Goal: Task Accomplishment & Management: Manage account settings

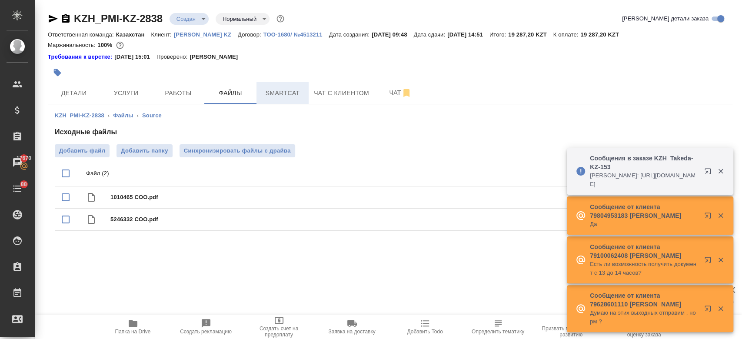
click at [285, 93] on span "Smartcat" at bounding box center [283, 93] width 42 height 11
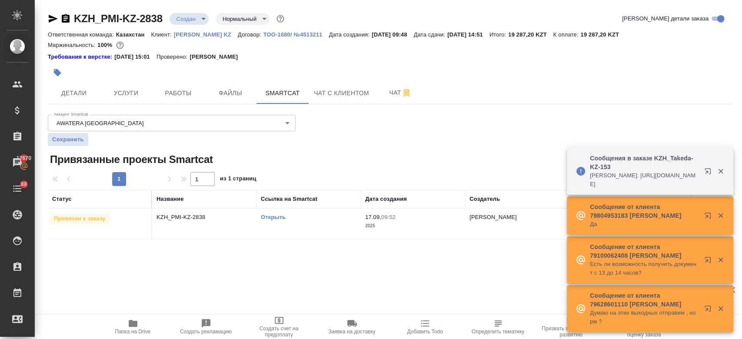
click at [269, 215] on link "Открыть" at bounding box center [273, 217] width 25 height 7
click at [54, 68] on icon "button" at bounding box center [57, 72] width 9 height 9
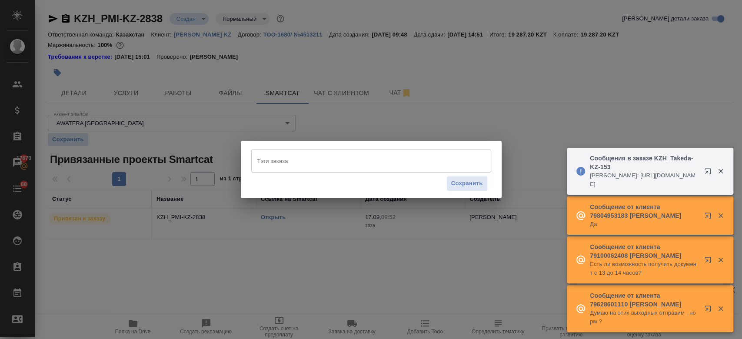
click at [270, 154] on input "Тэги заказа" at bounding box center [362, 160] width 215 height 15
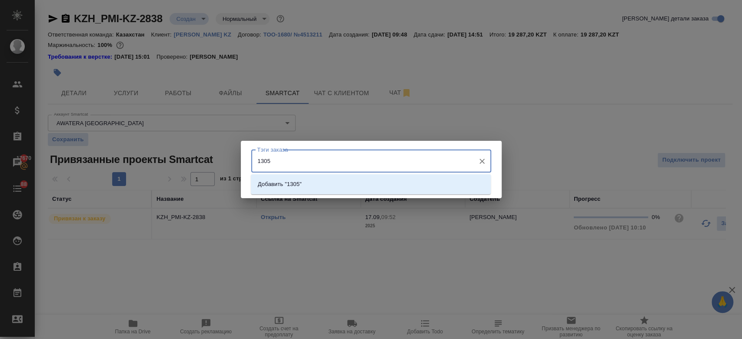
type input "13050"
click at [285, 185] on p "Добавить "13050"" at bounding box center [281, 184] width 47 height 9
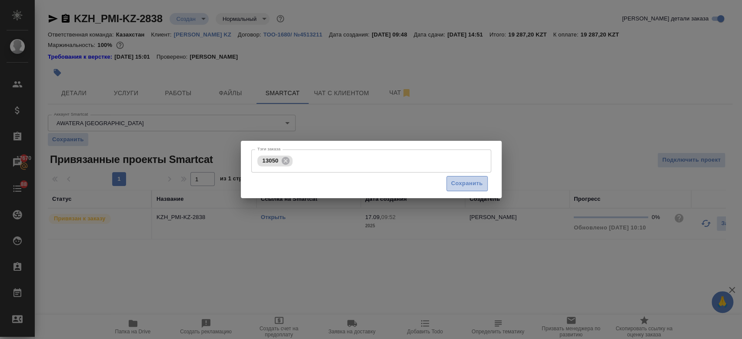
click at [461, 186] on span "Сохранить" at bounding box center [467, 184] width 32 height 10
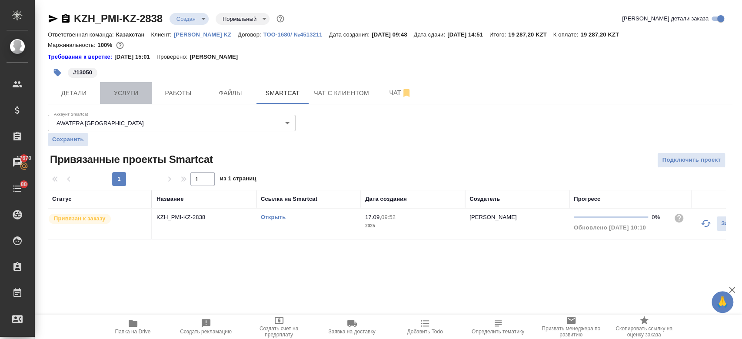
click at [126, 98] on span "Услуги" at bounding box center [126, 93] width 42 height 11
click at [134, 90] on span "Услуги" at bounding box center [126, 93] width 42 height 11
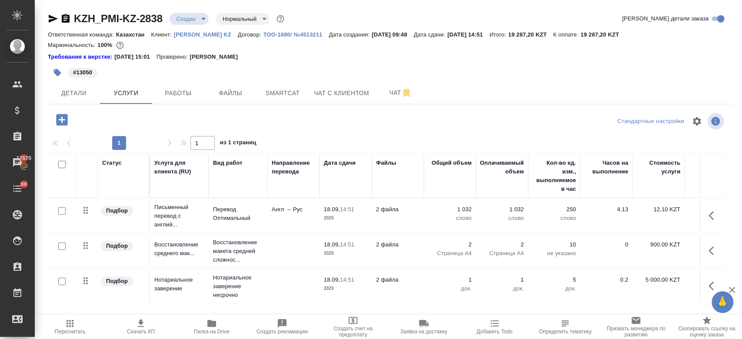
click at [280, 245] on td at bounding box center [293, 251] width 52 height 30
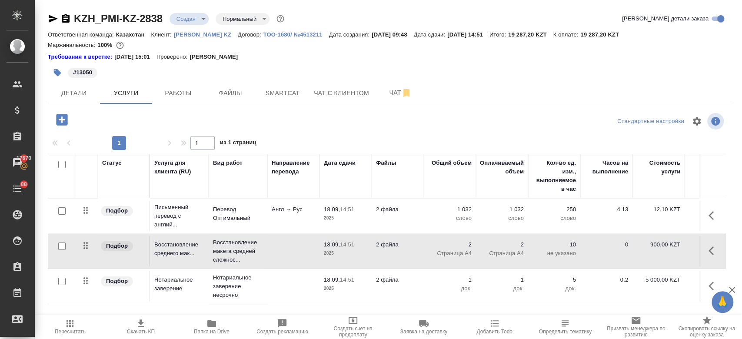
click at [280, 245] on td at bounding box center [293, 251] width 52 height 30
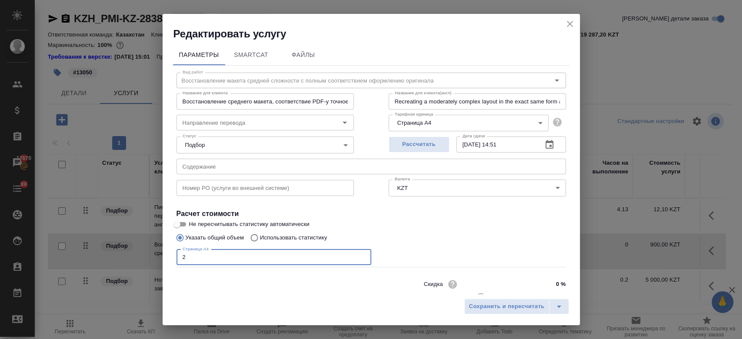
click at [211, 259] on input "2" at bounding box center [273, 257] width 195 height 16
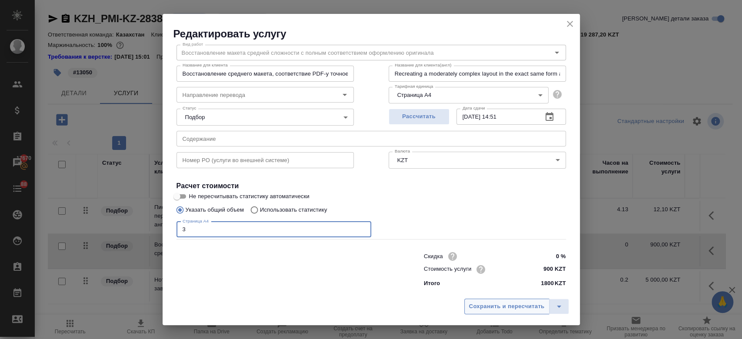
type input "3"
click at [510, 308] on span "Сохранить и пересчитать" at bounding box center [507, 307] width 76 height 10
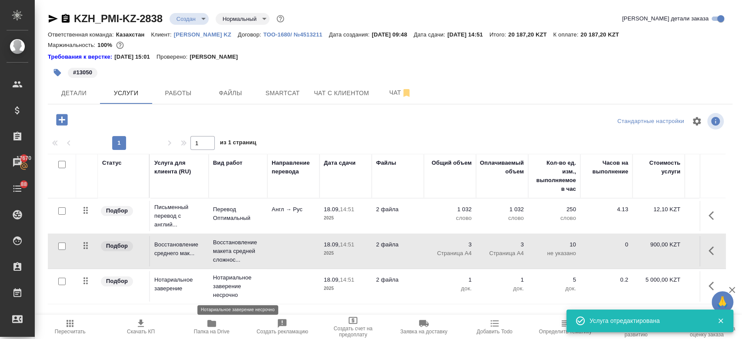
click at [248, 285] on p "Нотариальное заверение несрочно" at bounding box center [238, 286] width 50 height 26
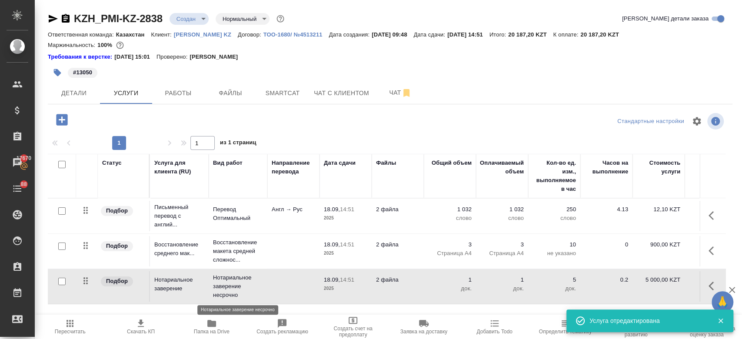
click at [248, 285] on p "Нотариальное заверение несрочно" at bounding box center [238, 286] width 50 height 26
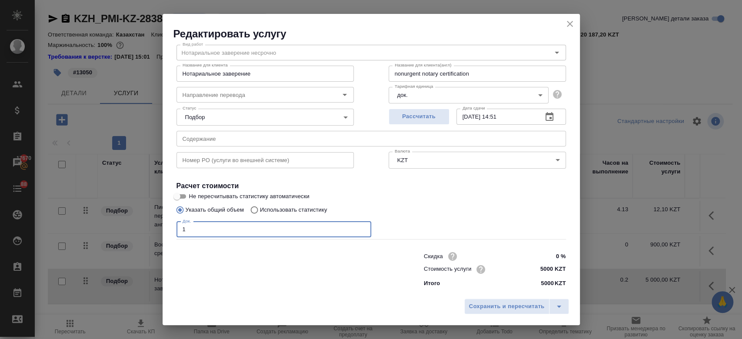
click at [209, 228] on input "1" at bounding box center [273, 230] width 195 height 16
type input "2"
click at [483, 299] on button "Сохранить и пересчитать" at bounding box center [506, 306] width 85 height 16
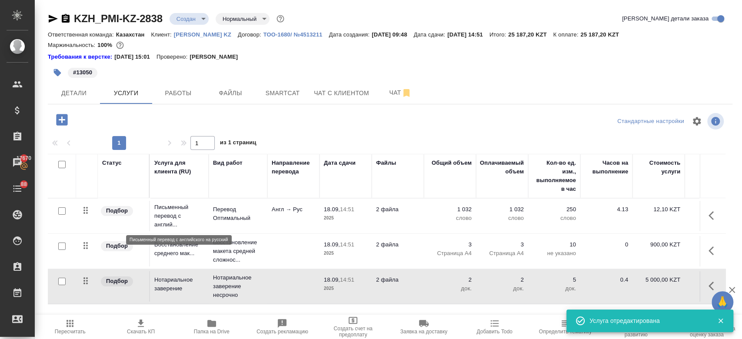
click at [185, 207] on p "Письменный перевод с англий..." at bounding box center [179, 216] width 50 height 26
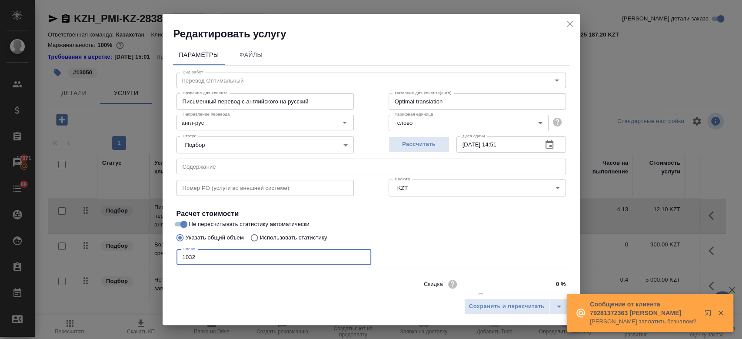
click at [219, 260] on input "1032" at bounding box center [273, 257] width 195 height 16
type input "1"
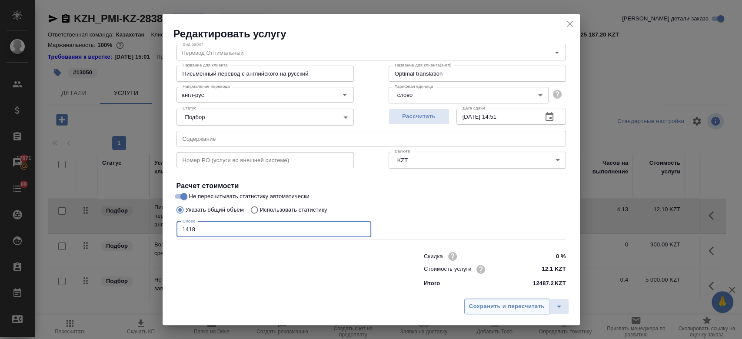
type input "1418"
click at [494, 308] on span "Сохранить и пересчитать" at bounding box center [507, 307] width 76 height 10
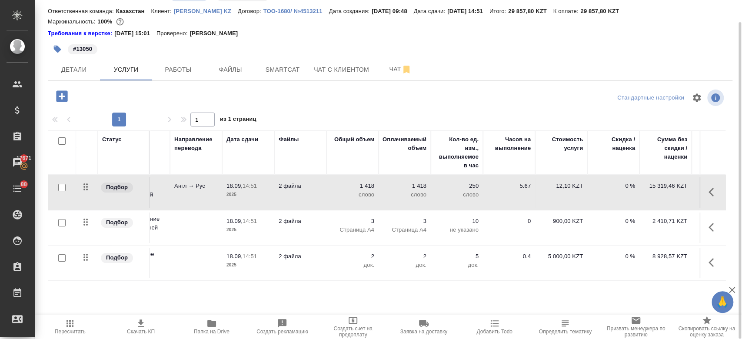
scroll to position [0, 0]
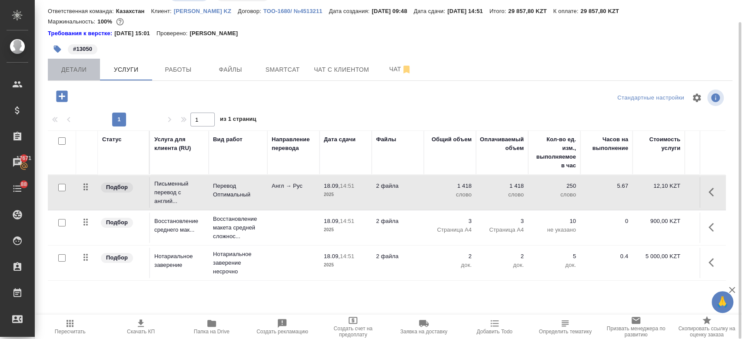
click at [76, 70] on span "Детали" at bounding box center [74, 69] width 42 height 11
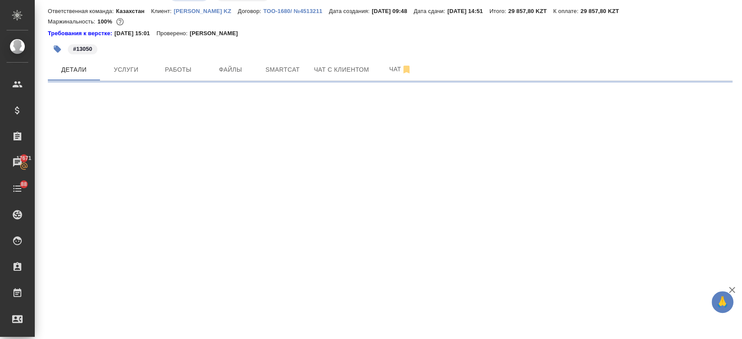
select select "RU"
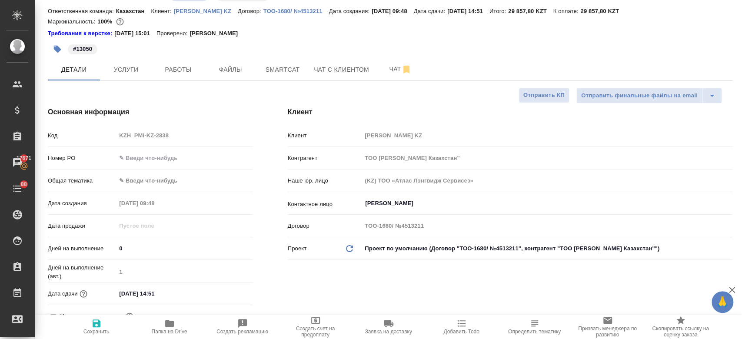
type textarea "x"
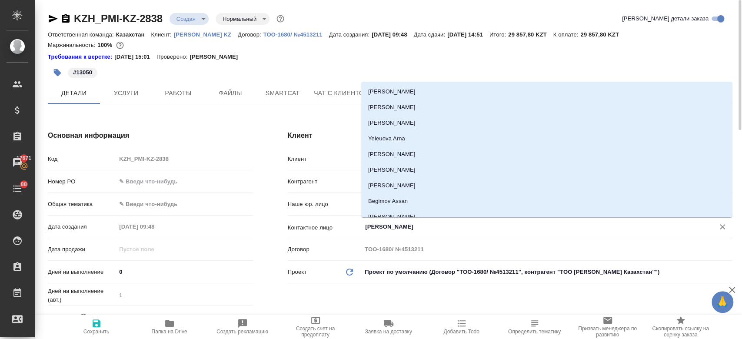
click at [391, 232] on input "Vorotnikova Elina" at bounding box center [532, 227] width 336 height 10
type textarea "x"
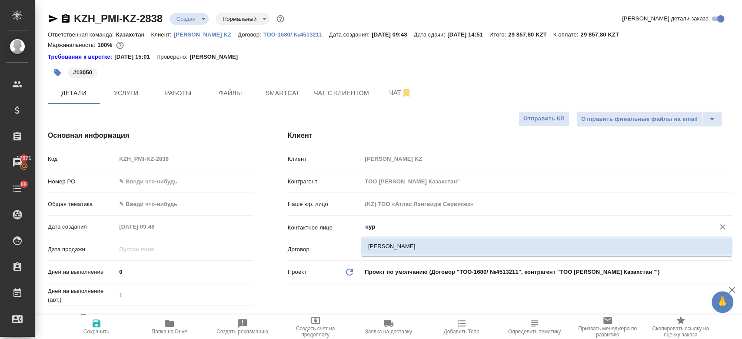
click at [384, 252] on li "Толубаев Нурмухаммед" at bounding box center [546, 247] width 371 height 16
type input "Толубаев Нурмухаммед"
type textarea "x"
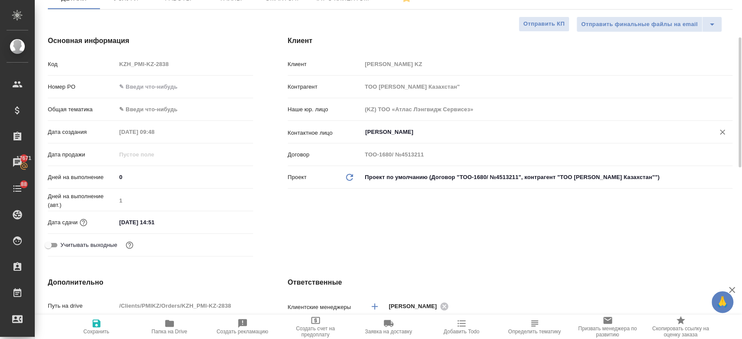
scroll to position [96, 0]
type input "Толубаев Нурмухаммед"
click at [97, 321] on icon "button" at bounding box center [96, 323] width 10 height 10
type textarea "x"
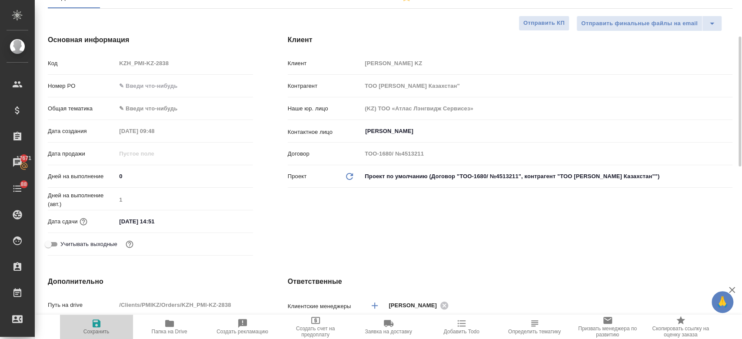
type textarea "x"
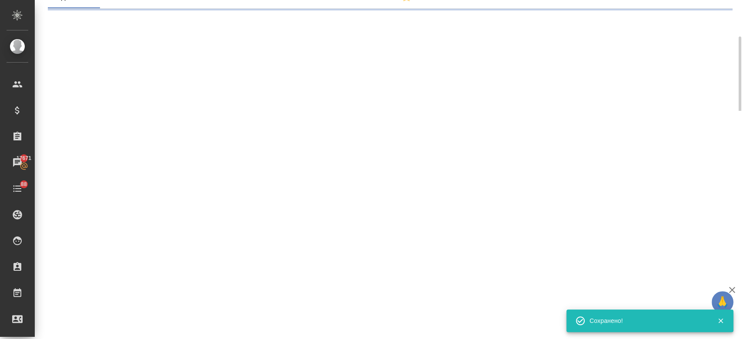
select select "RU"
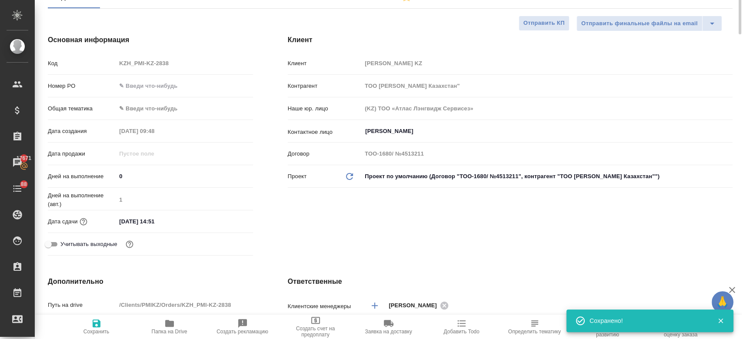
scroll to position [0, 0]
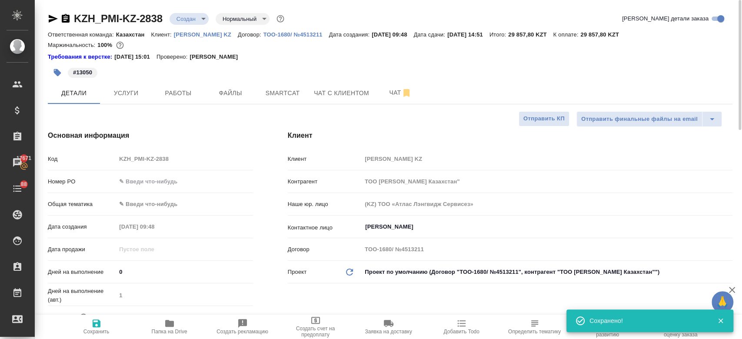
type textarea "x"
click at [126, 89] on span "Услуги" at bounding box center [126, 93] width 42 height 11
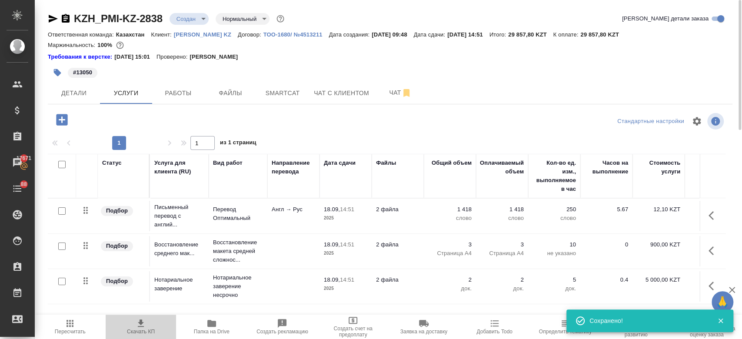
click at [137, 327] on icon "button" at bounding box center [141, 323] width 10 height 10
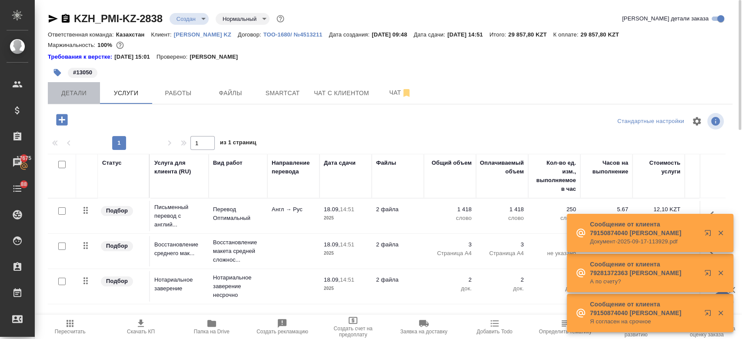
click at [79, 85] on button "Детали" at bounding box center [74, 93] width 52 height 22
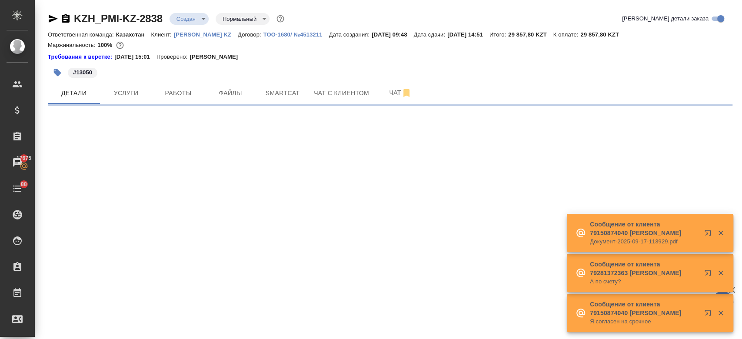
select select "RU"
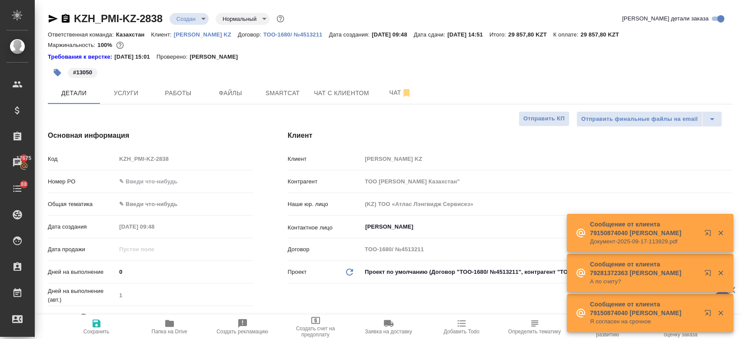
type textarea "x"
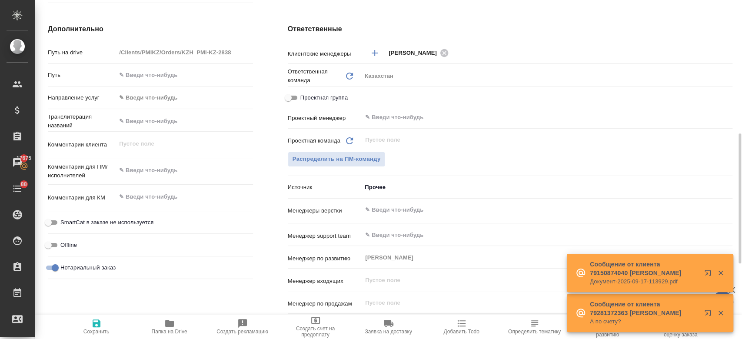
scroll to position [349, 0]
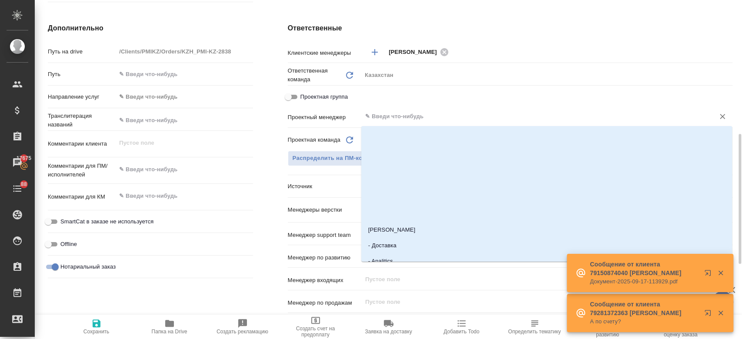
click at [378, 118] on input "text" at bounding box center [532, 116] width 336 height 10
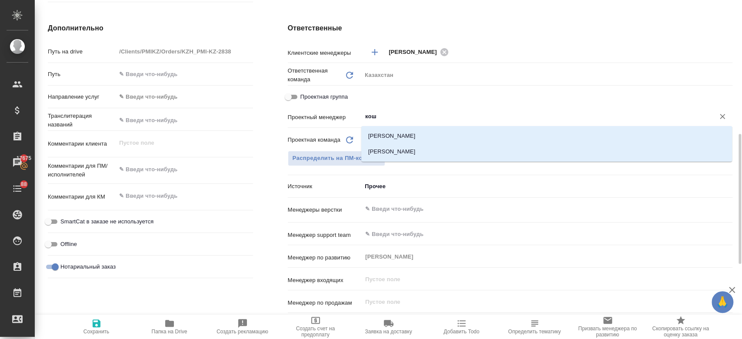
type input "коше"
click at [390, 152] on li "[PERSON_NAME]" at bounding box center [546, 152] width 371 height 16
type textarea "x"
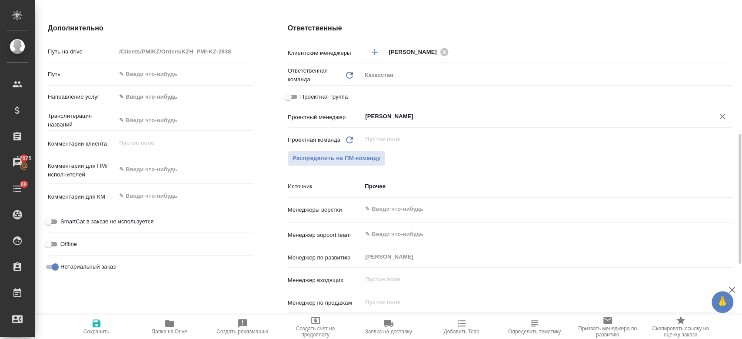
type input "[PERSON_NAME]"
click at [101, 329] on span "Сохранить" at bounding box center [96, 331] width 26 height 6
type textarea "x"
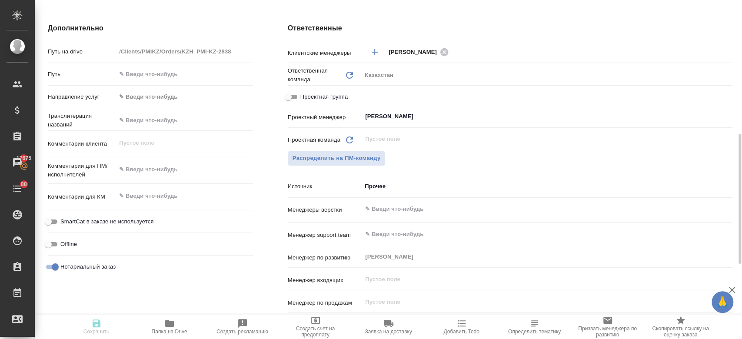
type textarea "x"
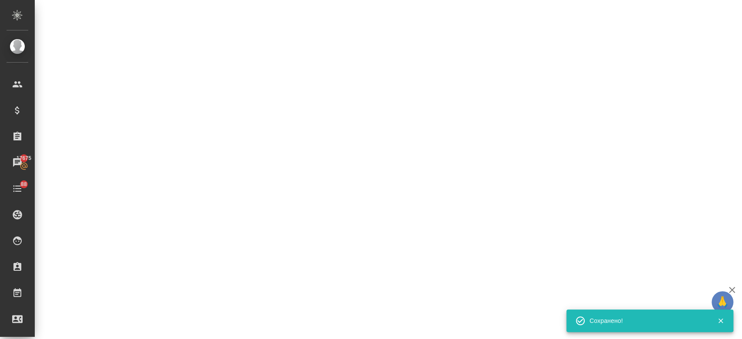
select select "RU"
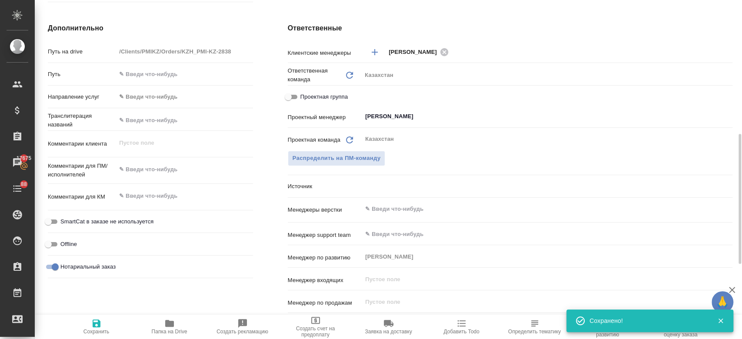
type textarea "x"
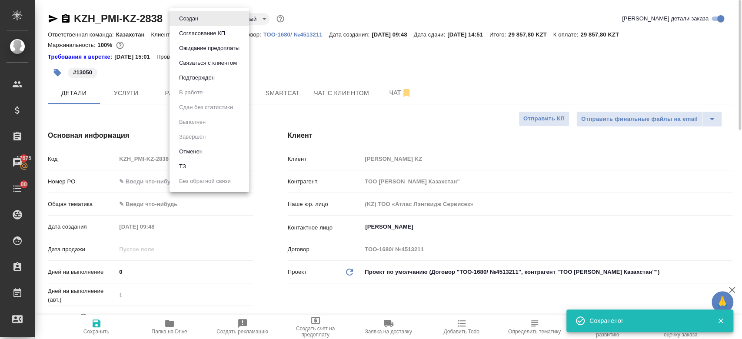
click at [199, 13] on body "🙏 .cls-1 fill:#fff; AWATERA Kosherbayeva Nazerke Клиенты Спецификации Заказы 17…" at bounding box center [371, 169] width 742 height 339
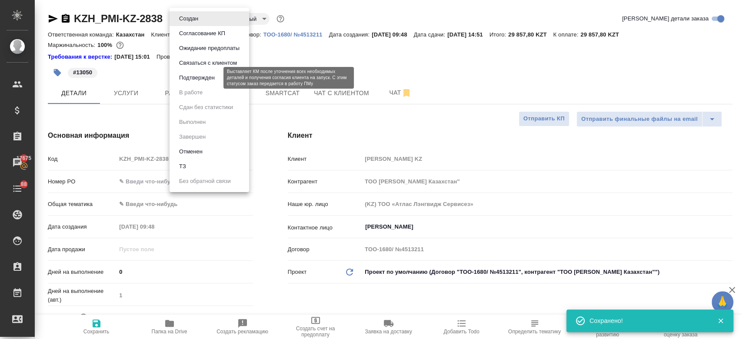
click at [201, 75] on button "Подтвержден" at bounding box center [196, 78] width 41 height 10
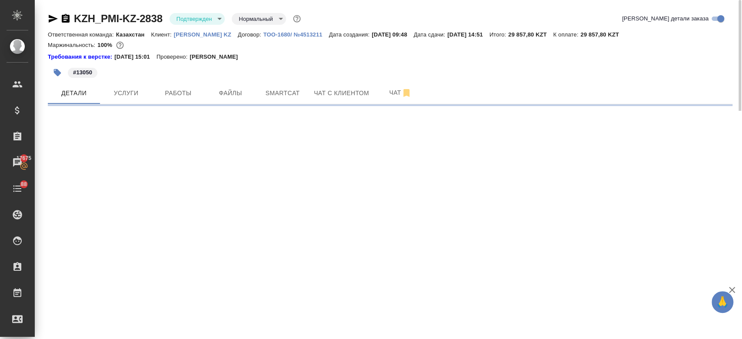
select select "RU"
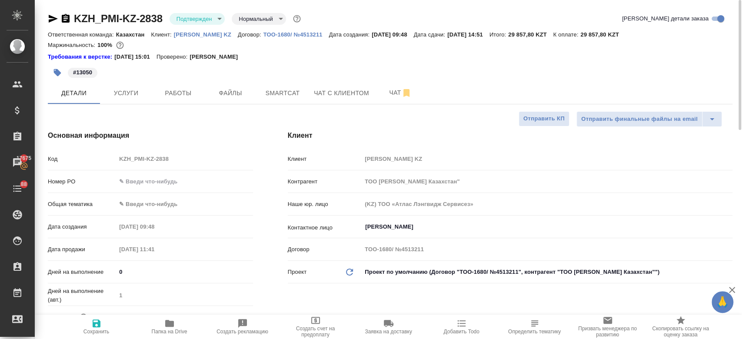
type textarea "x"
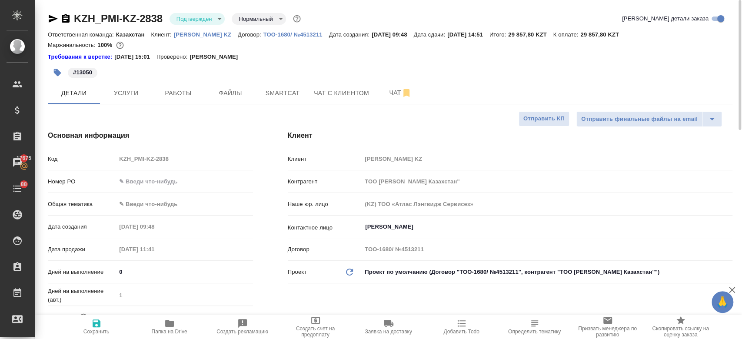
type textarea "x"
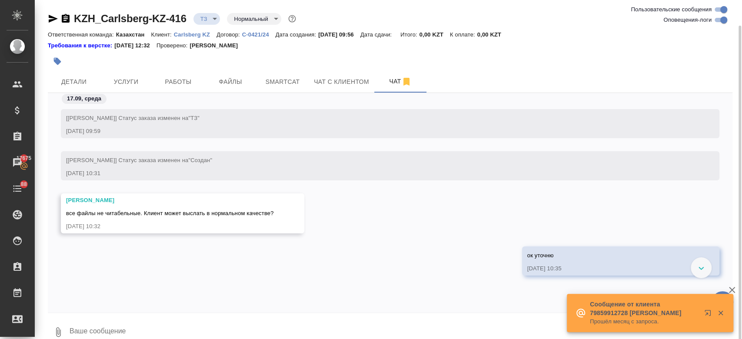
scroll to position [13, 0]
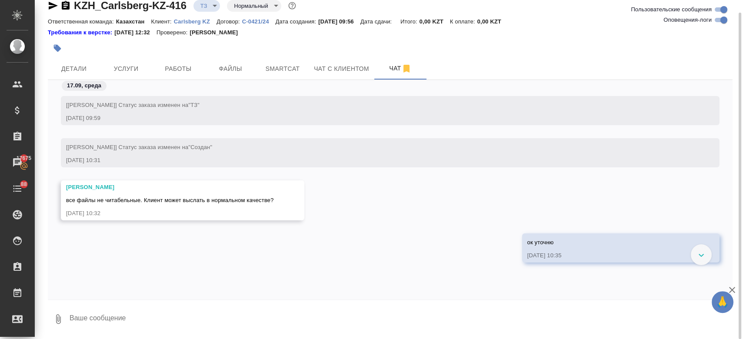
click at [399, 40] on div at bounding box center [276, 48] width 456 height 19
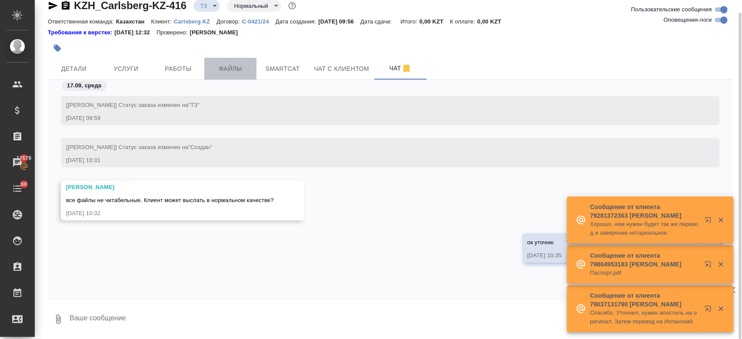
click at [236, 64] on span "Файлы" at bounding box center [230, 68] width 42 height 11
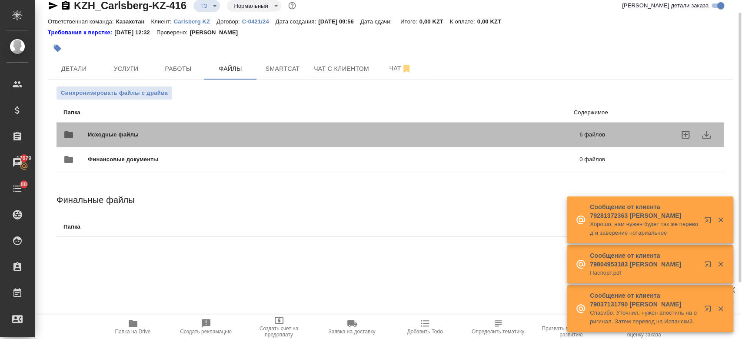
click at [213, 128] on div "Исходные файлы 6 файлов" at bounding box center [333, 134] width 541 height 21
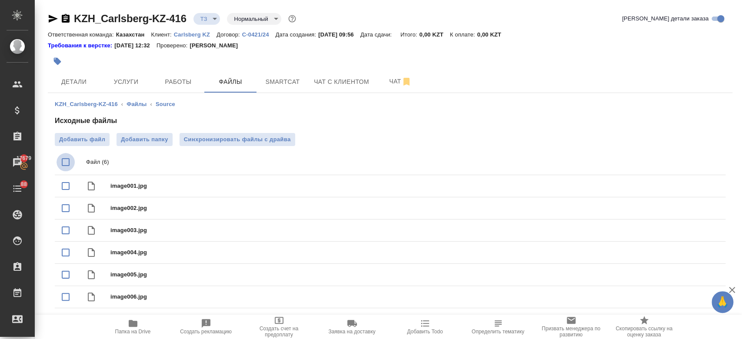
click at [64, 163] on input "checkbox" at bounding box center [65, 162] width 18 height 18
checkbox input "true"
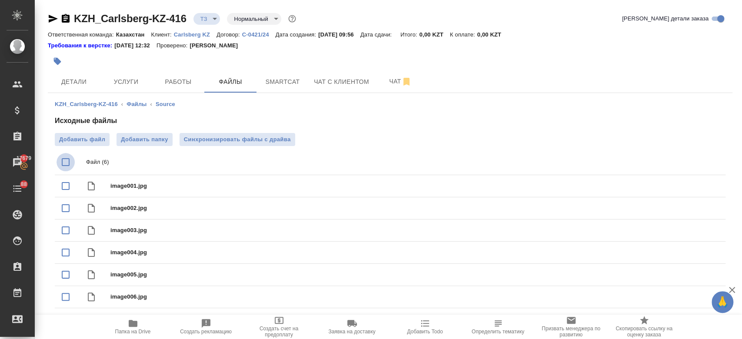
checkbox input "true"
click at [710, 161] on icon "delete" at bounding box center [708, 162] width 10 height 10
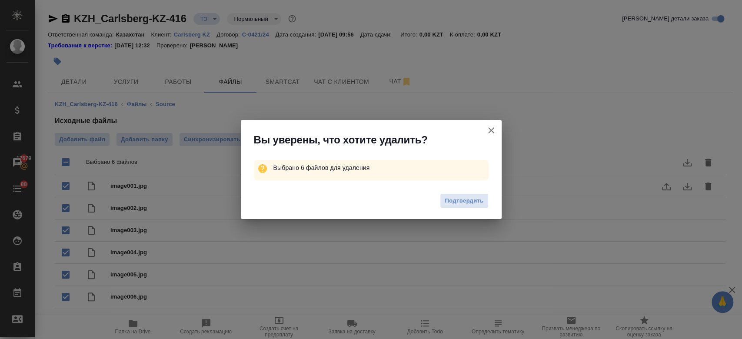
click at [468, 211] on div "Подтвердить" at bounding box center [371, 202] width 261 height 35
click at [466, 205] on span "Подтвердить" at bounding box center [463, 201] width 39 height 10
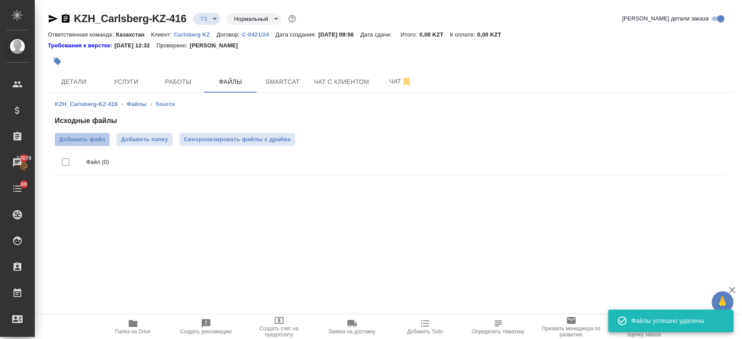
click at [93, 136] on span "Добавить файл" at bounding box center [82, 139] width 46 height 9
click at [0, 0] on input "Добавить файл" at bounding box center [0, 0] width 0 height 0
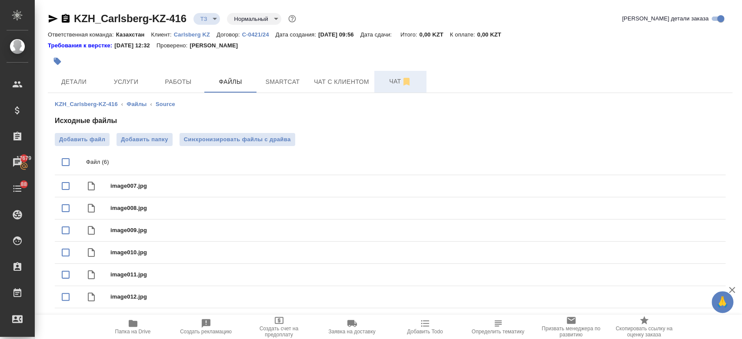
click at [382, 82] on span "Чат" at bounding box center [400, 81] width 42 height 11
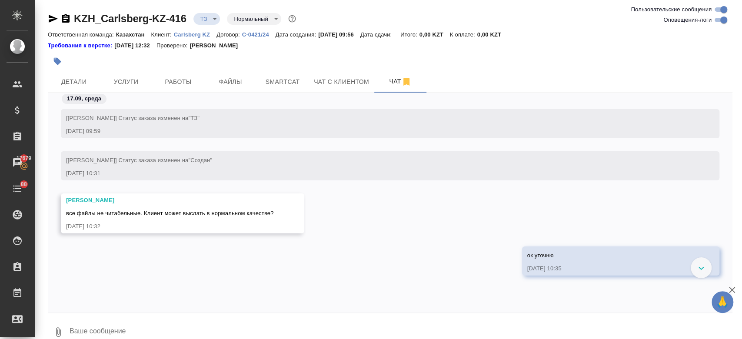
click at [261, 315] on div at bounding box center [390, 315] width 684 height 4
click at [212, 325] on textarea at bounding box center [400, 332] width 663 height 30
type textarea "обновили файлы"
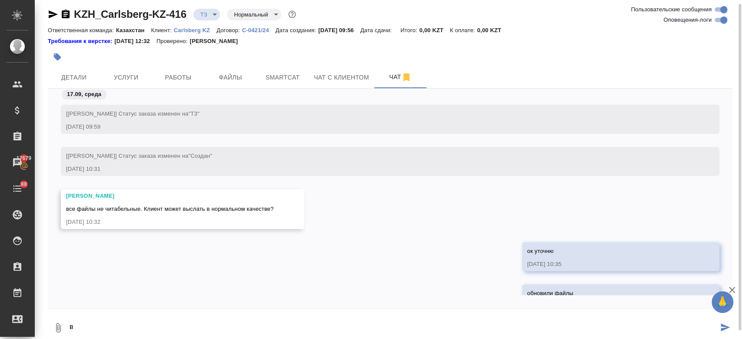
scroll to position [31, 0]
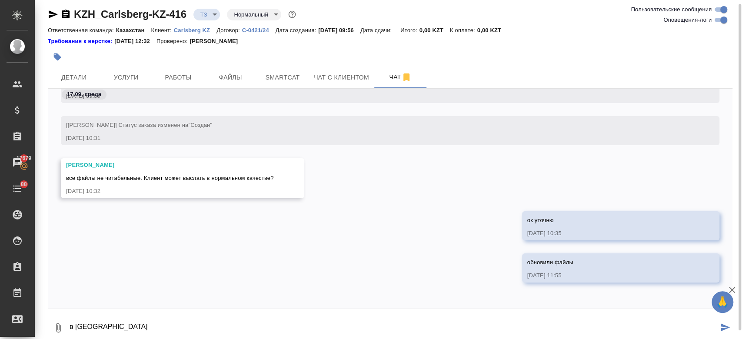
type textarea "в [GEOGRAPHIC_DATA]"
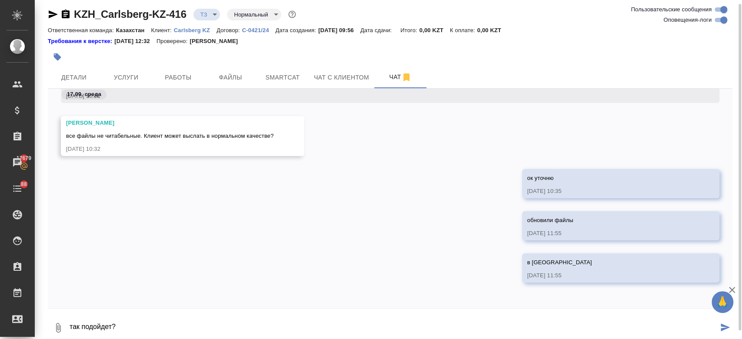
type textarea "так подойдет?"
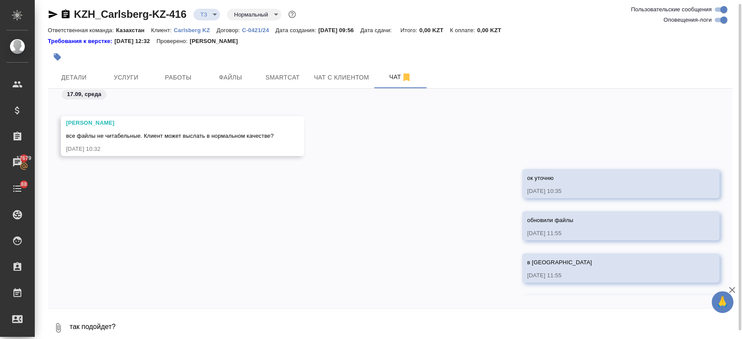
scroll to position [115, 0]
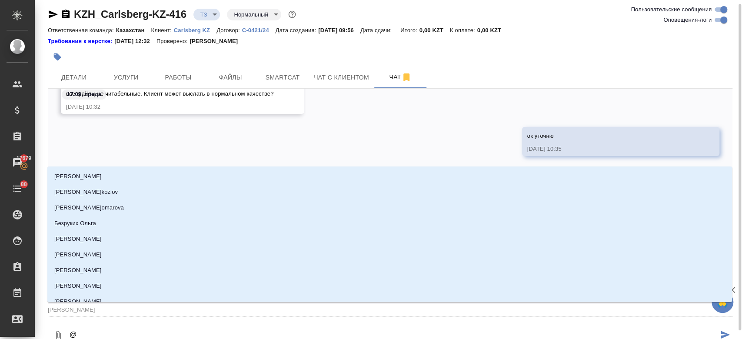
type textarea "@а"
type input "[PERSON_NAME]"
type textarea "@ар"
type input "ар"
type textarea "@арс"
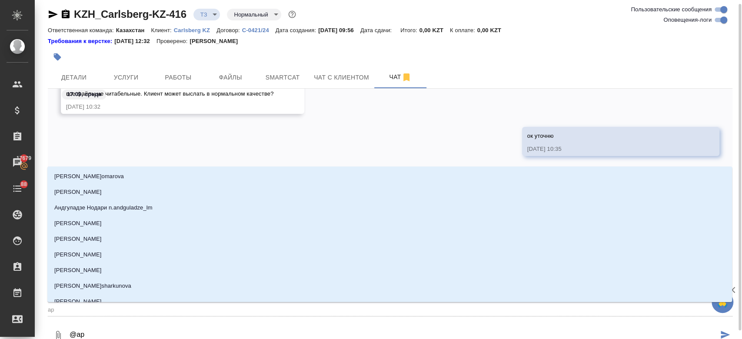
type input "арс"
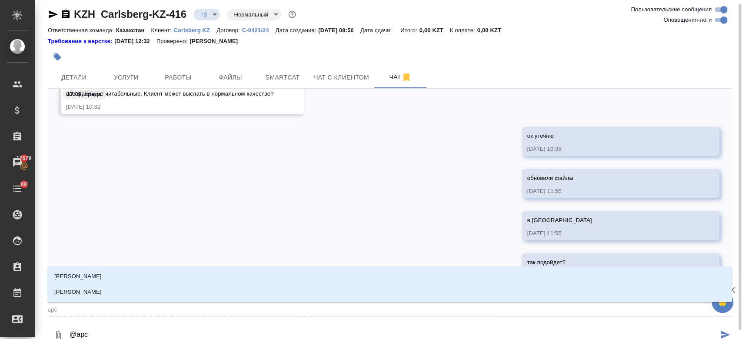
type textarea "@арсе"
type input "арсе"
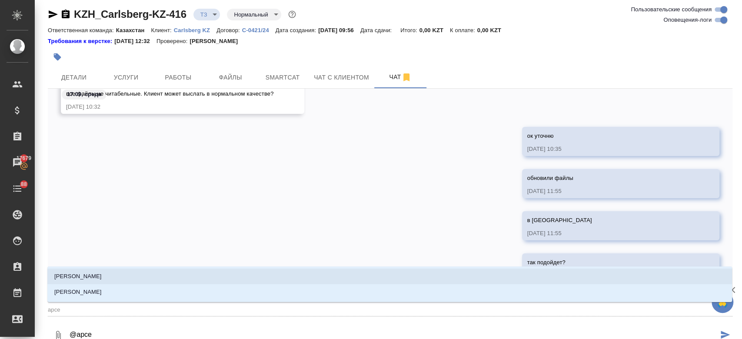
click at [91, 283] on li "[PERSON_NAME]" at bounding box center [389, 276] width 684 height 16
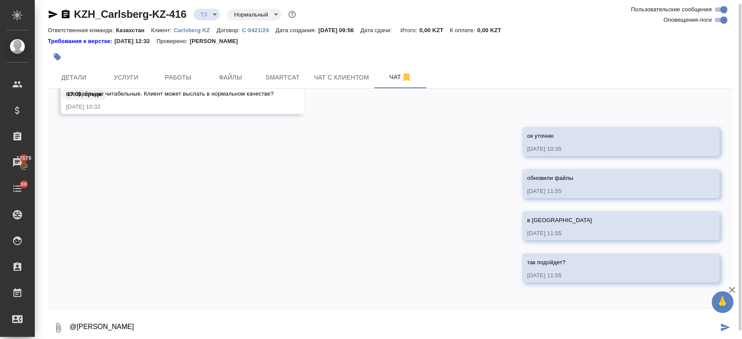
type textarea "@[PERSON_NAME]"
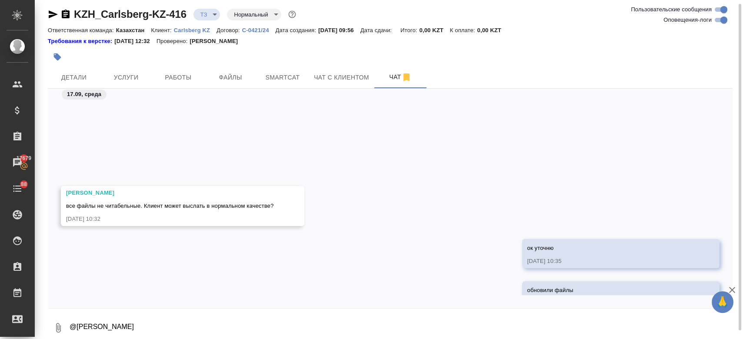
scroll to position [157, 0]
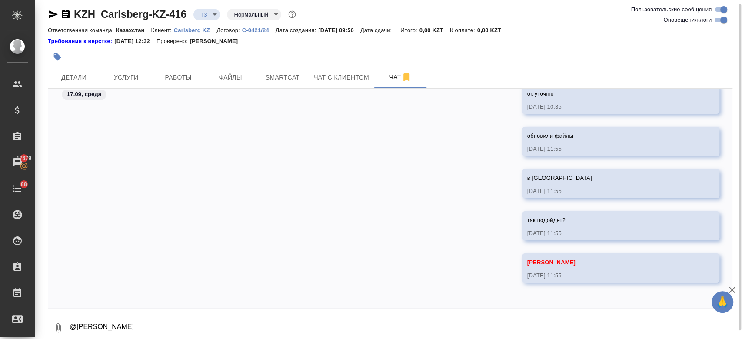
click at [298, 57] on div at bounding box center [276, 56] width 456 height 19
click at [212, 199] on div "в сорс 17.09.25, 11:55" at bounding box center [390, 190] width 684 height 42
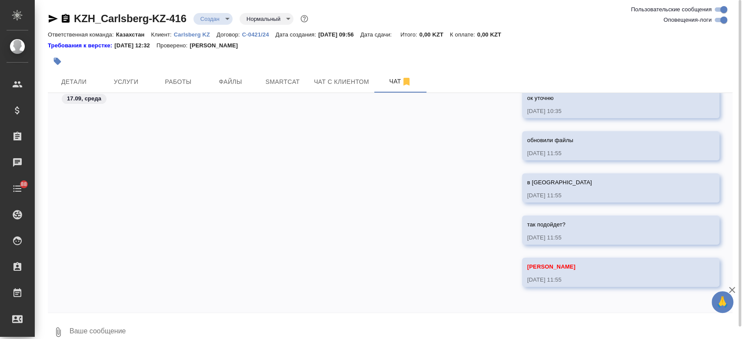
scroll to position [146, 0]
click at [136, 88] on button "Услуги" at bounding box center [126, 82] width 52 height 22
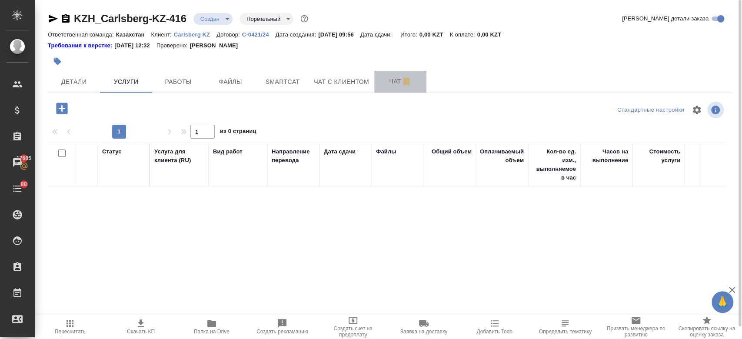
click at [384, 84] on span "Чат" at bounding box center [400, 81] width 42 height 11
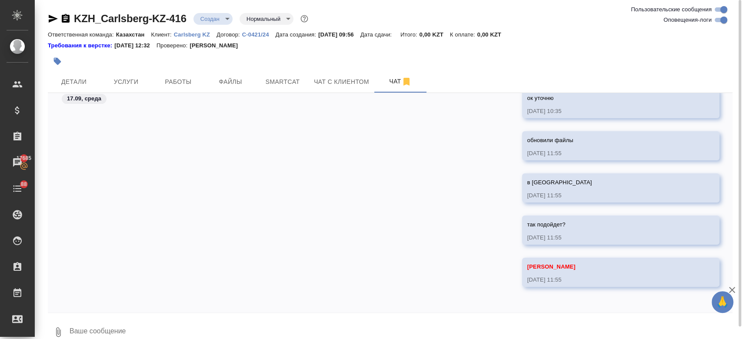
scroll to position [146, 0]
click at [302, 58] on div at bounding box center [276, 61] width 456 height 19
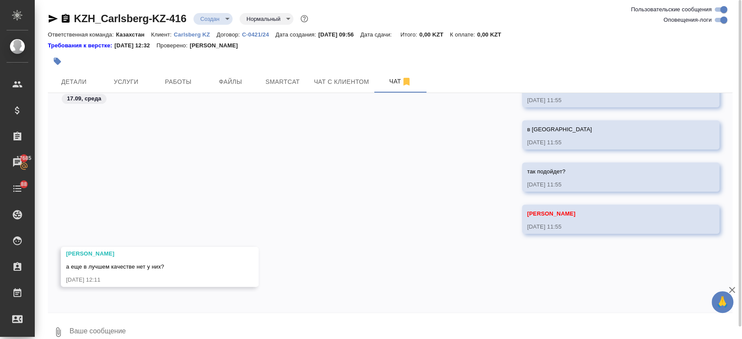
click at [114, 322] on textarea at bounding box center [400, 332] width 663 height 30
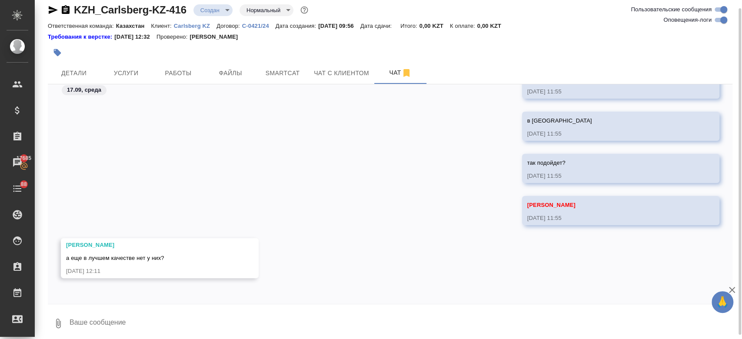
click at [112, 321] on textarea at bounding box center [400, 323] width 663 height 30
click at [190, 319] on textarea at bounding box center [400, 323] width 663 height 30
type textarea "d"
type textarea "Вроде же норм нет?"
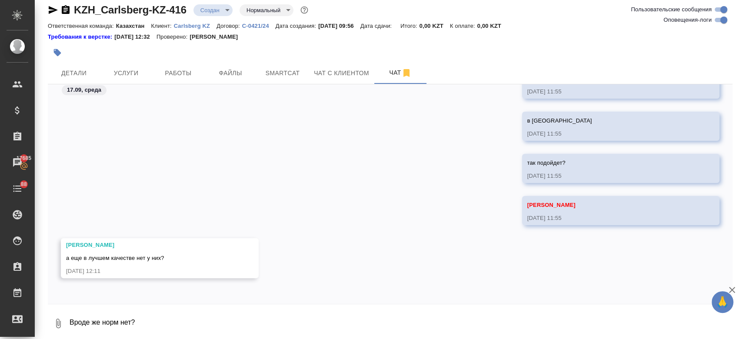
scroll to position [242, 0]
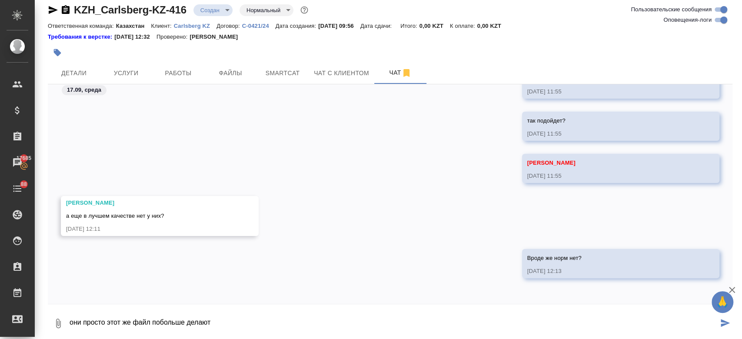
type textarea "они просто этот же файл побольше делают"
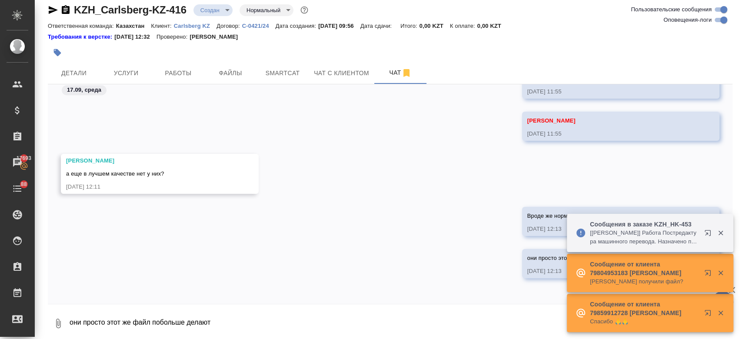
scroll to position [13, 0]
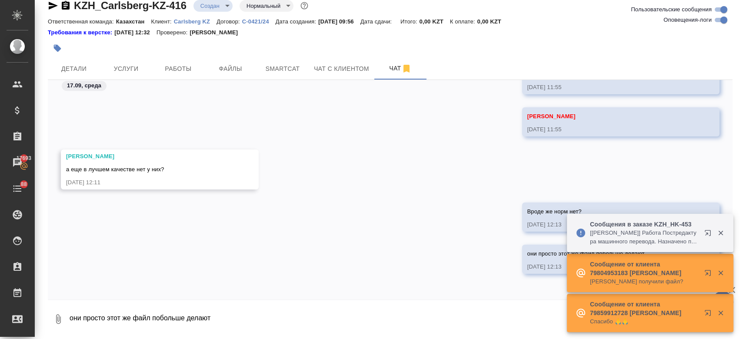
click at [278, 311] on textarea "они просто этот же файл побольше делают" at bounding box center [400, 319] width 663 height 30
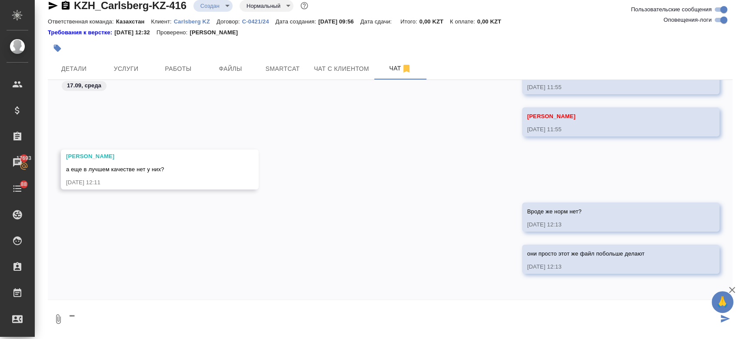
type textarea """
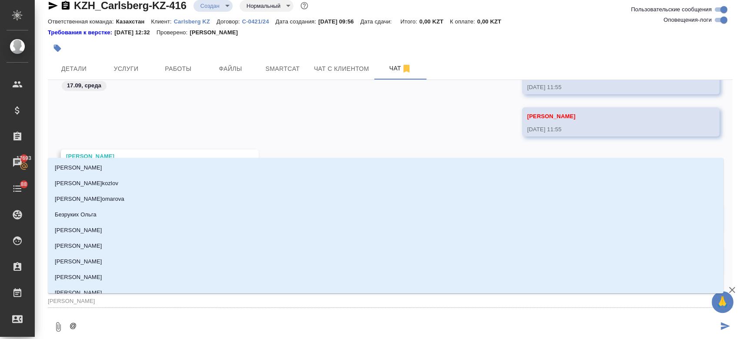
type textarea "@а"
type input "[PERSON_NAME]"
type textarea "@ар"
type input "ар"
type textarea "@арс"
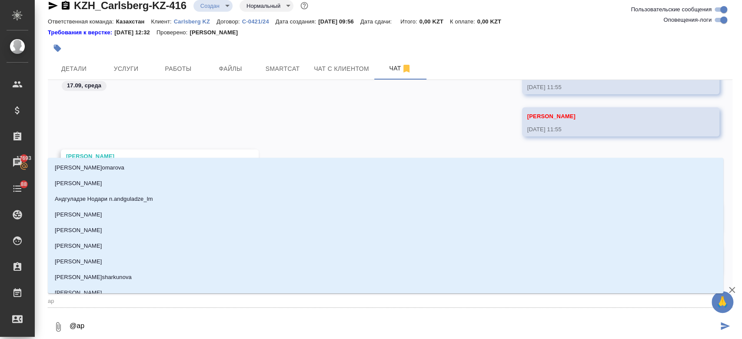
type input "арс"
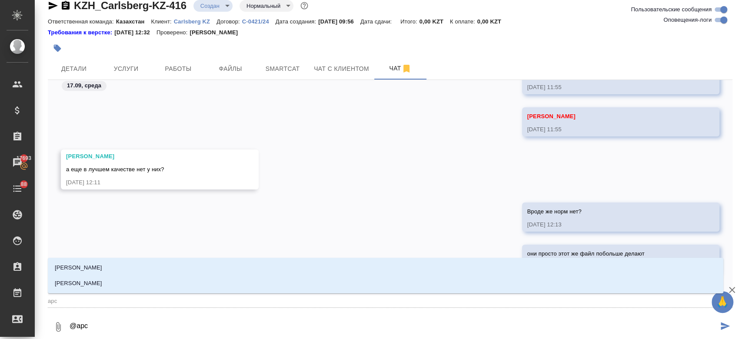
type textarea "@арсе"
type input "арсе"
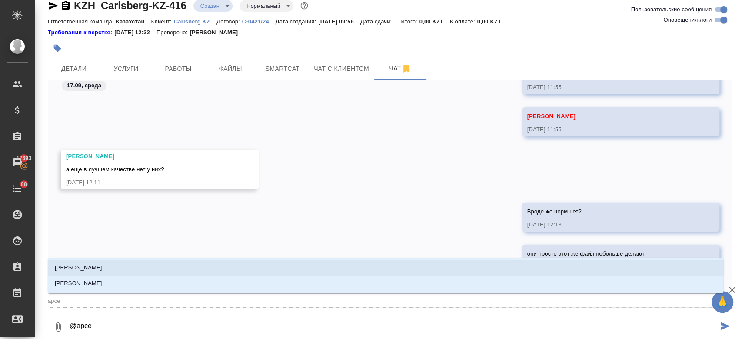
click at [106, 266] on li "[PERSON_NAME]" at bounding box center [385, 268] width 675 height 16
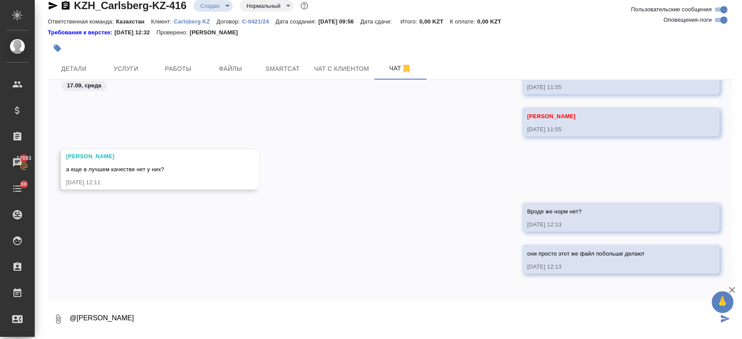
type textarea "@[PERSON_NAME]"
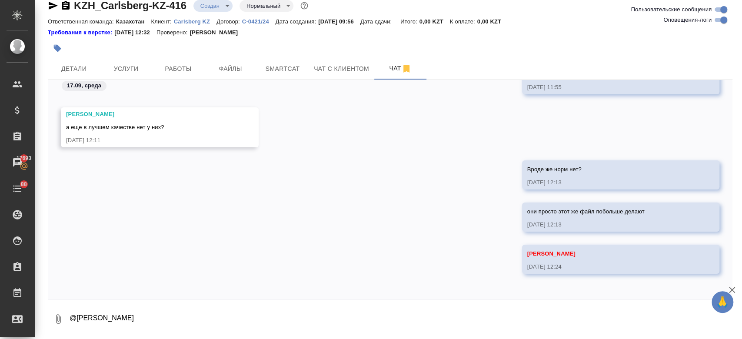
click at [326, 41] on div at bounding box center [276, 48] width 456 height 19
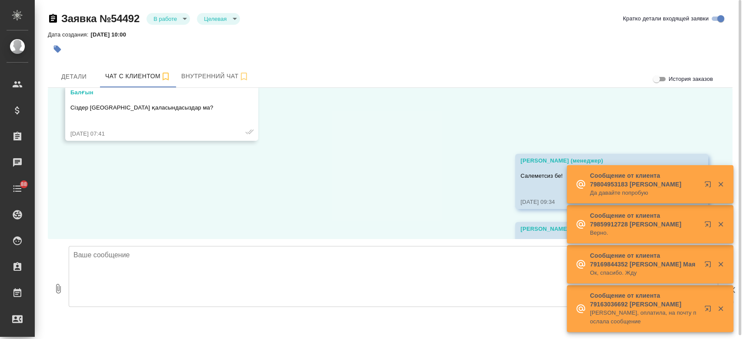
scroll to position [4616, 0]
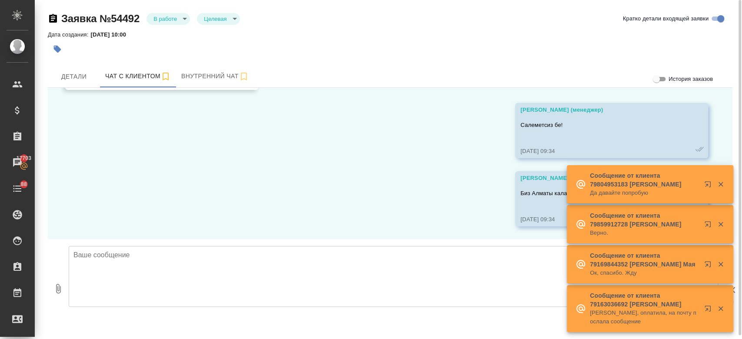
click at [309, 23] on div "Заявка №54492 В работе inProcess Целевая target Кратко детали входящей заявки" at bounding box center [390, 19] width 684 height 14
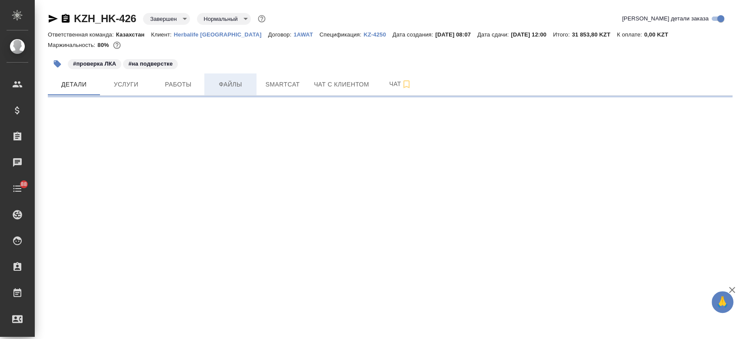
select select "RU"
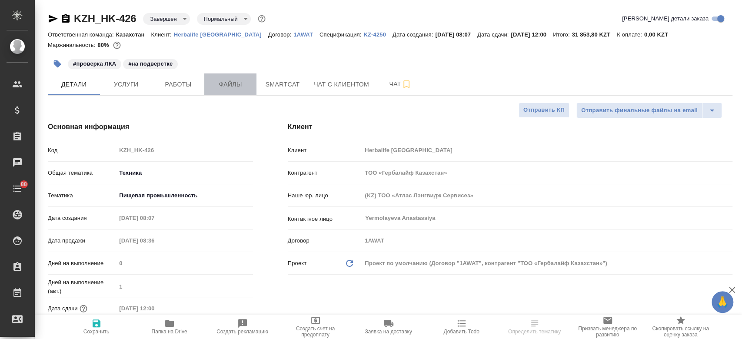
type textarea "x"
click at [234, 81] on span "Файлы" at bounding box center [230, 84] width 42 height 11
type textarea "x"
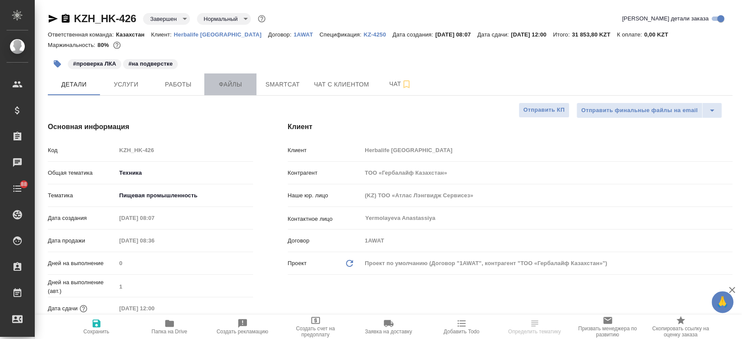
type textarea "x"
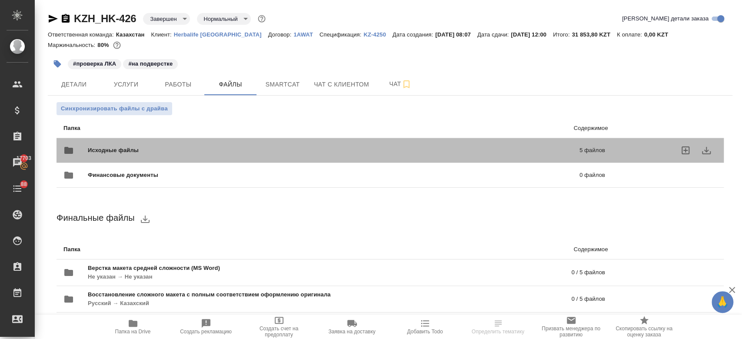
click at [156, 149] on span "Исходные файлы" at bounding box center [223, 150] width 271 height 9
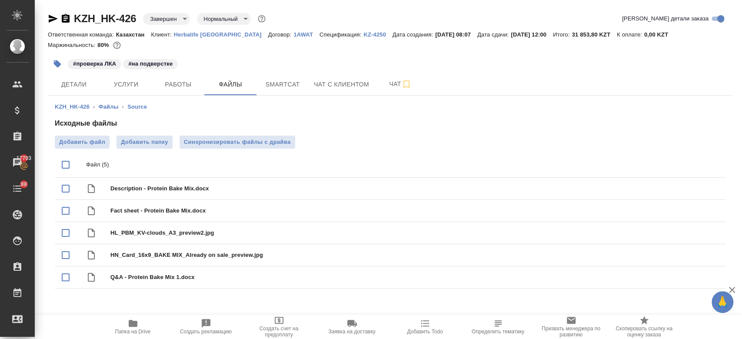
click at [231, 47] on div "Маржинальность: 80%" at bounding box center [390, 45] width 684 height 11
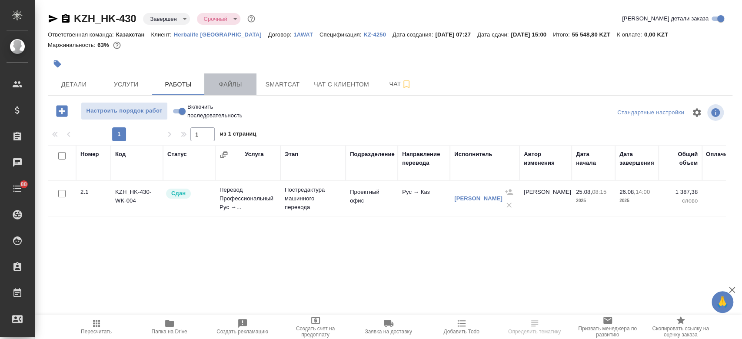
click at [231, 89] on span "Файлы" at bounding box center [230, 84] width 42 height 11
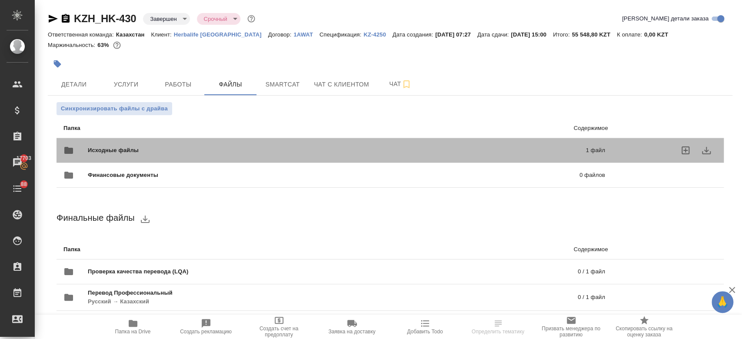
click at [206, 148] on span "Исходные файлы" at bounding box center [225, 150] width 274 height 9
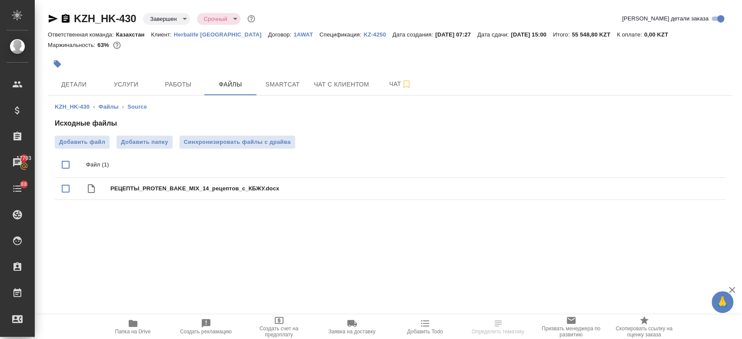
click at [192, 233] on div ".cls-1 fill:#fff; AWATERA Kosherbayeva Nazerke Клиенты Спецификации Заказы 1770…" at bounding box center [371, 169] width 742 height 339
click at [247, 54] on div at bounding box center [276, 63] width 456 height 19
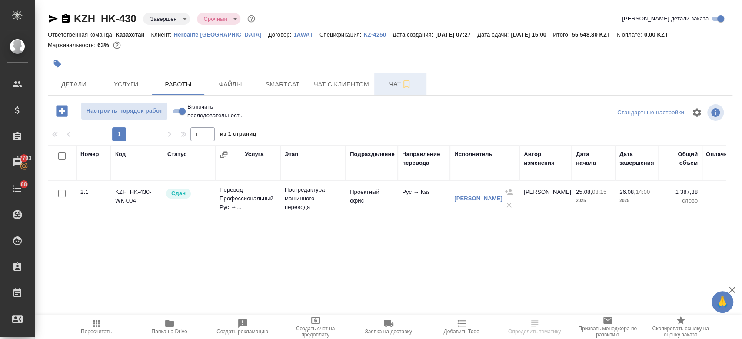
click at [385, 78] on button "Чат" at bounding box center [400, 84] width 52 height 22
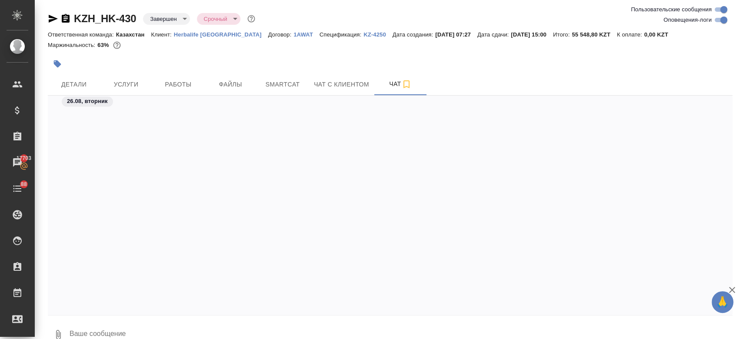
scroll to position [1072, 0]
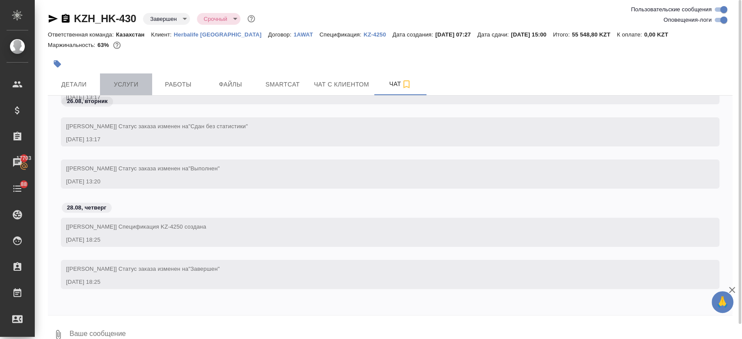
click at [134, 89] on span "Услуги" at bounding box center [126, 84] width 42 height 11
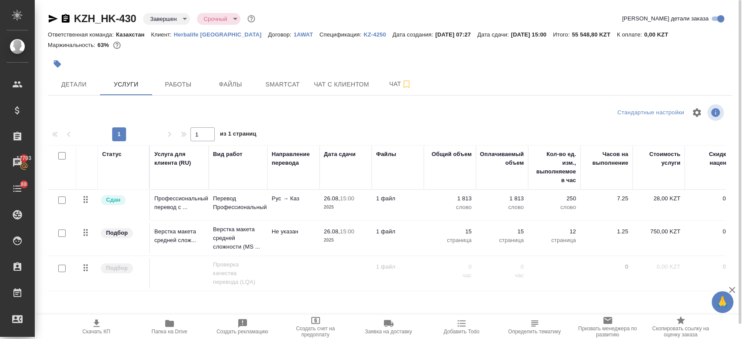
click at [170, 59] on div at bounding box center [276, 63] width 456 height 19
click at [385, 88] on span "Чат" at bounding box center [400, 84] width 42 height 11
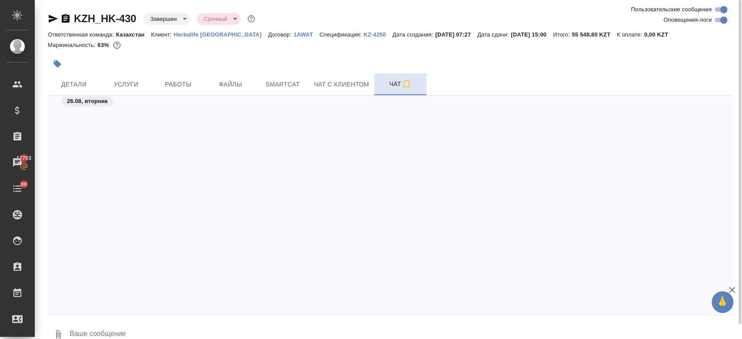
scroll to position [1072, 0]
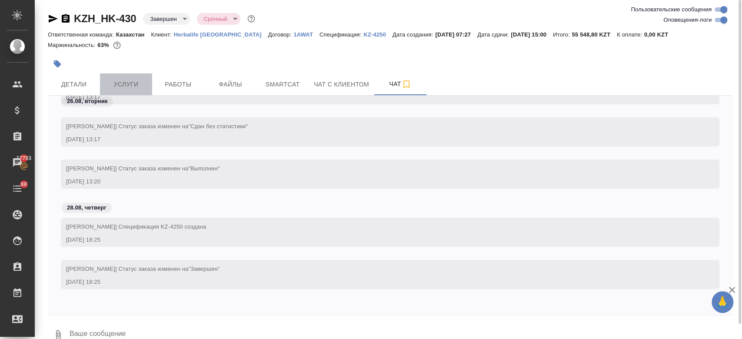
click at [132, 84] on span "Услуги" at bounding box center [126, 84] width 42 height 11
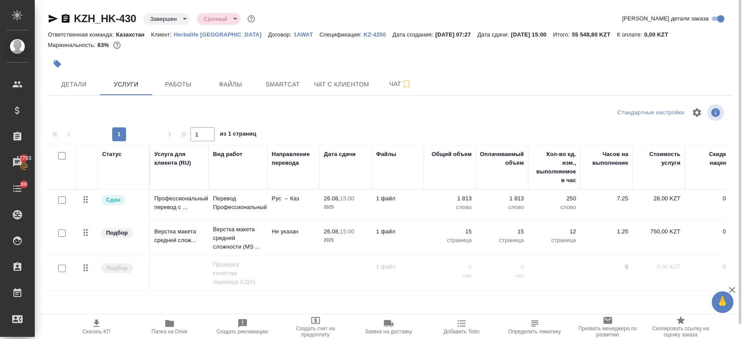
click at [277, 56] on div at bounding box center [276, 63] width 456 height 19
click at [201, 53] on div at bounding box center [390, 54] width 684 height 2
click at [377, 38] on div "Ответственная команда: Казахстан Клиент: Herbalife Kazakhstan Договор: 1AWAT Сп…" at bounding box center [390, 34] width 684 height 10
click at [313, 53] on div at bounding box center [390, 54] width 684 height 2
click at [274, 79] on span "Smartcat" at bounding box center [283, 84] width 42 height 11
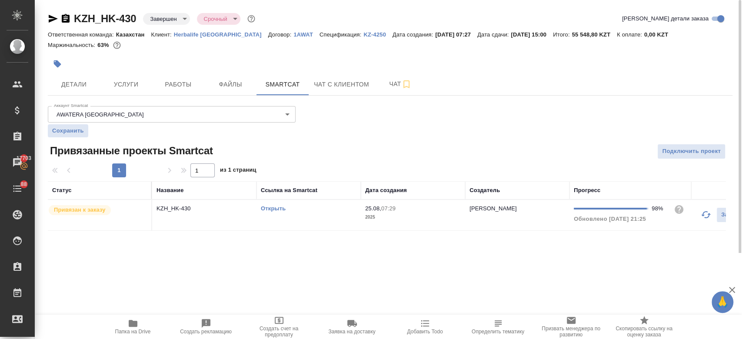
click at [273, 208] on link "Открыть" at bounding box center [273, 208] width 25 height 7
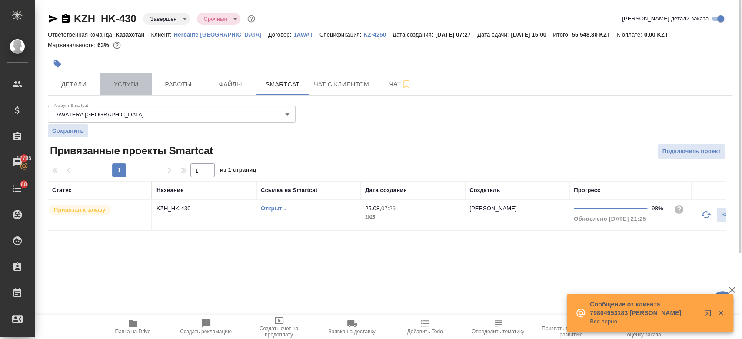
click at [143, 91] on button "Услуги" at bounding box center [126, 84] width 52 height 22
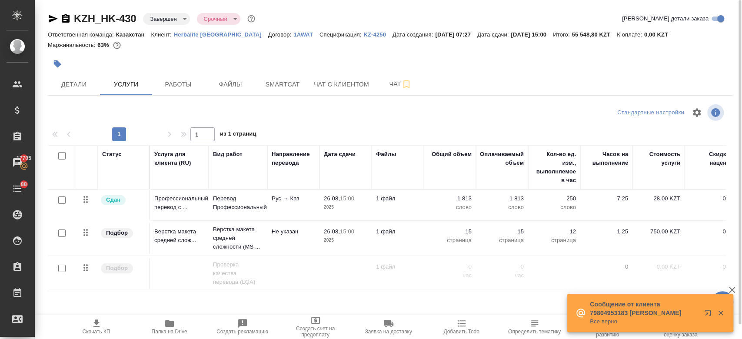
click at [254, 60] on div at bounding box center [276, 63] width 456 height 19
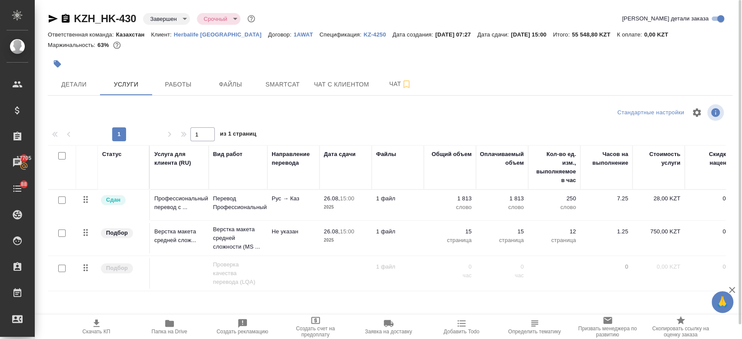
click at [254, 60] on div at bounding box center [276, 63] width 456 height 19
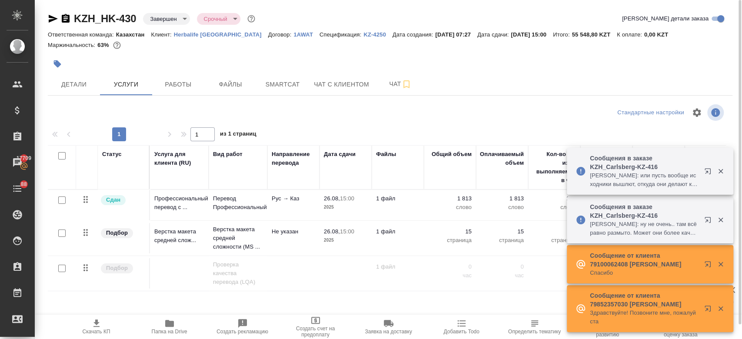
click at [356, 40] on div "Маржинальность: 63%" at bounding box center [390, 45] width 684 height 11
click at [345, 61] on div at bounding box center [276, 63] width 456 height 19
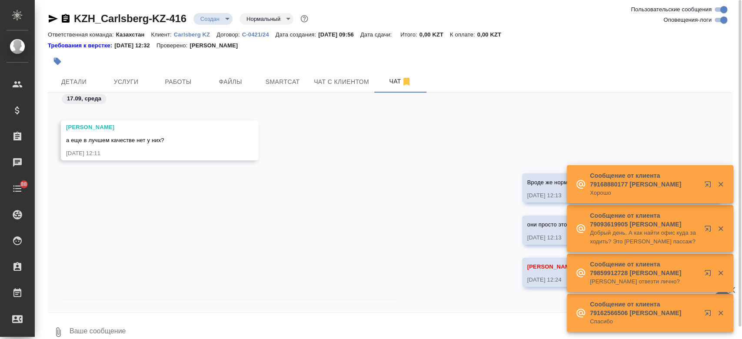
scroll to position [432, 0]
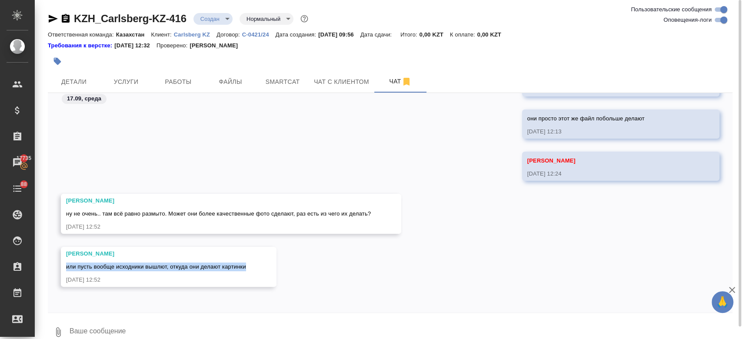
drag, startPoint x: 250, startPoint y: 264, endPoint x: 63, endPoint y: 266, distance: 186.8
click at [63, 266] on div "[PERSON_NAME] или пусть вообще исходники вышлют, откуда они делают картинки [DA…" at bounding box center [168, 267] width 215 height 40
copy span "или пусть вообще исходники вышлют, откуда они делают картинки"
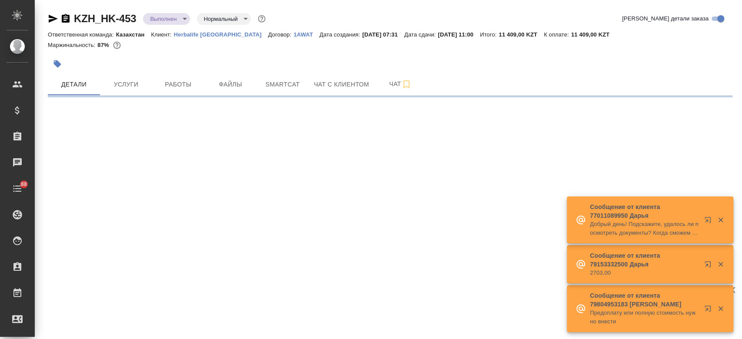
select select "RU"
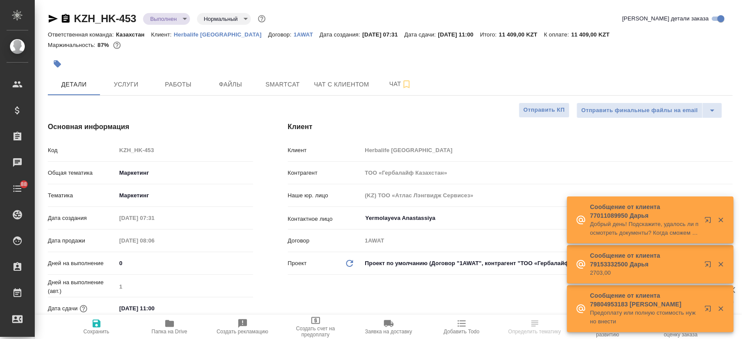
click at [202, 33] on p "Herbalife [GEOGRAPHIC_DATA]" at bounding box center [221, 34] width 94 height 7
type textarea "x"
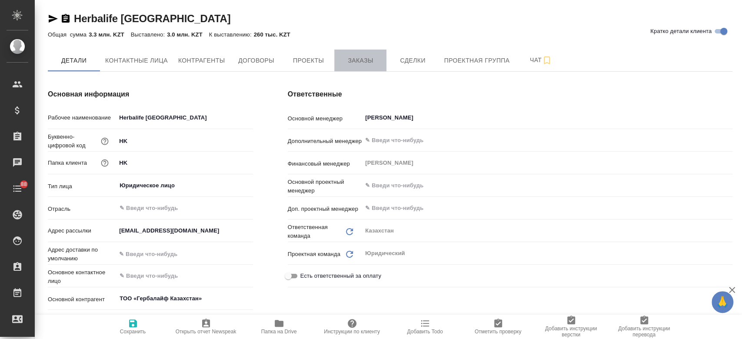
click at [360, 64] on span "Заказы" at bounding box center [360, 60] width 42 height 11
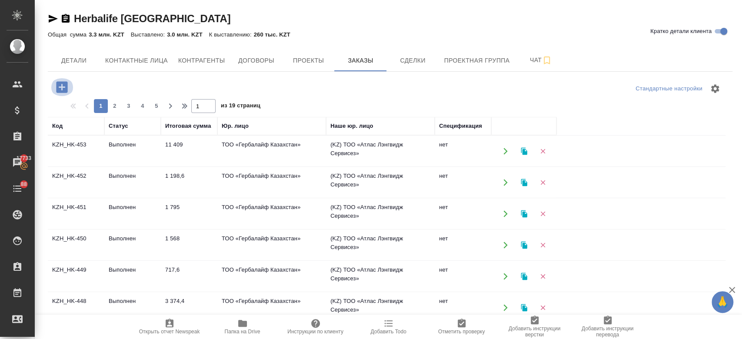
click at [61, 85] on icon "button" at bounding box center [61, 87] width 15 height 15
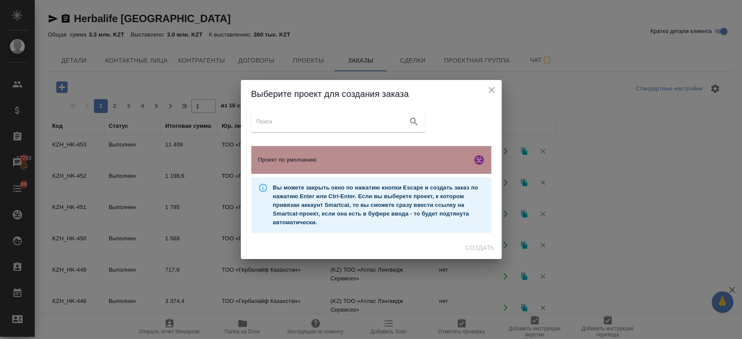
click at [286, 173] on div "Проект по умолчанию" at bounding box center [371, 160] width 240 height 28
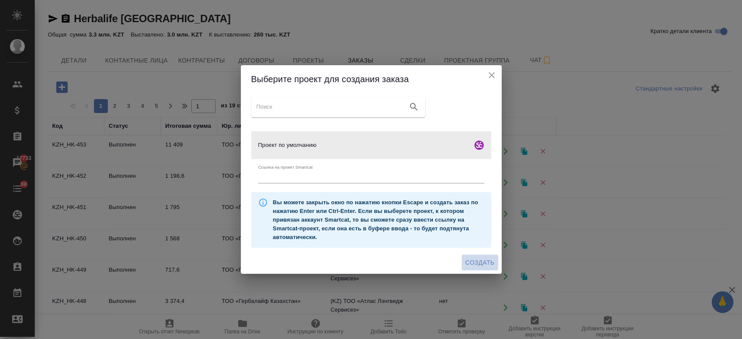
click at [478, 263] on span "Создать" at bounding box center [479, 262] width 29 height 11
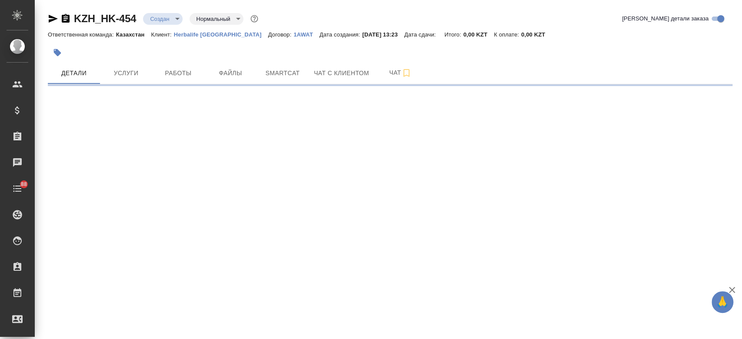
select select "RU"
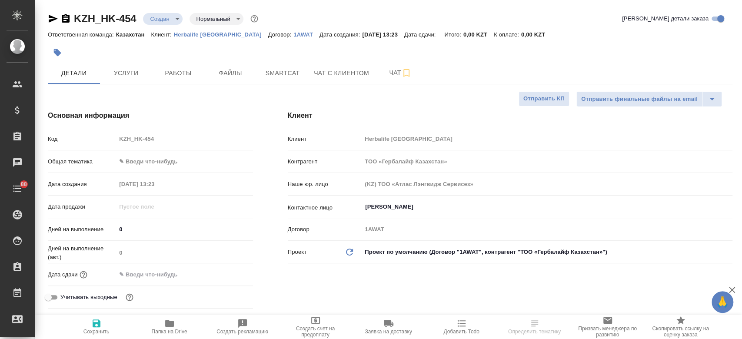
type textarea "x"
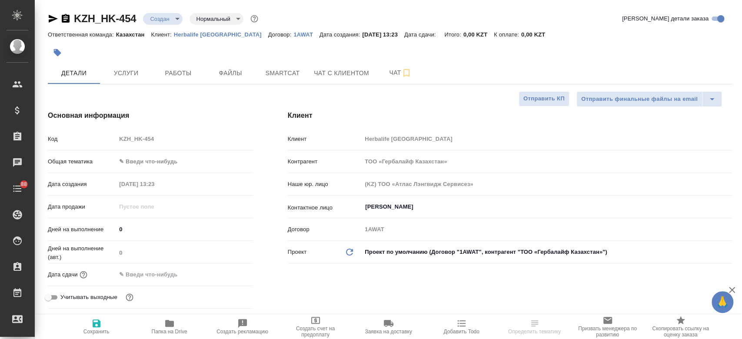
type textarea "x"
click at [232, 71] on span "Файлы" at bounding box center [230, 73] width 42 height 11
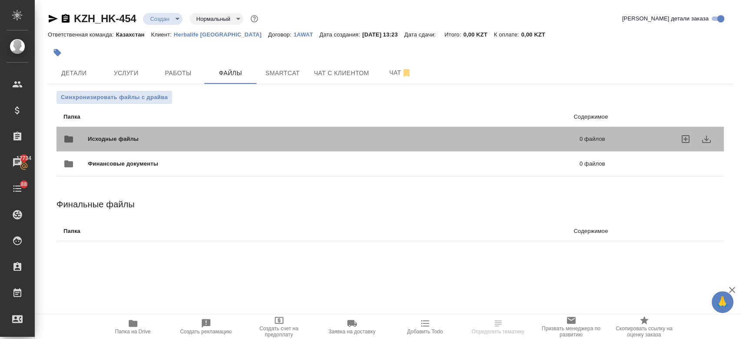
click at [199, 140] on span "Исходные файлы" at bounding box center [223, 139] width 271 height 9
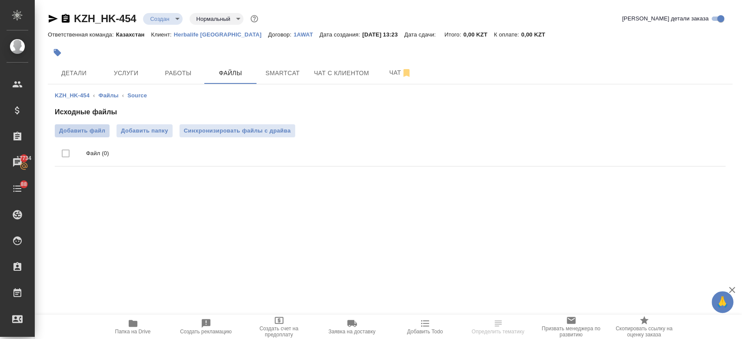
click at [97, 135] on label "Добавить файл" at bounding box center [82, 130] width 55 height 13
click at [0, 0] on input "Добавить файл" at bounding box center [0, 0] width 0 height 0
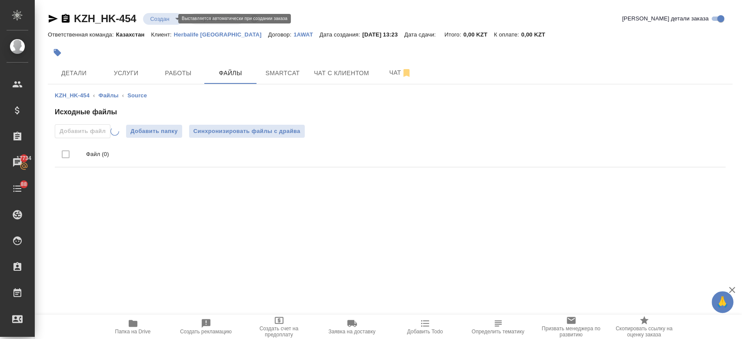
click at [163, 18] on body "🙏 .cls-1 fill:#fff; AWATERA Kosherbayeva Nazerke Клиенты Спецификации Заказы 17…" at bounding box center [371, 169] width 742 height 339
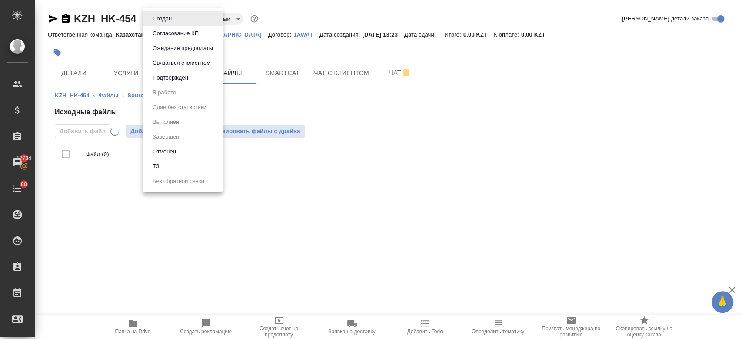
click at [166, 162] on li "ТЗ" at bounding box center [183, 166] width 80 height 15
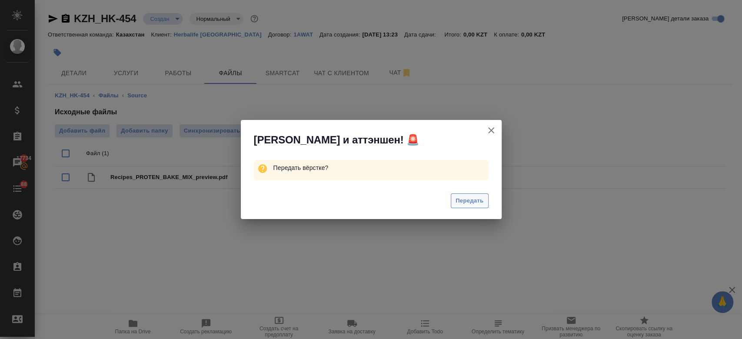
click at [470, 201] on span "Передать" at bounding box center [469, 201] width 28 height 10
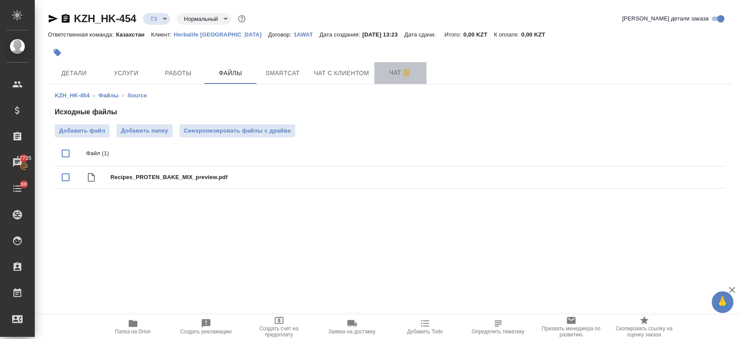
click at [391, 69] on span "Чат" at bounding box center [400, 72] width 42 height 11
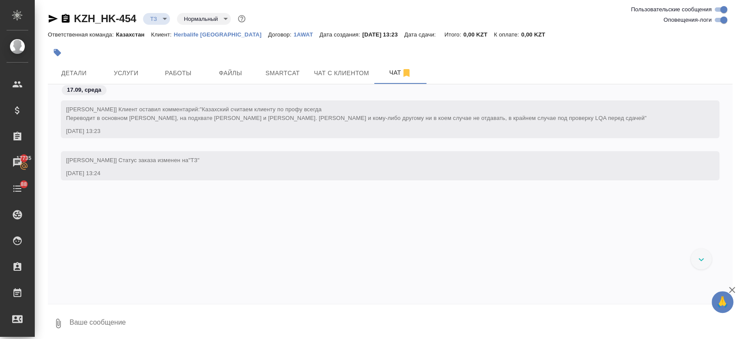
click at [199, 314] on textarea at bounding box center [400, 323] width 663 height 30
type textarea "к"
type textarea "привет!"
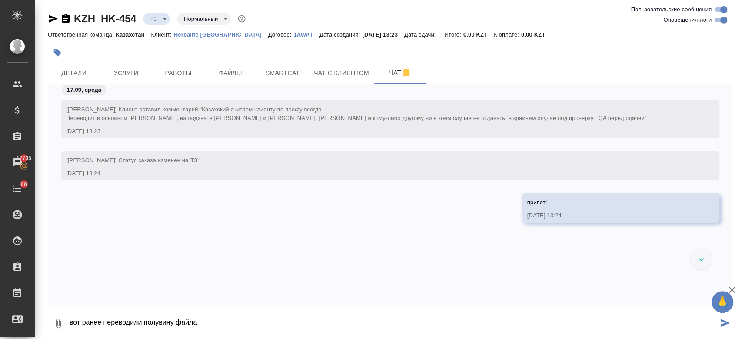
click at [160, 322] on textarea "вот ранее переводили полувину файла" at bounding box center [393, 323] width 649 height 30
type textarea "вот ранее переводили полов ину файла"
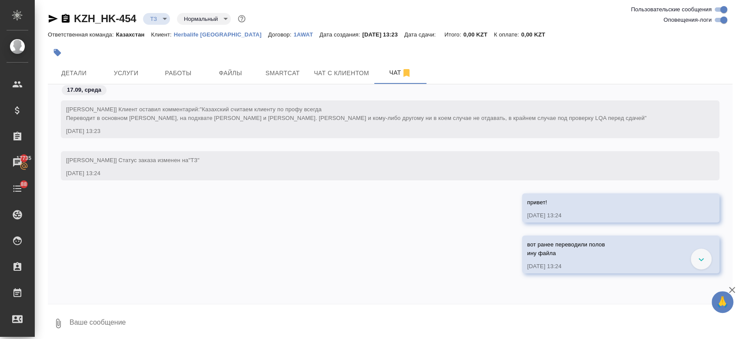
paste textarea "**[KZH_HK-430](https://tera.awatera.com/Order/68abe64d9baf655250311b3d/services…"
type textarea "**[KZH_HK-430](https://tera.awatera.com/Order/68abe64d9baf655250311b3d/services…"
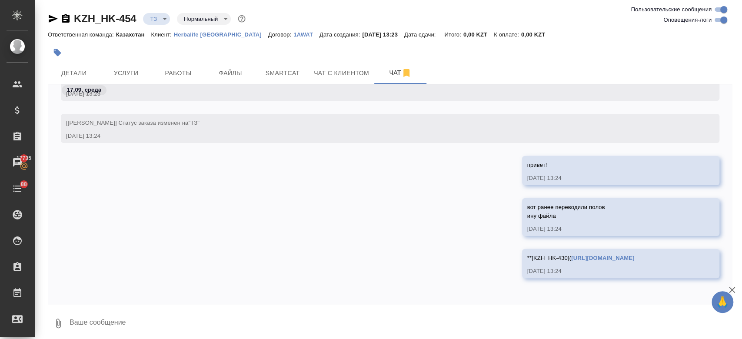
click at [206, 309] on textarea at bounding box center [400, 323] width 663 height 30
paste textarea "Со страницы 2 по страницу 20 (включительно) считаем по переводу с нуля, плюс за…"
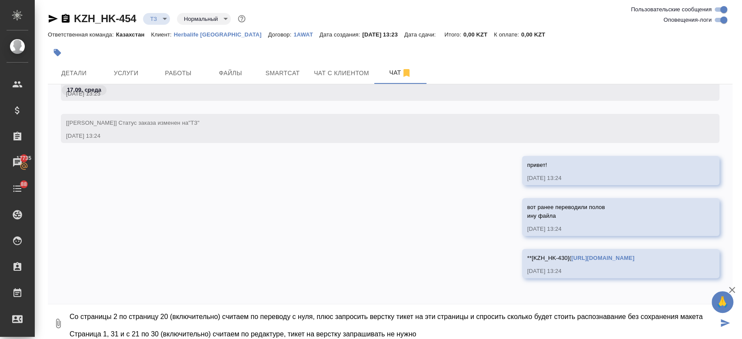
scroll to position [4, 0]
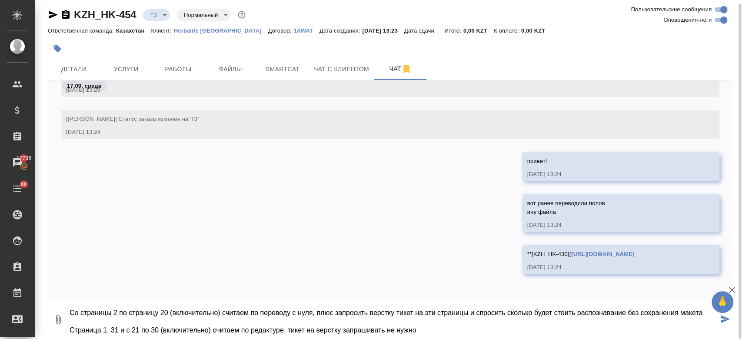
type textarea "Со страницы 2 по страницу 20 (включительно) считаем по переводу с нуля, плюс за…"
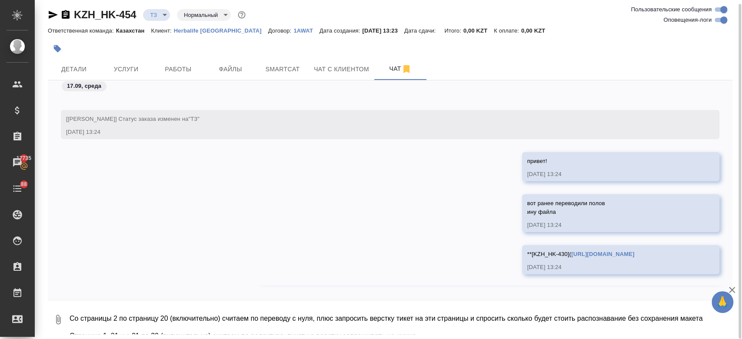
scroll to position [106, 0]
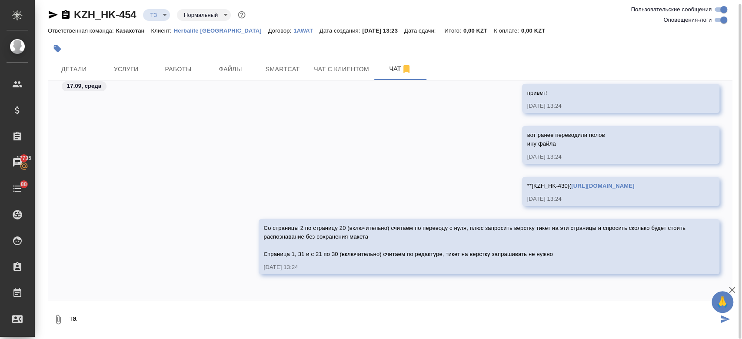
type textarea "т"
type textarea "сверху комменты от пм"
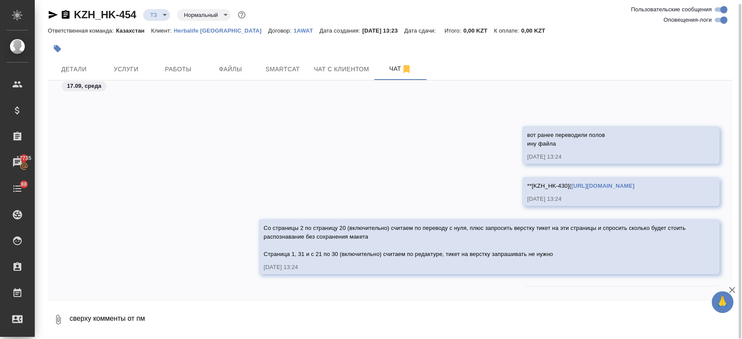
scroll to position [148, 0]
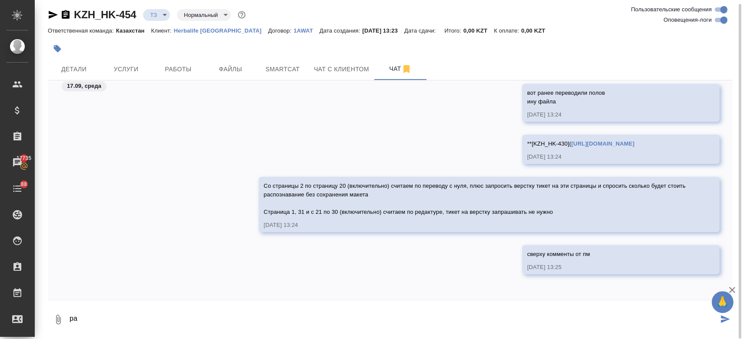
type textarea "р"
type textarea "так как клиент обновил файл, потребуется новый просчет"
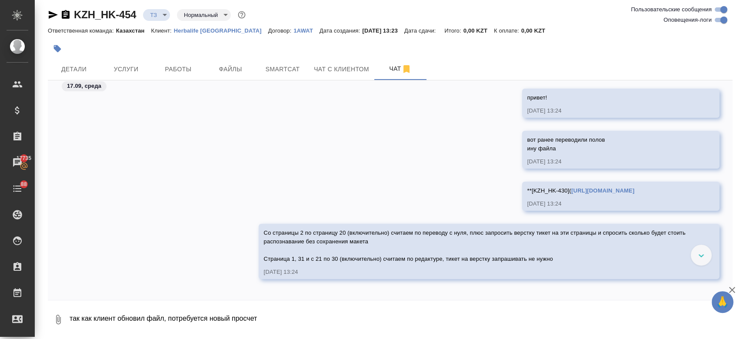
scroll to position [190, 0]
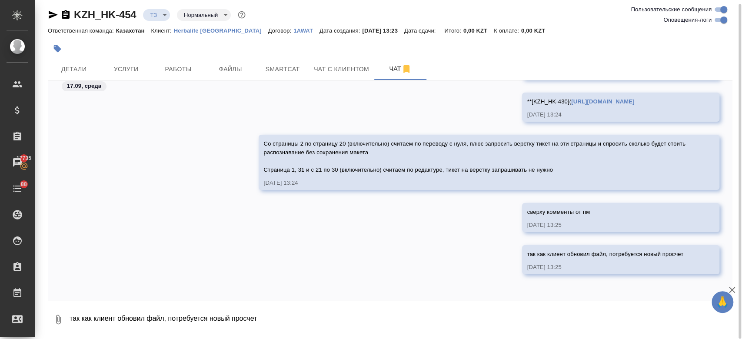
click at [175, 36] on div at bounding box center [390, 37] width 684 height 2
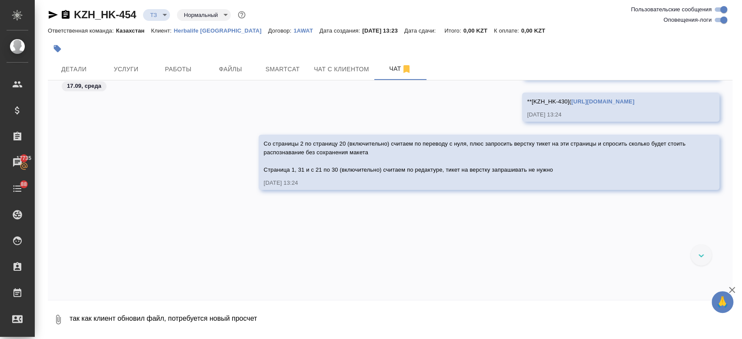
scroll to position [0, 0]
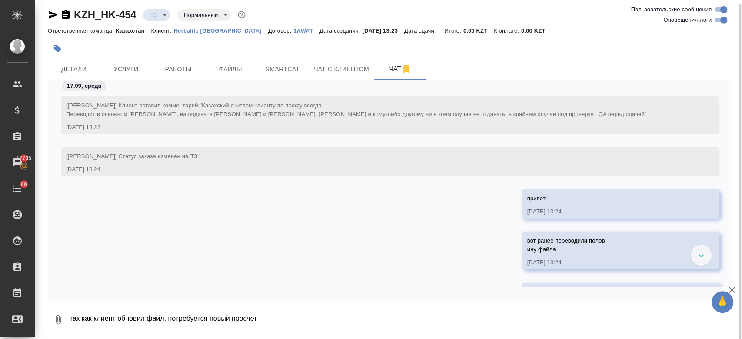
click at [252, 44] on div at bounding box center [276, 48] width 456 height 19
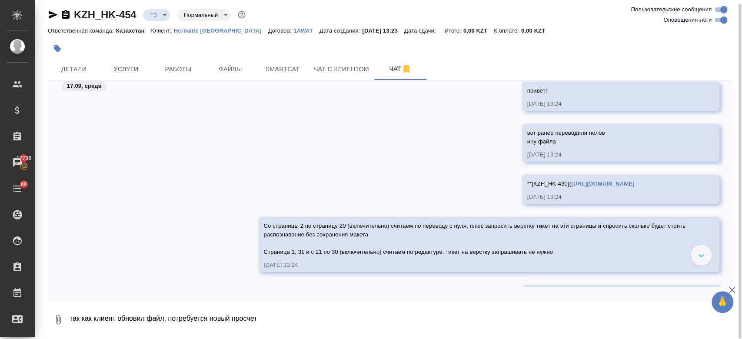
scroll to position [190, 0]
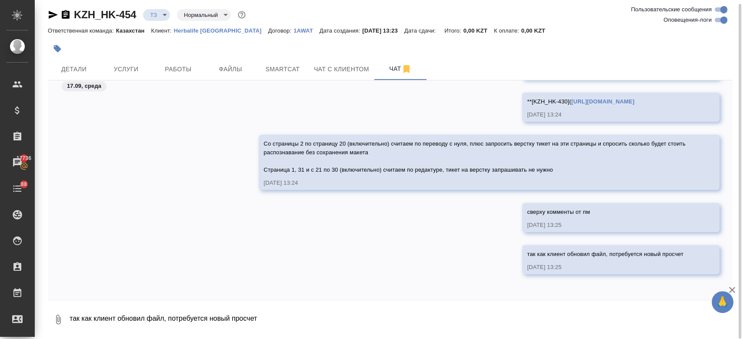
click at [404, 251] on div "так как клиент обновил файл, потребуется новый просчет 17.09.25, 13:25" at bounding box center [390, 266] width 684 height 42
click at [337, 49] on div at bounding box center [276, 48] width 456 height 19
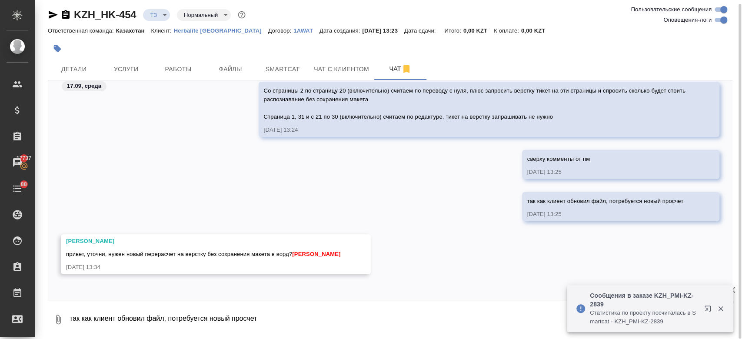
click at [176, 314] on textarea "так как клиент обновил файл, потребуется новый просчет" at bounding box center [400, 320] width 663 height 30
type textarea "да"
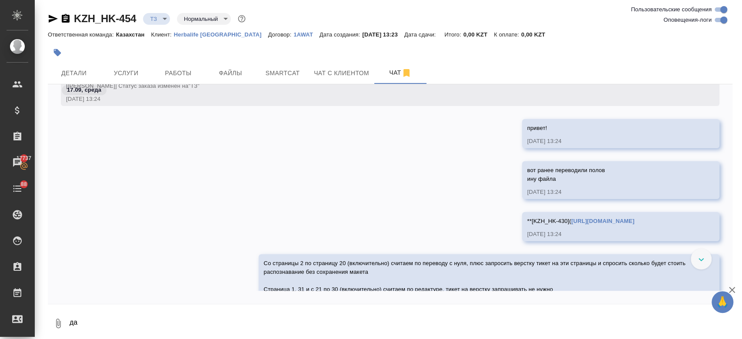
scroll to position [285, 0]
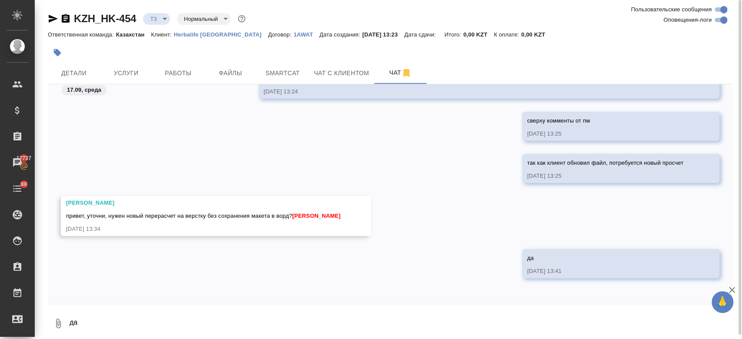
click at [116, 324] on textarea "да" at bounding box center [400, 323] width 663 height 30
type textarea "и только те страницы которые указал пм"
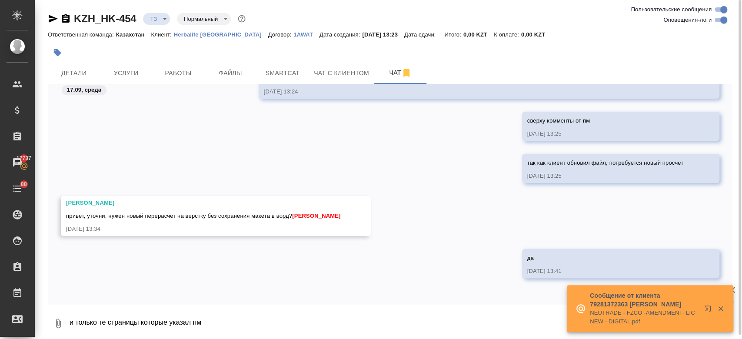
scroll to position [327, 0]
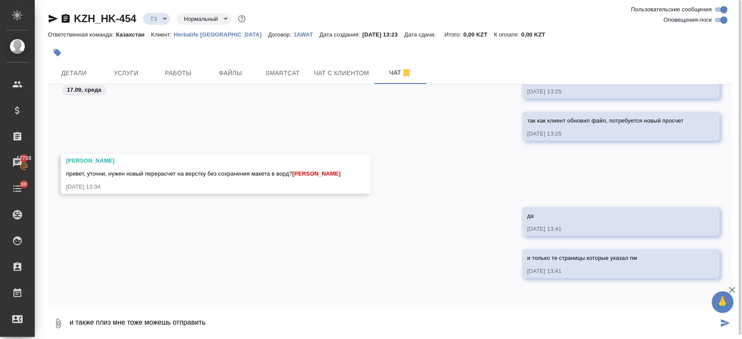
type textarea "и также плиз мне тоже можешь отправить"
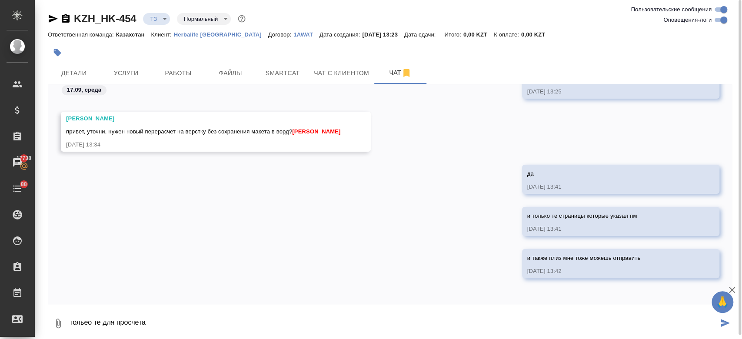
type textarea "тольео те для просчета"
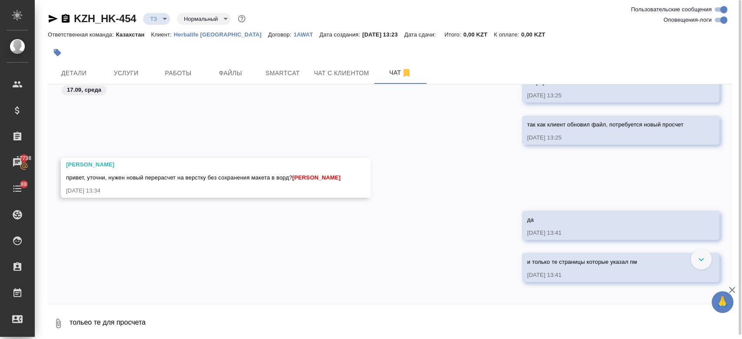
scroll to position [411, 0]
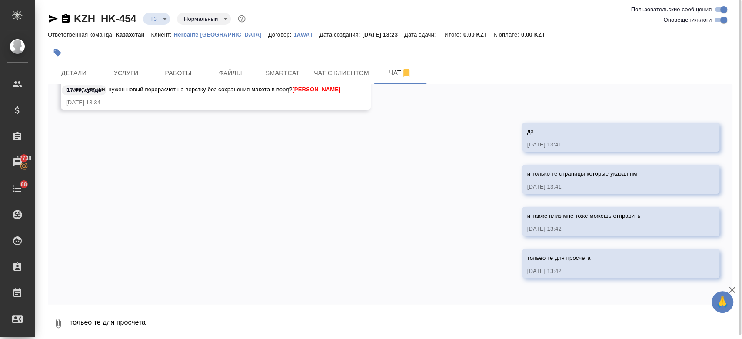
click at [136, 310] on textarea "тольео те для просчета" at bounding box center [400, 323] width 663 height 30
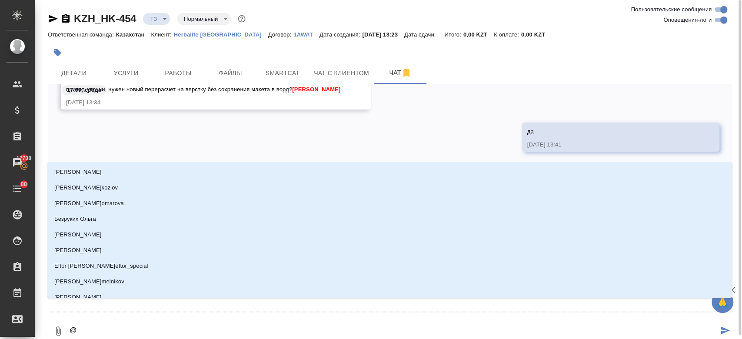
type textarea "@з"
type input "з"
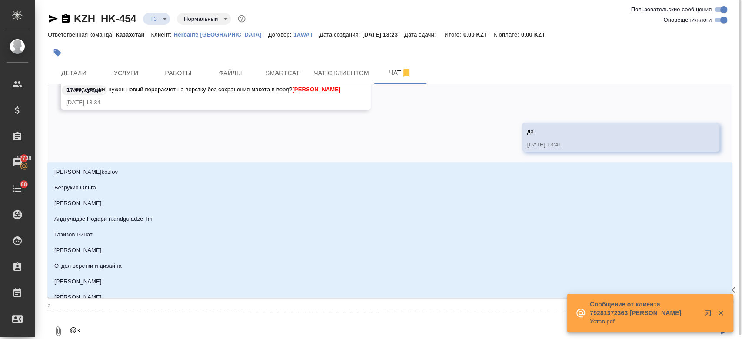
type textarea "@за"
type input "за"
type textarea "@заб"
type input "заб"
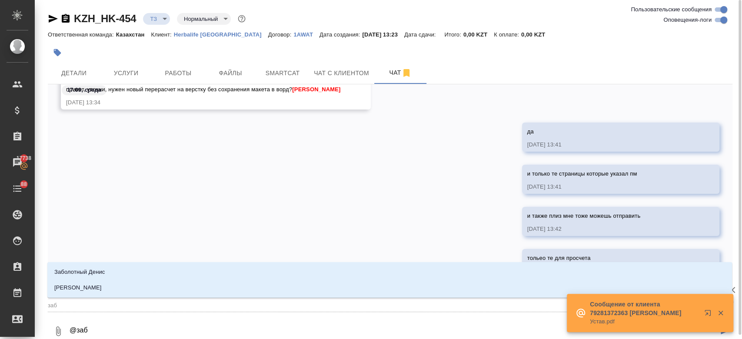
type textarea "@забо"
type input "забо"
type textarea "@забор"
type input "забор"
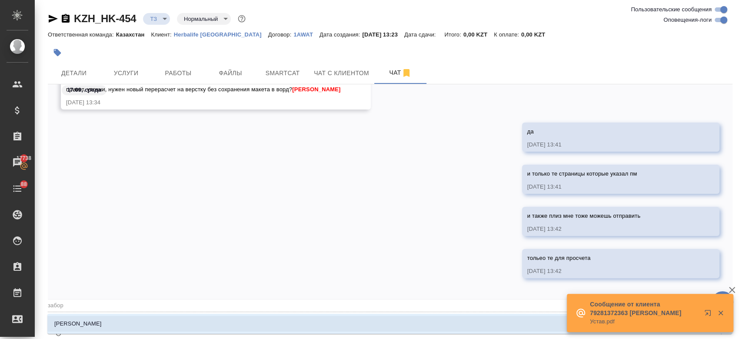
click at [123, 325] on li "Заборова Александра" at bounding box center [389, 324] width 684 height 16
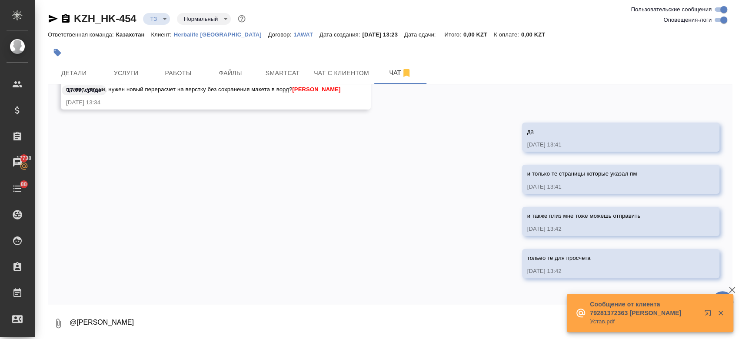
type textarea "@Заборова Александра"
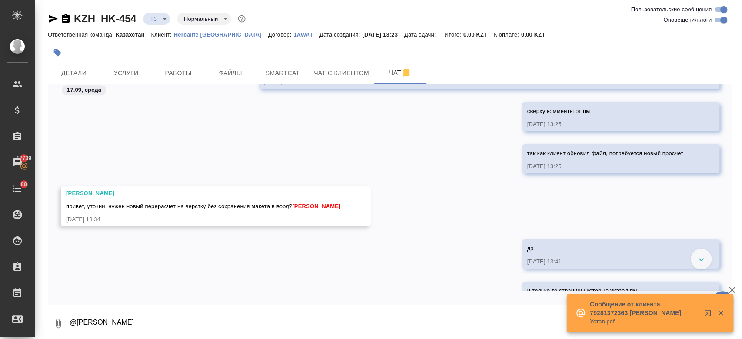
scroll to position [454, 0]
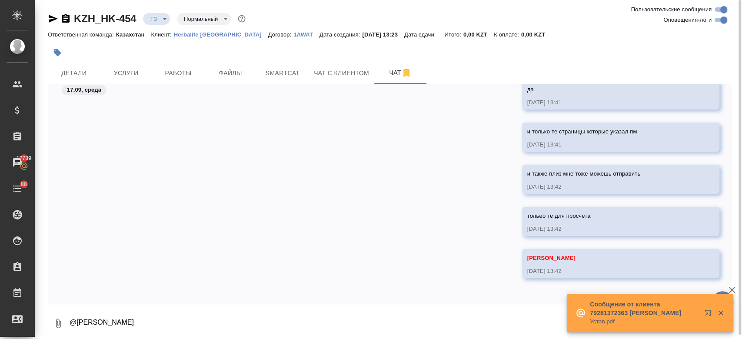
click at [205, 40] on div at bounding box center [390, 41] width 684 height 2
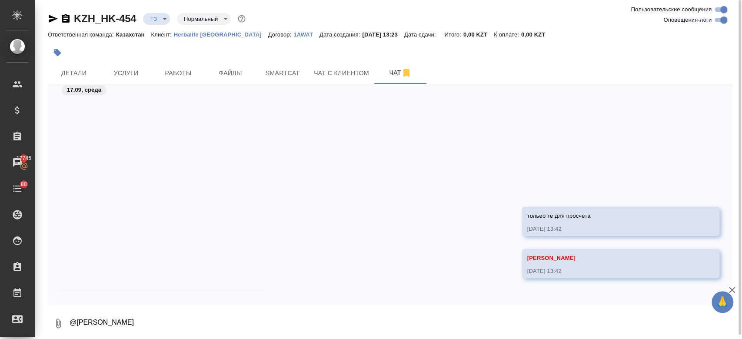
scroll to position [639, 0]
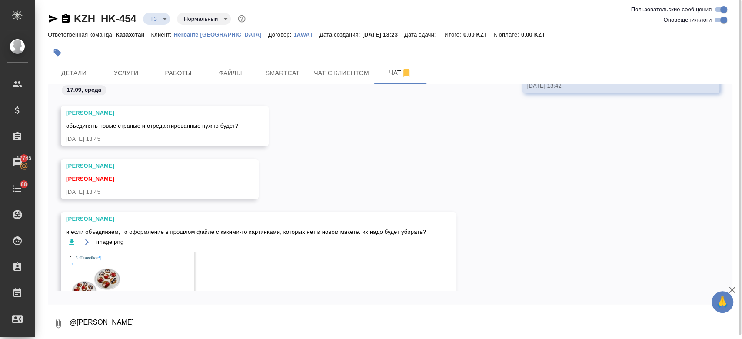
click at [364, 55] on div at bounding box center [276, 52] width 456 height 19
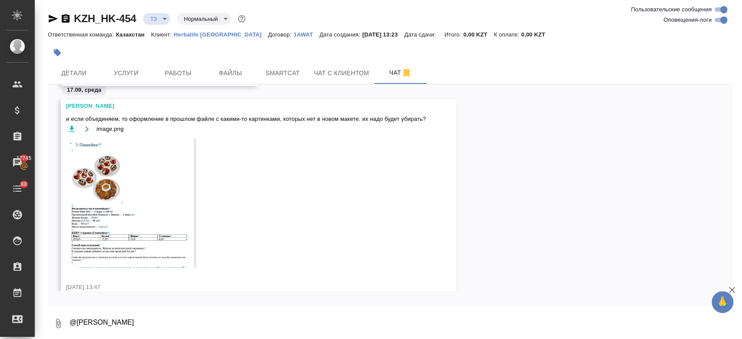
scroll to position [768, 0]
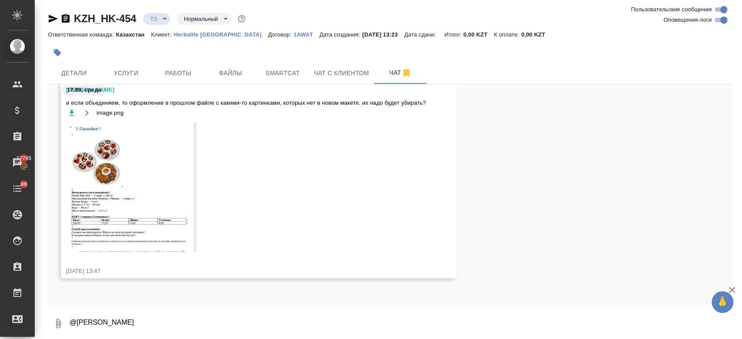
click at [127, 174] on img at bounding box center [131, 187] width 130 height 129
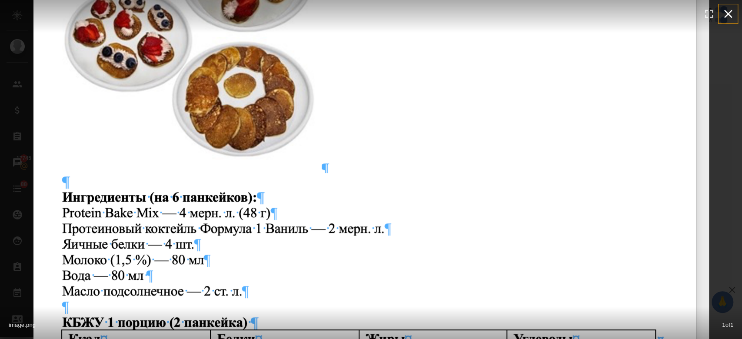
click at [730, 10] on icon "button" at bounding box center [728, 14] width 8 height 8
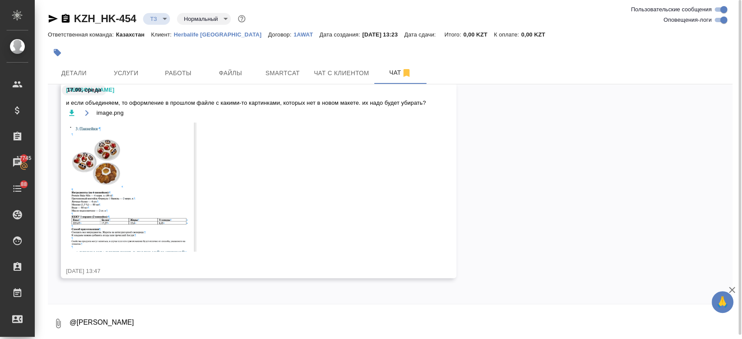
click at [147, 309] on textarea "@Заборова Александра" at bounding box center [400, 323] width 663 height 30
type textarea "смотрим на новый файл"
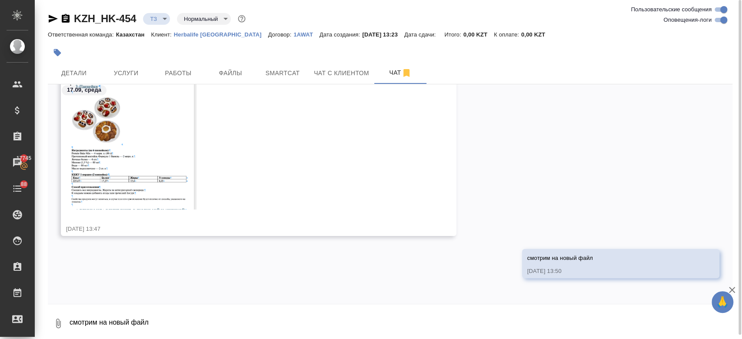
click at [182, 50] on div at bounding box center [276, 52] width 456 height 19
click at [95, 335] on textarea "смотрим на новый файл" at bounding box center [400, 323] width 663 height 30
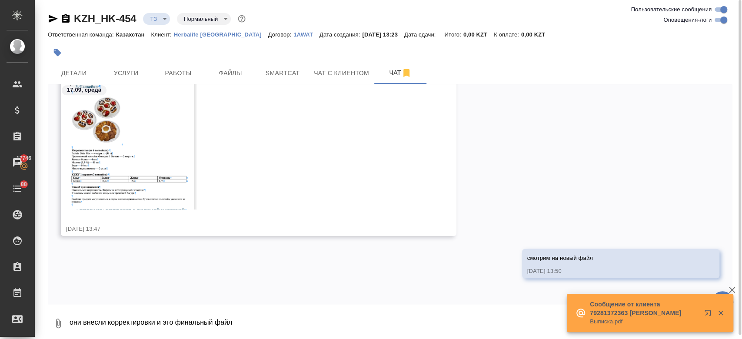
type textarea "они внесли корректировки и это финальный файл"
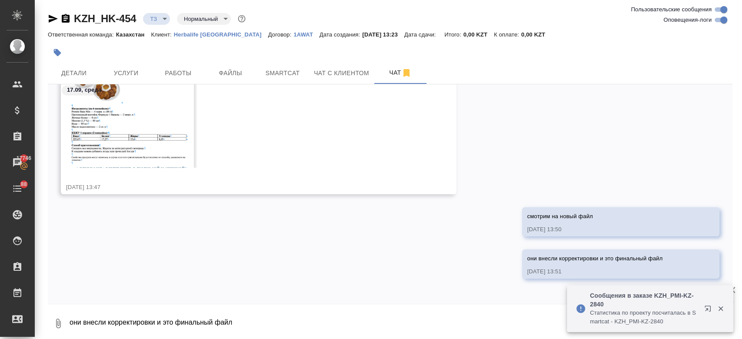
click at [197, 41] on div at bounding box center [390, 42] width 684 height 2
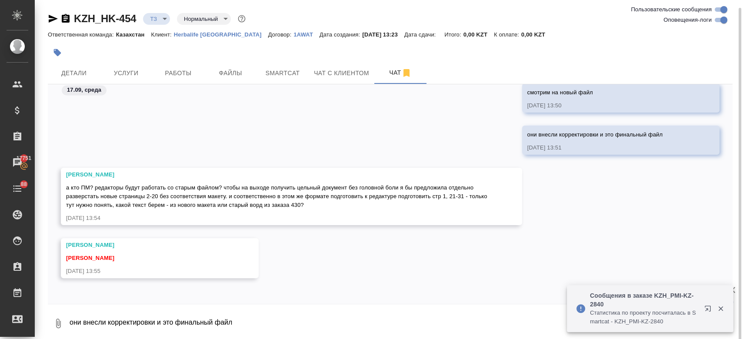
scroll to position [4, 0]
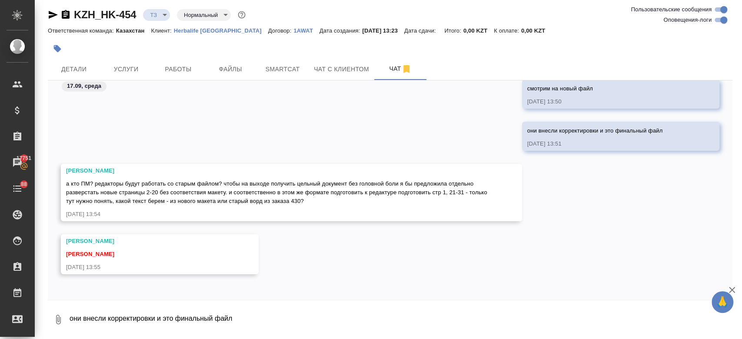
click at [184, 319] on textarea "они внесли корректировки и это финальный файл" at bounding box center [400, 320] width 663 height 30
type textarea "новый макет с ворда"
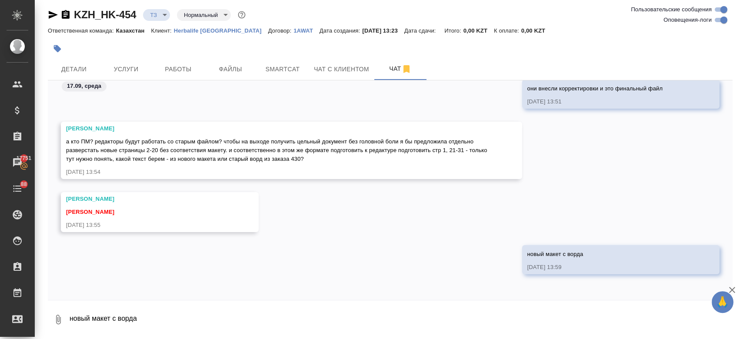
click at [527, 261] on div "новый макет с ворда 17.09.25, 13:59" at bounding box center [608, 260] width 162 height 24
click at [460, 253] on div "новый макет с ворда 17.09.25, 13:59" at bounding box center [390, 266] width 684 height 42
click at [216, 328] on textarea "новый макет с ворда" at bounding box center [400, 320] width 663 height 30
type textarea "новый макет в сорс,"
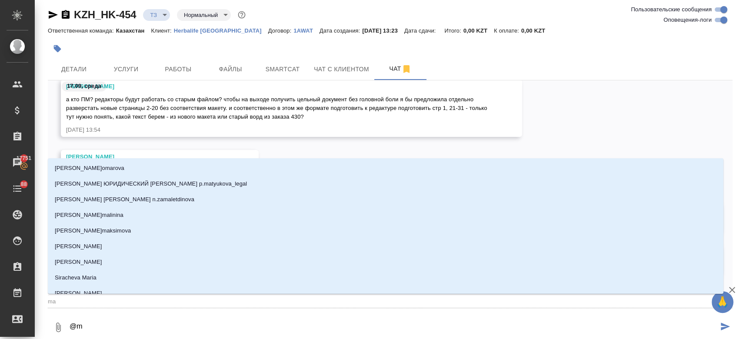
type textarea "@ma"
type input "ma"
type textarea "@mat"
type input "mat"
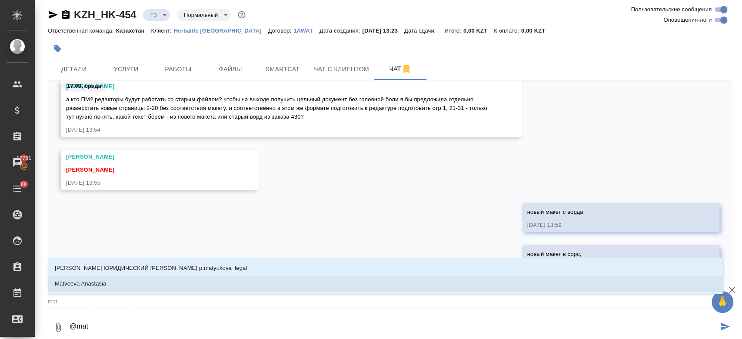
click at [158, 288] on li "Matveeva Anastasia" at bounding box center [385, 284] width 675 height 16
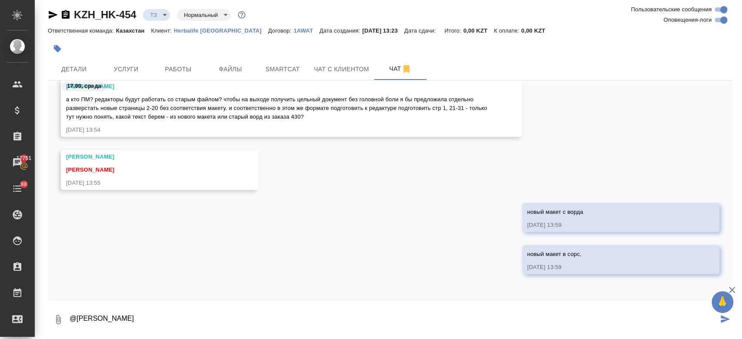
type textarea "@Matveeva Anastasia"
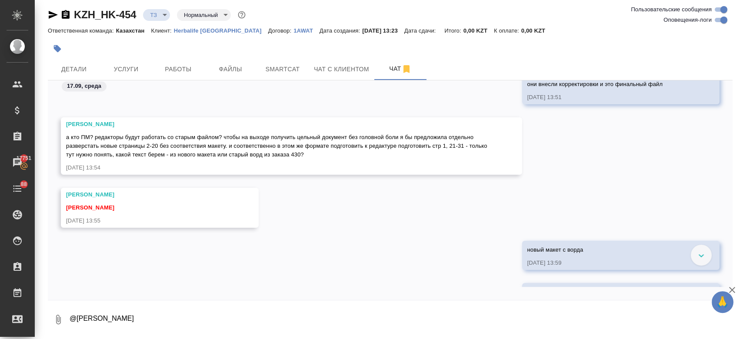
scroll to position [1102, 0]
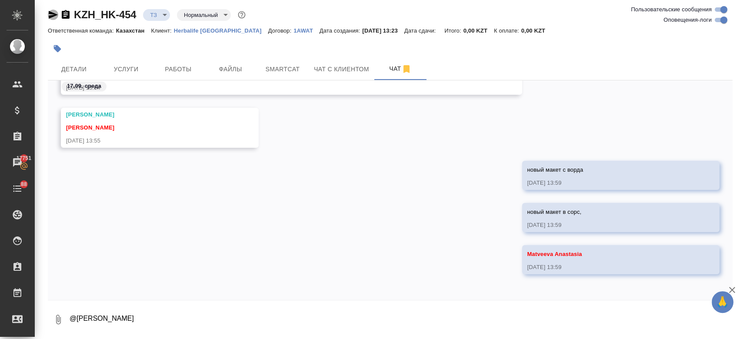
click at [51, 16] on icon "button" at bounding box center [53, 15] width 9 height 8
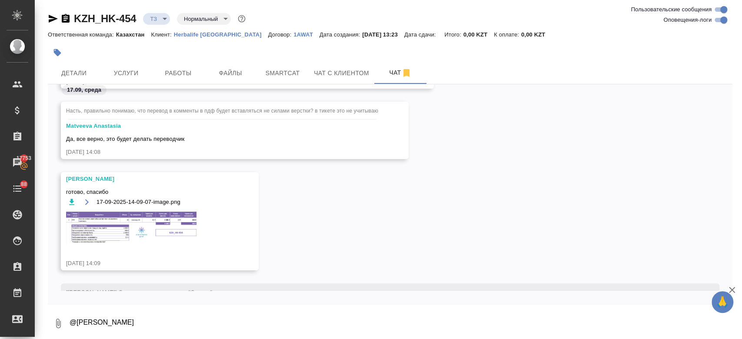
scroll to position [1817, 0]
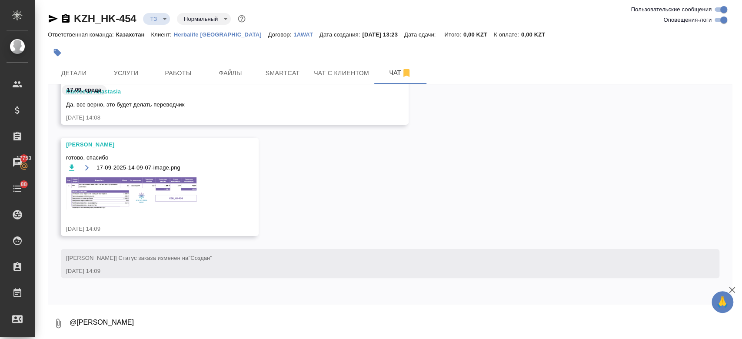
click at [163, 188] on img at bounding box center [131, 193] width 130 height 32
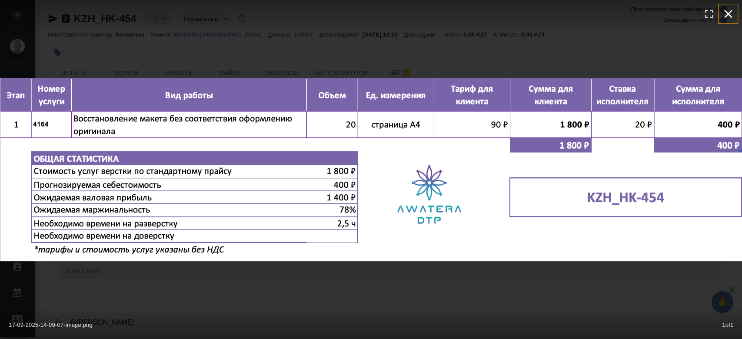
click at [733, 14] on icon "button" at bounding box center [728, 14] width 14 height 14
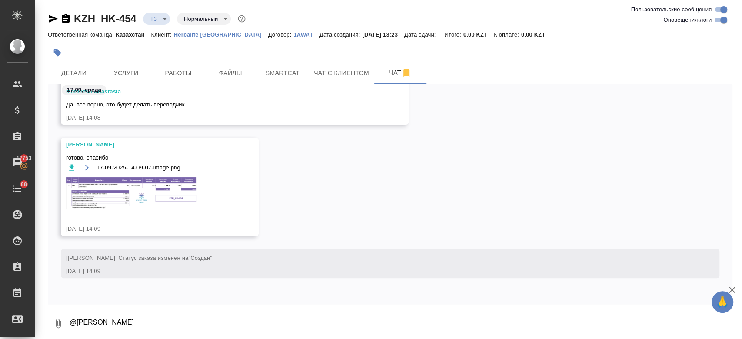
scroll to position [4, 0]
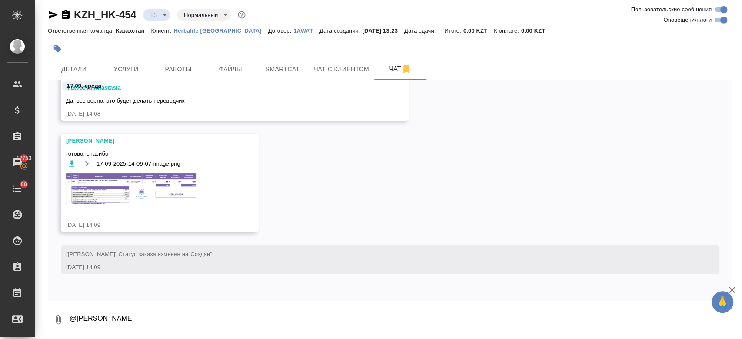
click at [132, 314] on textarea "@Matveeva Anastasia" at bounding box center [400, 320] width 663 height 30
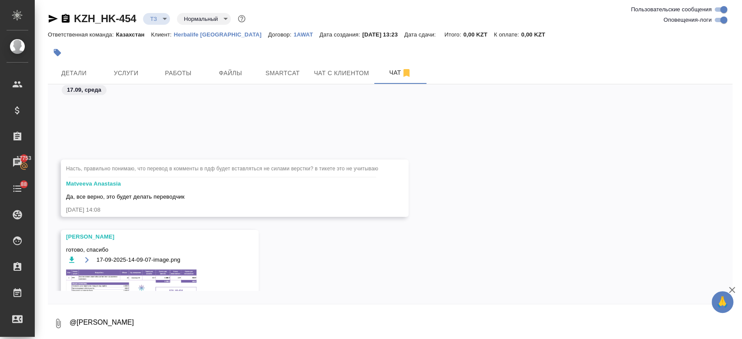
scroll to position [1817, 0]
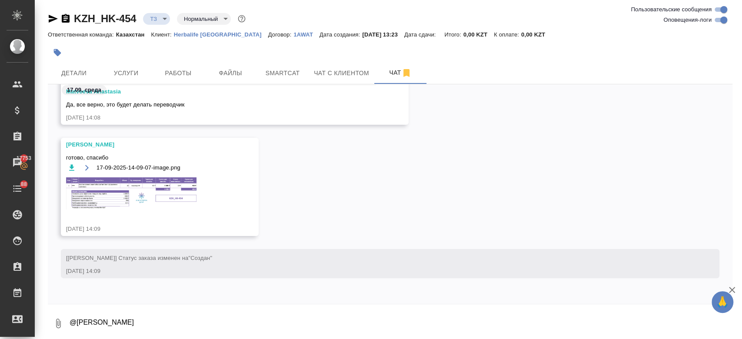
click at [126, 308] on div at bounding box center [390, 306] width 684 height 4
click at [128, 331] on textarea "@Matveeva Anastasia" at bounding box center [400, 323] width 663 height 30
type textarea "спасибо Настя"
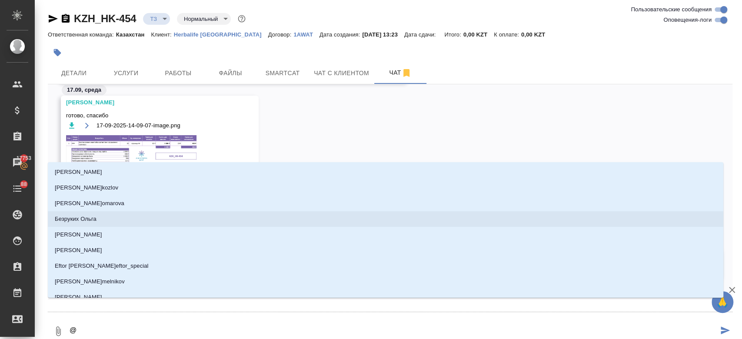
type textarea "@з"
type input "з"
type textarea "@за"
type input "за"
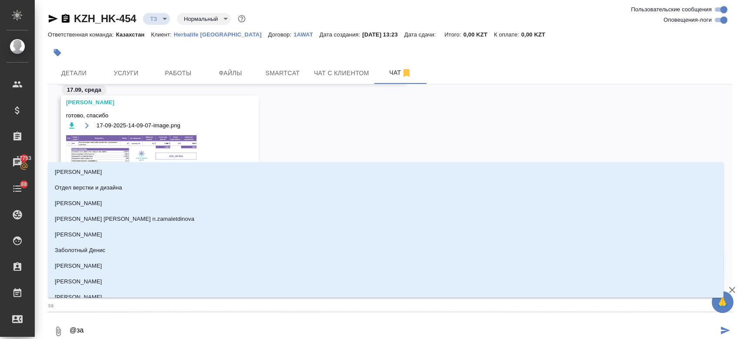
type textarea "@заб"
type input "заб"
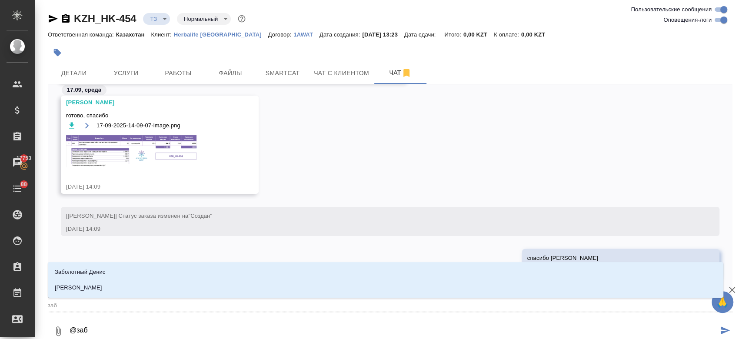
type textarea "@забо"
type input "забо"
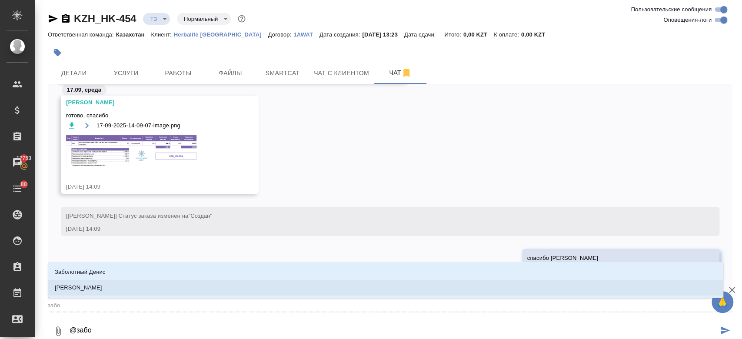
click at [122, 286] on li "Заборова Александра" at bounding box center [385, 288] width 675 height 16
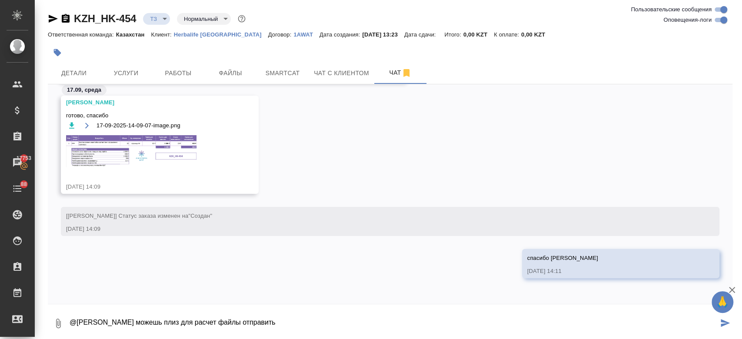
type textarea "@Заборова Александра можешь плиз для расчет файлы отправить"
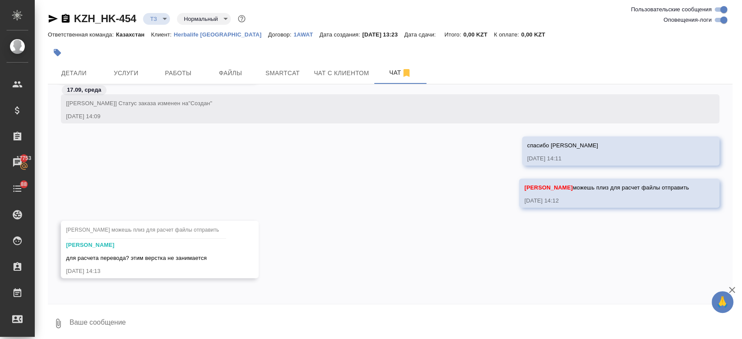
scroll to position [4, 0]
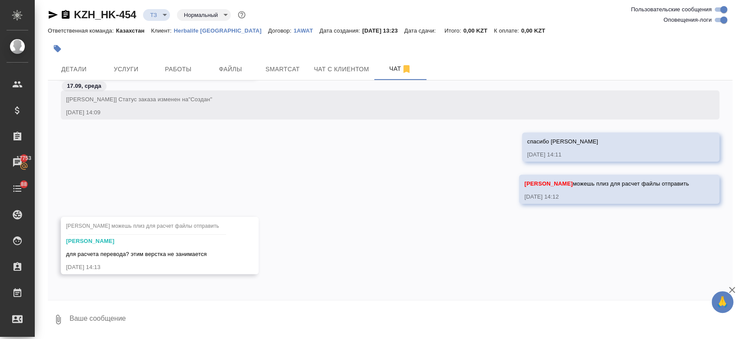
click at [145, 327] on textarea at bounding box center [400, 320] width 663 height 30
type textarea "не вы же отправляли какие файлы взяли в расчет, убираяя то что не входит в расч…"
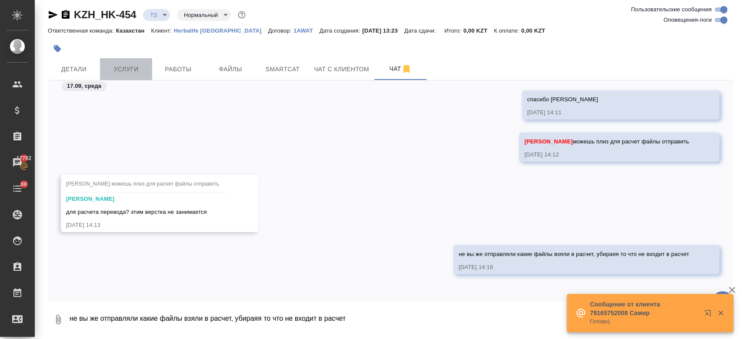
click at [117, 68] on span "Услуги" at bounding box center [126, 69] width 42 height 11
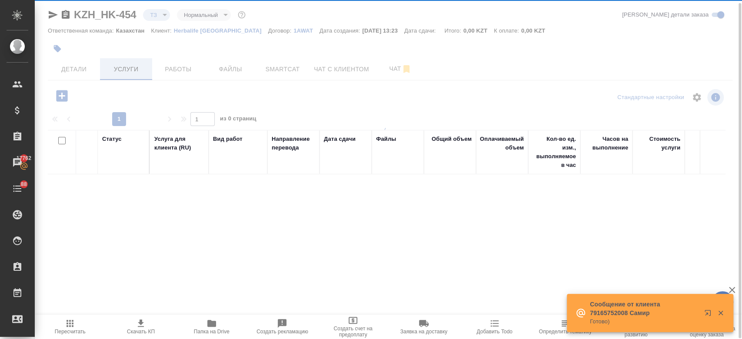
scroll to position [3, 0]
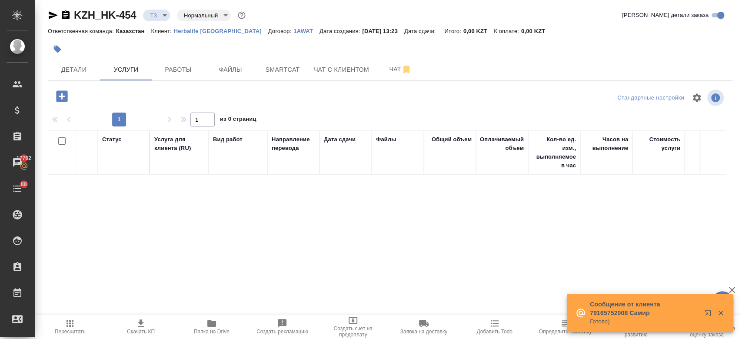
drag, startPoint x: 117, startPoint y: 68, endPoint x: 66, endPoint y: 95, distance: 57.5
click at [66, 95] on div "KZH_HK-454 ТЗ tz Нормальный normal Кратко детали заказа Ответственная команда: …" at bounding box center [390, 168] width 694 height 343
click at [66, 95] on icon "button" at bounding box center [61, 95] width 11 height 11
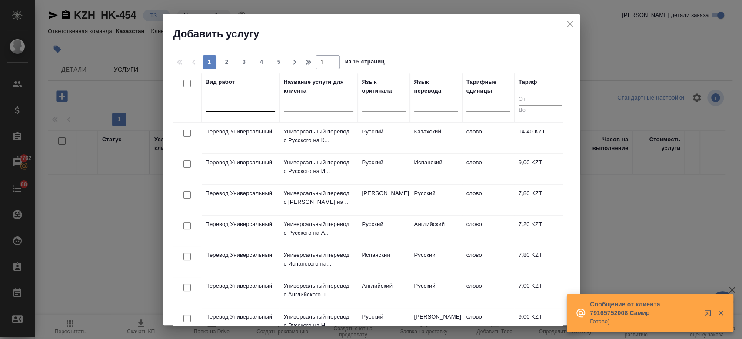
click at [261, 100] on div at bounding box center [240, 102] width 70 height 13
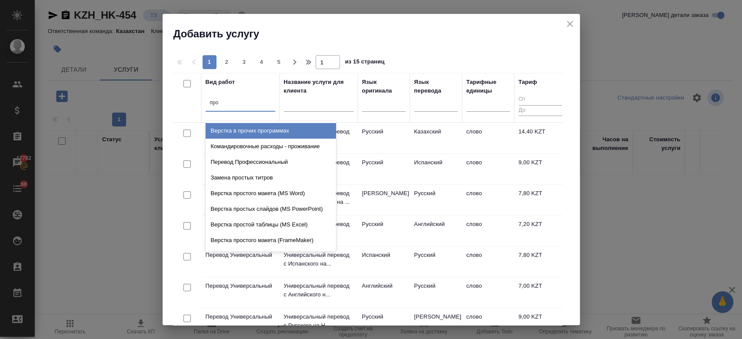
type input "проф"
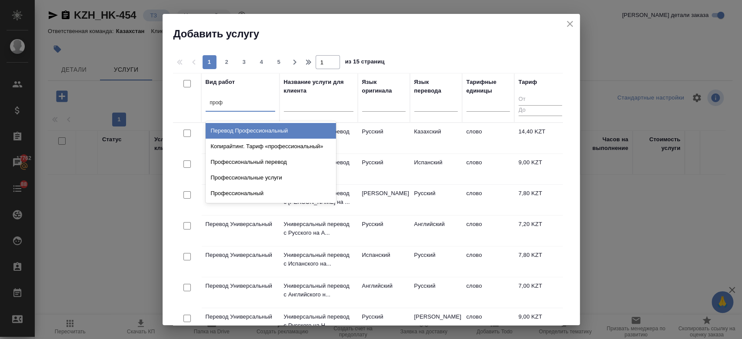
click at [262, 132] on div "Перевод Профессиональный" at bounding box center [270, 131] width 130 height 16
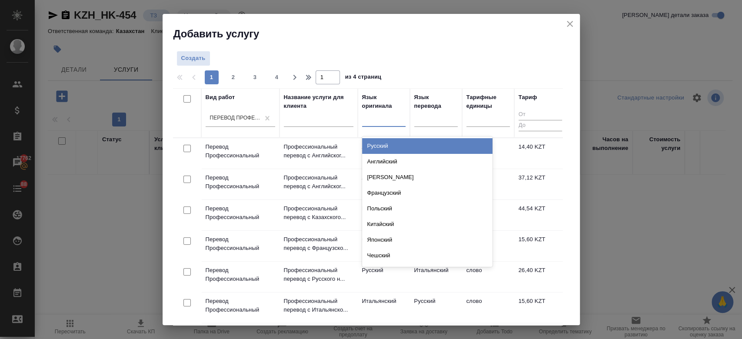
click at [394, 122] on div at bounding box center [383, 118] width 43 height 13
type input "рус"
click at [385, 146] on div "Русский" at bounding box center [427, 146] width 130 height 16
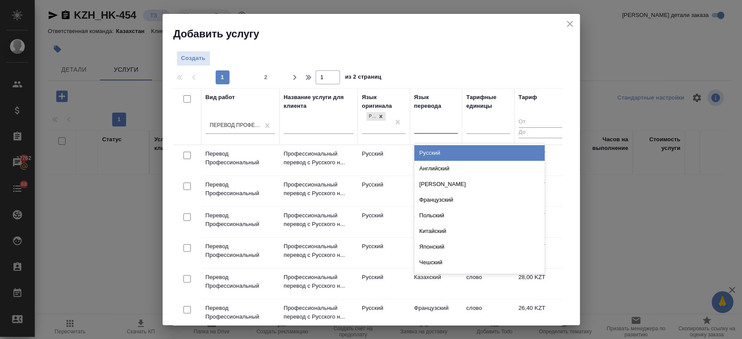
click at [437, 129] on div at bounding box center [435, 125] width 43 height 13
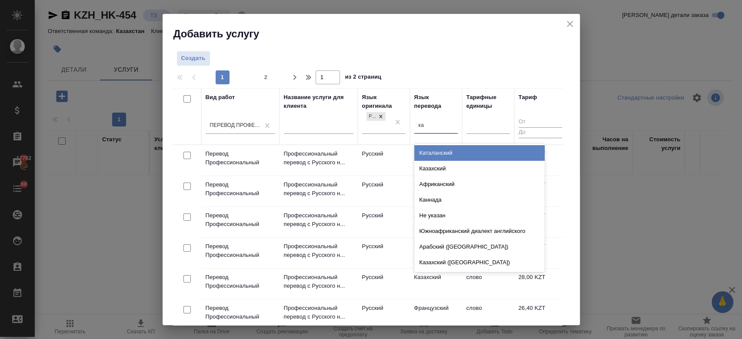
type input "каз"
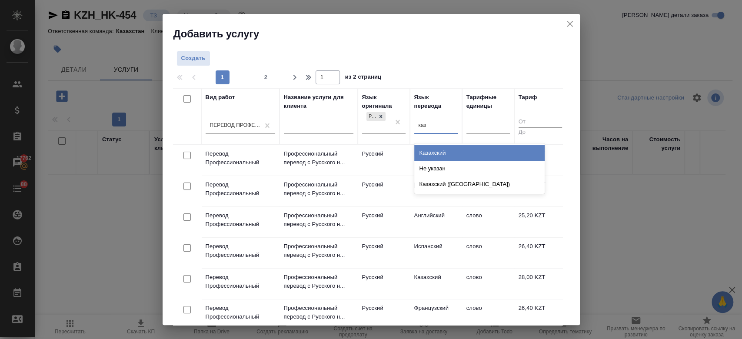
click at [426, 151] on div "Казахский" at bounding box center [479, 153] width 130 height 16
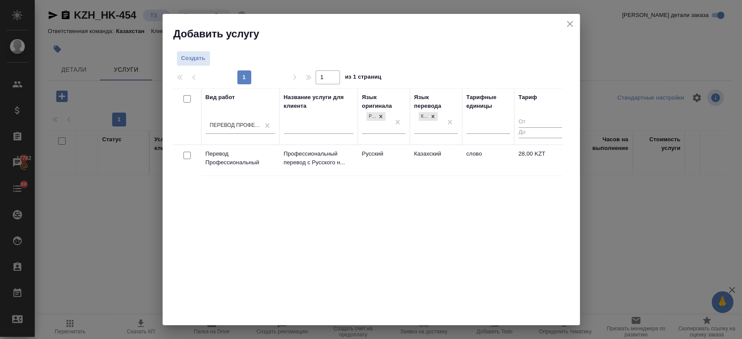
click at [403, 153] on td "Русский" at bounding box center [384, 160] width 52 height 30
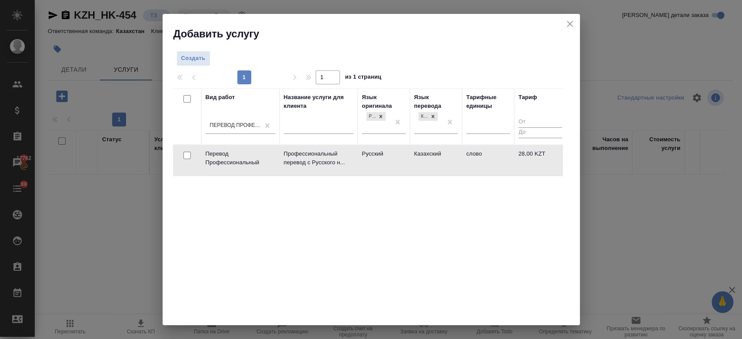
click at [403, 153] on td "Русский" at bounding box center [384, 160] width 52 height 30
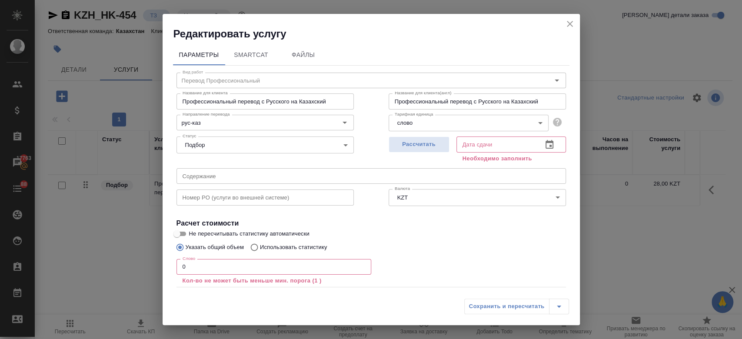
scroll to position [48, 0]
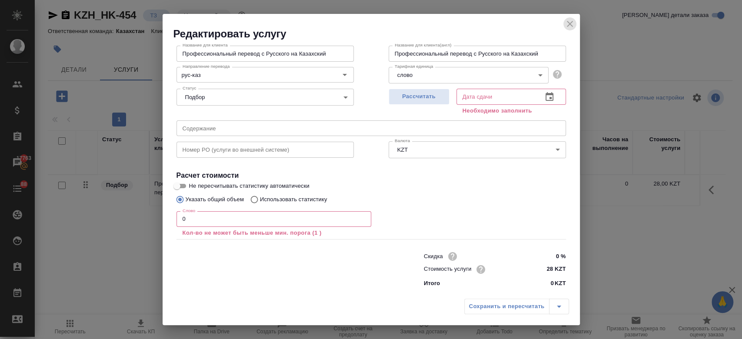
click at [570, 25] on icon "close" at bounding box center [570, 24] width 6 height 6
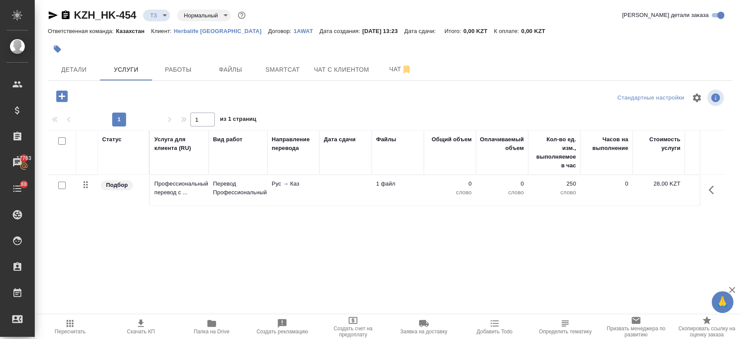
click at [62, 187] on input "checkbox" at bounding box center [61, 185] width 7 height 7
checkbox input "true"
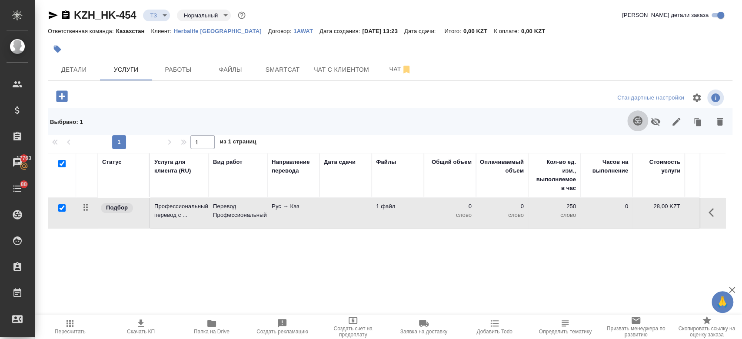
click at [632, 116] on icon "button" at bounding box center [637, 121] width 10 height 10
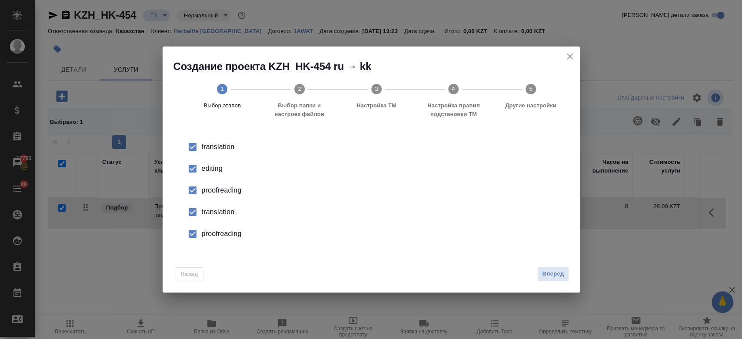
click at [213, 169] on div "editing" at bounding box center [380, 168] width 357 height 10
click at [216, 189] on div "proofreading" at bounding box center [380, 190] width 357 height 10
click at [219, 215] on div "translation" at bounding box center [380, 212] width 357 height 10
click at [219, 231] on div "proofreading" at bounding box center [380, 234] width 357 height 10
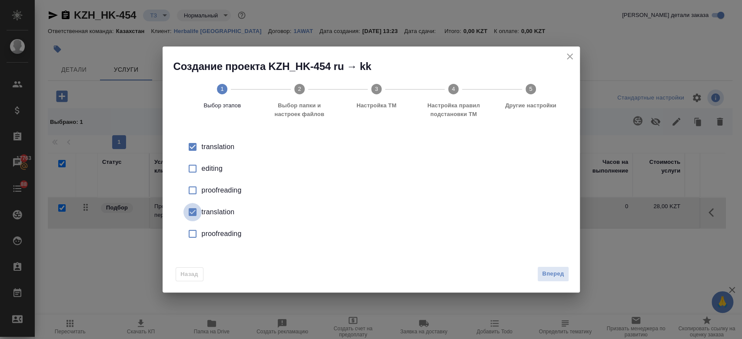
click at [194, 209] on input "checkbox" at bounding box center [192, 212] width 18 height 18
click at [567, 269] on button "Вперед" at bounding box center [552, 273] width 31 height 15
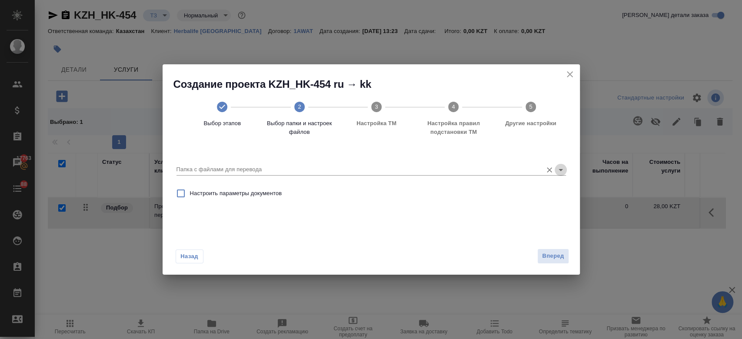
click at [559, 172] on icon "Open" at bounding box center [560, 170] width 10 height 10
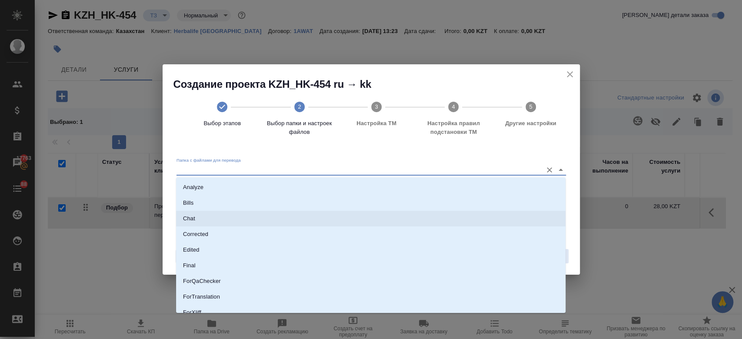
scroll to position [70, 0]
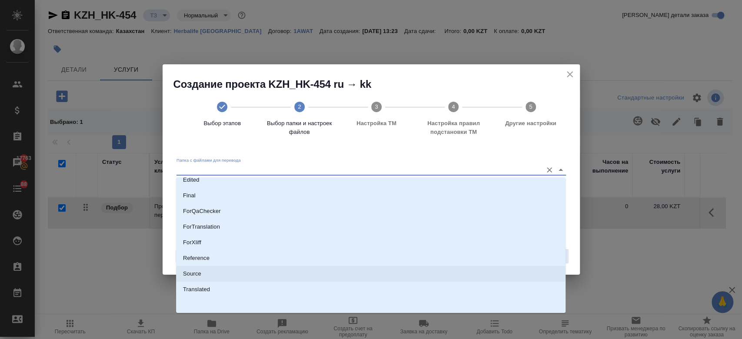
click at [368, 275] on li "Source" at bounding box center [370, 274] width 389 height 16
type input "Source"
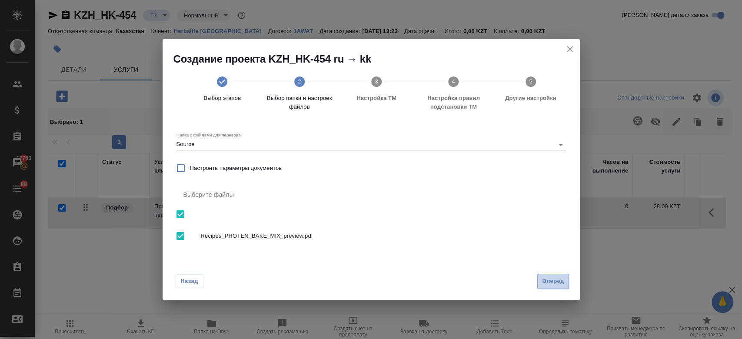
click at [553, 286] on span "Вперед" at bounding box center [553, 281] width 22 height 10
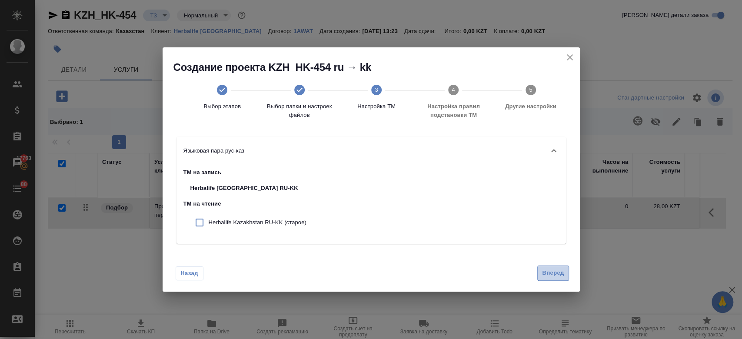
click at [553, 270] on span "Вперед" at bounding box center [553, 273] width 22 height 10
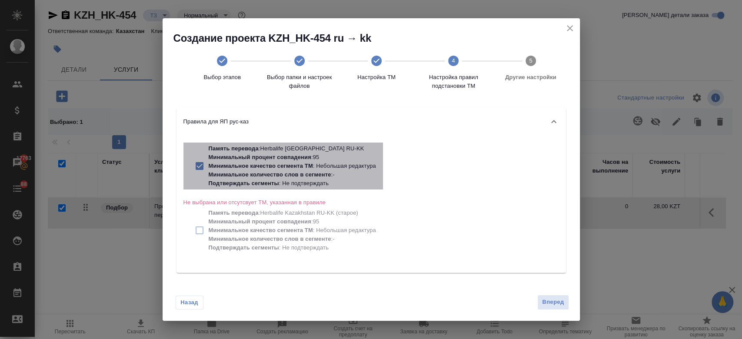
click at [341, 160] on p "Минимальный процент совпадения : 95" at bounding box center [292, 157] width 167 height 9
checkbox input "false"
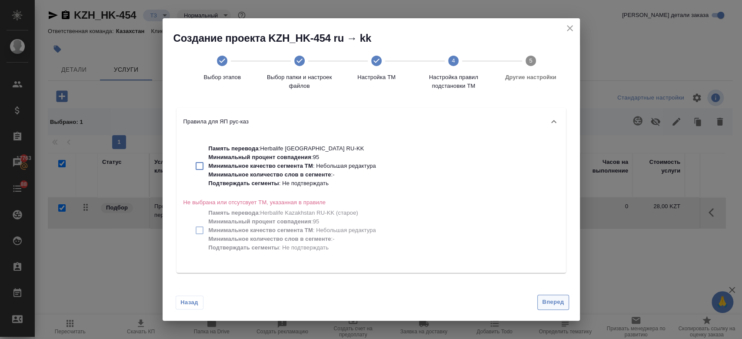
click at [565, 302] on button "Вперед" at bounding box center [552, 302] width 31 height 15
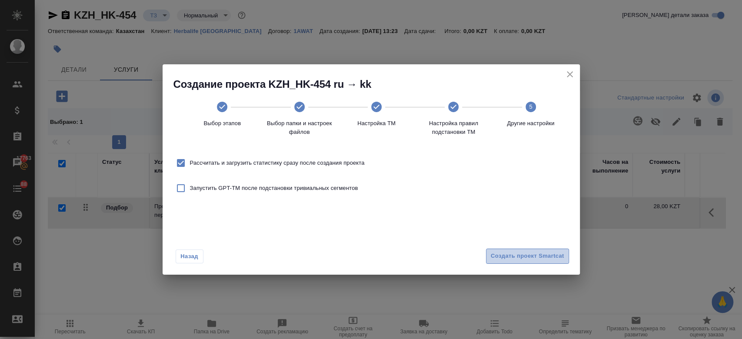
click at [518, 254] on span "Создать проект Smartcat" at bounding box center [527, 256] width 73 height 10
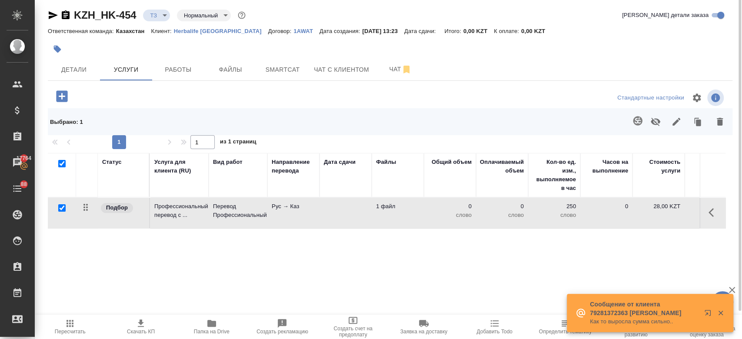
scroll to position [0, 0]
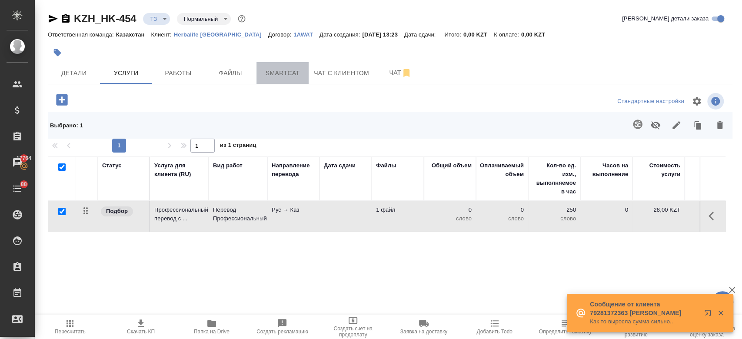
click at [269, 80] on button "Smartcat" at bounding box center [282, 73] width 52 height 22
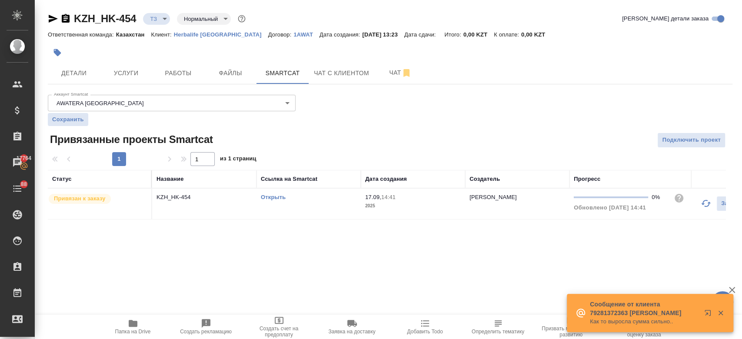
click at [277, 196] on link "Открыть" at bounding box center [273, 197] width 25 height 7
click at [130, 83] on button "Услуги" at bounding box center [126, 73] width 52 height 22
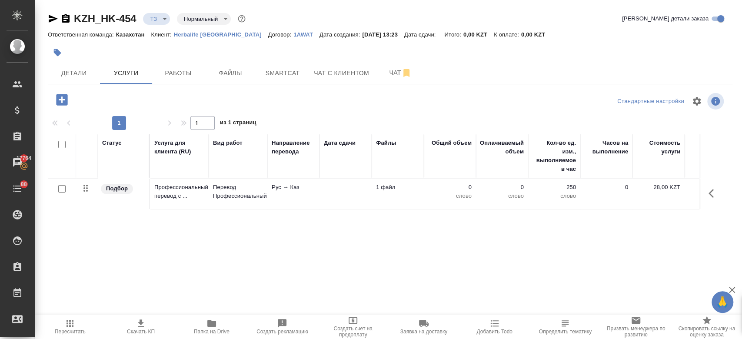
click at [267, 184] on td "Рус → Каз" at bounding box center [293, 194] width 52 height 30
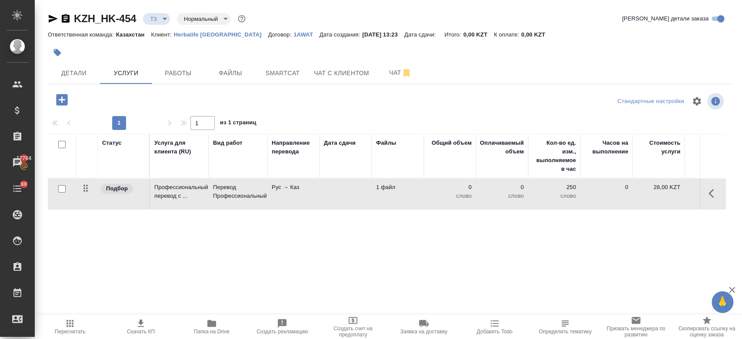
click at [267, 184] on td "Рус → Каз" at bounding box center [293, 194] width 52 height 30
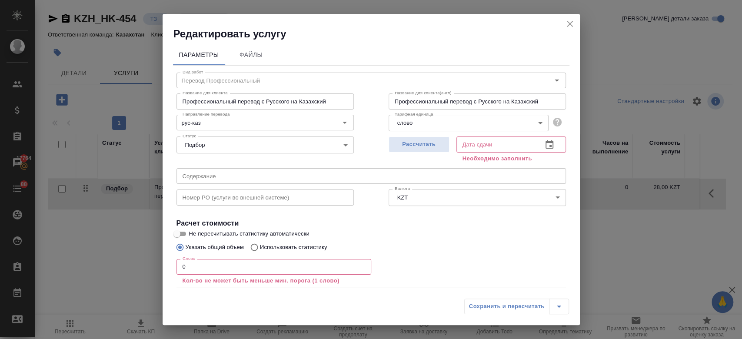
click at [319, 242] on label "Использовать статистику" at bounding box center [286, 247] width 81 height 17
click at [260, 242] on input "Использовать статистику" at bounding box center [253, 247] width 14 height 17
radio input "true"
radio input "false"
click at [550, 284] on icon at bounding box center [555, 287] width 10 height 10
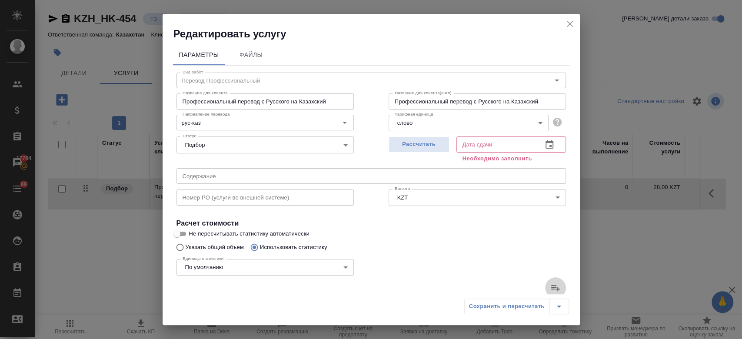
click at [0, 0] on input "file" at bounding box center [0, 0] width 0 height 0
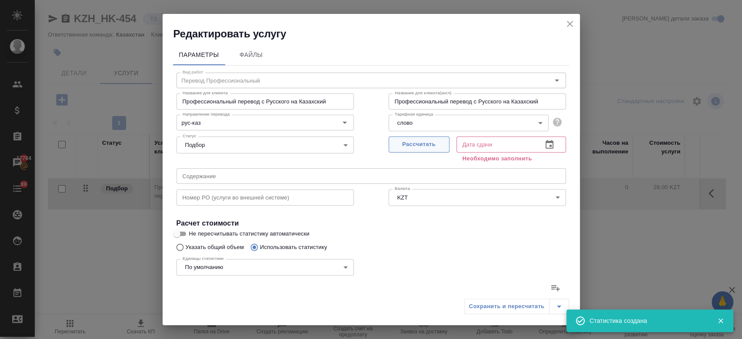
type input "8"
type input "23"
type input "149"
type input "152"
type input "339"
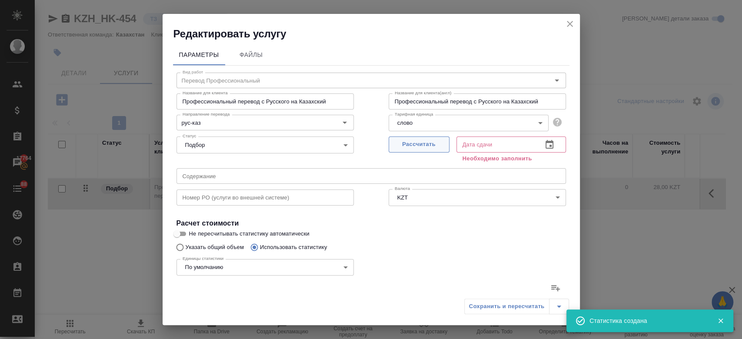
type input "2113"
type input "63"
type input "122"
type input "565"
type input "53"
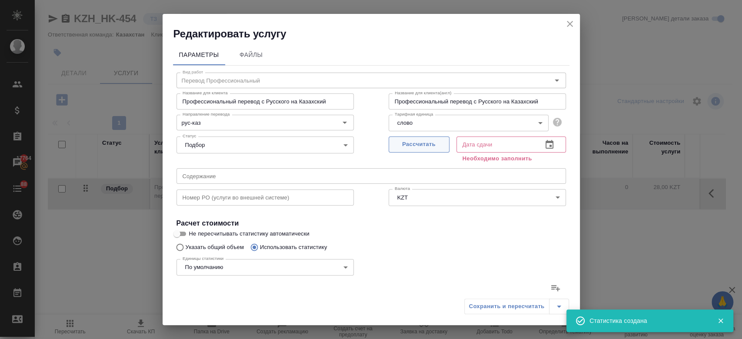
type input "344"
type input "2376"
type input "10"
type input "117"
type input "769"
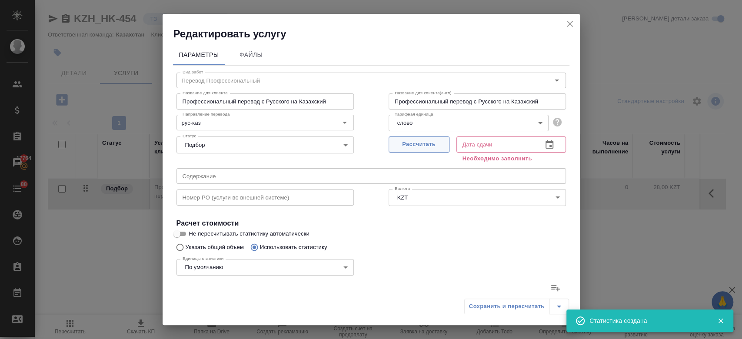
type input "41"
type input "207"
type input "1166"
type input "351"
type input "1162"
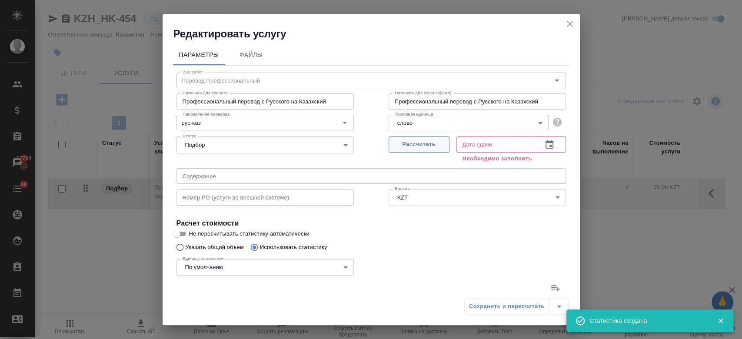
type input "6928"
type input "526"
type input "1975"
type input "11953"
type input "678"
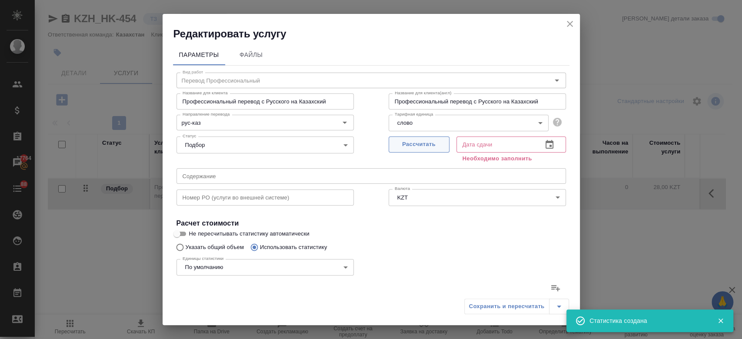
type input "2314"
type input "14066"
click at [408, 137] on button "Рассчитать" at bounding box center [418, 144] width 61 height 16
type input "17.09.2025 14:44"
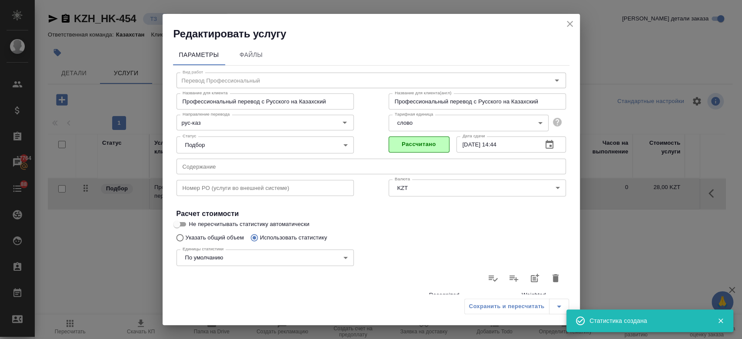
scroll to position [252, 0]
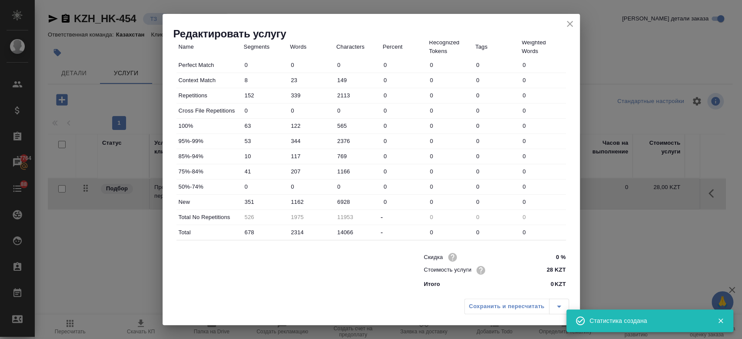
click at [490, 308] on div "Сохранить и пересчитать" at bounding box center [516, 306] width 105 height 16
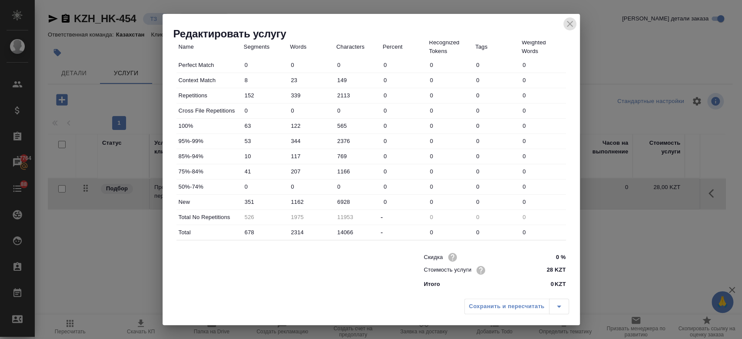
click at [567, 26] on icon "close" at bounding box center [570, 24] width 6 height 6
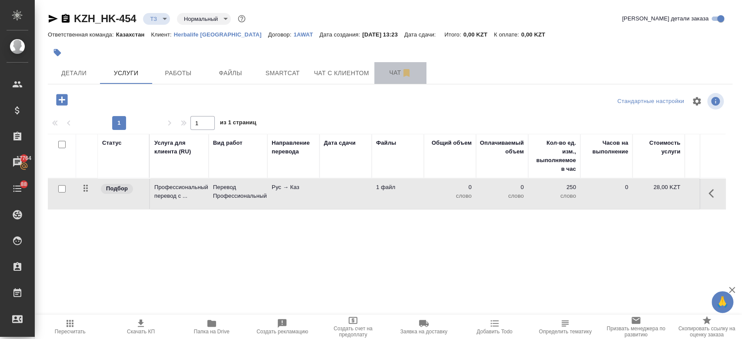
click at [386, 73] on span "Чат" at bounding box center [400, 72] width 42 height 11
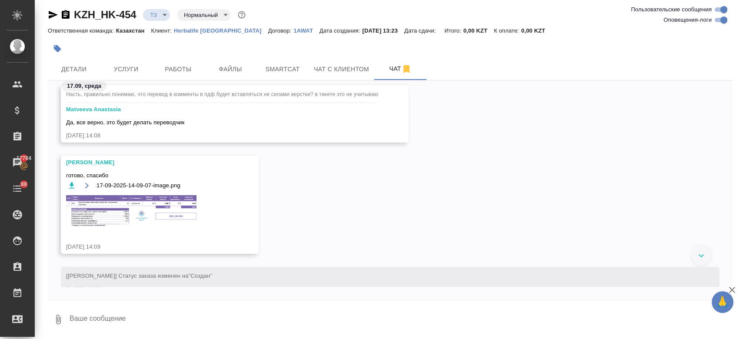
scroll to position [1587, 0]
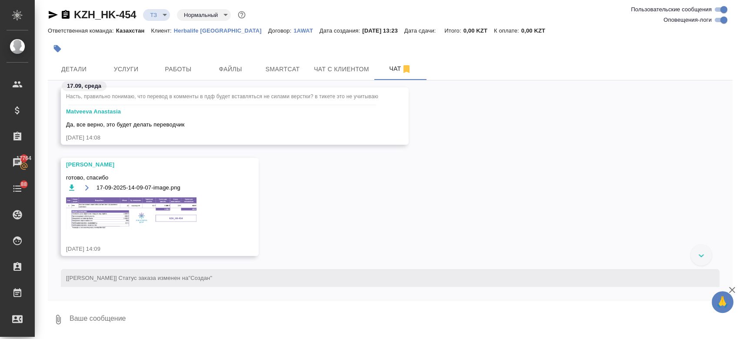
click at [174, 208] on img at bounding box center [131, 213] width 130 height 32
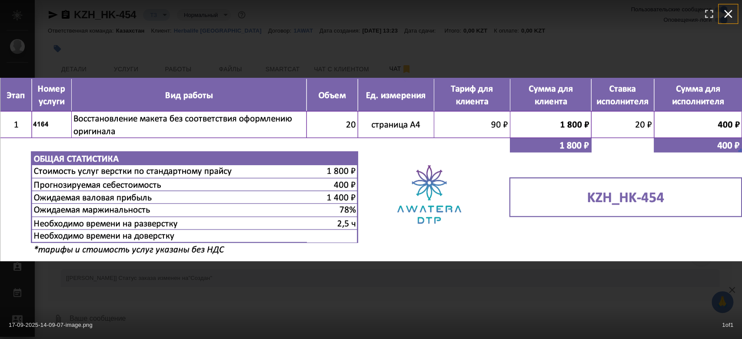
click at [729, 17] on icon "button" at bounding box center [728, 14] width 14 height 14
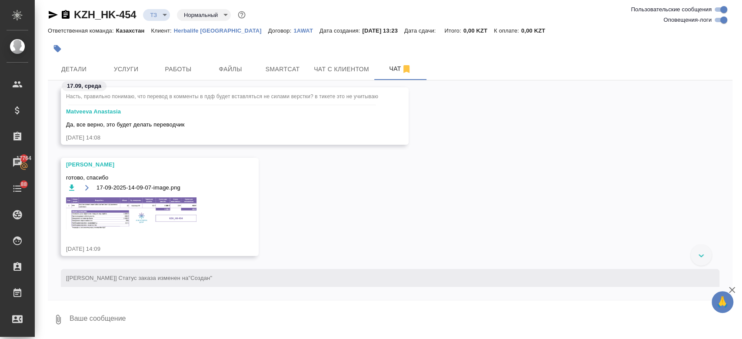
click at [130, 210] on img at bounding box center [131, 213] width 130 height 32
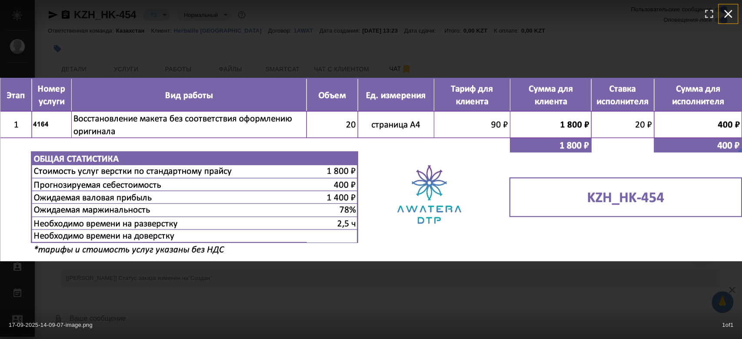
click at [733, 11] on icon "button" at bounding box center [728, 14] width 14 height 14
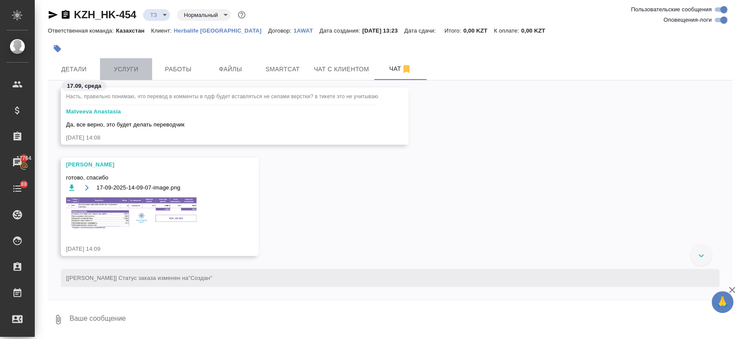
click at [109, 70] on span "Услуги" at bounding box center [126, 69] width 42 height 11
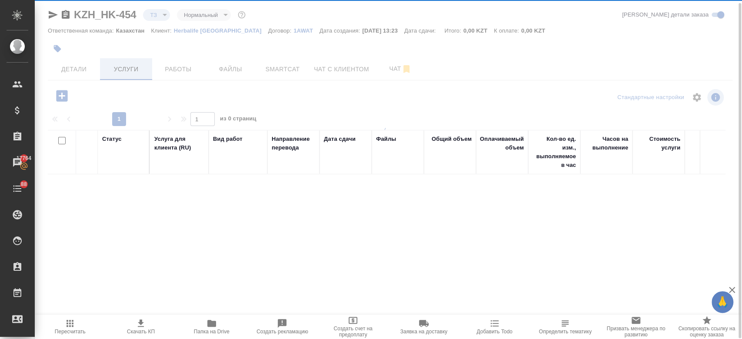
scroll to position [3, 0]
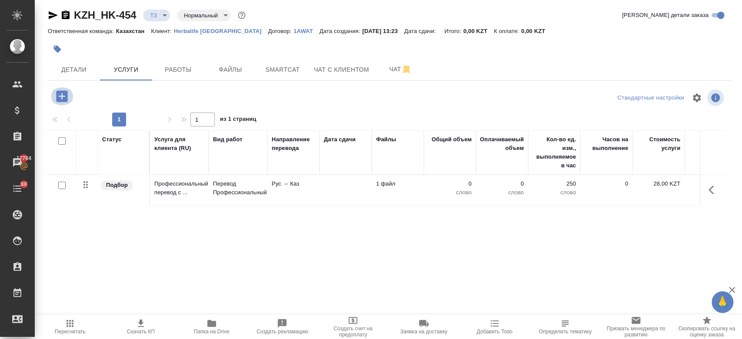
click at [60, 96] on icon "button" at bounding box center [61, 96] width 15 height 15
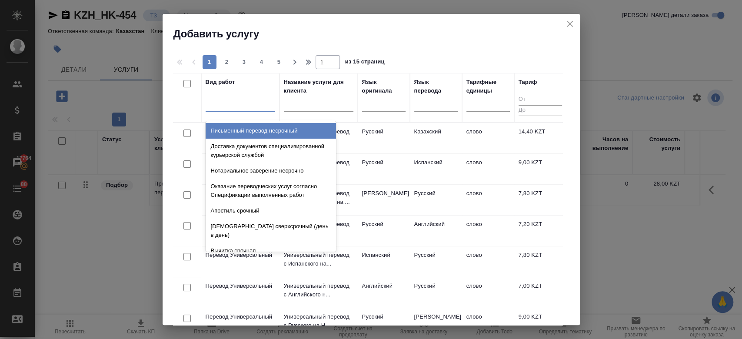
click at [234, 100] on div at bounding box center [240, 102] width 70 height 13
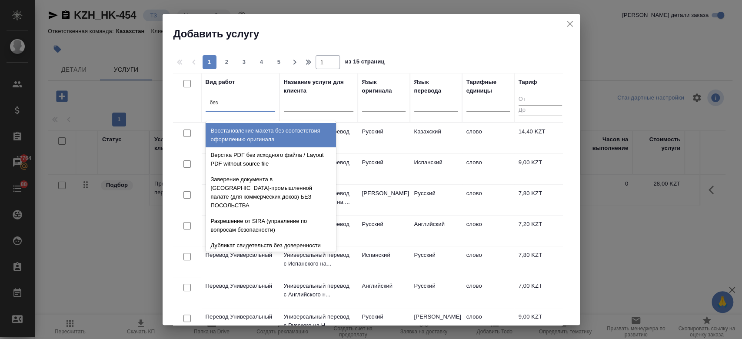
type input "без"
click at [249, 130] on div "Восстановление макета без соответствия оформлению оригинала" at bounding box center [270, 135] width 130 height 24
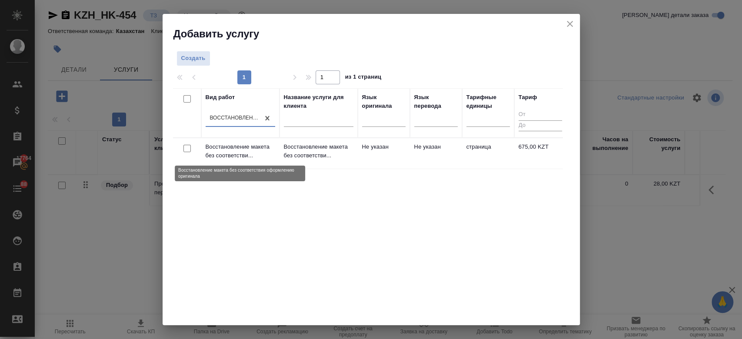
click at [267, 150] on p "Восстановление макета без соответстви..." at bounding box center [240, 151] width 70 height 17
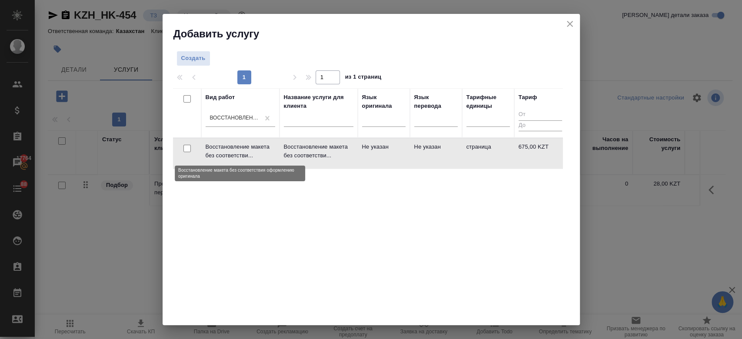
click at [267, 150] on p "Восстановление макета без соответстви..." at bounding box center [240, 151] width 70 height 17
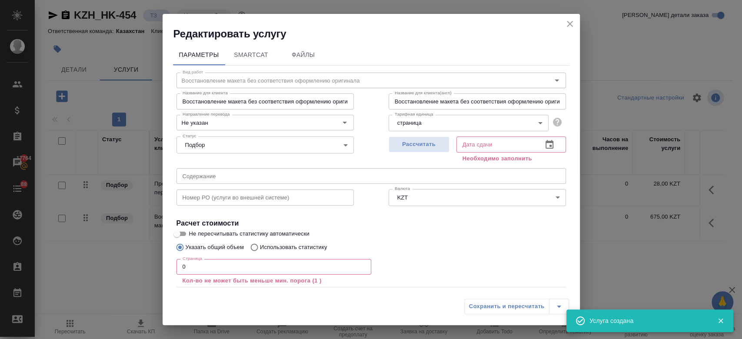
scroll to position [48, 0]
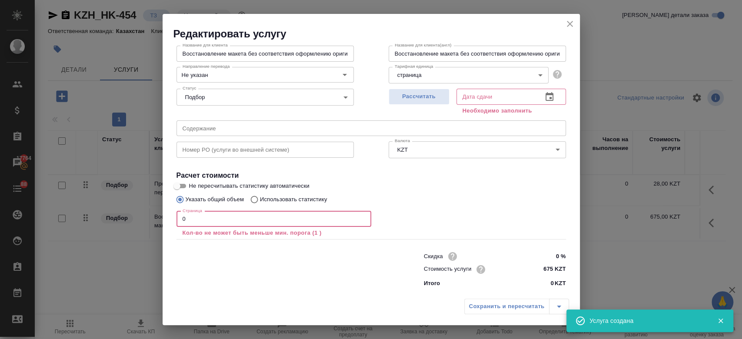
click at [254, 223] on input "0" at bounding box center [273, 219] width 195 height 16
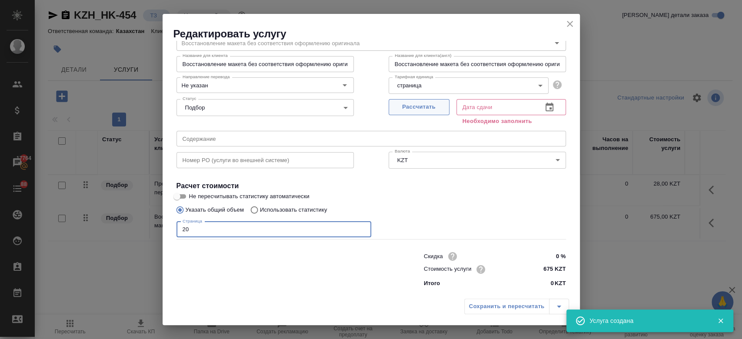
type input "20"
click at [416, 101] on button "Рассчитать" at bounding box center [418, 107] width 61 height 16
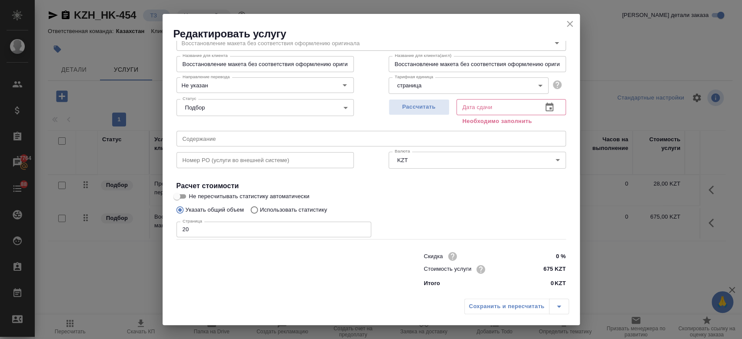
type input "17.09.2025 15:44"
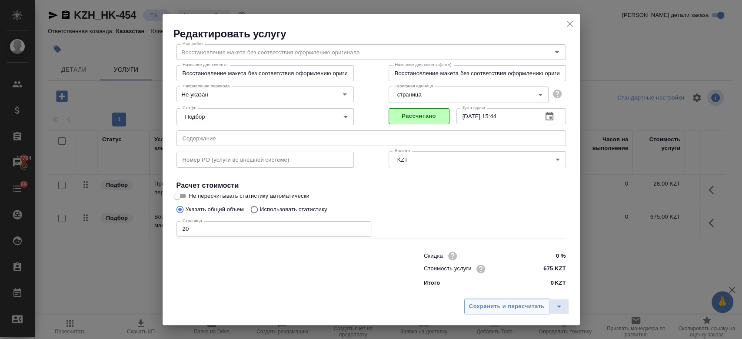
scroll to position [28, 0]
click at [482, 308] on span "Сохранить и пересчитать" at bounding box center [507, 307] width 76 height 10
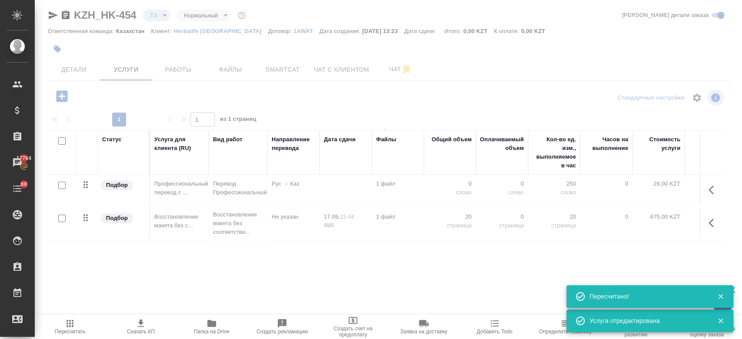
type input "new"
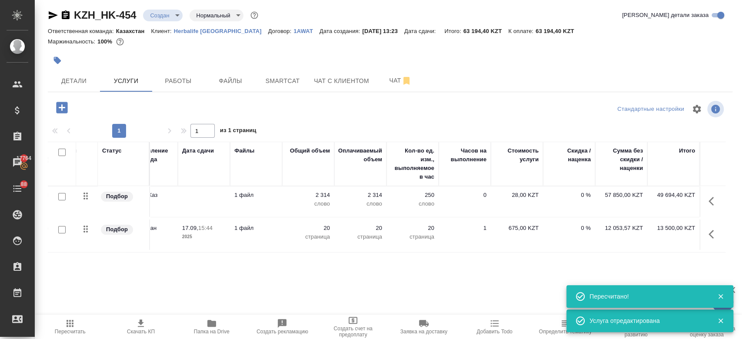
scroll to position [0, 0]
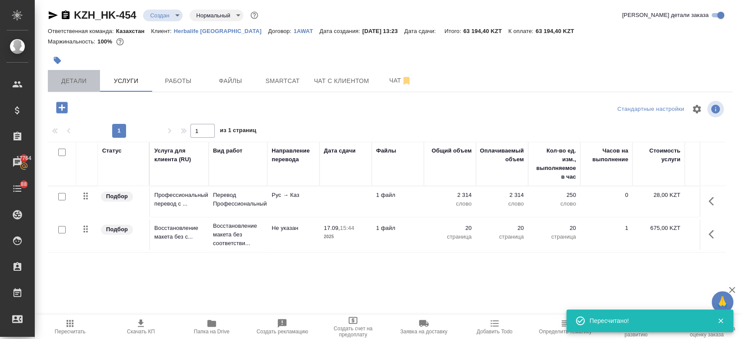
click at [68, 76] on span "Детали" at bounding box center [74, 81] width 42 height 11
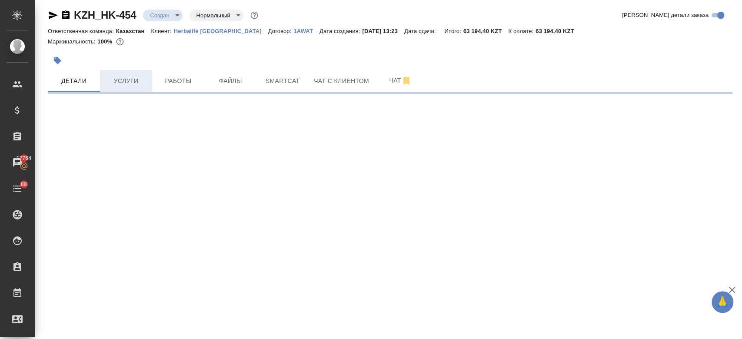
select select "RU"
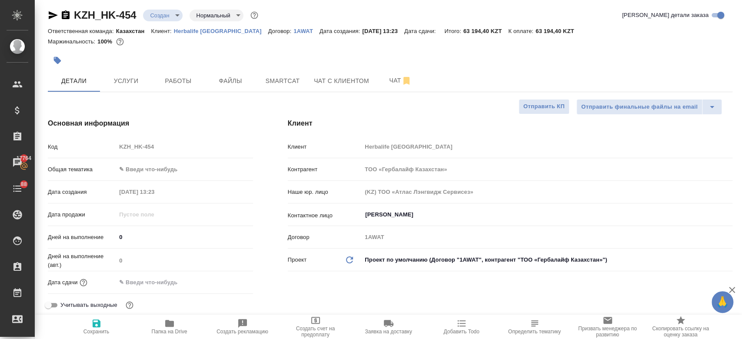
type textarea "x"
type input "[PERSON_NAME]"
click at [391, 88] on button "Чат" at bounding box center [400, 81] width 52 height 22
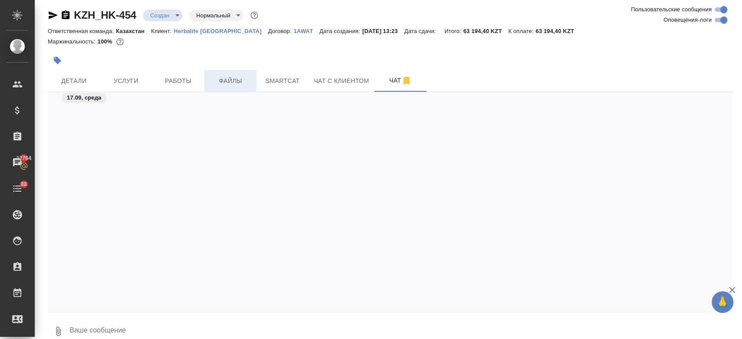
scroll to position [1776, 0]
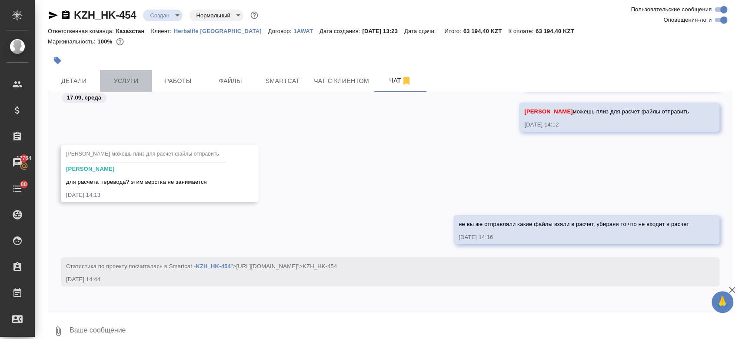
click at [126, 84] on span "Услуги" at bounding box center [126, 81] width 42 height 11
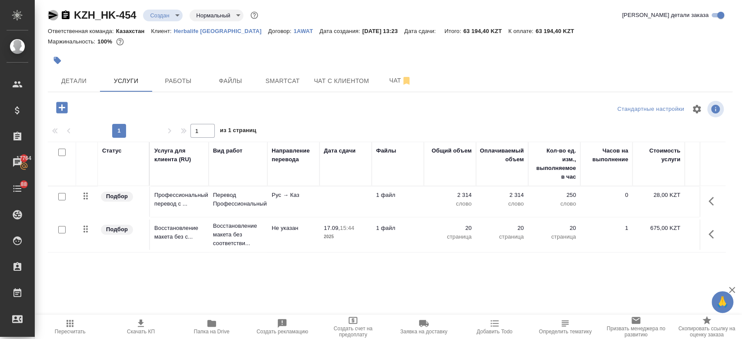
click at [51, 17] on icon "button" at bounding box center [53, 15] width 9 height 8
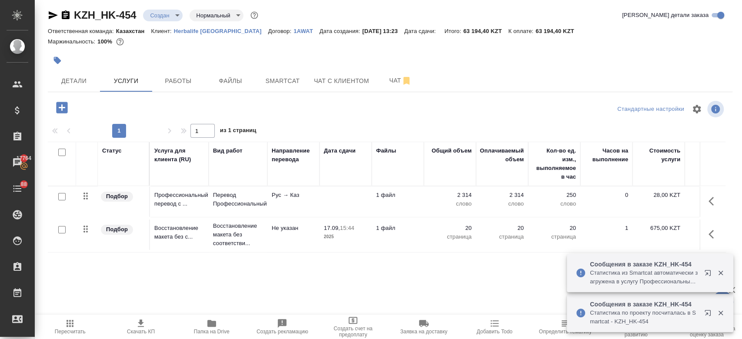
click at [269, 56] on div at bounding box center [276, 60] width 456 height 19
click at [49, 11] on icon "button" at bounding box center [53, 15] width 10 height 10
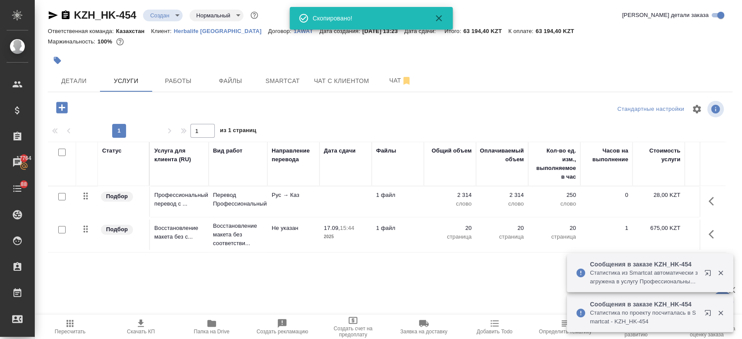
click at [356, 44] on div "Маржинальность: 100%" at bounding box center [390, 41] width 684 height 11
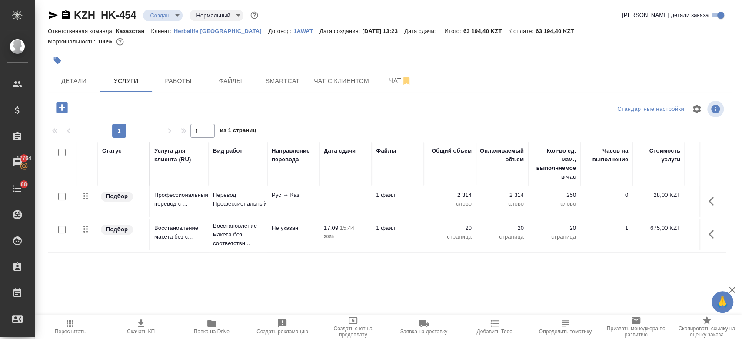
click at [383, 52] on div at bounding box center [276, 60] width 456 height 19
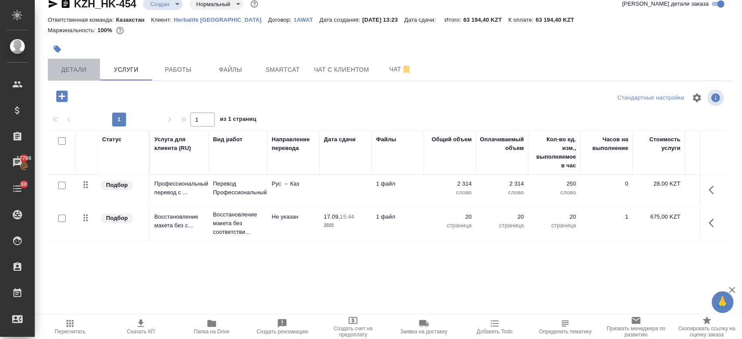
click at [89, 69] on span "Детали" at bounding box center [74, 69] width 42 height 11
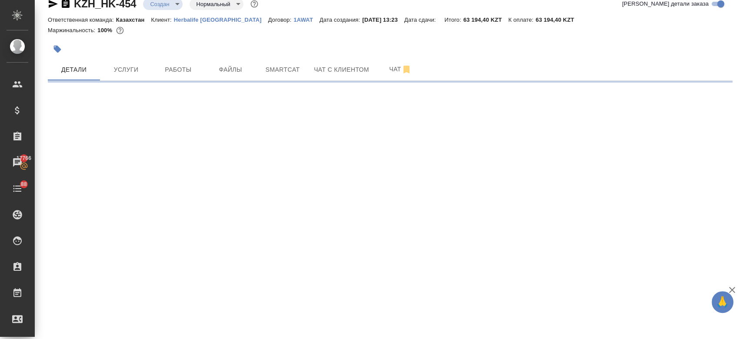
select select "RU"
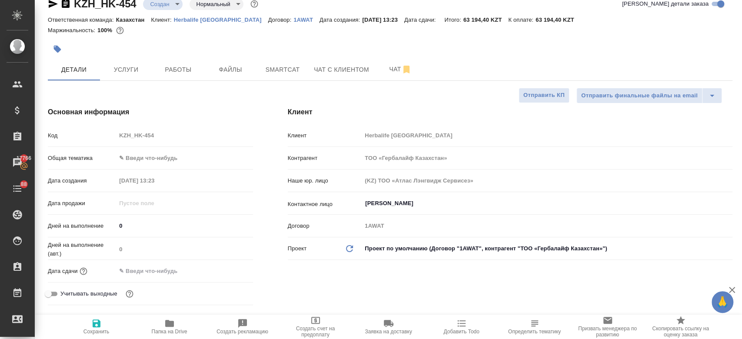
type textarea "x"
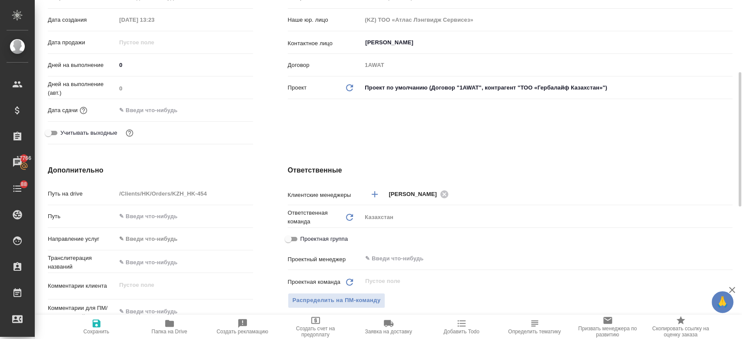
scroll to position [178, 0]
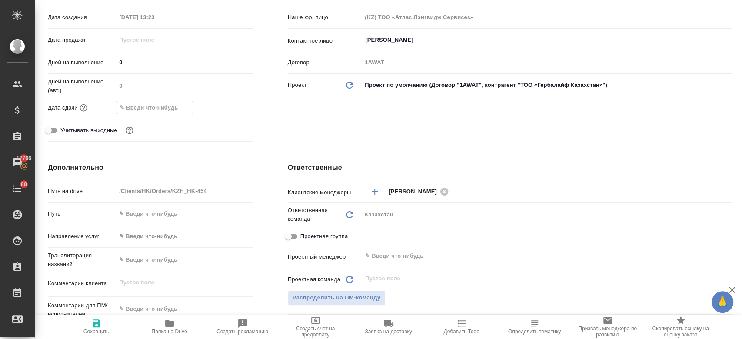
click at [160, 105] on input "text" at bounding box center [154, 107] width 76 height 13
click at [224, 106] on icon "button" at bounding box center [228, 107] width 8 height 9
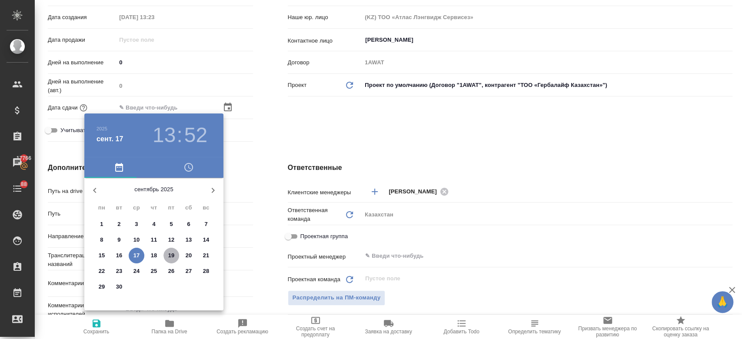
click at [170, 252] on p "19" at bounding box center [171, 255] width 7 height 9
type input "19.09.2025 13:52"
type textarea "x"
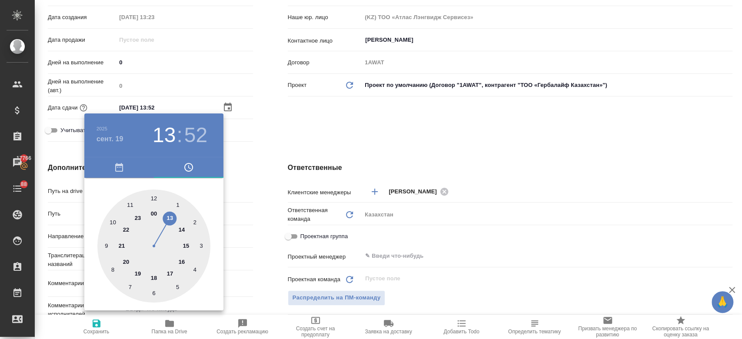
click at [152, 278] on div at bounding box center [153, 245] width 113 height 113
type input "19.09.2025 18:52"
type textarea "x"
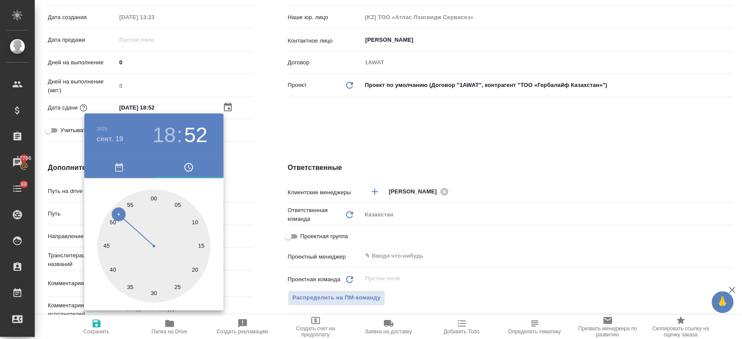
click at [156, 199] on div at bounding box center [153, 245] width 113 height 113
type input "19.09.2025 18:01"
type textarea "x"
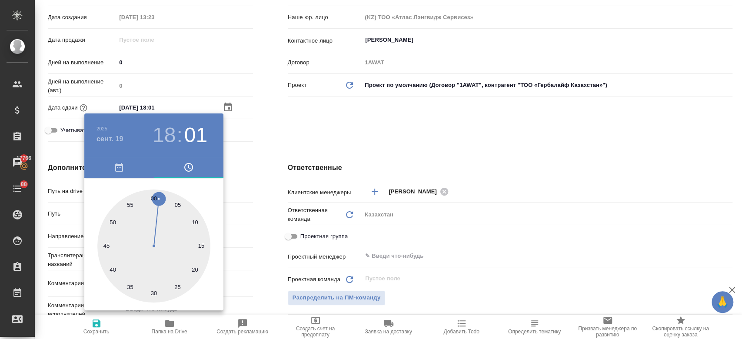
click at [151, 199] on div at bounding box center [153, 245] width 113 height 113
type input "19.09.2025 18:59"
type textarea "x"
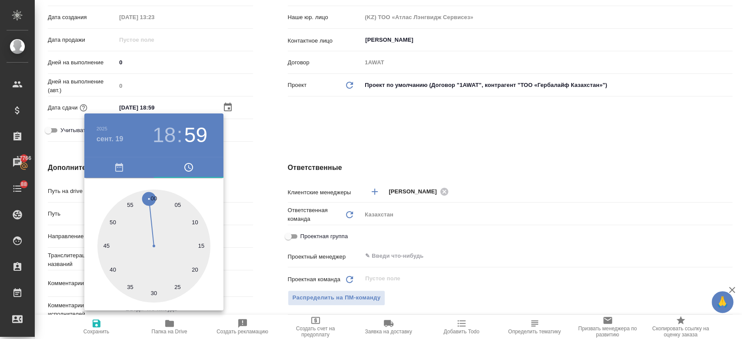
click at [153, 196] on div at bounding box center [153, 245] width 113 height 113
type input "19.09.2025 18:00"
type textarea "x"
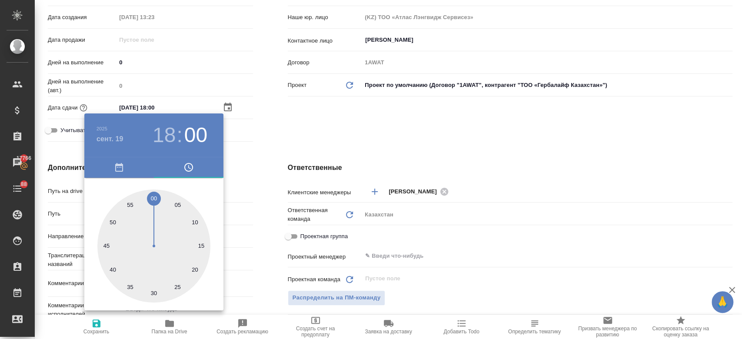
click at [266, 133] on div at bounding box center [371, 169] width 742 height 339
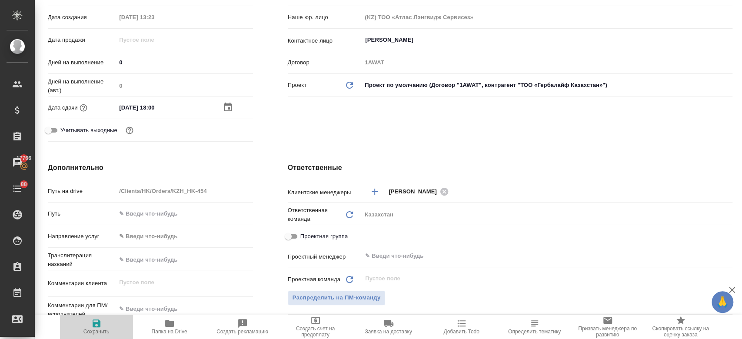
click at [93, 323] on icon "button" at bounding box center [97, 323] width 8 height 8
type textarea "x"
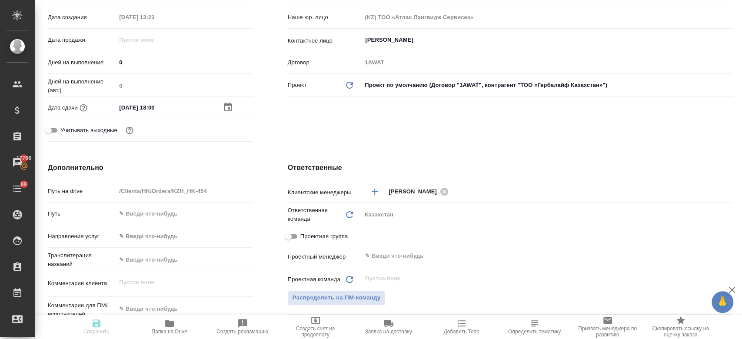
type textarea "x"
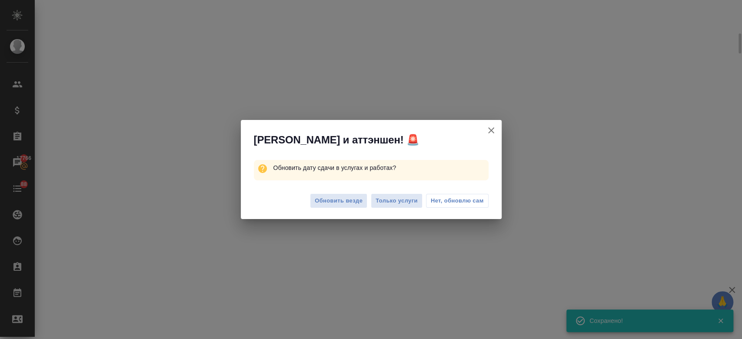
click at [391, 209] on div "Обновить везде Только услуги Нет, обновлю сам" at bounding box center [371, 202] width 261 height 35
select select "RU"
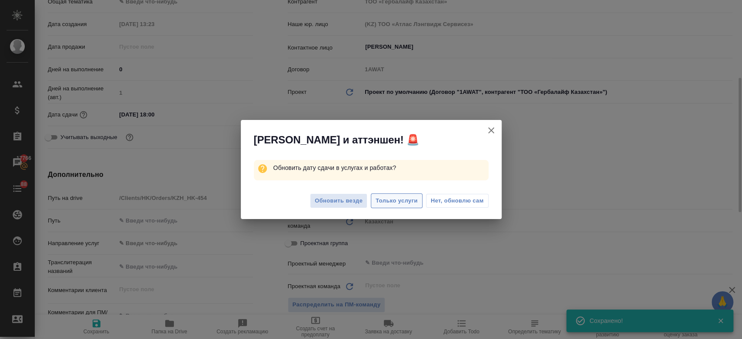
type textarea "x"
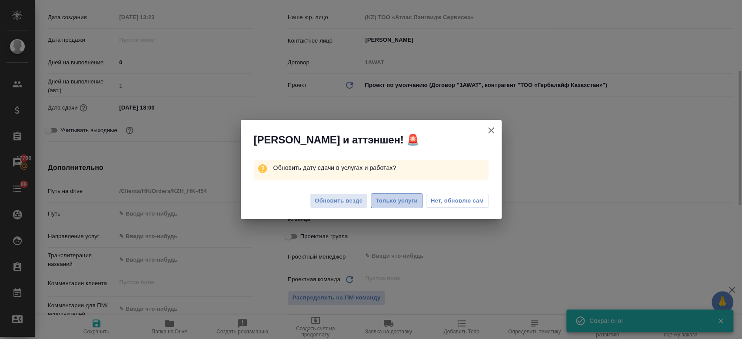
click at [386, 197] on span "Только услуги" at bounding box center [396, 201] width 42 height 10
type textarea "x"
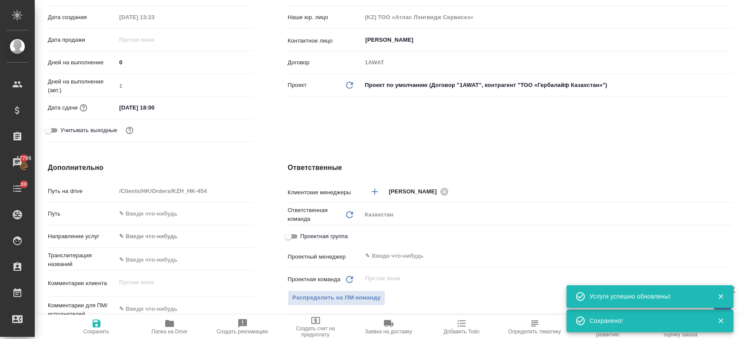
click at [189, 100] on div "Дата сдачи 19.09.2025 18:00" at bounding box center [150, 107] width 205 height 15
click at [190, 109] on input "19.09.2025 18:00" at bounding box center [154, 107] width 76 height 13
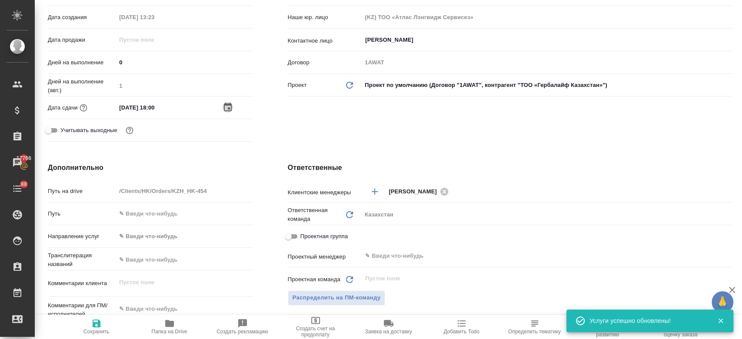
click at [222, 109] on icon "button" at bounding box center [227, 107] width 10 height 10
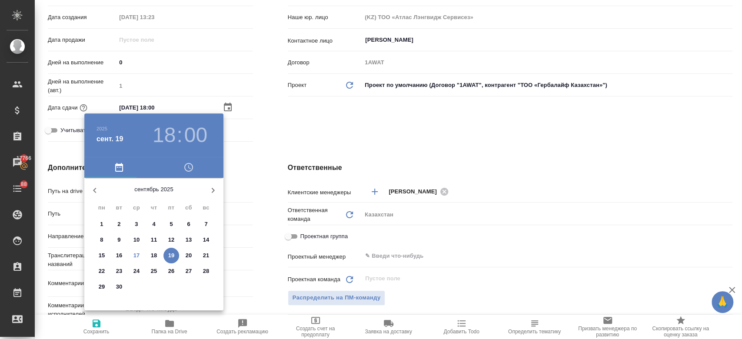
click at [250, 136] on div at bounding box center [371, 169] width 742 height 339
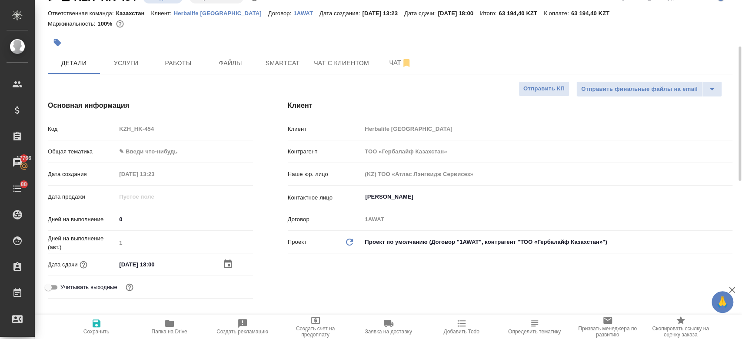
scroll to position [11, 0]
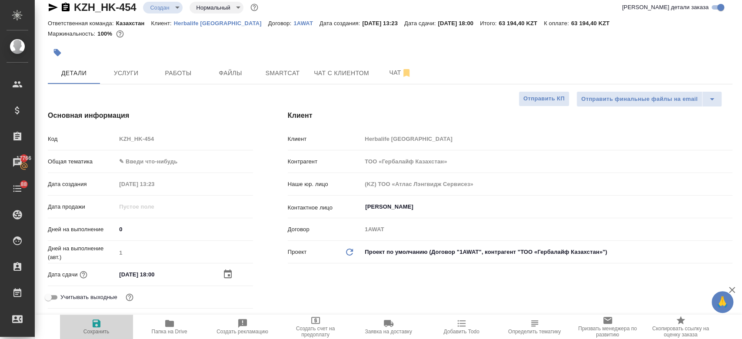
click at [88, 328] on span "Сохранить" at bounding box center [96, 326] width 63 height 17
type textarea "x"
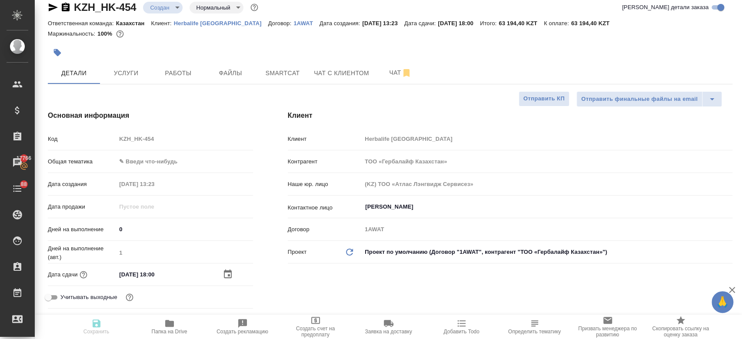
type textarea "x"
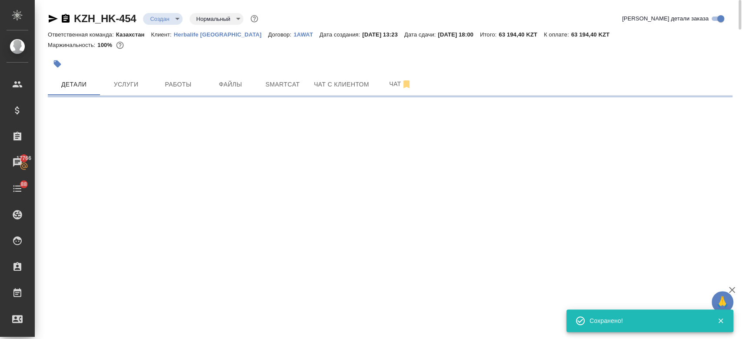
scroll to position [0, 0]
select select "RU"
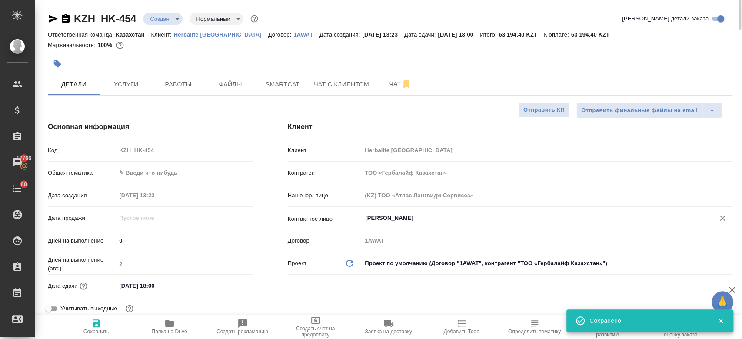
type textarea "x"
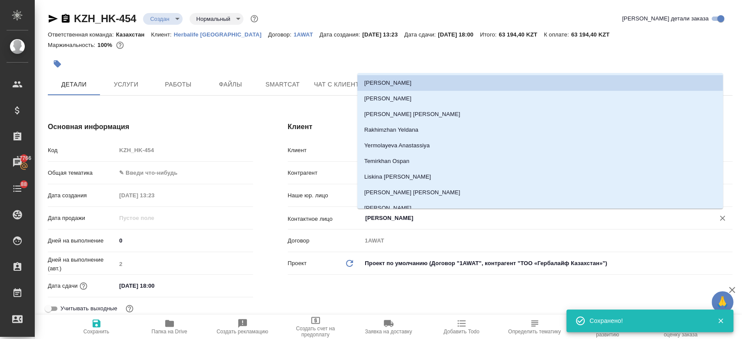
click at [401, 222] on input "Кенжибаева Гаухар" at bounding box center [532, 218] width 336 height 10
type textarea "x"
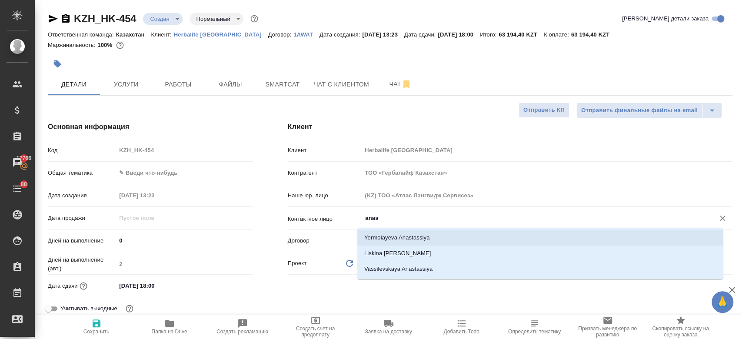
click at [405, 231] on li "Yermolayeva Anastassiya" at bounding box center [539, 238] width 365 height 16
type input "Yermolayeva Anastassiya"
type textarea "x"
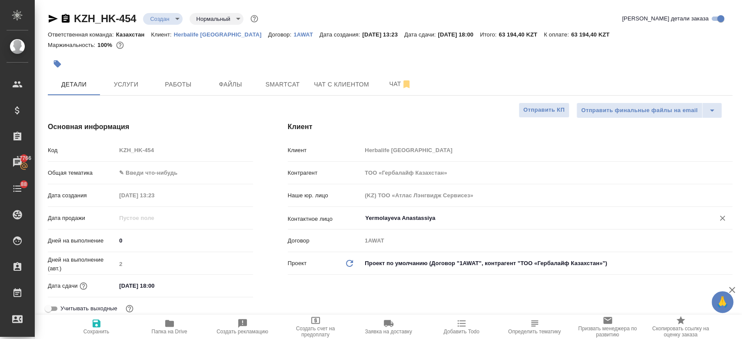
type textarea "x"
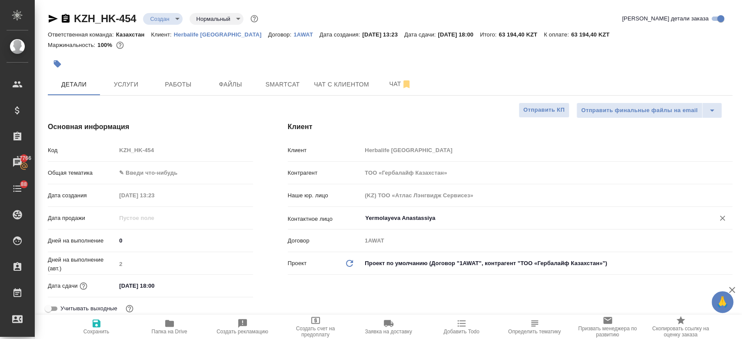
type textarea "x"
type input "Yermolayeva Anastassiya"
click at [94, 321] on icon "button" at bounding box center [96, 323] width 10 height 10
type textarea "x"
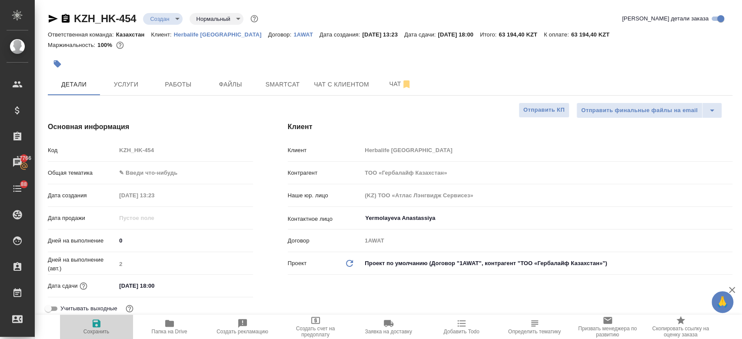
type textarea "x"
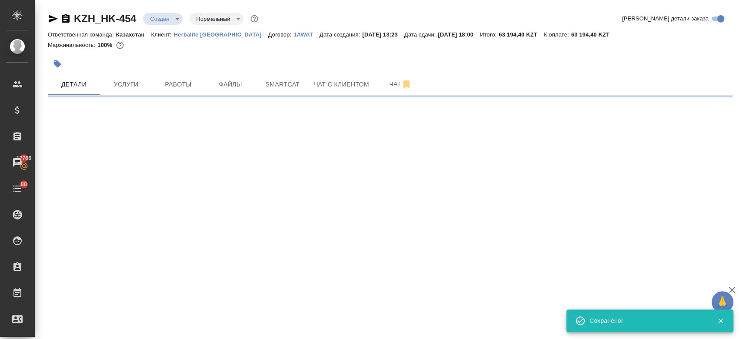
select select "RU"
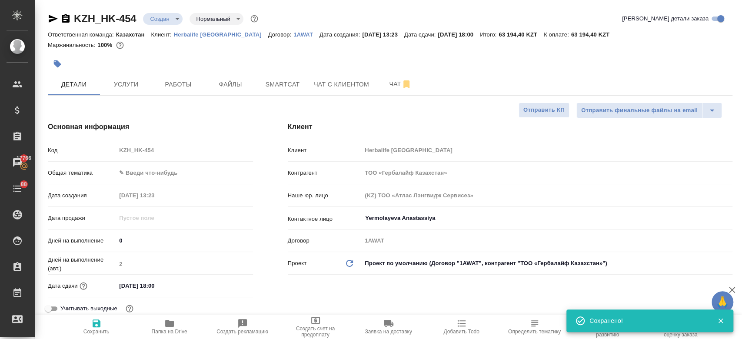
type textarea "x"
click at [129, 87] on span "Услуги" at bounding box center [126, 84] width 42 height 11
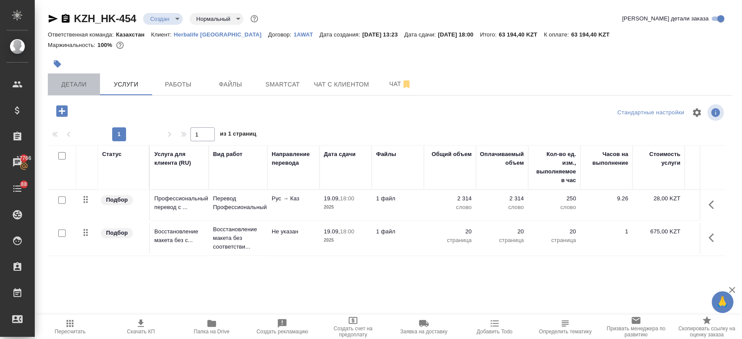
click at [83, 92] on button "Детали" at bounding box center [74, 84] width 52 height 22
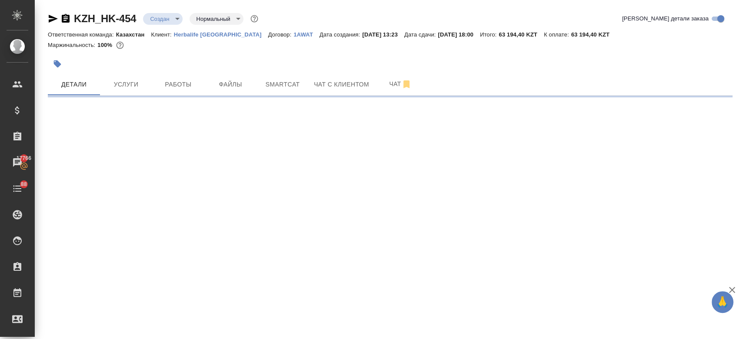
select select "RU"
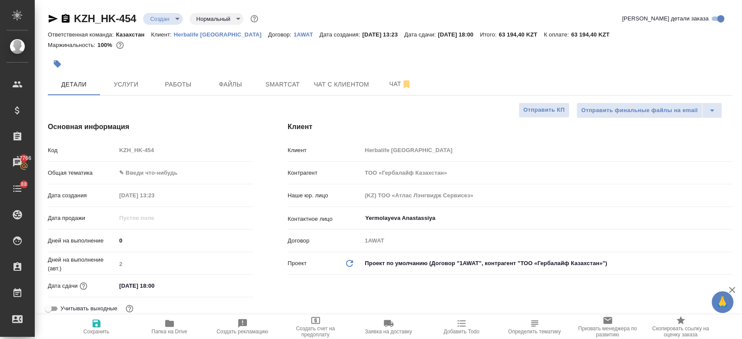
type textarea "x"
click at [158, 285] on input "19.09.2025 18:00" at bounding box center [154, 285] width 76 height 13
click at [222, 285] on icon "button" at bounding box center [227, 285] width 10 height 10
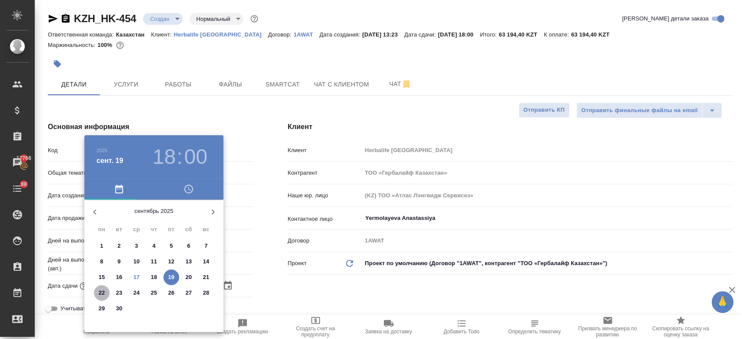
click at [104, 292] on p "22" at bounding box center [102, 292] width 7 height 9
type input "22.09.2025 18:00"
type textarea "x"
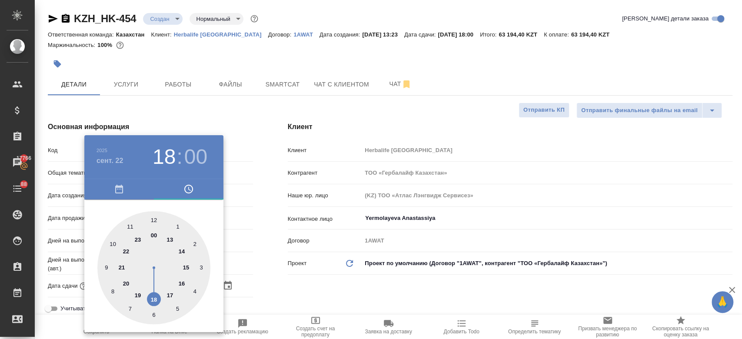
click at [154, 219] on div at bounding box center [153, 267] width 113 height 113
type input "22.09.2025 12:00"
type textarea "x"
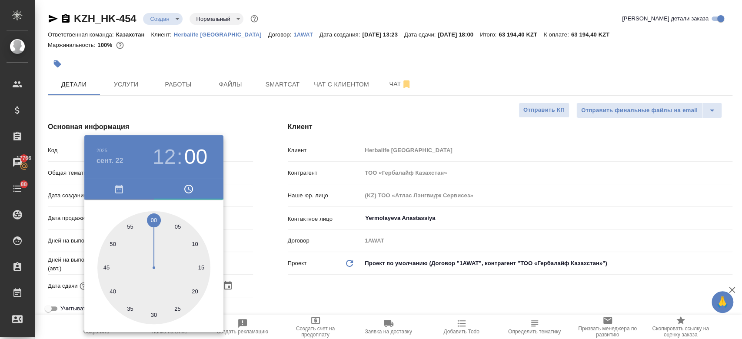
click at [281, 289] on div at bounding box center [371, 169] width 742 height 339
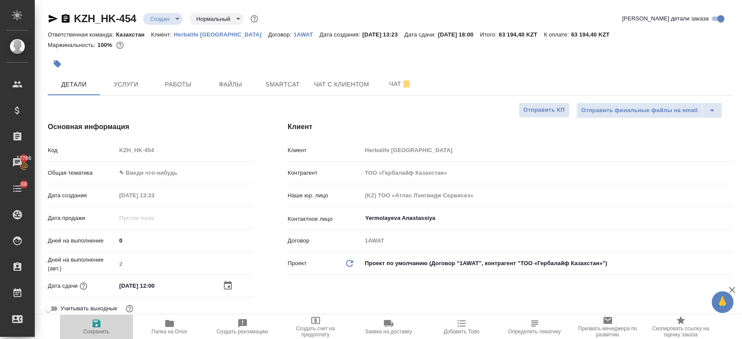
click at [97, 335] on button "Сохранить" at bounding box center [96, 327] width 73 height 24
type textarea "x"
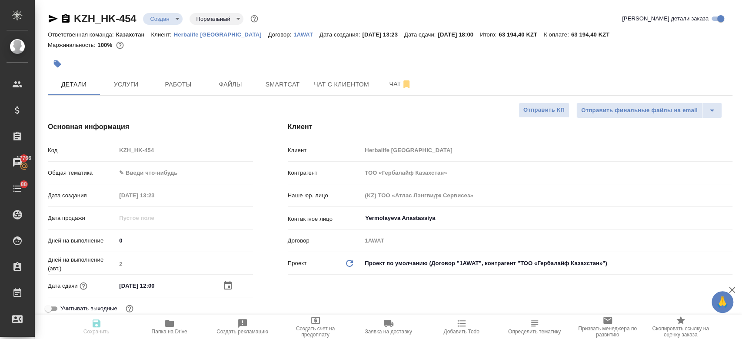
type textarea "x"
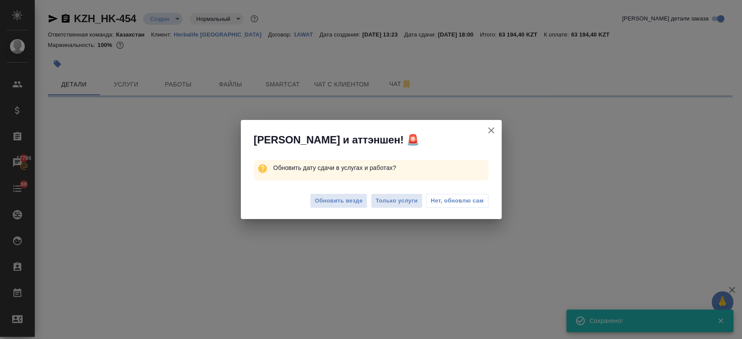
select select "RU"
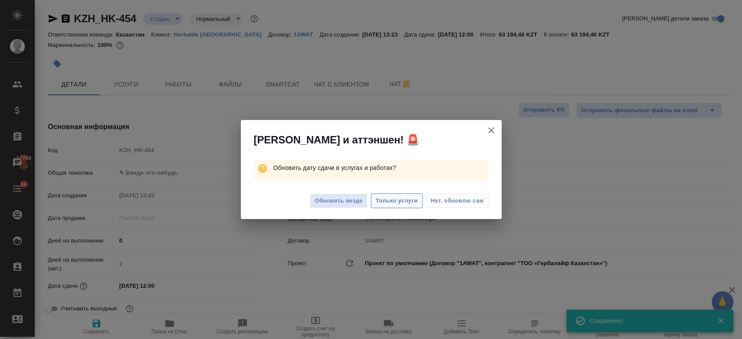
type textarea "x"
click at [372, 200] on button "Только услуги" at bounding box center [397, 200] width 52 height 15
type textarea "x"
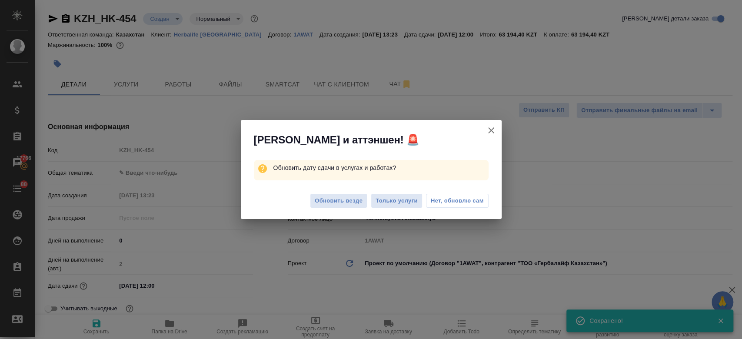
type textarea "x"
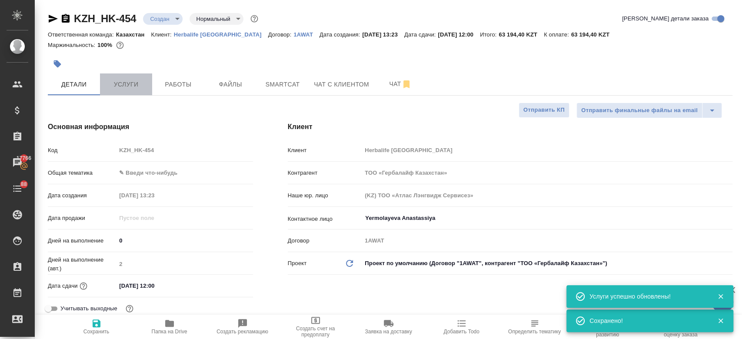
click at [122, 86] on span "Услуги" at bounding box center [126, 84] width 42 height 11
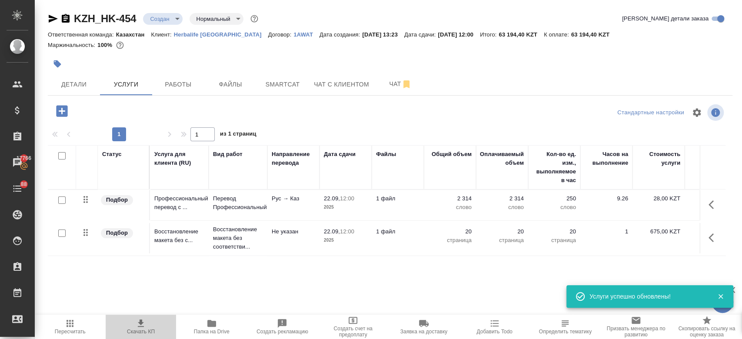
click at [136, 332] on span "Скачать КП" at bounding box center [141, 331] width 28 height 6
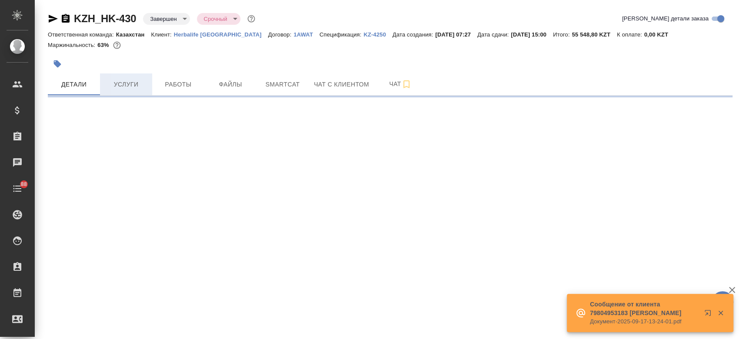
select select "RU"
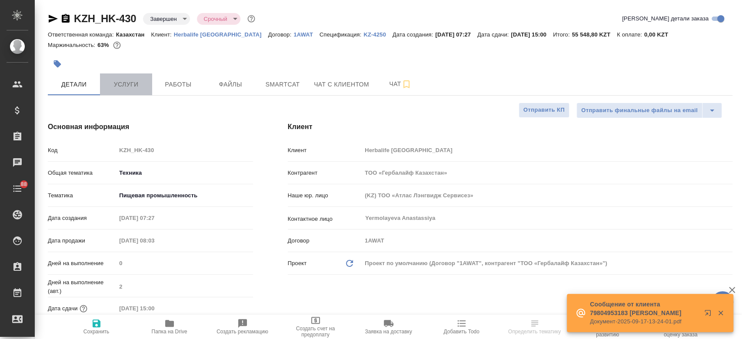
click at [129, 83] on span "Услуги" at bounding box center [126, 84] width 42 height 11
type textarea "x"
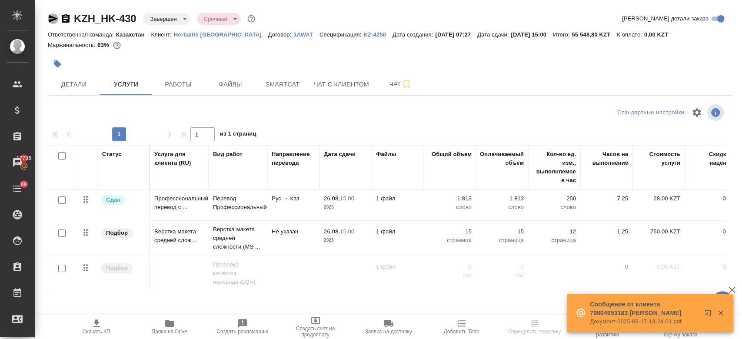
click at [52, 17] on icon "button" at bounding box center [53, 19] width 9 height 8
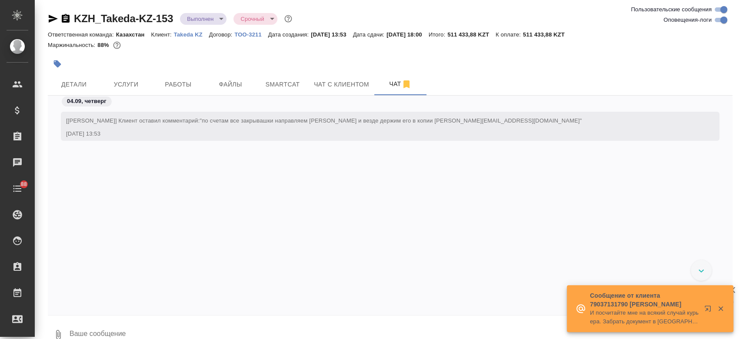
scroll to position [3904, 0]
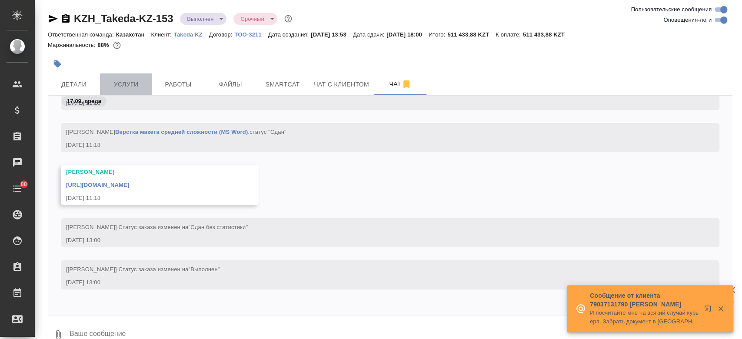
click at [130, 80] on span "Услуги" at bounding box center [126, 84] width 42 height 11
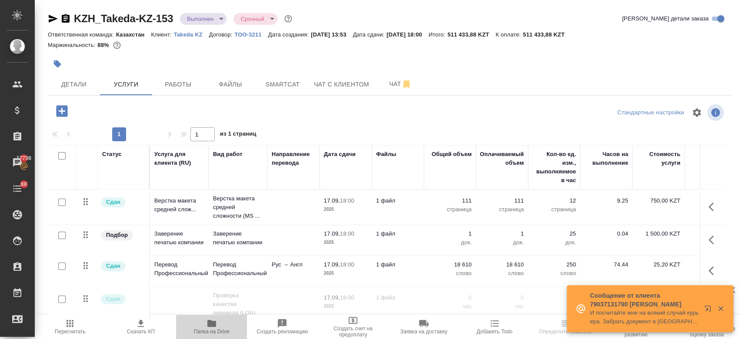
click at [216, 328] on icon "button" at bounding box center [211, 323] width 10 height 10
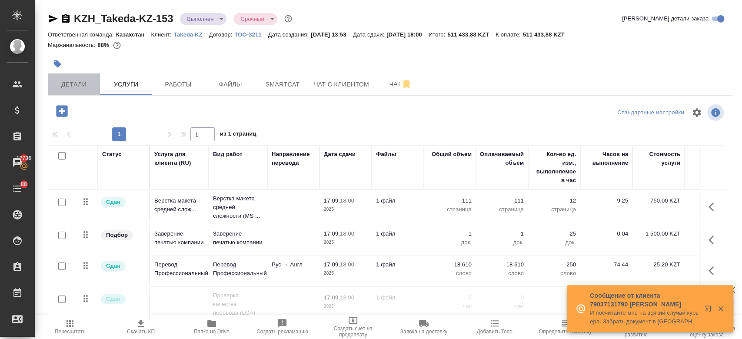
click at [62, 87] on span "Детали" at bounding box center [74, 84] width 42 height 11
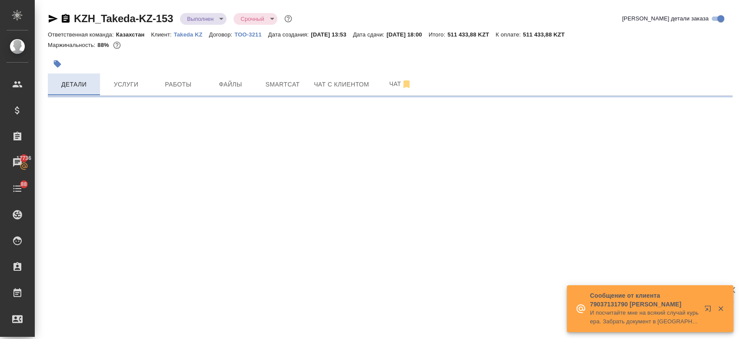
select select "RU"
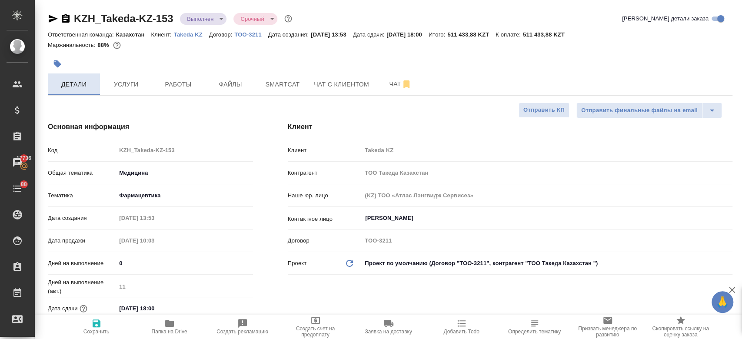
type textarea "x"
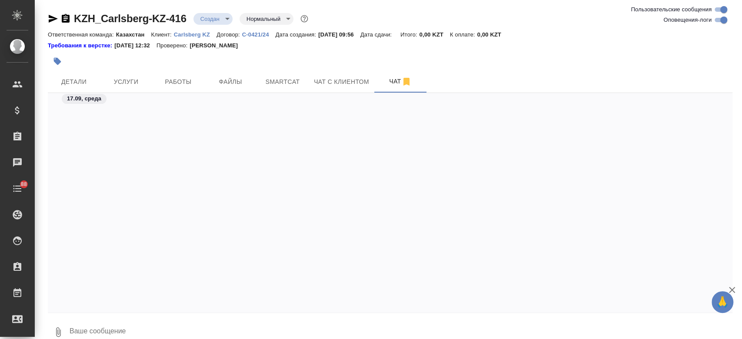
scroll to position [432, 0]
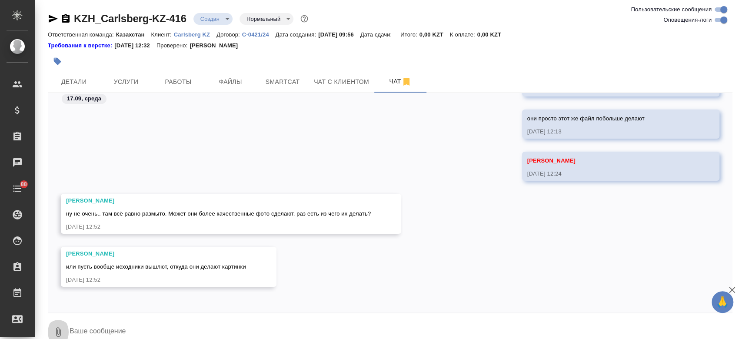
click at [58, 329] on icon "button" at bounding box center [58, 332] width 10 height 10
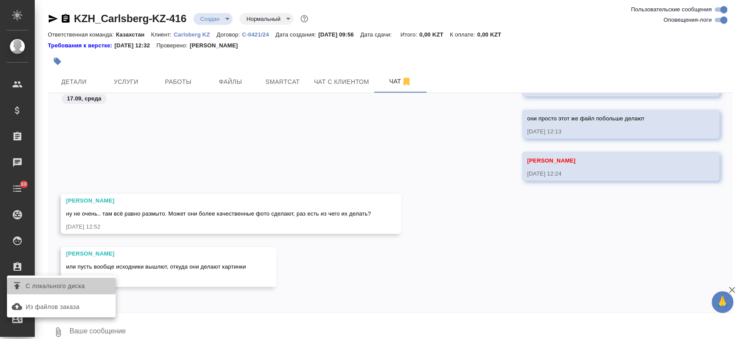
click at [66, 279] on label "С локального диска" at bounding box center [61, 286] width 109 height 17
click at [0, 0] on input "С локального диска" at bounding box center [0, 0] width 0 height 0
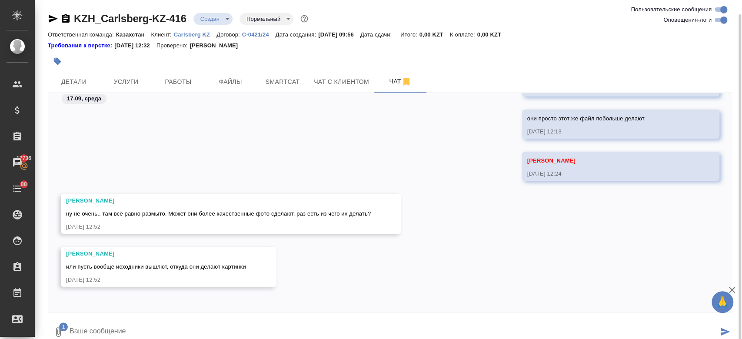
scroll to position [7, 0]
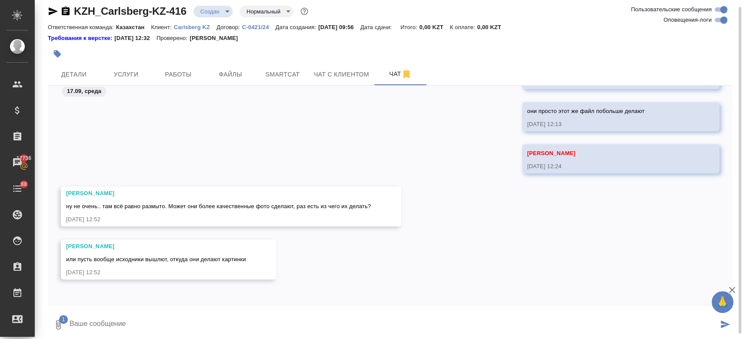
click at [184, 319] on textarea at bounding box center [393, 325] width 649 height 30
type textarea "е"
type textarea "так отправляют"
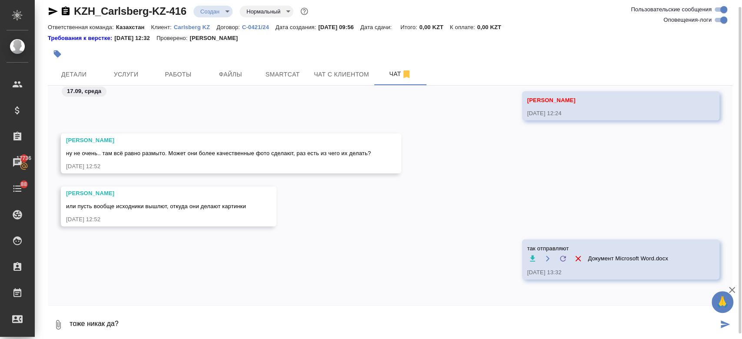
type textarea "тоже никак да?"
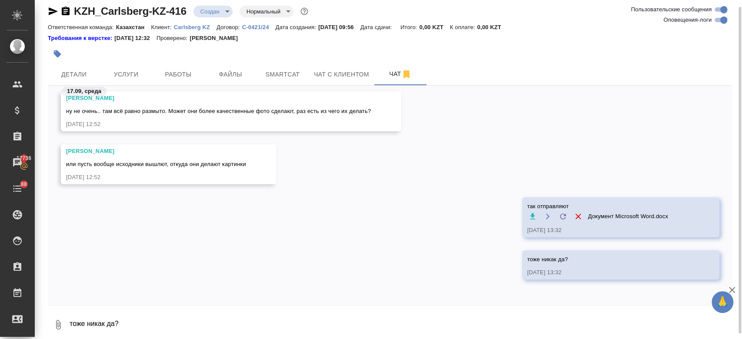
click at [281, 213] on div "так отправляют Документ Microsoft Word.docx 17.09.25, 13:32" at bounding box center [390, 223] width 684 height 53
click at [293, 56] on div at bounding box center [276, 53] width 456 height 19
click at [143, 321] on textarea "тоже никак да?" at bounding box center [400, 325] width 663 height 30
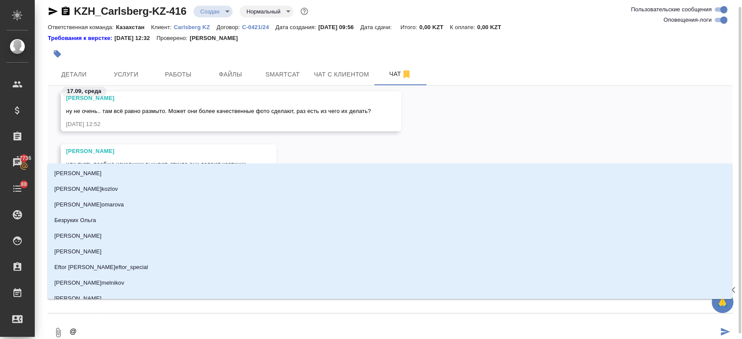
type textarea "@а"
type input "а"
type textarea "@ар"
type input "ар"
type textarea "@арс"
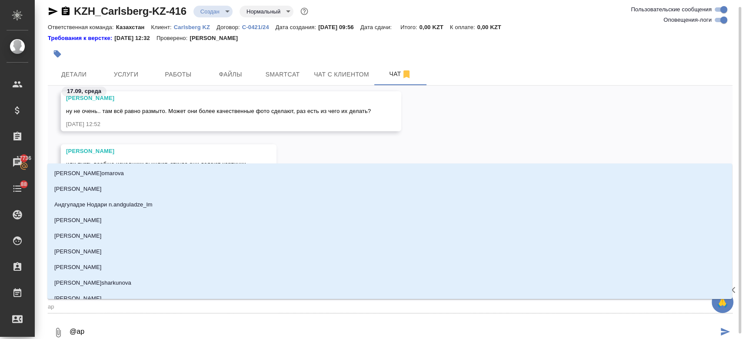
type input "арс"
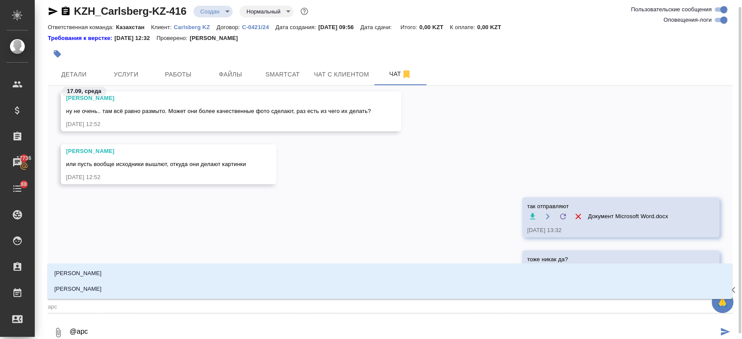
type textarea "@арсе"
type input "арсе"
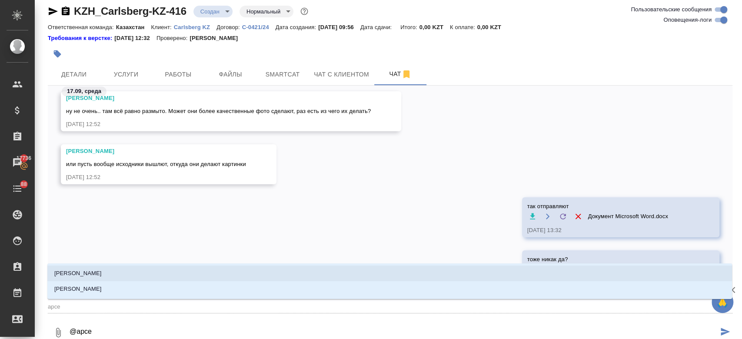
click at [108, 273] on li "Арсеньева Вера" at bounding box center [389, 273] width 684 height 16
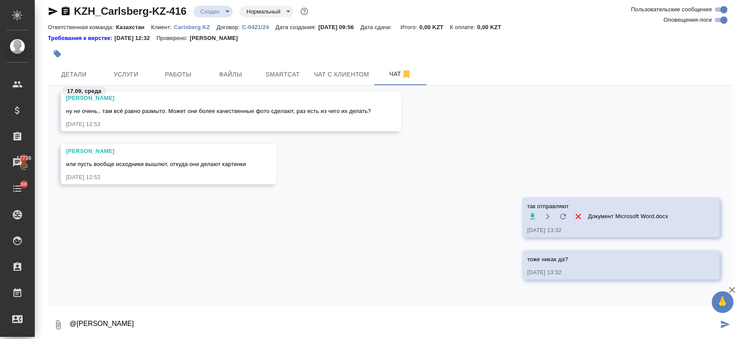
type textarea "@Арсеньева Вера"
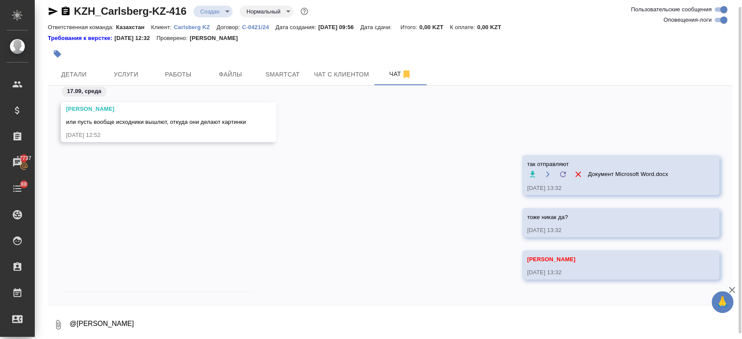
scroll to position [622, 0]
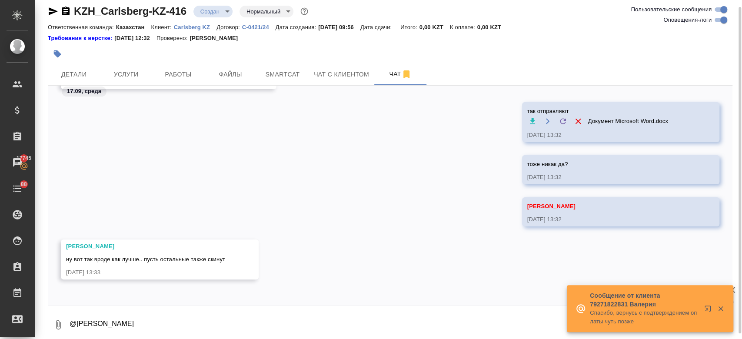
click at [133, 318] on textarea "@Арсеньева Вера" at bounding box center [400, 325] width 663 height 30
paste textarea "Я просто скопировал из почты и вставил!"
click at [78, 322] on textarea "Я просто скопировал из почты и вставил!" at bounding box center [393, 325] width 649 height 30
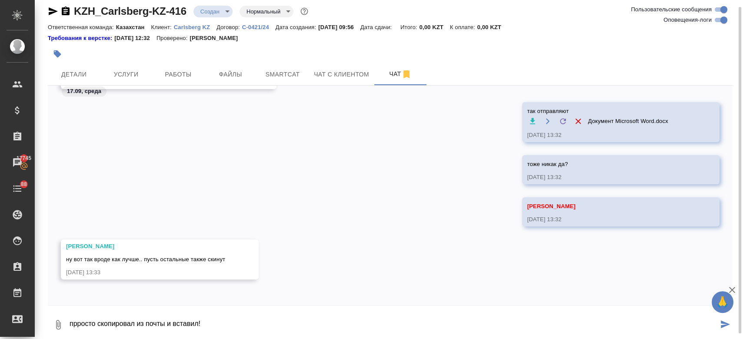
click at [134, 325] on textarea "прросто скопировал из почты и вставил!" at bounding box center [393, 325] width 649 height 30
click at [232, 329] on textarea "прросто скопировали из почты и вставил!" at bounding box center [393, 325] width 649 height 30
click at [81, 325] on textarea "прросто скопировали из почты и вставил!" at bounding box center [393, 325] width 649 height 30
click at [202, 323] on textarea "просто скопировали из почты и вставил!" at bounding box center [393, 325] width 649 height 30
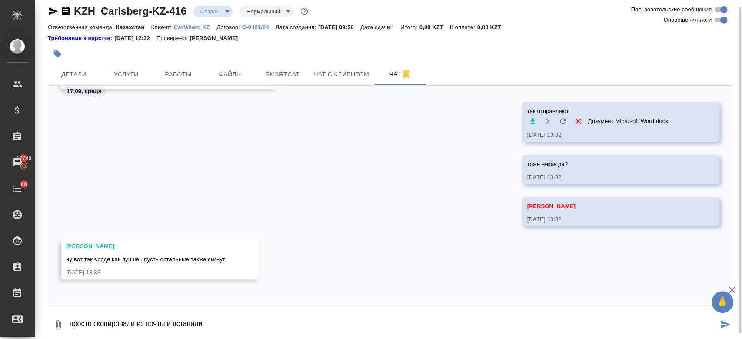
type textarea "просто скопировали из почты и вставили"
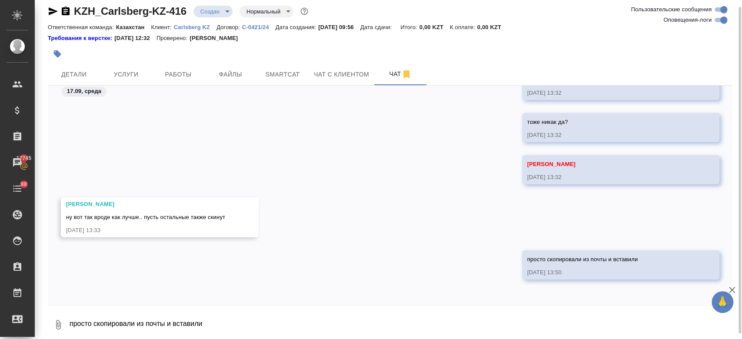
click at [205, 312] on textarea "просто скопировали из почты и вставили" at bounding box center [400, 325] width 663 height 30
type textarea "пишут такк"
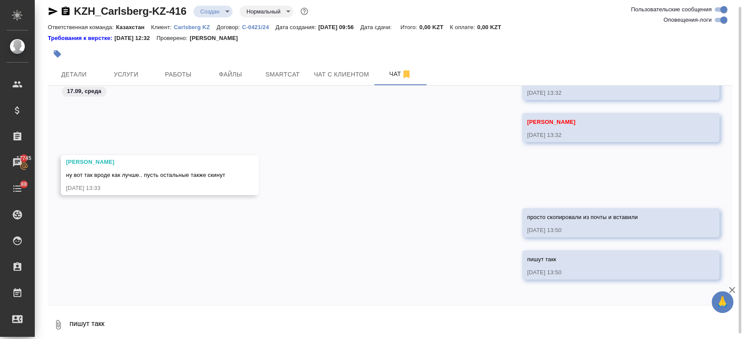
click at [356, 49] on div at bounding box center [276, 53] width 456 height 19
click at [316, 51] on div at bounding box center [276, 53] width 456 height 19
click at [361, 44] on div at bounding box center [276, 53] width 456 height 19
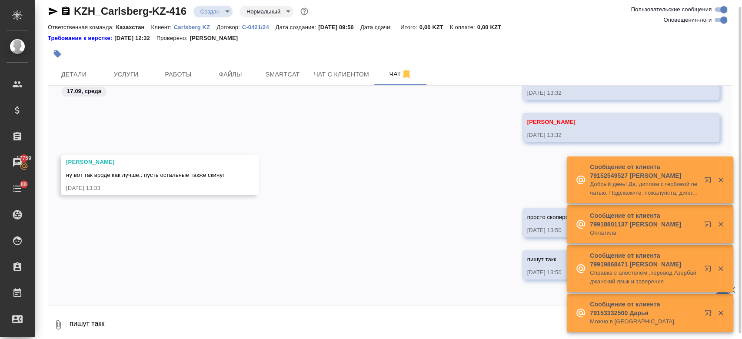
click at [358, 122] on div "Арсеньева Вера 17.09.25, 13:32" at bounding box center [390, 134] width 684 height 42
click at [473, 49] on div at bounding box center [276, 53] width 456 height 19
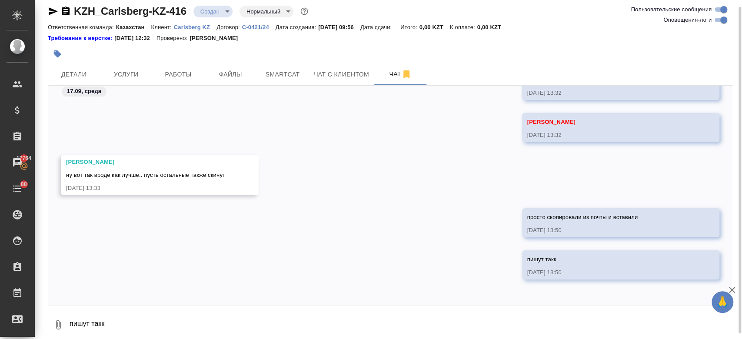
click at [331, 45] on div at bounding box center [276, 53] width 456 height 19
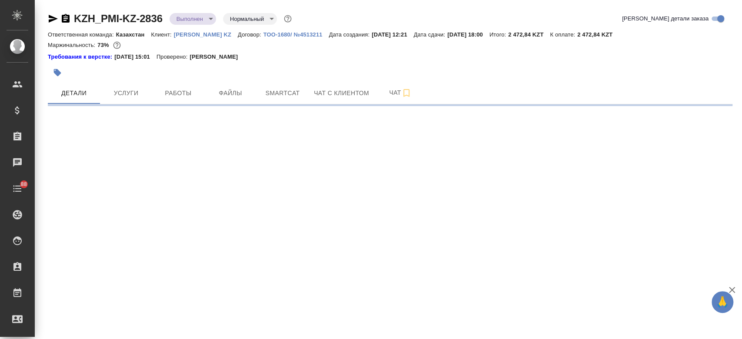
select select "RU"
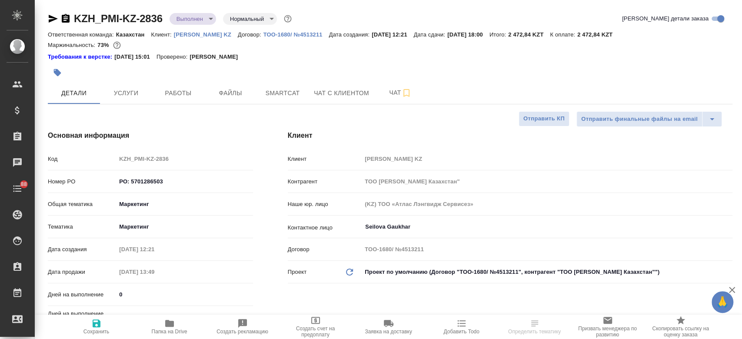
click at [209, 33] on p "[PERSON_NAME] KZ" at bounding box center [206, 34] width 64 height 7
type textarea "x"
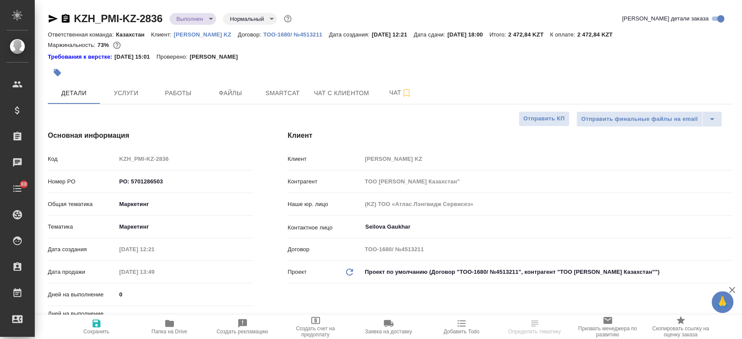
type textarea "x"
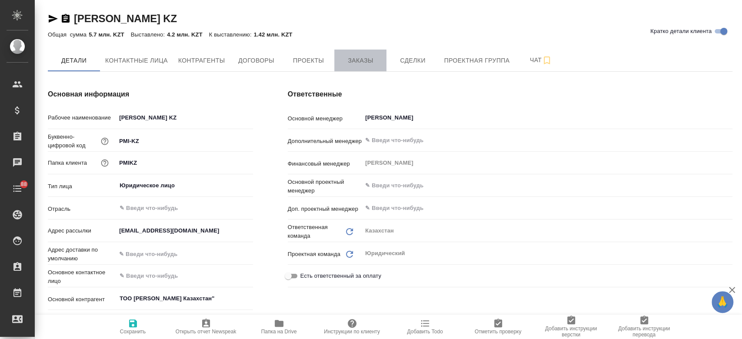
click at [360, 65] on span "Заказы" at bounding box center [360, 60] width 42 height 11
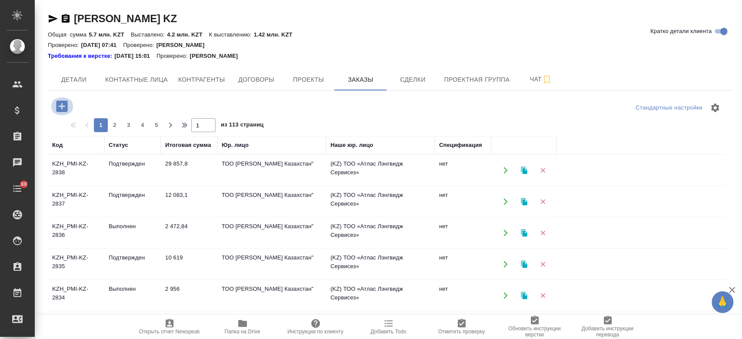
click at [60, 109] on icon "button" at bounding box center [61, 105] width 11 height 11
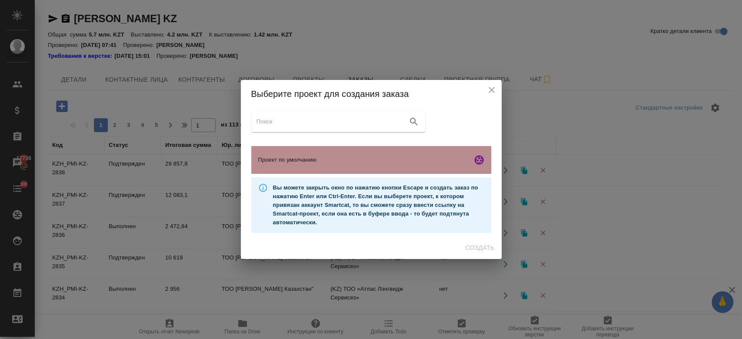
click at [299, 158] on span "Проект по умолчанию" at bounding box center [363, 160] width 210 height 9
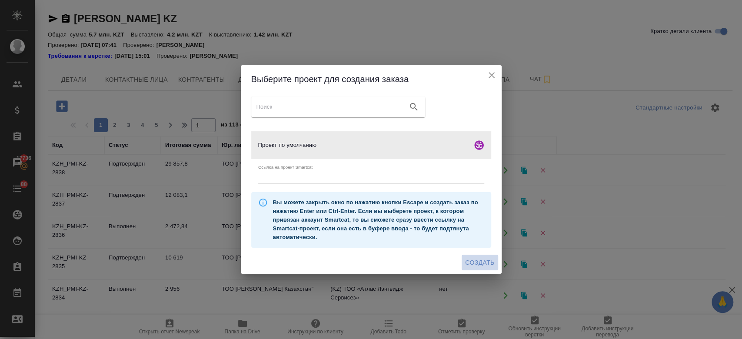
click at [483, 266] on span "Создать" at bounding box center [479, 262] width 29 height 11
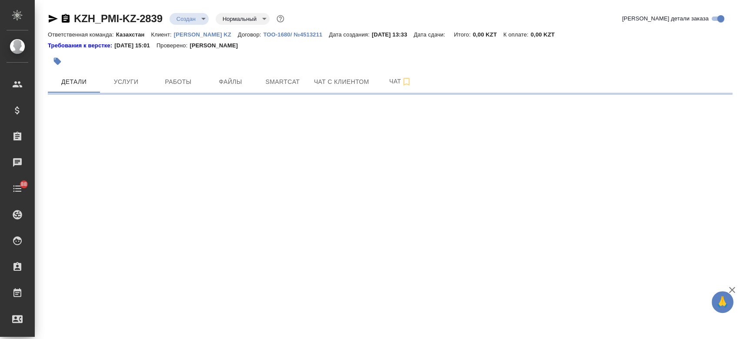
select select "RU"
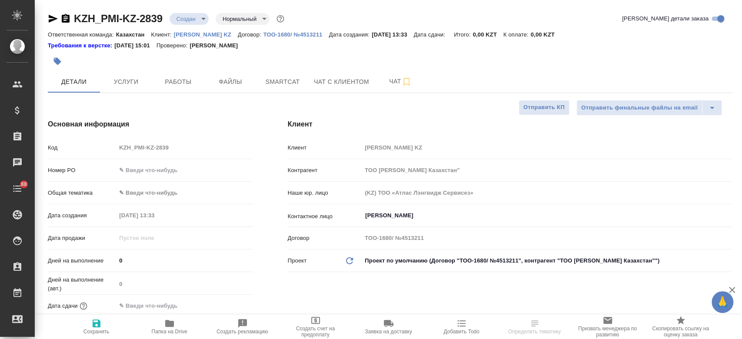
type textarea "x"
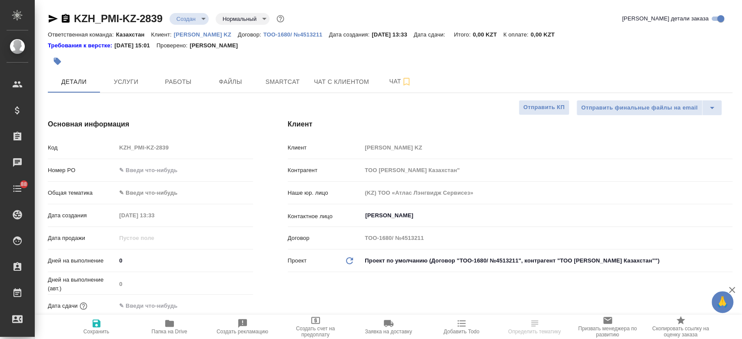
type textarea "x"
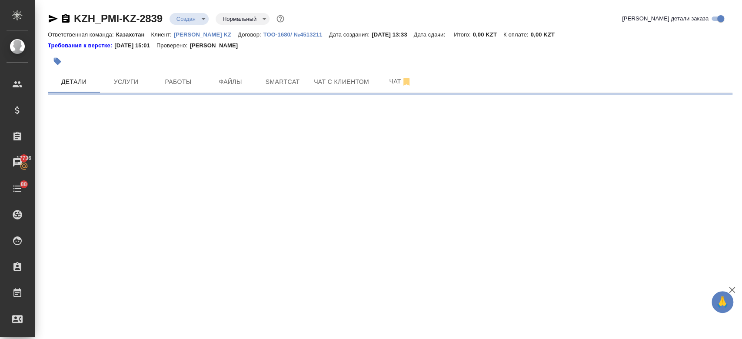
select select "RU"
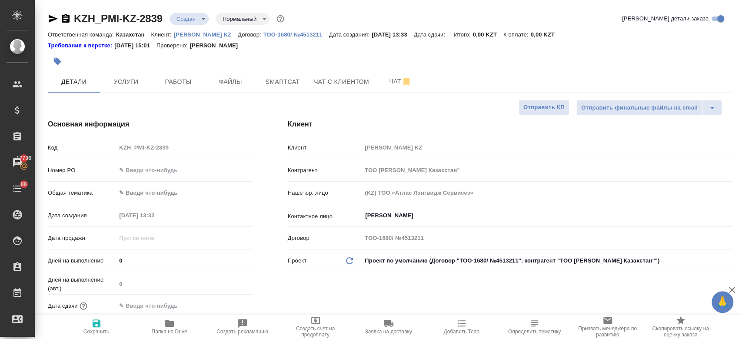
type textarea "x"
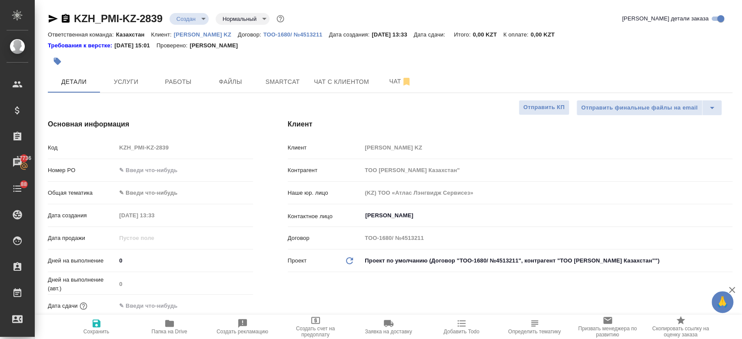
type textarea "x"
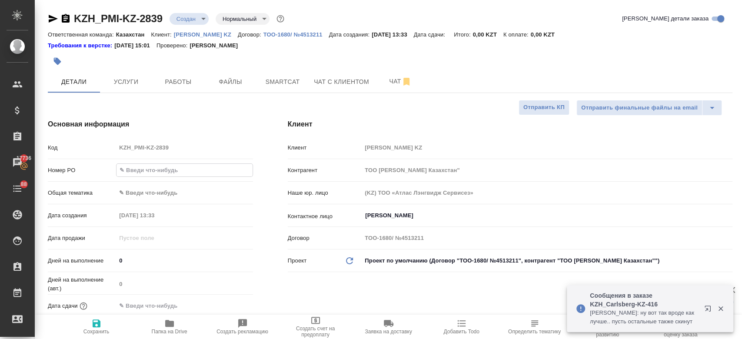
click at [158, 176] on input "text" at bounding box center [184, 170] width 136 height 13
paste input "5701301174"
type input "5701301174"
type textarea "x"
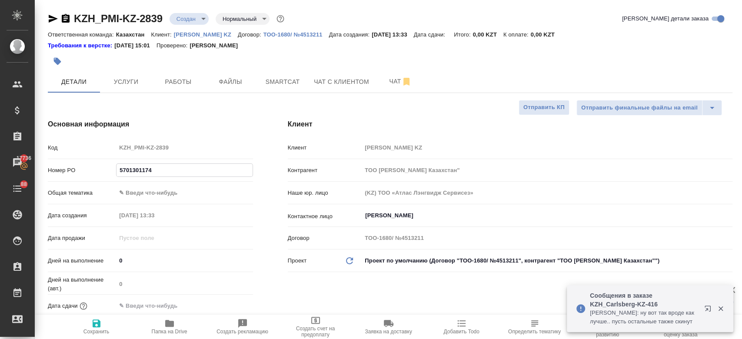
type textarea "x"
type input "5701301174"
click at [98, 328] on icon "button" at bounding box center [96, 323] width 10 height 10
type textarea "x"
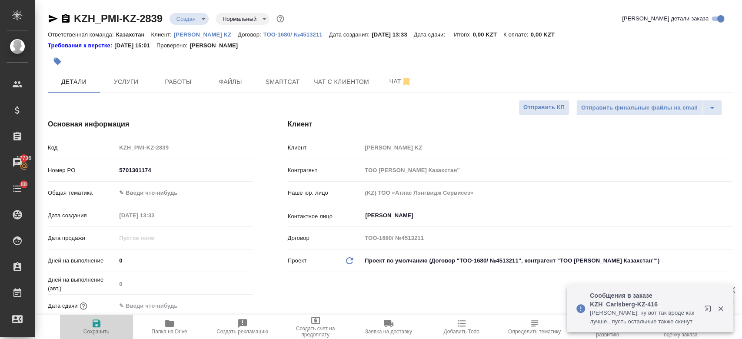
type textarea "x"
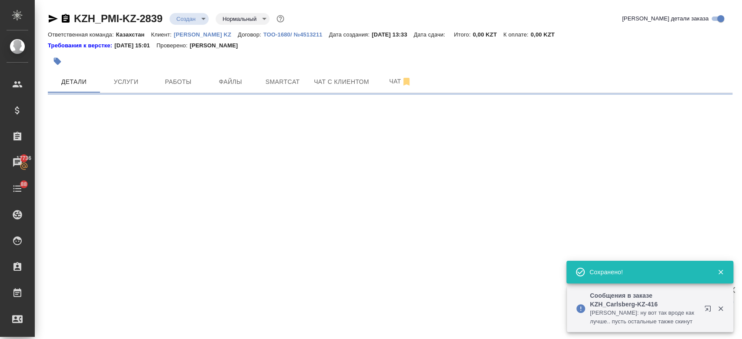
select select "RU"
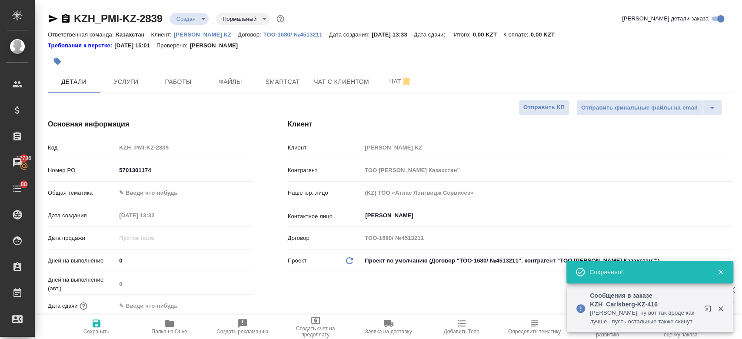
type textarea "x"
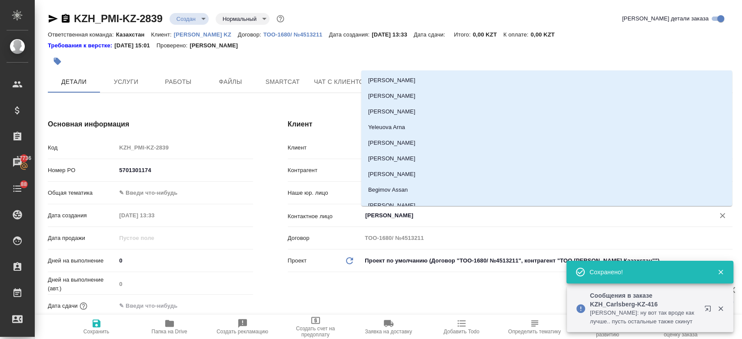
click at [383, 210] on input "Kim Darya" at bounding box center [532, 215] width 336 height 10
type textarea "x"
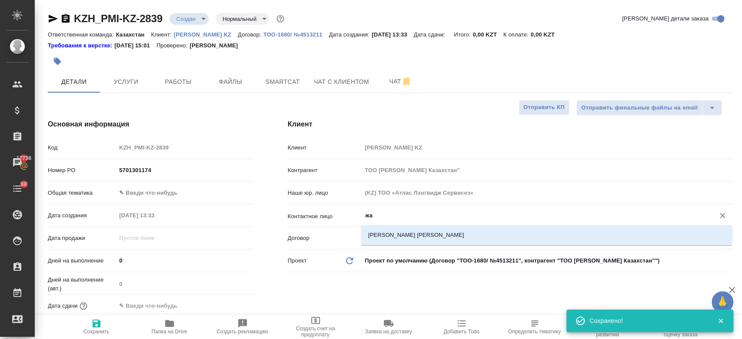
type input "ж"
type textarea "x"
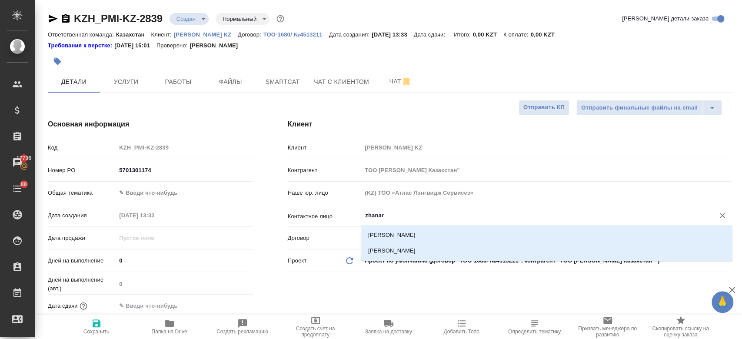
type input "zhanar"
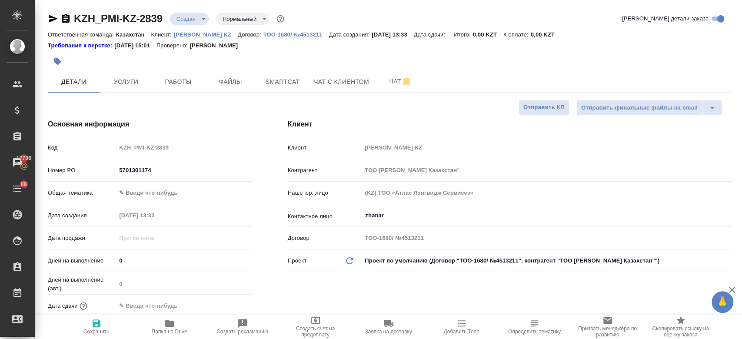
type textarea "x"
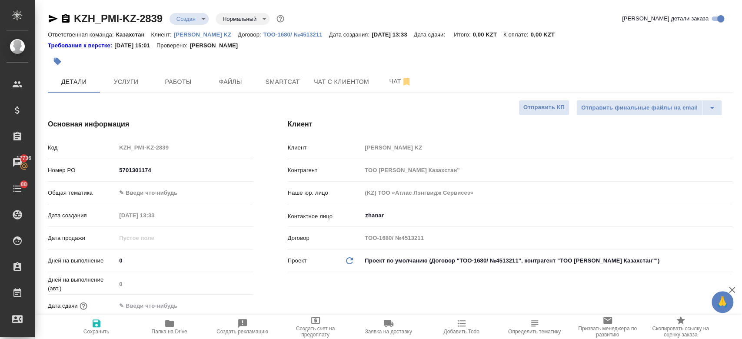
type textarea "x"
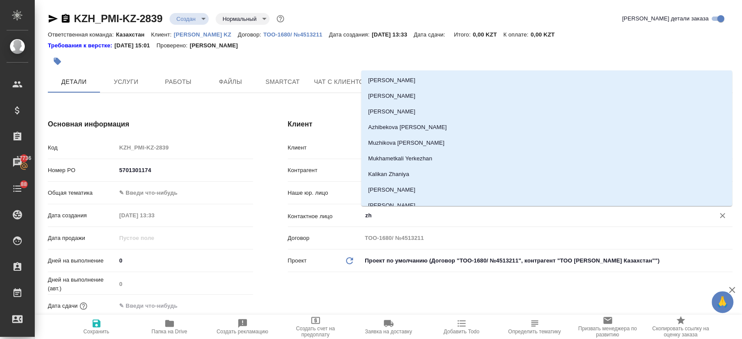
type input "z"
type textarea "x"
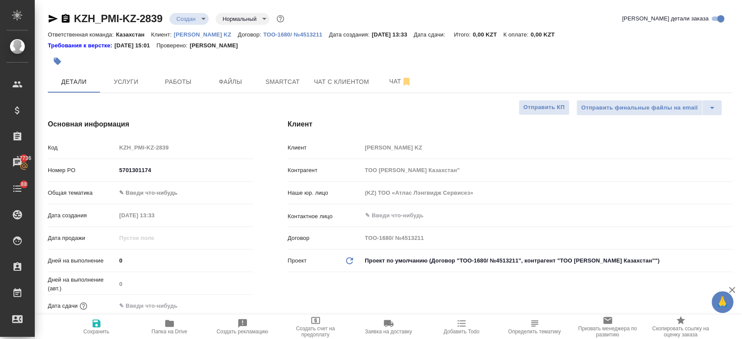
click at [191, 32] on p "[PERSON_NAME] KZ" at bounding box center [206, 34] width 64 height 7
type textarea "x"
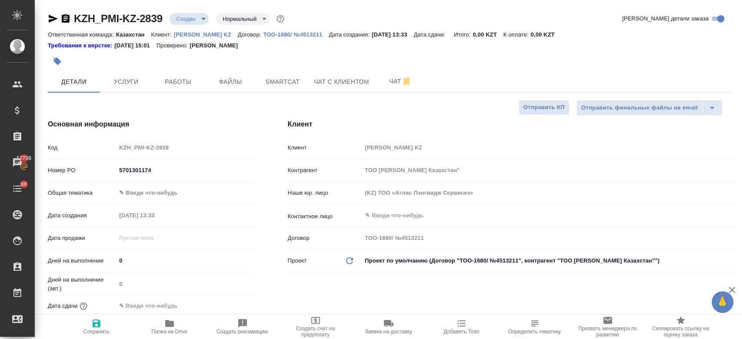
type textarea "x"
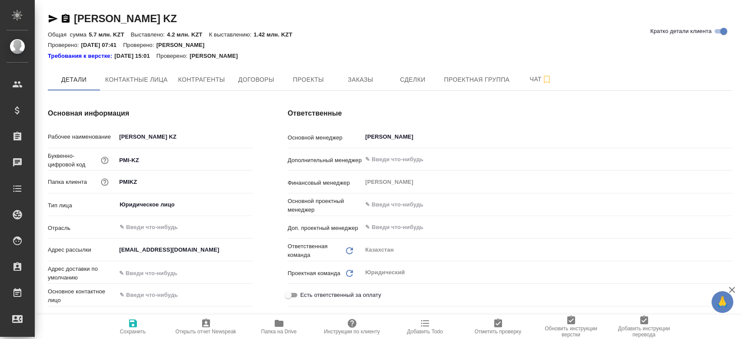
type textarea "x"
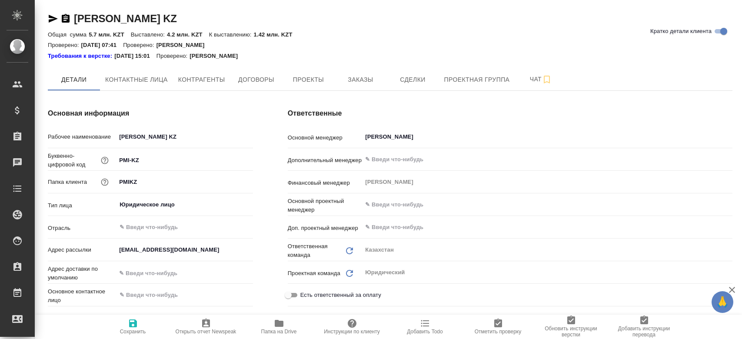
type textarea "x"
click at [157, 70] on button "Контактные лица" at bounding box center [136, 80] width 73 height 22
select select "RU"
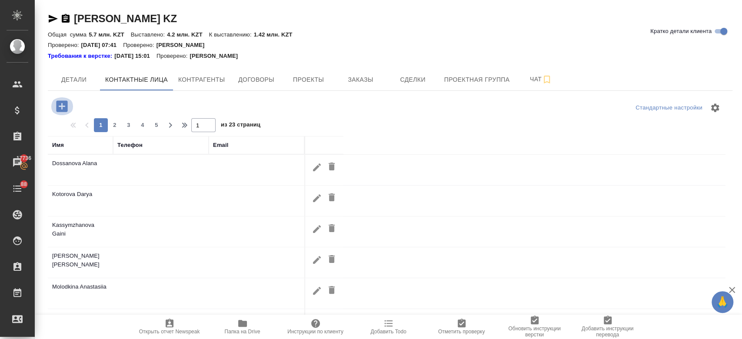
click at [66, 109] on icon "button" at bounding box center [61, 105] width 11 height 11
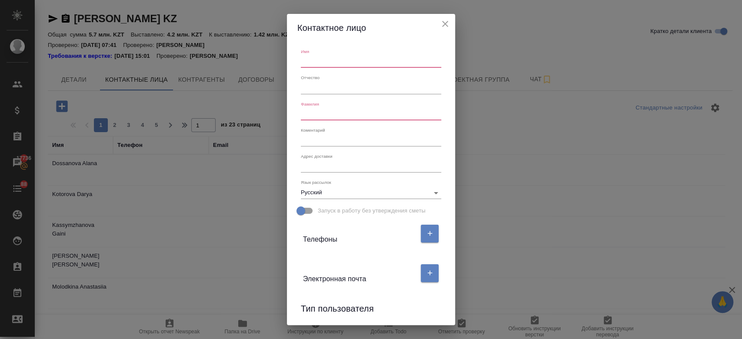
click at [320, 67] on input "text" at bounding box center [371, 62] width 140 height 12
paste input "Kazhybekova, Zhanar"
type input "V"
paste input "Kazhybekova, Zhanar"
click at [337, 63] on input "Kazhybekova, Zhanar" at bounding box center [371, 62] width 140 height 12
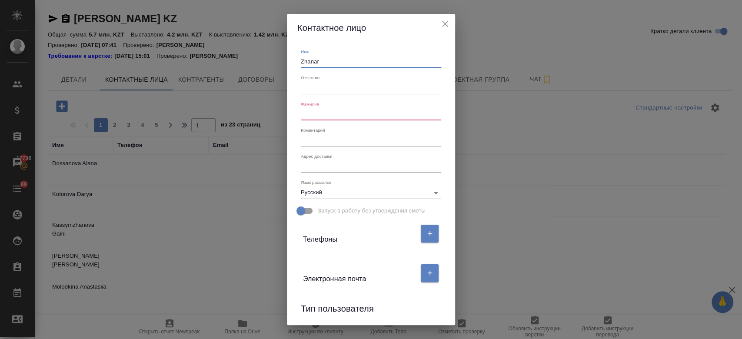
type input "Zhanar"
click at [320, 116] on input "text" at bounding box center [371, 114] width 140 height 12
paste input "Kazhybekova, Zhanar"
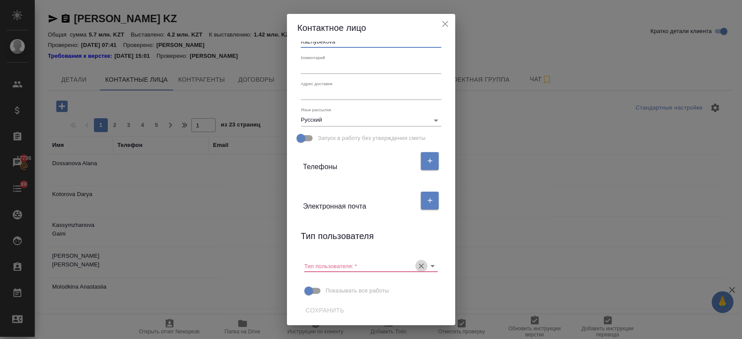
click at [419, 267] on icon "Очистить" at bounding box center [421, 266] width 9 height 9
type input "Kazhybekova"
click at [325, 315] on span "Сохранить" at bounding box center [324, 310] width 39 height 11
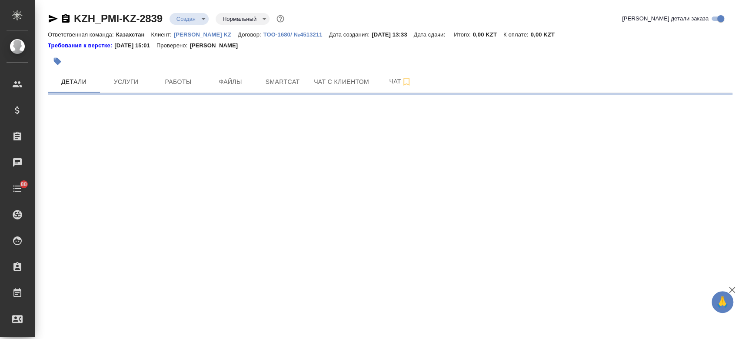
select select "RU"
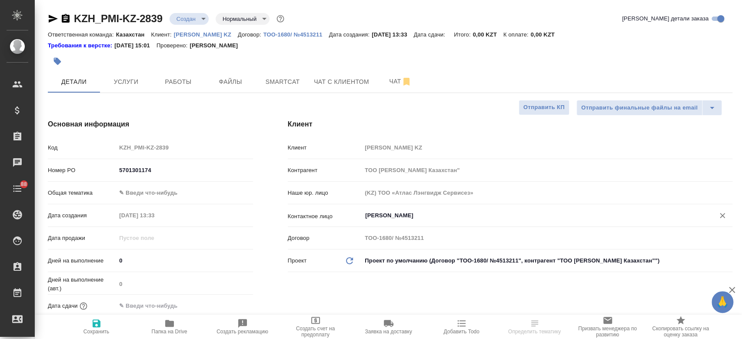
type textarea "x"
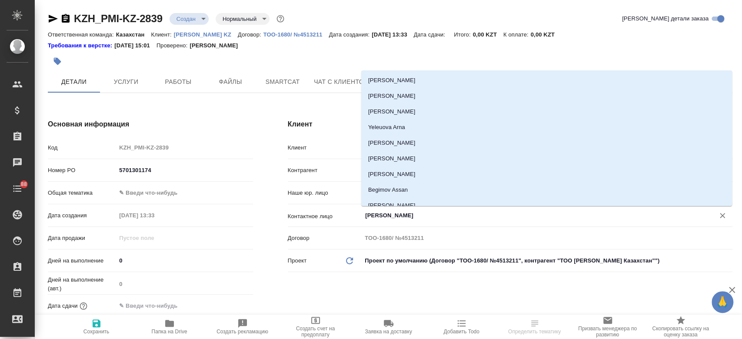
click at [380, 217] on input "[PERSON_NAME]" at bounding box center [532, 215] width 336 height 10
type textarea "x"
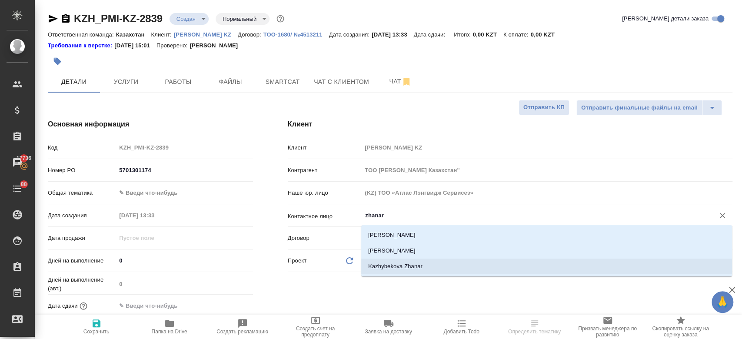
click at [384, 268] on li "Kazhybekova Zhanar" at bounding box center [546, 267] width 371 height 16
type input "Kazhybekova Zhanar"
type textarea "x"
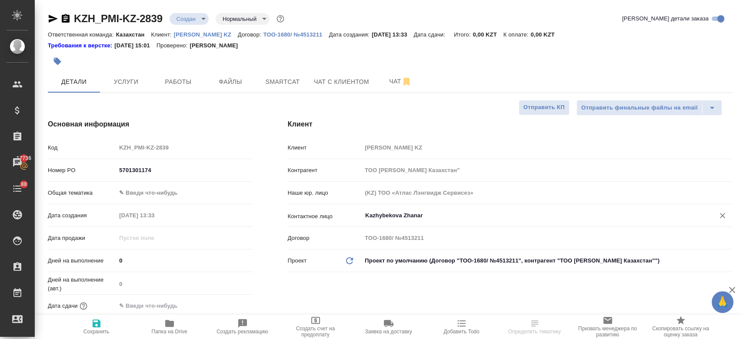
type input "Kazhybekova Zhanar"
click at [95, 318] on icon "button" at bounding box center [96, 323] width 10 height 10
type textarea "x"
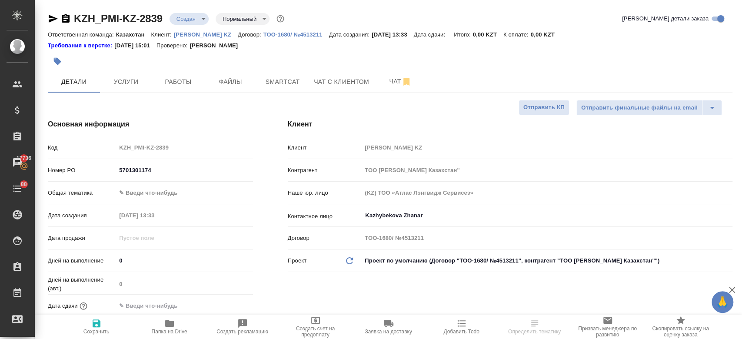
type input "holyTrinity"
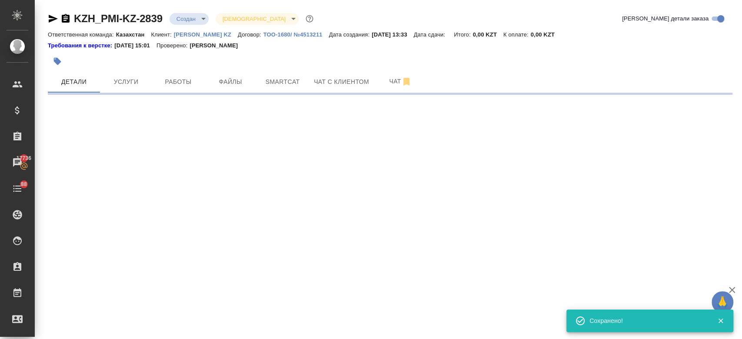
select select "RU"
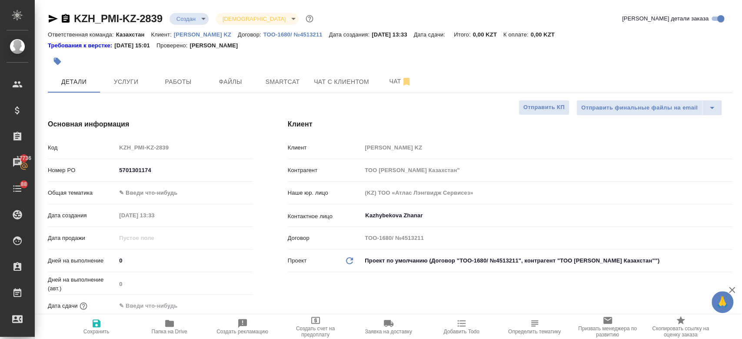
type textarea "x"
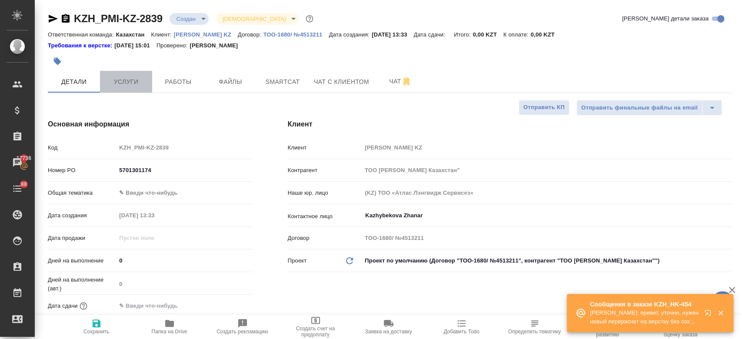
click at [129, 73] on button "Услуги" at bounding box center [126, 82] width 52 height 22
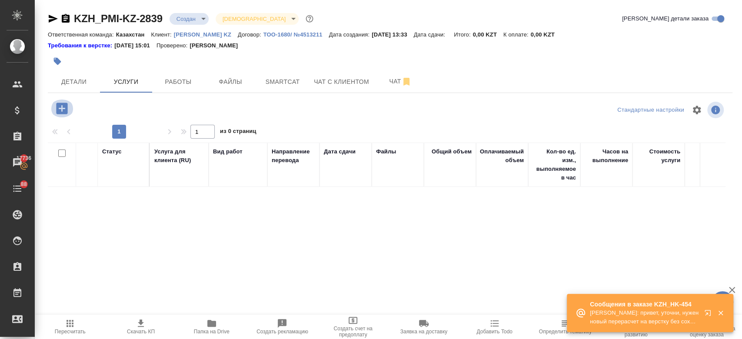
click at [66, 108] on icon "button" at bounding box center [61, 108] width 11 height 11
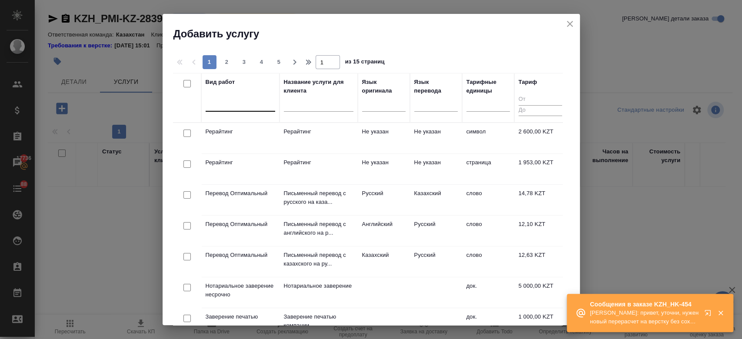
click at [240, 107] on div at bounding box center [240, 102] width 70 height 13
type input "j"
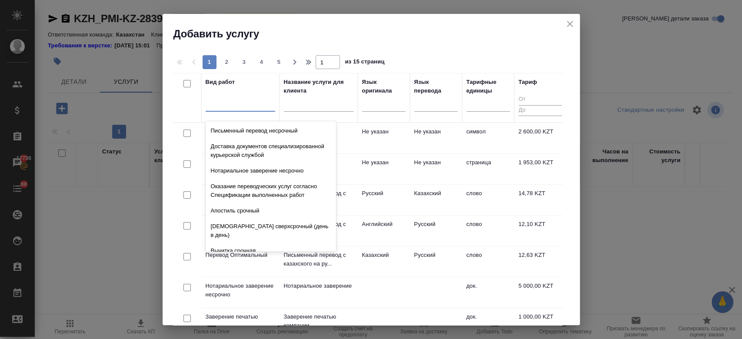
type input "л"
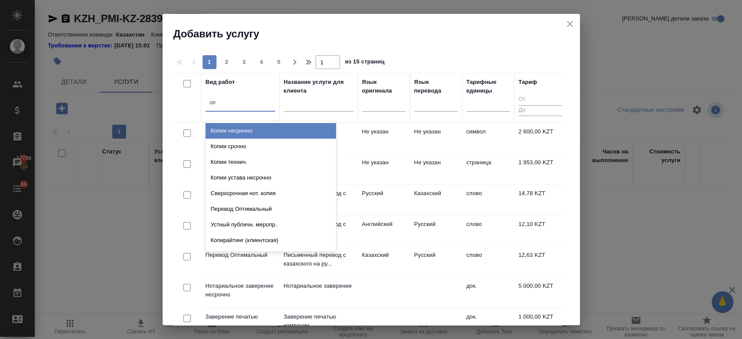
type input "опт"
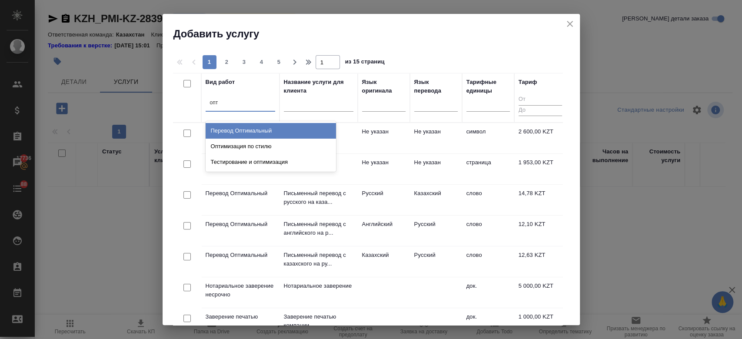
click at [238, 130] on div "Перевод Оптимальный" at bounding box center [270, 131] width 130 height 16
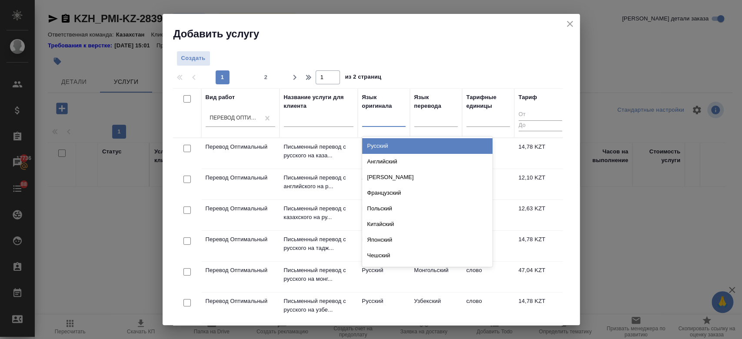
click at [388, 116] on div at bounding box center [383, 118] width 43 height 13
type input "рус"
click at [379, 146] on div "Русский" at bounding box center [427, 146] width 130 height 16
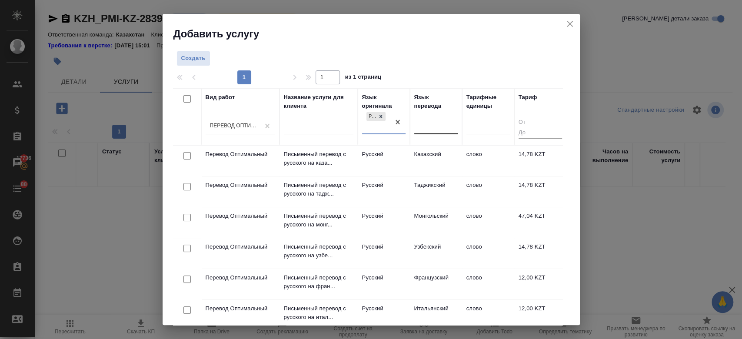
click at [428, 131] on div at bounding box center [435, 125] width 43 height 13
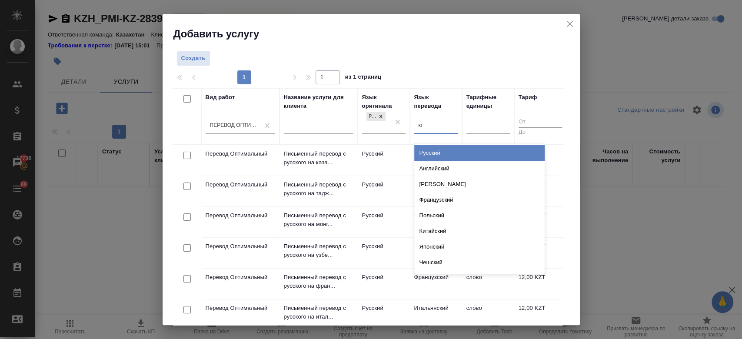
type input "каз"
click at [436, 148] on div "Казахский" at bounding box center [479, 153] width 130 height 16
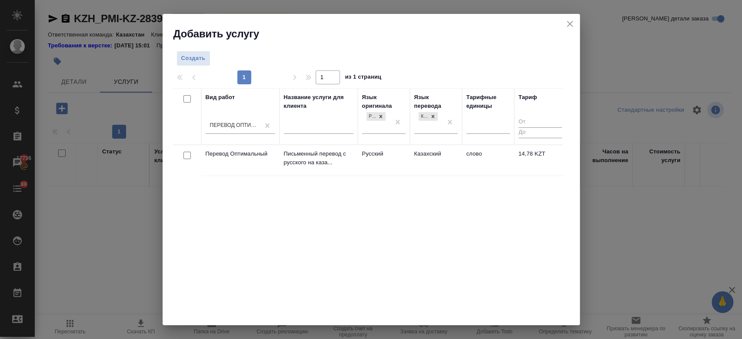
click at [407, 153] on td "Русский" at bounding box center [384, 160] width 52 height 30
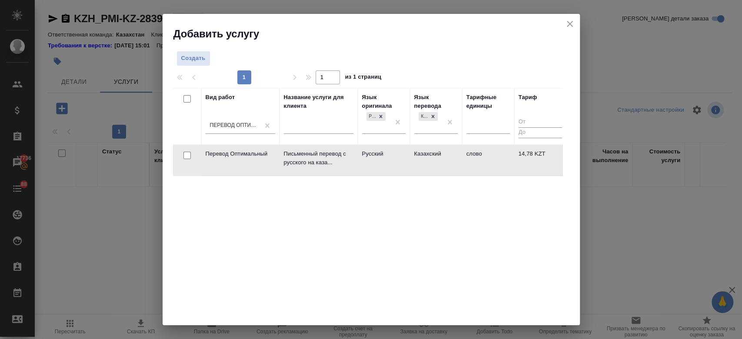
click at [407, 153] on td "Русский" at bounding box center [384, 160] width 52 height 30
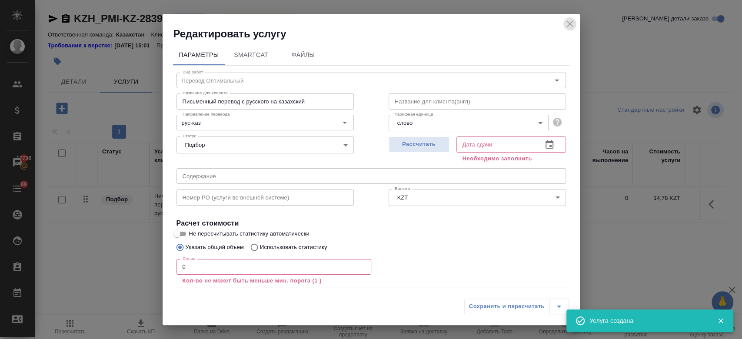
click at [570, 22] on icon "close" at bounding box center [570, 24] width 6 height 6
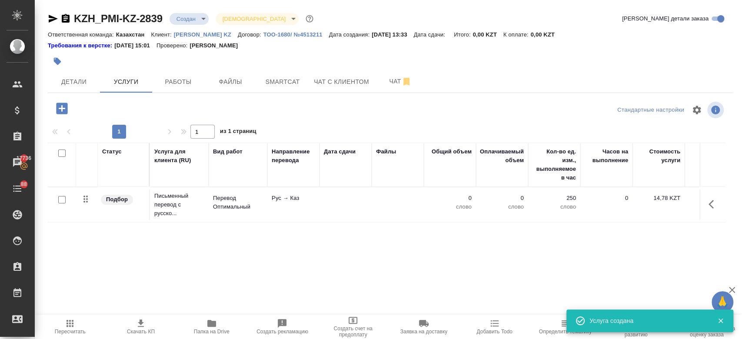
click at [65, 199] on input "checkbox" at bounding box center [61, 199] width 7 height 7
checkbox input "true"
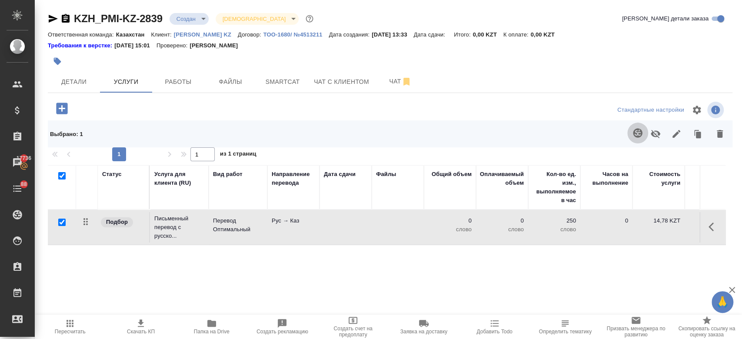
click at [630, 131] on button "button" at bounding box center [637, 133] width 21 height 21
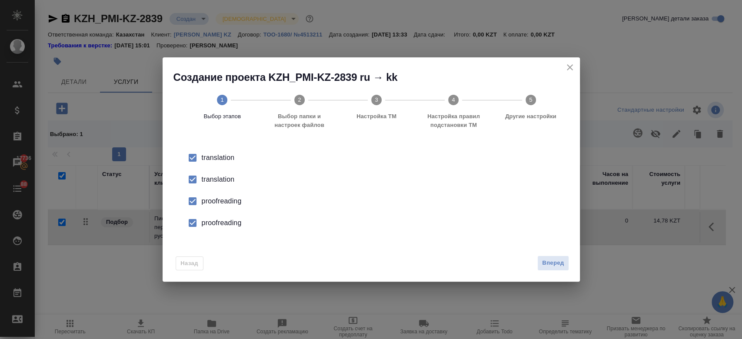
click at [223, 179] on div "translation" at bounding box center [380, 179] width 357 height 10
click at [223, 204] on div "proofreading" at bounding box center [380, 201] width 357 height 10
click at [222, 219] on div "proofreading" at bounding box center [380, 223] width 357 height 10
click at [551, 265] on span "Вперед" at bounding box center [553, 263] width 22 height 10
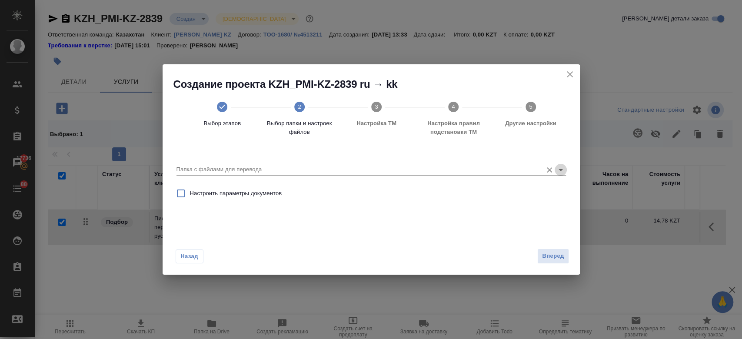
click at [563, 169] on icon "Open" at bounding box center [560, 170] width 10 height 10
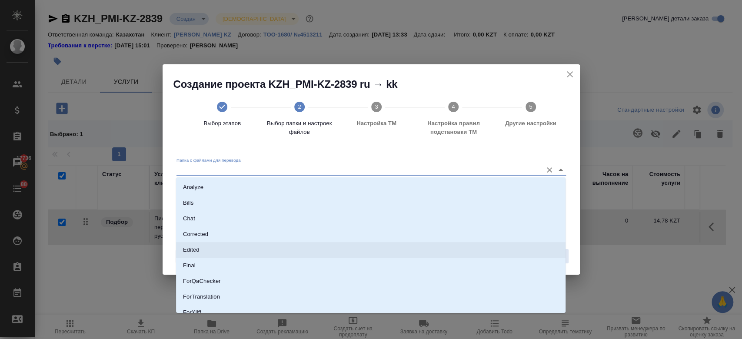
scroll to position [70, 0]
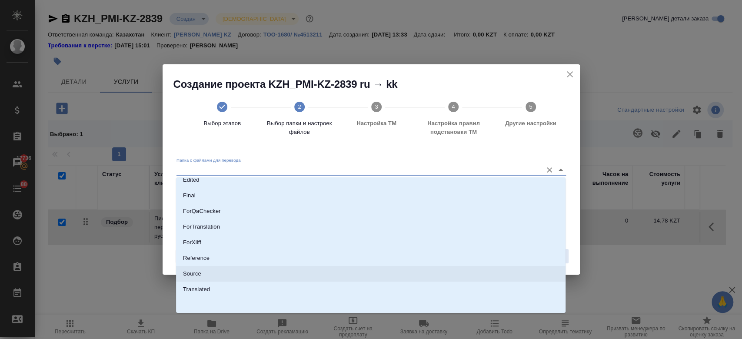
click at [358, 277] on li "Source" at bounding box center [370, 274] width 389 height 16
type input "Source"
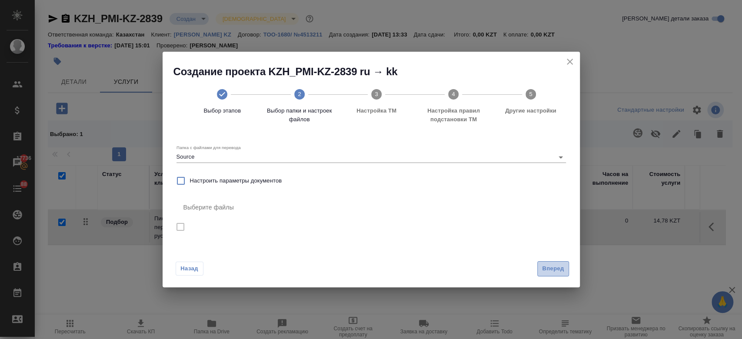
click at [547, 269] on span "Вперед" at bounding box center [553, 269] width 22 height 10
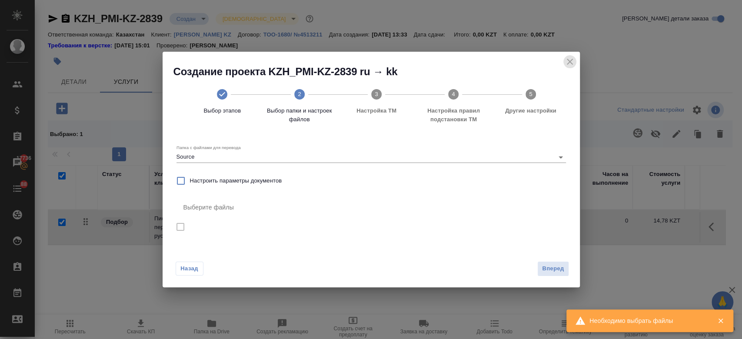
click at [569, 60] on icon "close" at bounding box center [569, 61] width 10 height 10
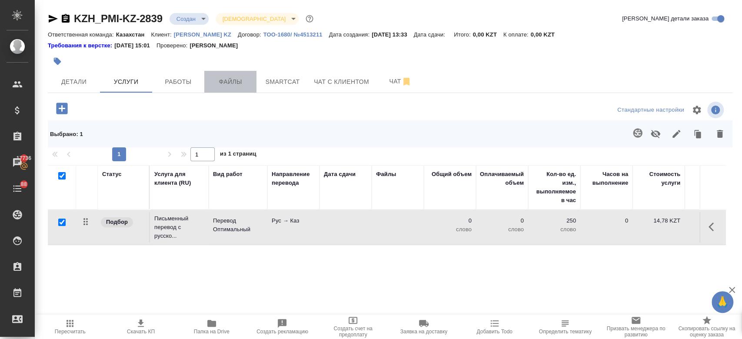
click at [237, 78] on span "Файлы" at bounding box center [230, 81] width 42 height 11
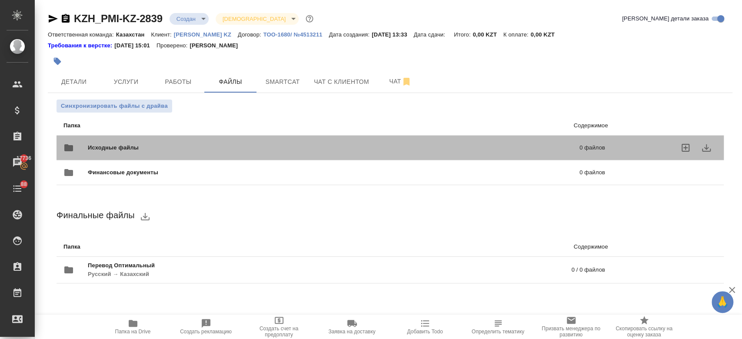
click at [166, 151] on span "Исходные файлы" at bounding box center [223, 147] width 271 height 9
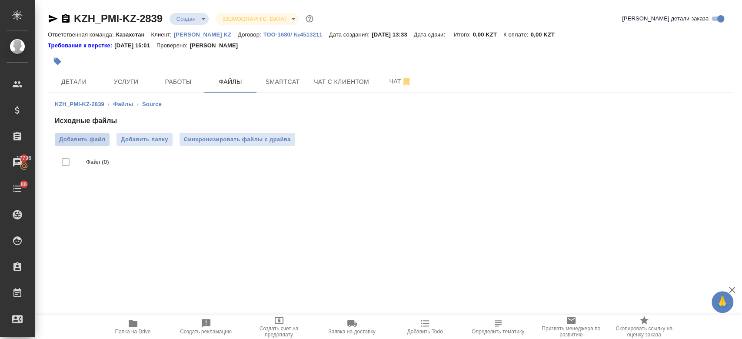
click at [95, 137] on span "Добавить файл" at bounding box center [82, 139] width 46 height 9
click at [0, 0] on input "Добавить файл" at bounding box center [0, 0] width 0 height 0
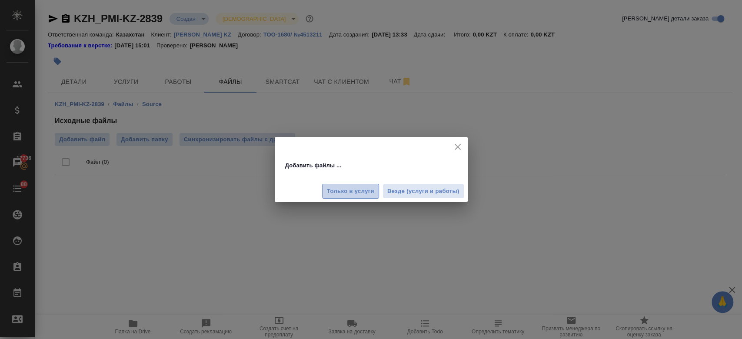
click at [351, 188] on span "Только в услуги" at bounding box center [350, 191] width 47 height 10
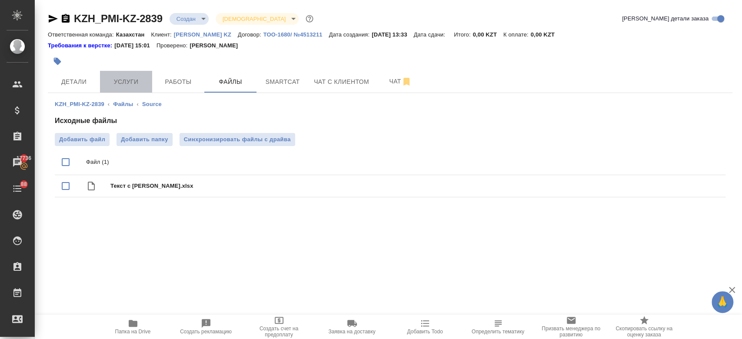
click at [120, 86] on span "Услуги" at bounding box center [126, 81] width 42 height 11
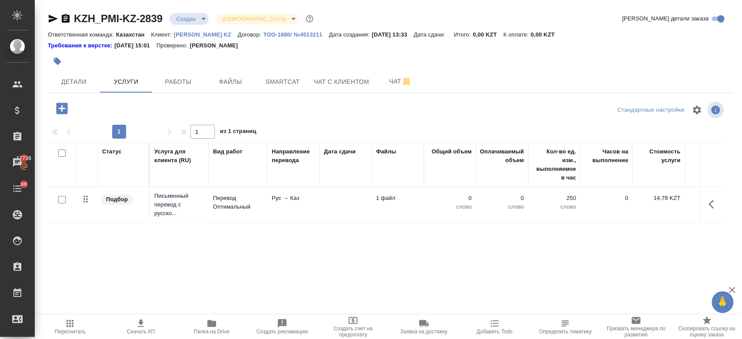
click at [63, 201] on input "checkbox" at bounding box center [61, 199] width 7 height 7
checkbox input "true"
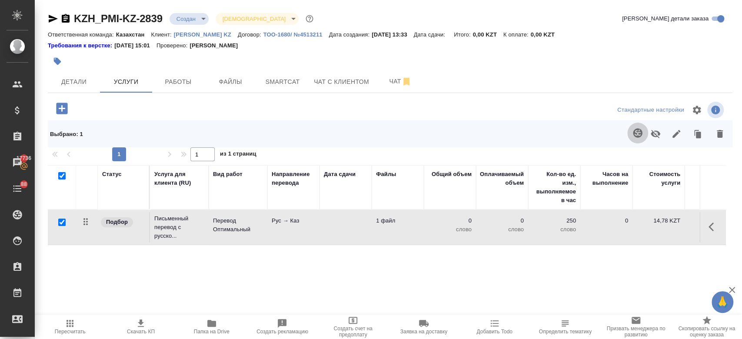
click at [636, 134] on icon "button" at bounding box center [637, 132] width 9 height 9
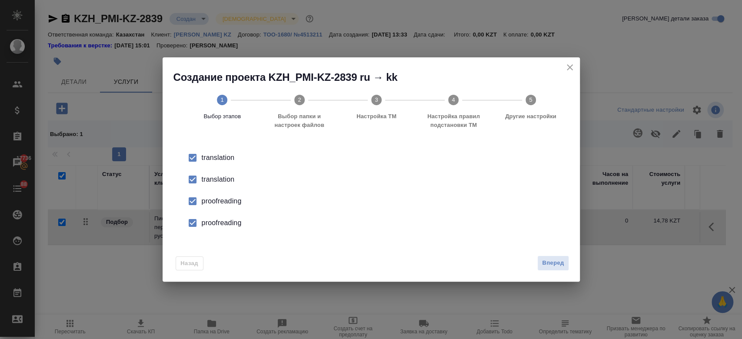
click at [225, 176] on div "translation" at bounding box center [380, 179] width 357 height 10
click at [227, 198] on div "proofreading" at bounding box center [380, 201] width 357 height 10
click at [216, 224] on div "proofreading" at bounding box center [380, 223] width 357 height 10
click at [557, 259] on span "Вперед" at bounding box center [553, 263] width 22 height 10
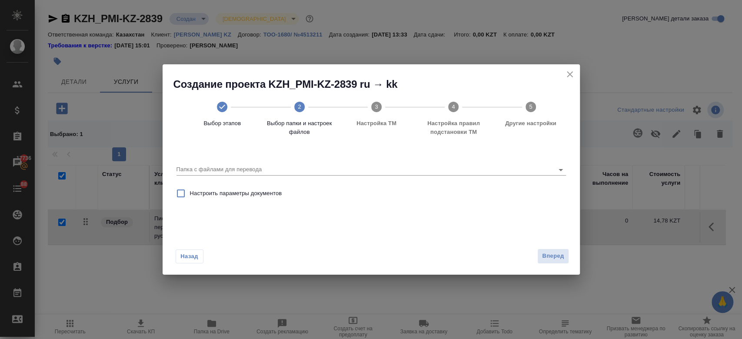
drag, startPoint x: 561, startPoint y: 171, endPoint x: 390, endPoint y: 240, distance: 184.8
click at [390, 240] on div "Создание проекта KZH_PMI-KZ-2839 ru → kk Выбор этапов 2 Выбор папки и настроек …" at bounding box center [370, 169] width 417 height 210
click at [563, 171] on icon "Open" at bounding box center [560, 170] width 10 height 10
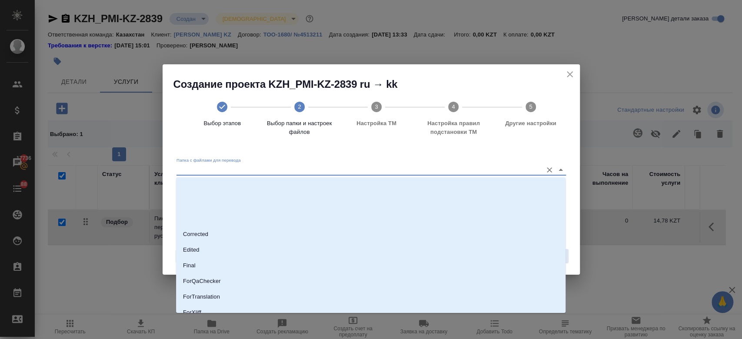
scroll to position [70, 0]
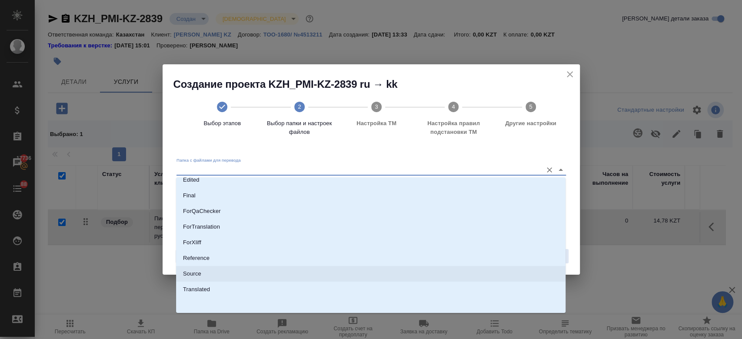
click at [380, 277] on li "Source" at bounding box center [370, 274] width 389 height 16
type input "Source"
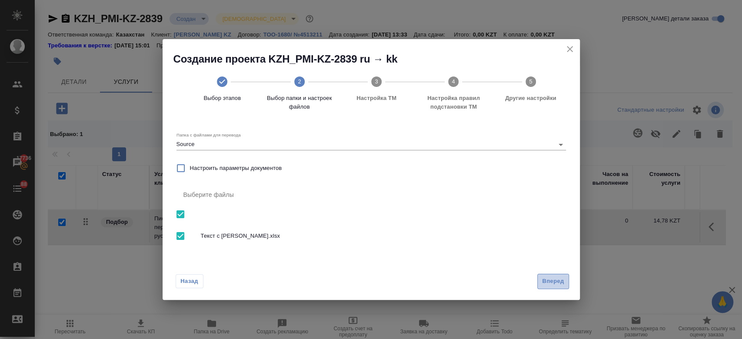
click at [556, 282] on span "Вперед" at bounding box center [553, 281] width 22 height 10
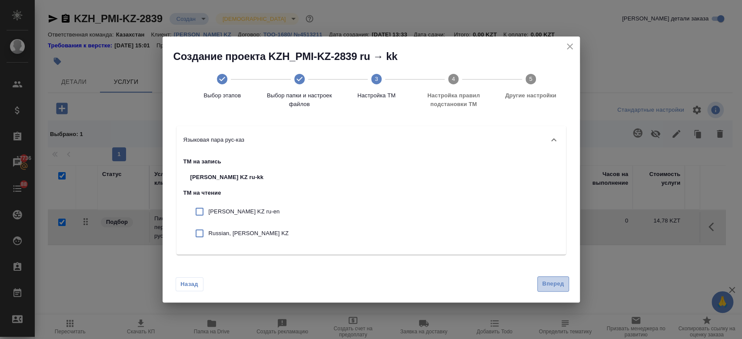
click at [553, 283] on span "Вперед" at bounding box center [553, 284] width 22 height 10
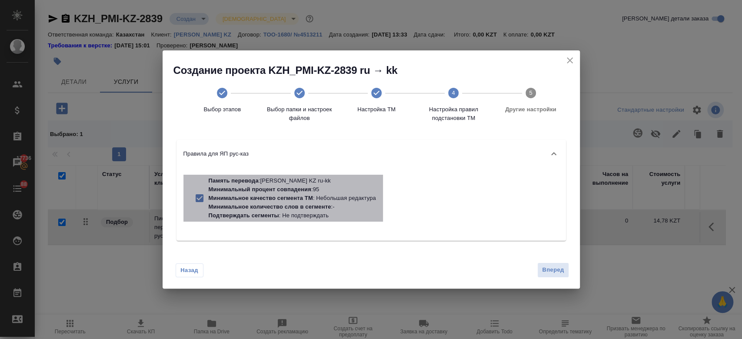
click at [358, 200] on p "Минимальное качество сегмента ТМ : Небольшая редактура" at bounding box center [292, 198] width 167 height 9
checkbox input "false"
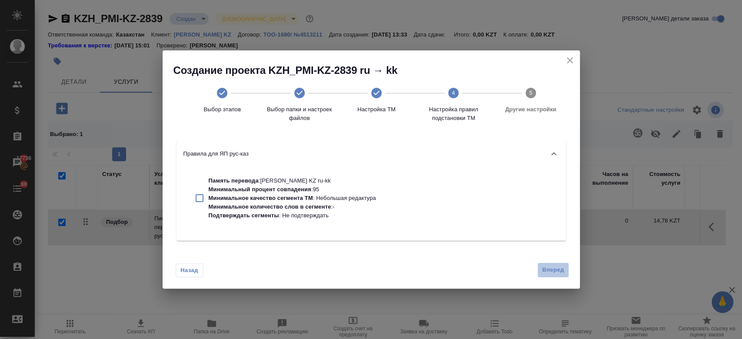
click at [551, 277] on button "Вперед" at bounding box center [552, 269] width 31 height 15
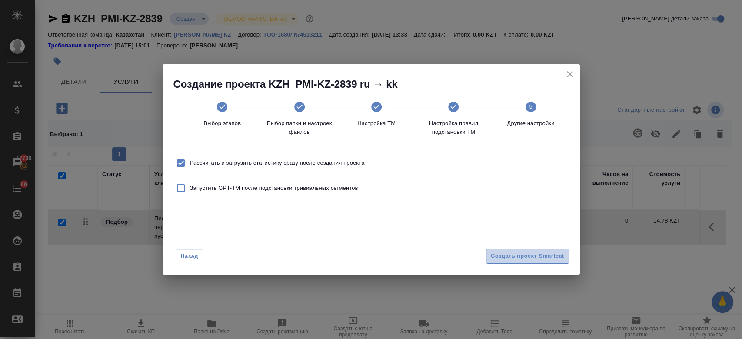
click at [536, 259] on span "Создать проект Smartcat" at bounding box center [527, 256] width 73 height 10
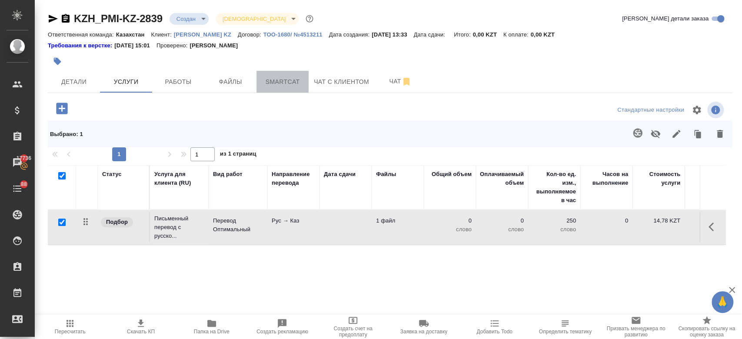
click at [285, 86] on span "Smartcat" at bounding box center [283, 81] width 42 height 11
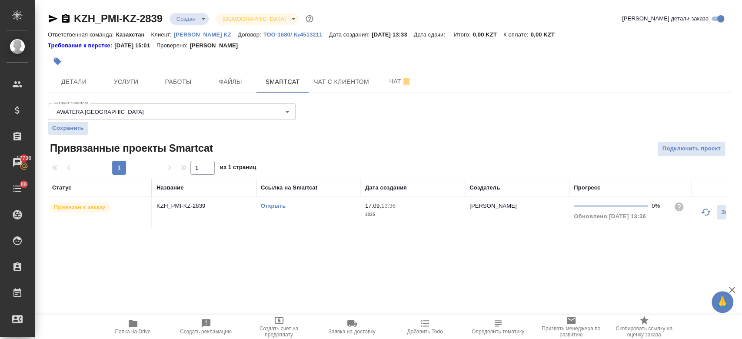
click at [278, 204] on link "Открыть" at bounding box center [273, 205] width 25 height 7
click at [120, 86] on span "Услуги" at bounding box center [126, 81] width 42 height 11
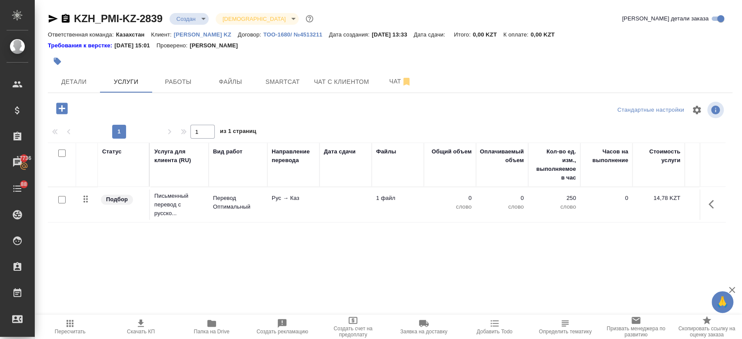
click at [215, 190] on td "Перевод Оптимальный" at bounding box center [238, 204] width 59 height 30
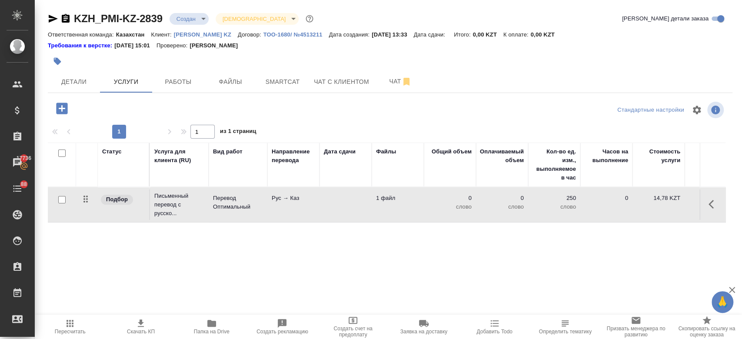
click at [215, 190] on td "Перевод Оптимальный" at bounding box center [238, 204] width 59 height 30
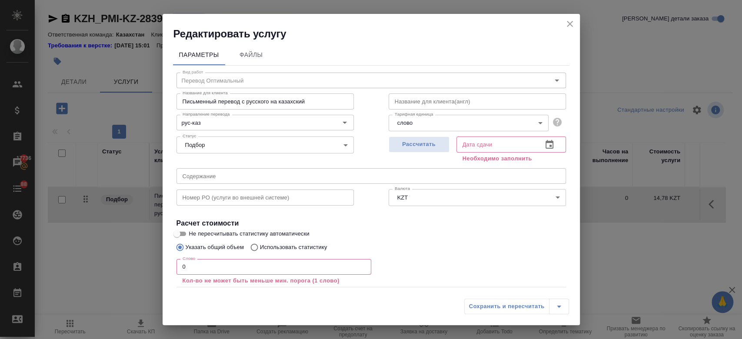
scroll to position [48, 0]
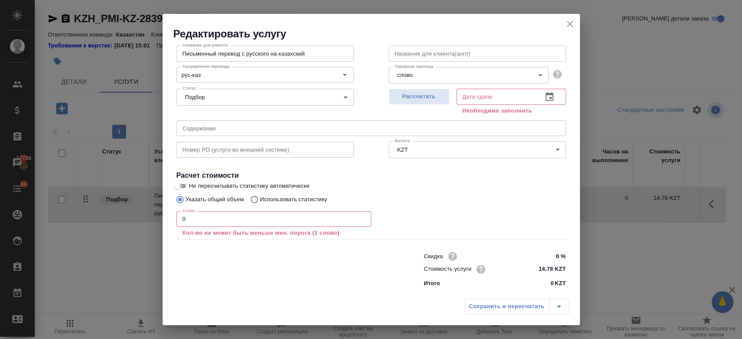
click at [178, 182] on input "Не пересчитывать статистику автоматически" at bounding box center [176, 186] width 31 height 10
checkbox input "true"
click at [196, 217] on input "0" at bounding box center [273, 219] width 195 height 16
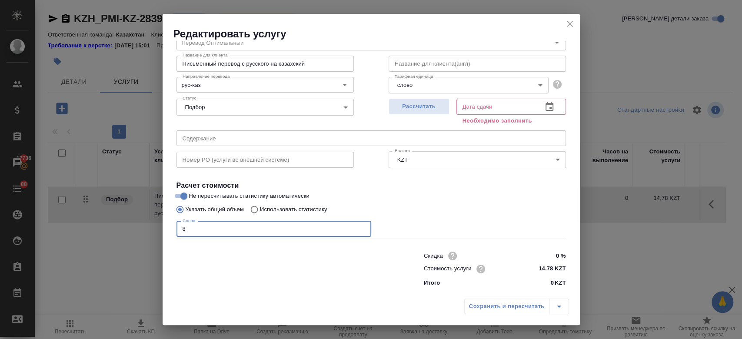
scroll to position [37, 0]
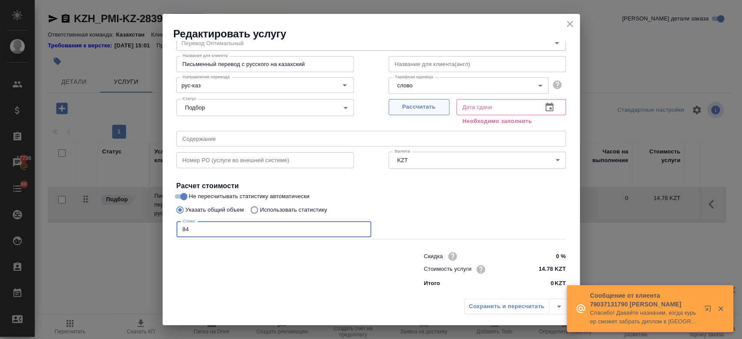
type input "84"
click at [409, 101] on button "Рассчитать" at bounding box center [418, 107] width 61 height 16
type input "[DATE] 13:57"
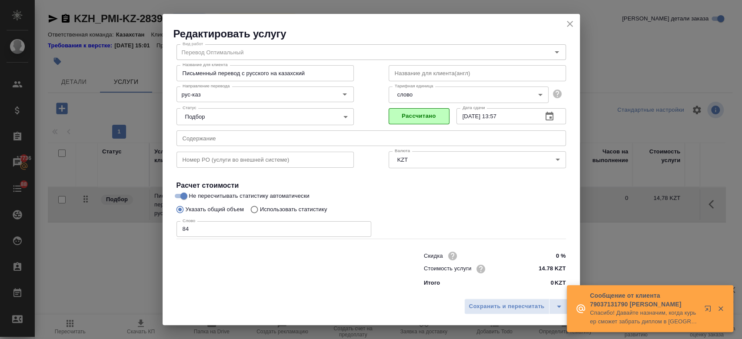
scroll to position [28, 0]
click at [497, 303] on span "Сохранить и пересчитать" at bounding box center [507, 307] width 76 height 10
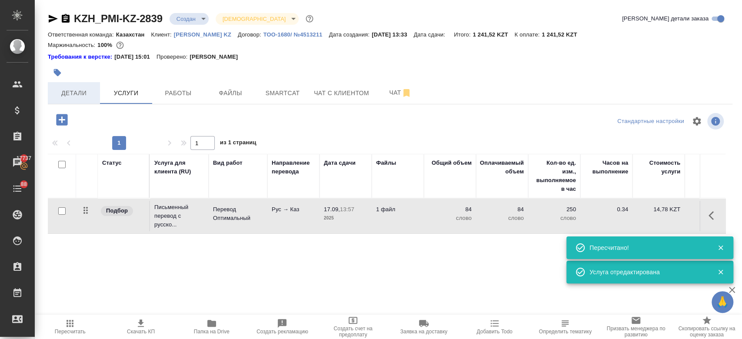
click at [84, 93] on span "Детали" at bounding box center [74, 93] width 42 height 11
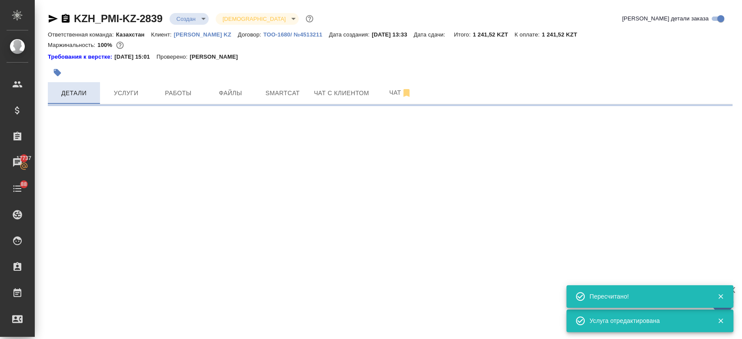
select select "RU"
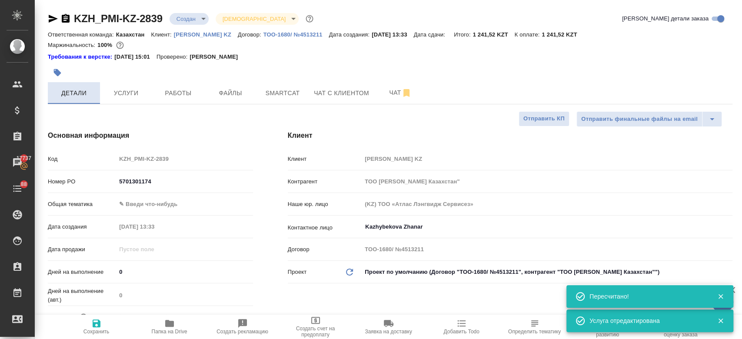
type textarea "x"
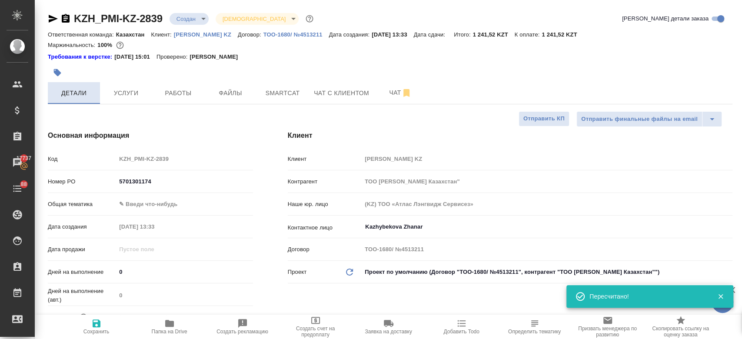
type input "Журавлев Денис"
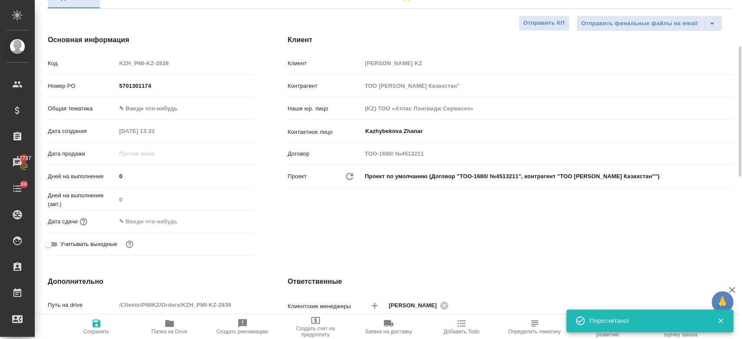
scroll to position [107, 0]
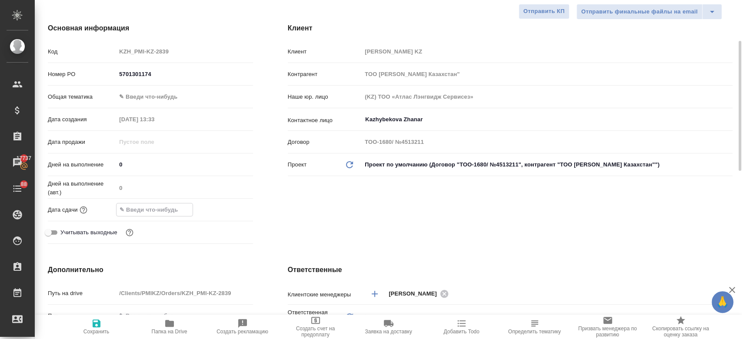
click at [160, 204] on input "text" at bounding box center [154, 209] width 76 height 13
click at [229, 210] on icon "button" at bounding box center [228, 209] width 8 height 9
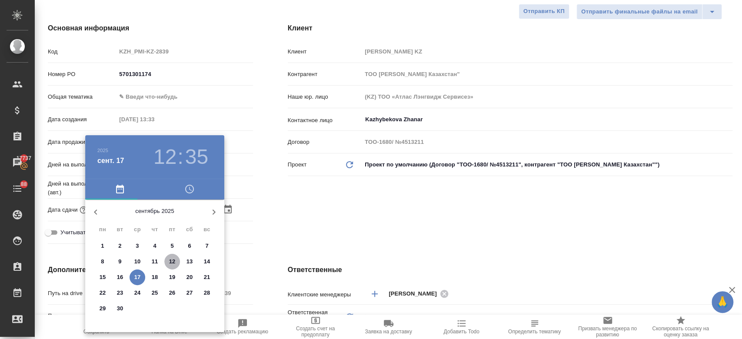
click at [179, 265] on span "12" at bounding box center [172, 261] width 16 height 9
type input "12.09.2025 12:35"
type textarea "x"
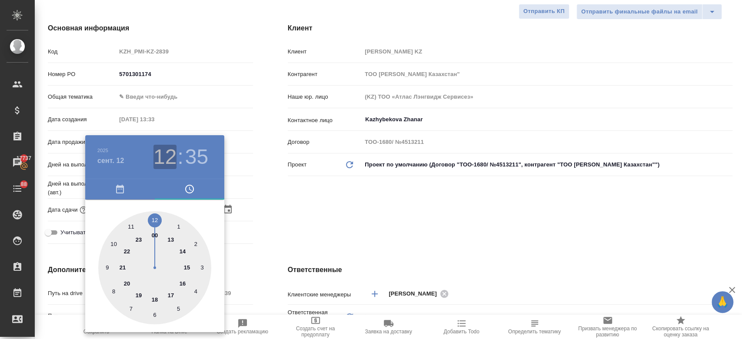
click at [168, 157] on h3 "12" at bounding box center [164, 157] width 23 height 24
click at [180, 284] on div at bounding box center [154, 267] width 113 height 113
type input "12.09.2025 16:35"
type textarea "x"
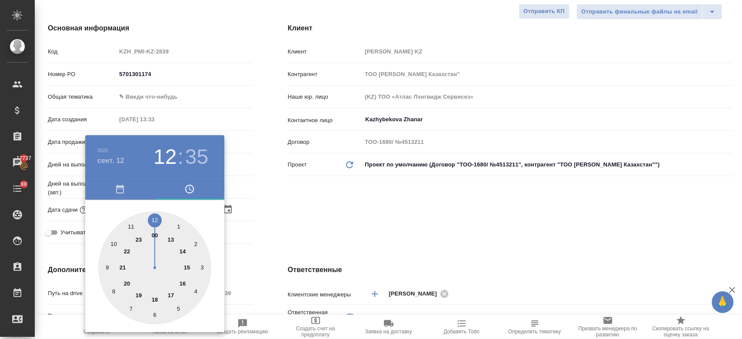
type textarea "x"
click at [154, 220] on div at bounding box center [154, 267] width 113 height 113
type input "12.09.2025 16:00"
type textarea "x"
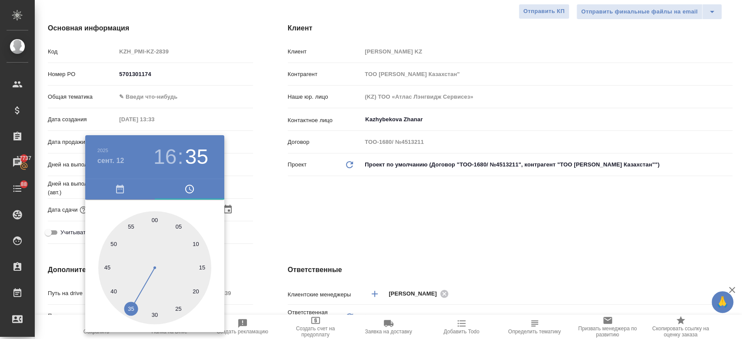
type textarea "x"
click at [318, 205] on div at bounding box center [371, 169] width 742 height 339
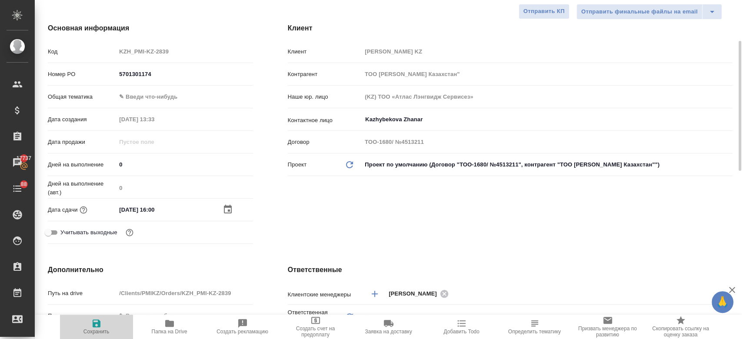
click at [101, 323] on icon "button" at bounding box center [96, 323] width 10 height 10
type textarea "x"
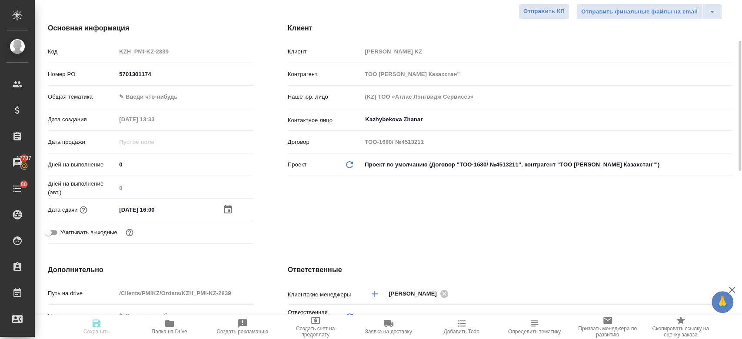
type textarea "x"
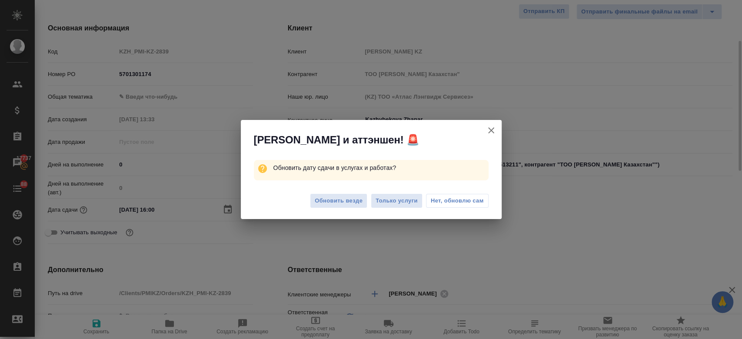
type textarea "x"
click at [398, 205] on span "Только услуги" at bounding box center [396, 201] width 42 height 10
type textarea "x"
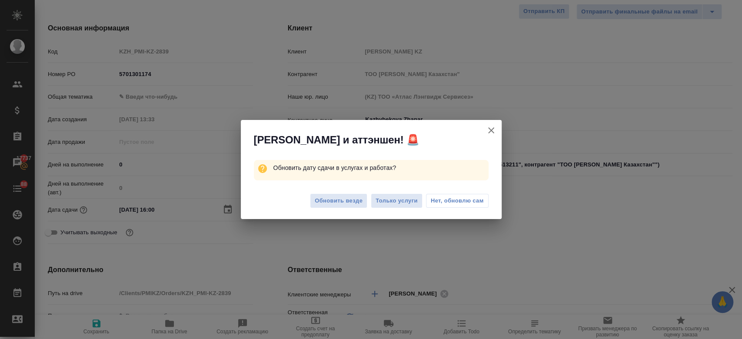
type textarea "x"
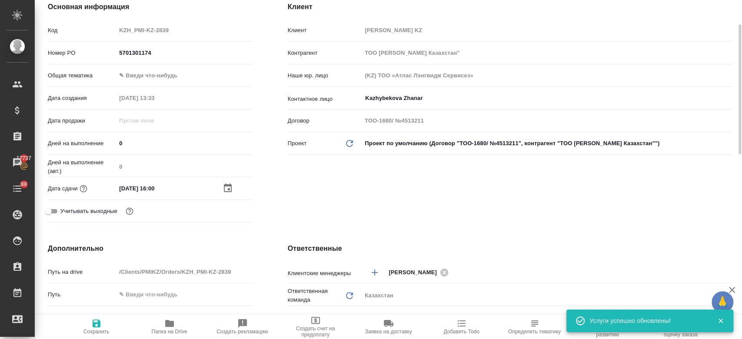
scroll to position [132, 0]
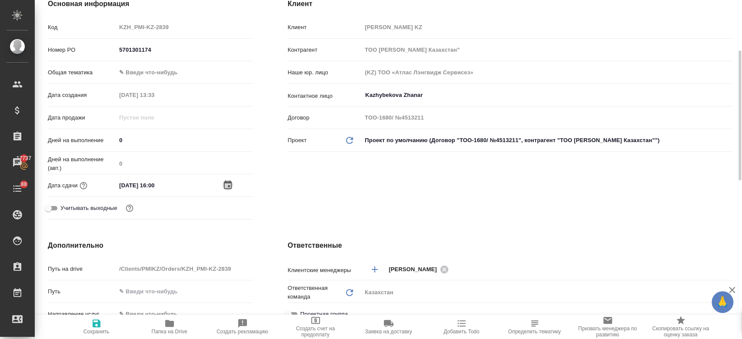
click at [226, 182] on icon "button" at bounding box center [228, 184] width 8 height 9
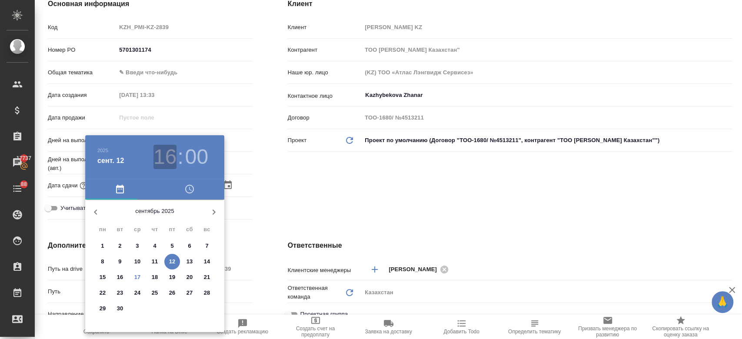
click at [170, 163] on h3 "16" at bounding box center [164, 157] width 23 height 24
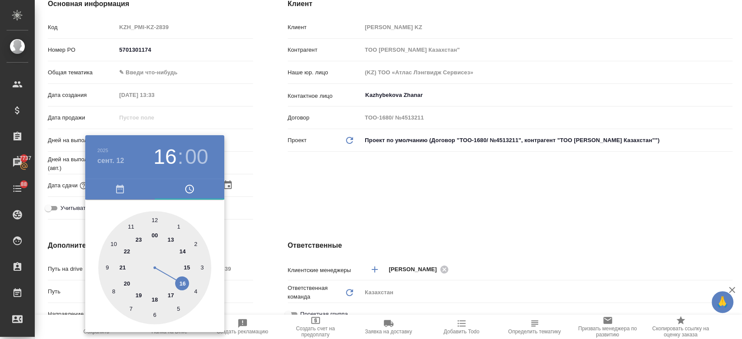
click at [170, 296] on div at bounding box center [154, 267] width 113 height 113
type input "12.09.2025 17:00"
type textarea "x"
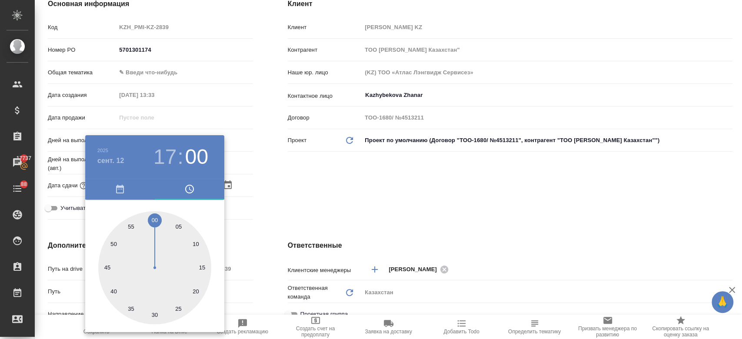
click at [299, 180] on div at bounding box center [371, 169] width 742 height 339
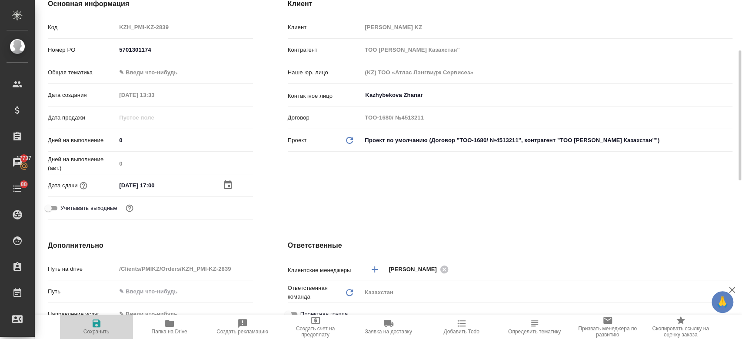
click at [94, 319] on icon "button" at bounding box center [96, 323] width 10 height 10
type textarea "x"
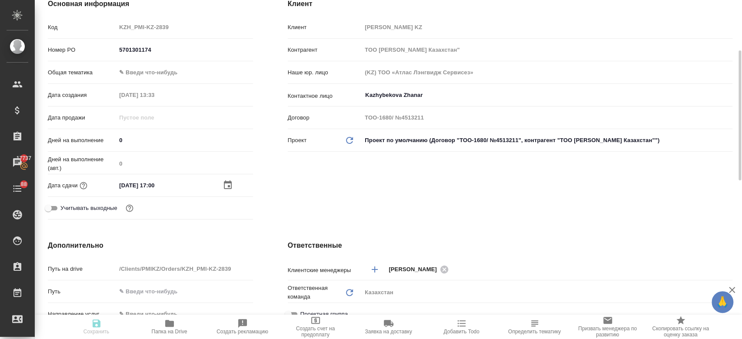
type textarea "x"
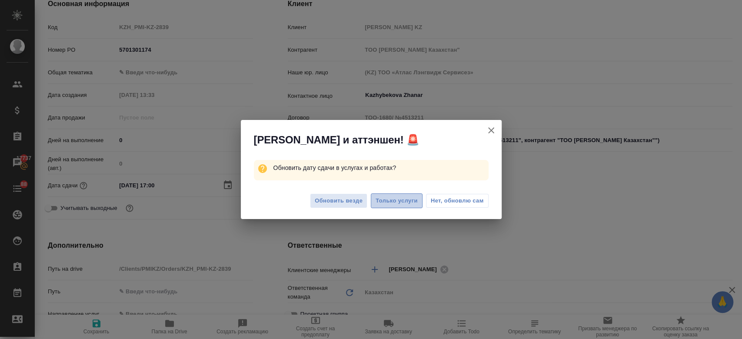
click at [408, 199] on span "Только услуги" at bounding box center [396, 201] width 42 height 10
type textarea "x"
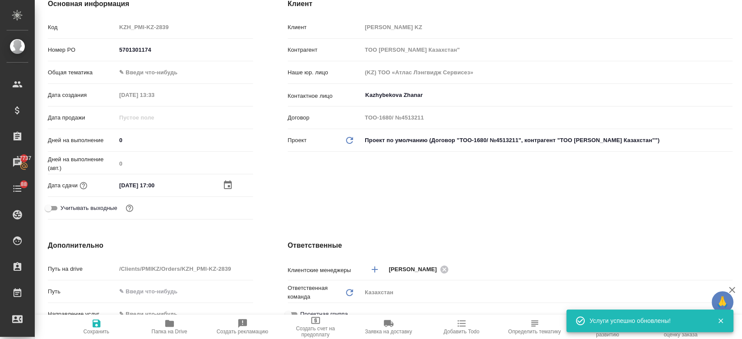
scroll to position [0, 0]
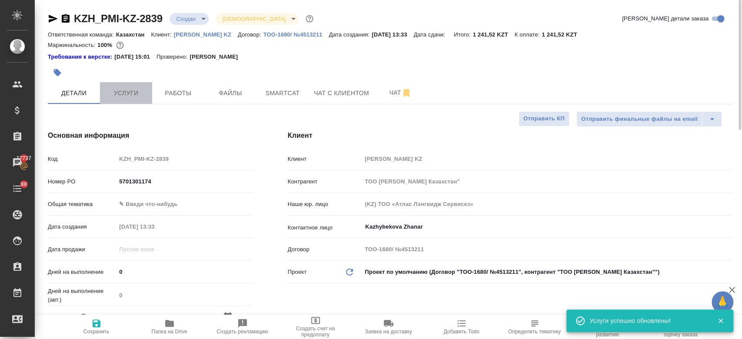
click at [122, 87] on button "Услуги" at bounding box center [126, 93] width 52 height 22
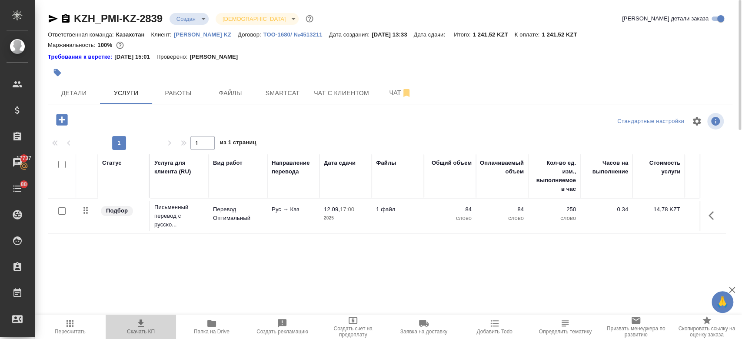
click at [143, 325] on icon "button" at bounding box center [141, 323] width 10 height 10
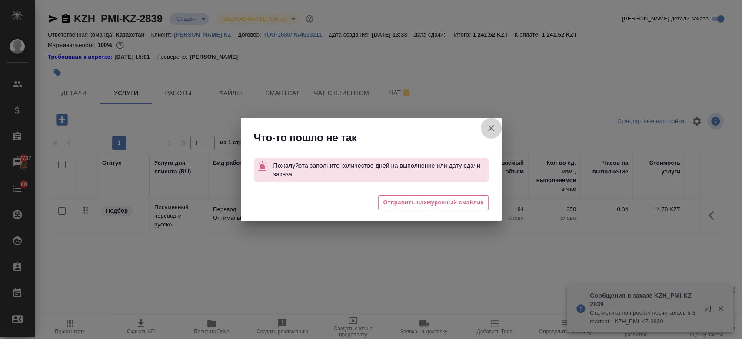
click at [489, 135] on button "[PERSON_NAME] детали заказа" at bounding box center [491, 128] width 21 height 21
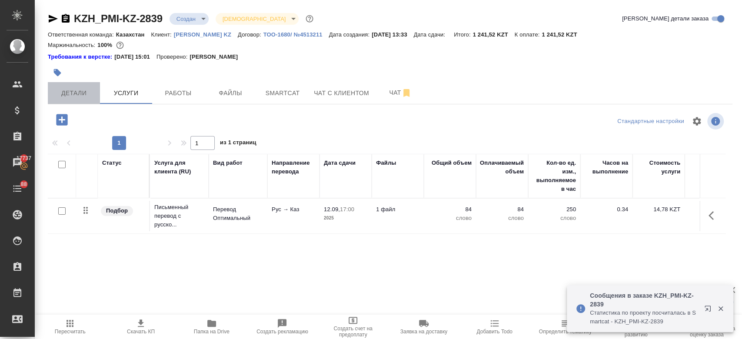
click at [70, 87] on button "Детали" at bounding box center [74, 93] width 52 height 22
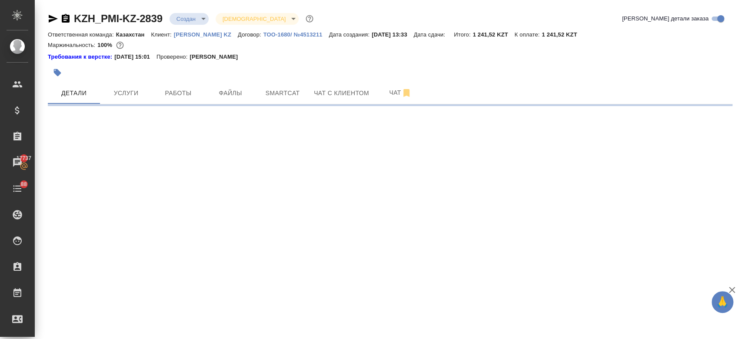
select select "RU"
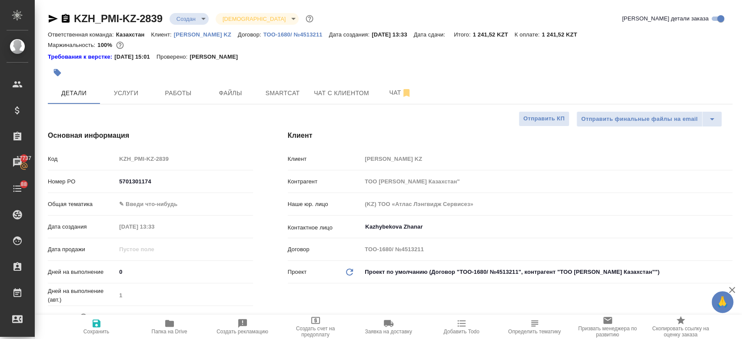
type textarea "x"
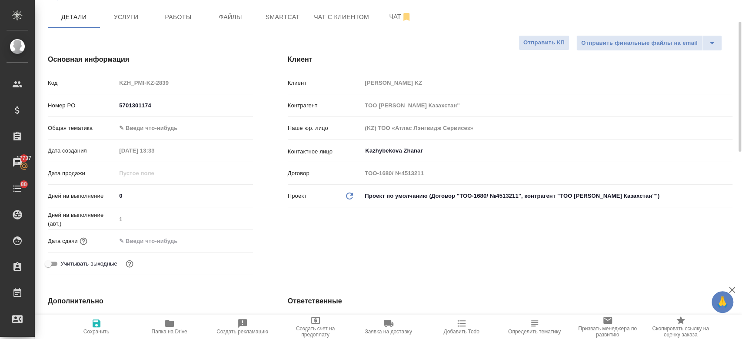
scroll to position [80, 0]
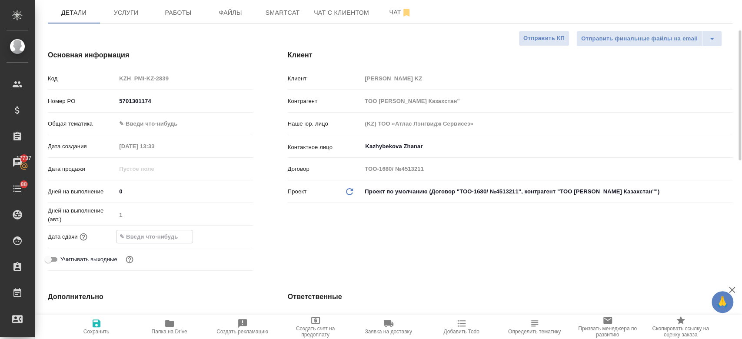
click at [165, 239] on input "text" at bounding box center [154, 236] width 76 height 13
click at [227, 232] on icon "button" at bounding box center [228, 236] width 8 height 9
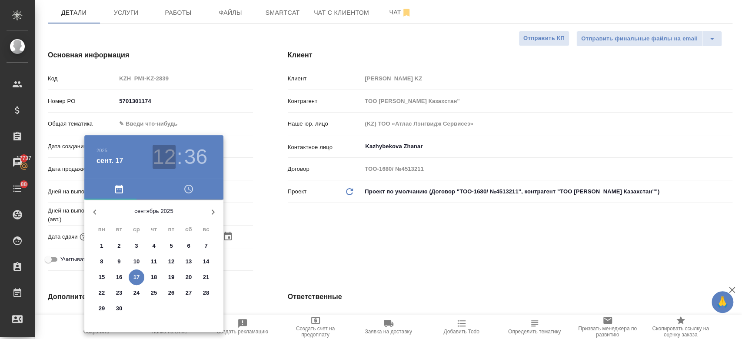
click at [173, 164] on h3 "12" at bounding box center [163, 157] width 23 height 24
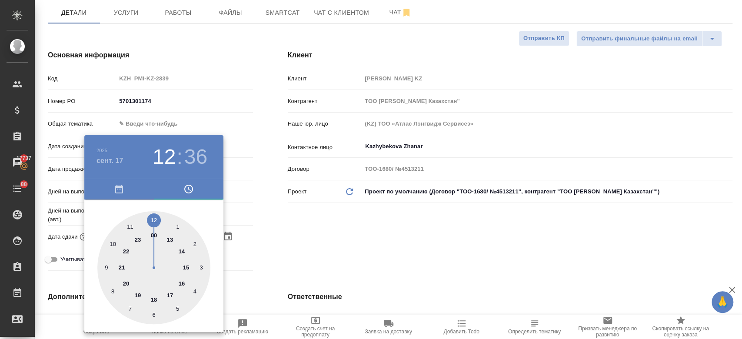
click at [181, 280] on div at bounding box center [153, 267] width 113 height 113
type input "17.09.2025 16:36"
type textarea "x"
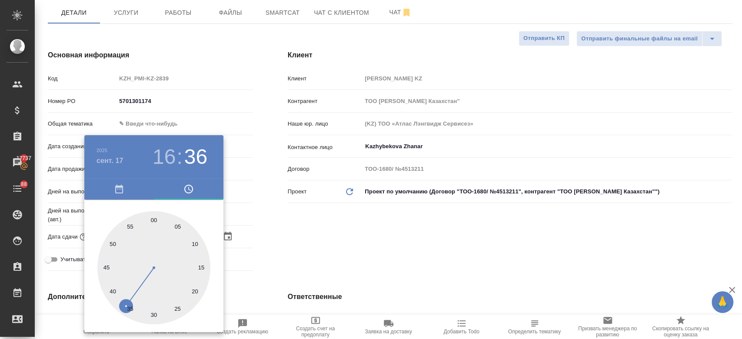
click at [156, 221] on div at bounding box center [153, 267] width 113 height 113
type input "17.09.2025 16:00"
type textarea "x"
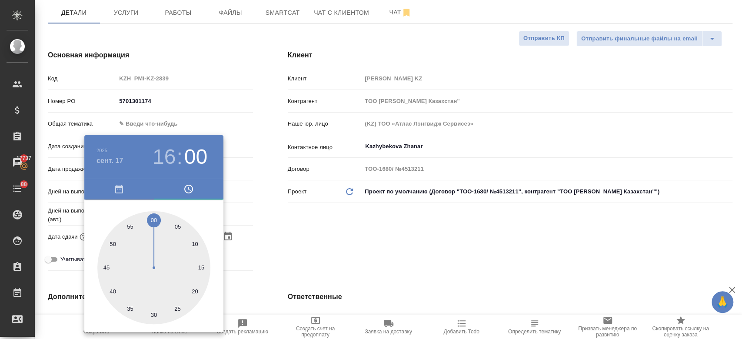
click at [294, 219] on div at bounding box center [371, 169] width 742 height 339
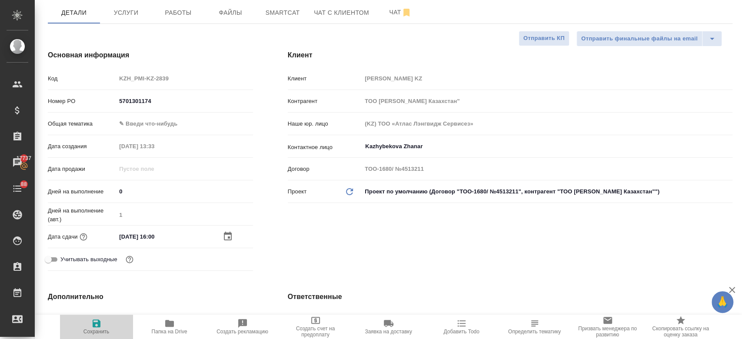
click at [98, 329] on span "Сохранить" at bounding box center [96, 331] width 26 height 6
type textarea "x"
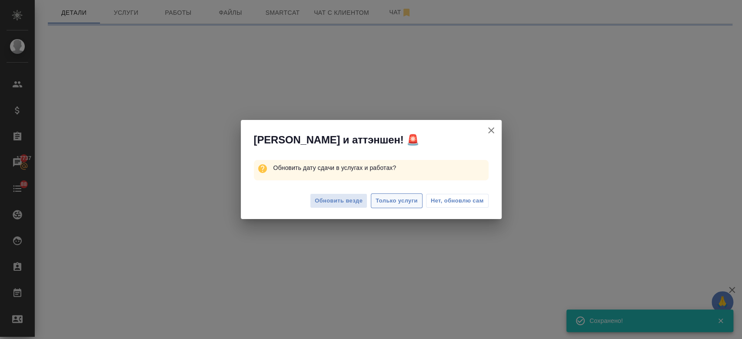
select select "RU"
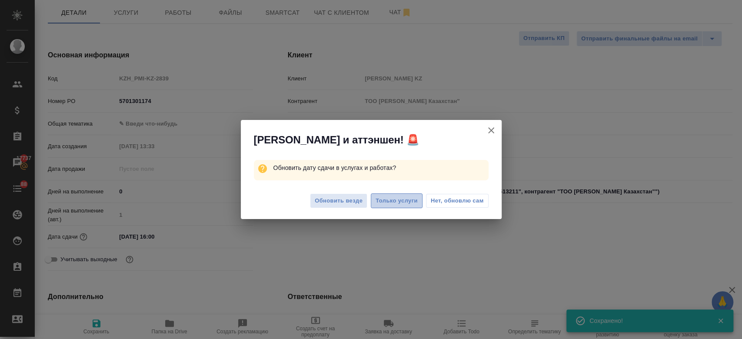
click at [388, 200] on span "Только услуги" at bounding box center [396, 201] width 42 height 10
type textarea "x"
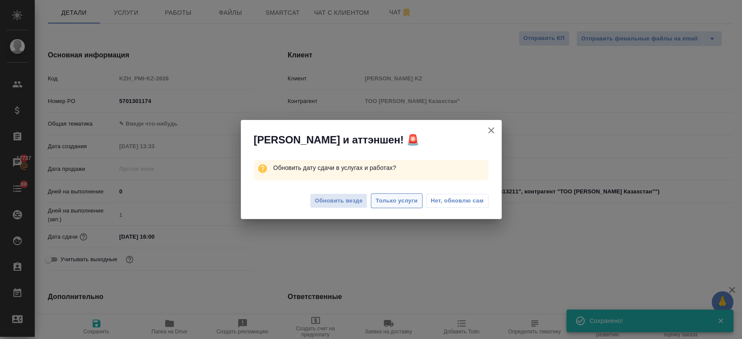
type textarea "x"
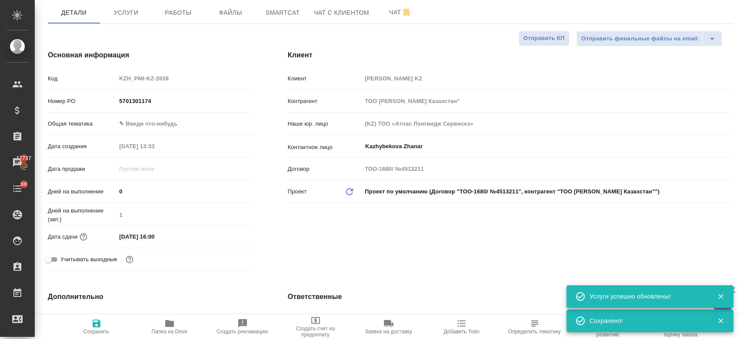
scroll to position [0, 0]
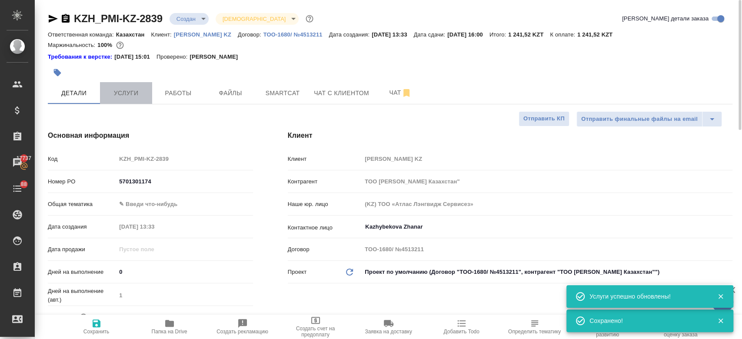
click at [127, 89] on span "Услуги" at bounding box center [126, 93] width 42 height 11
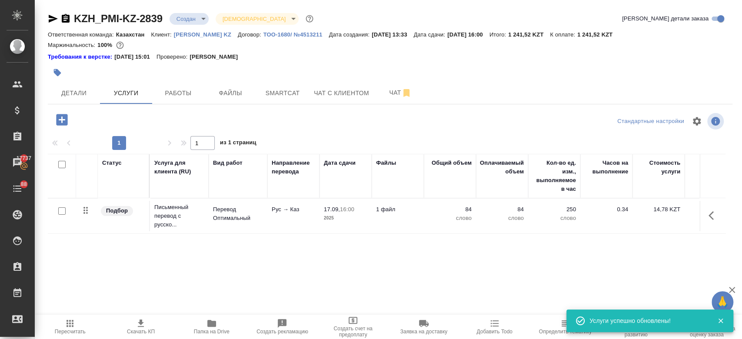
click at [149, 330] on span "Скачать КП" at bounding box center [141, 331] width 28 height 6
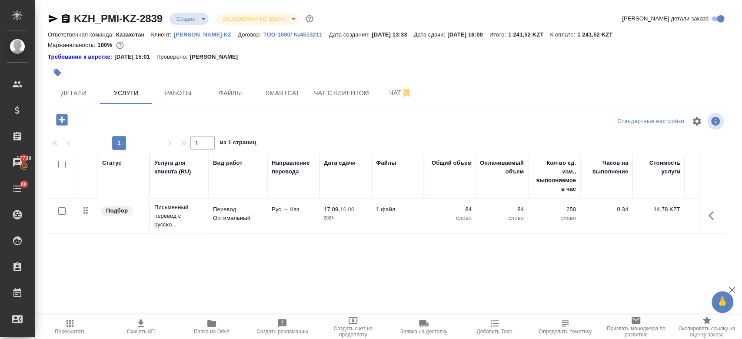
click at [209, 34] on p "Philip Morris KZ" at bounding box center [206, 34] width 64 height 7
click at [278, 76] on div at bounding box center [276, 72] width 456 height 19
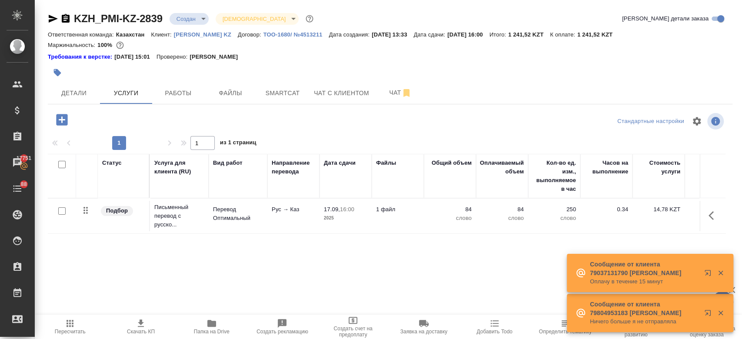
click at [272, 64] on div at bounding box center [276, 72] width 456 height 19
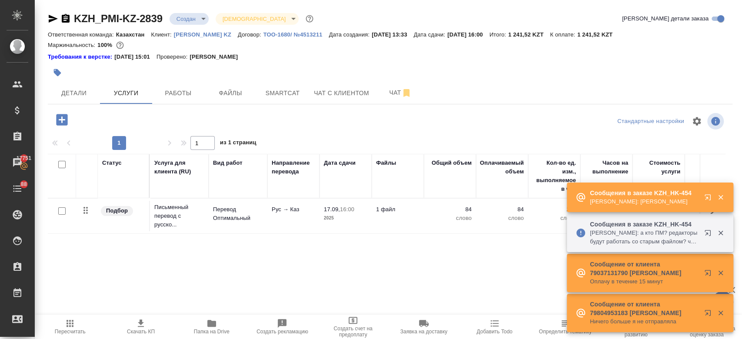
click at [321, 60] on div "Требования к верстке: 28.08.2024 15:01 Проверено: Петрова Валерия" at bounding box center [390, 57] width 684 height 9
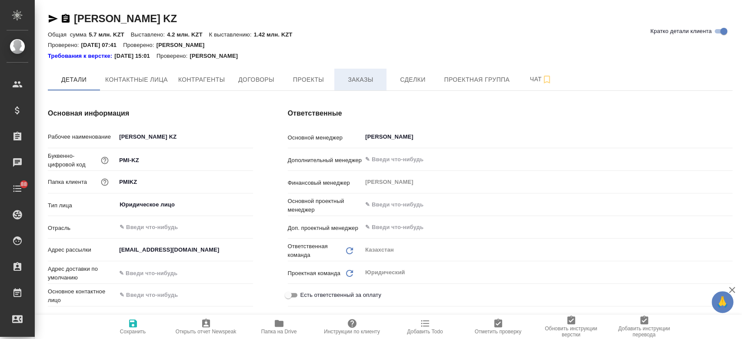
type textarea "x"
click at [357, 76] on span "Заказы" at bounding box center [360, 79] width 42 height 11
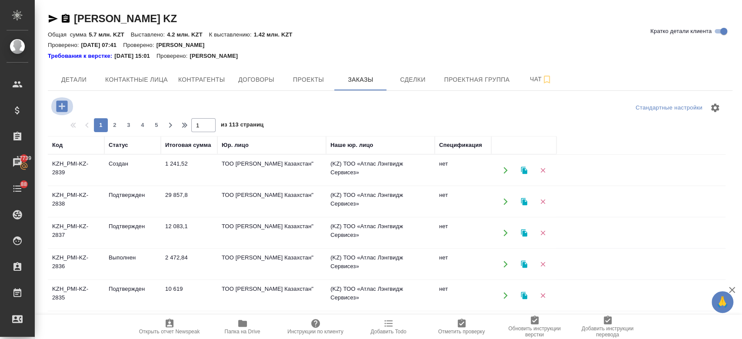
click at [63, 103] on icon "button" at bounding box center [61, 105] width 11 height 11
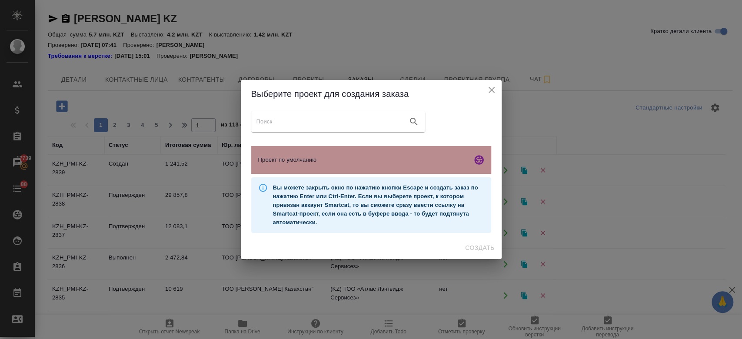
click at [334, 159] on span "Проект по умолчанию" at bounding box center [363, 160] width 210 height 9
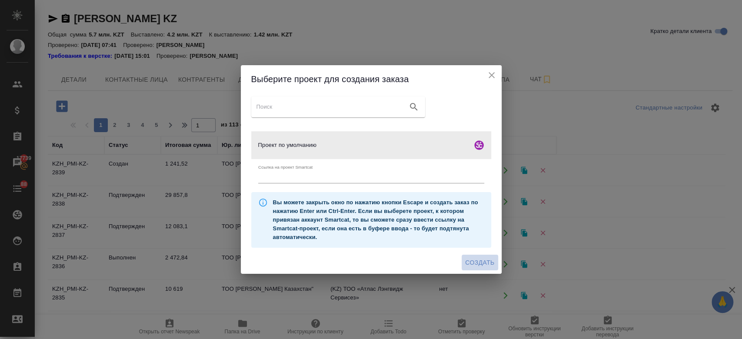
click at [477, 259] on span "Создать" at bounding box center [479, 262] width 29 height 11
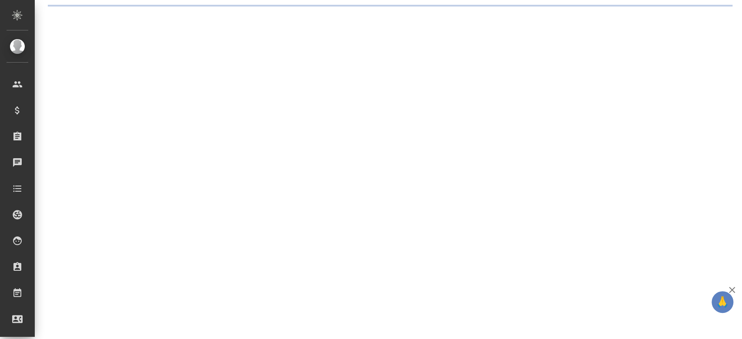
select select "RU"
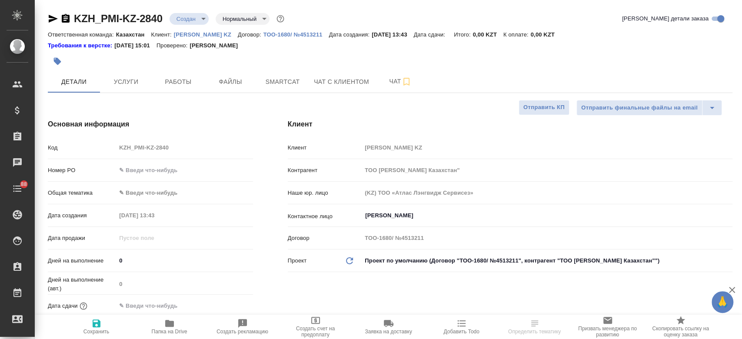
type textarea "x"
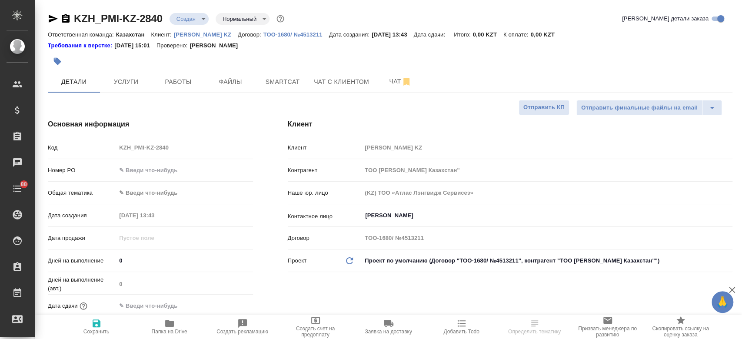
type textarea "x"
click at [232, 77] on span "Файлы" at bounding box center [230, 81] width 42 height 11
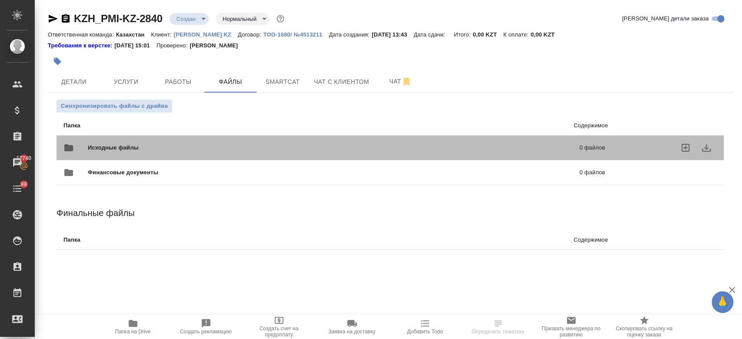
click at [183, 145] on span "Исходные файлы" at bounding box center [223, 147] width 271 height 9
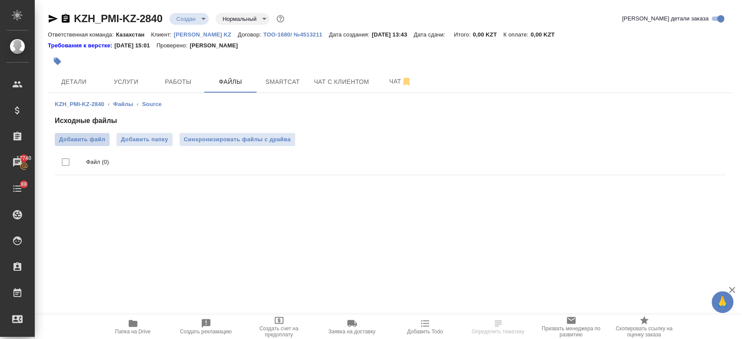
click at [94, 138] on span "Добавить файл" at bounding box center [82, 139] width 46 height 9
click at [0, 0] on input "Добавить файл" at bounding box center [0, 0] width 0 height 0
click at [67, 19] on icon "button" at bounding box center [66, 18] width 8 height 9
click at [113, 83] on span "Услуги" at bounding box center [126, 81] width 42 height 11
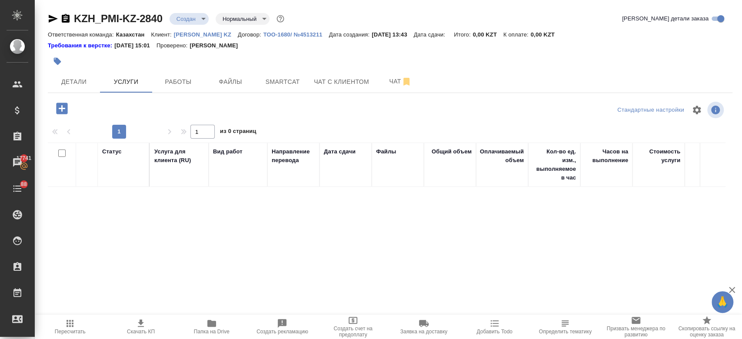
click at [65, 105] on icon "button" at bounding box center [61, 108] width 11 height 11
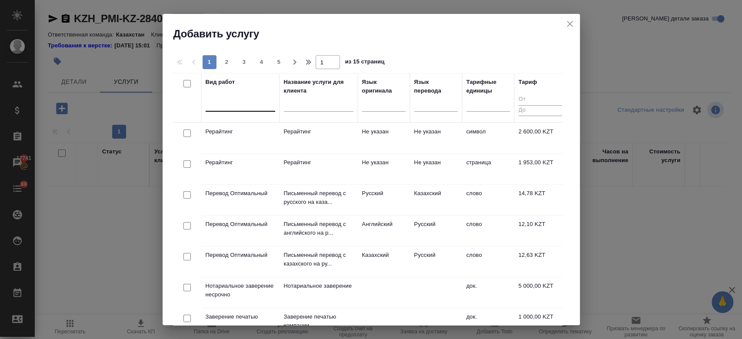
click at [249, 106] on div at bounding box center [240, 102] width 70 height 13
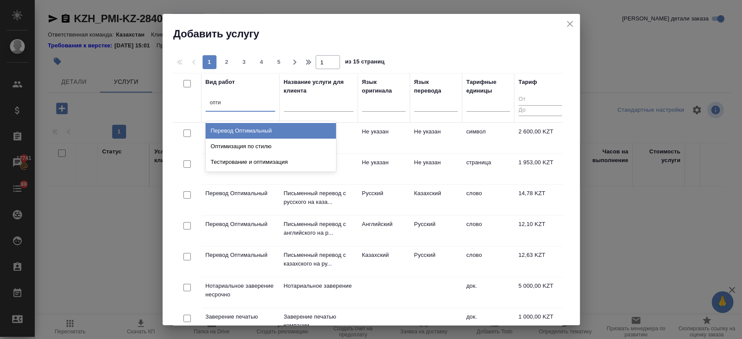
type input "оптим"
click at [245, 130] on div "Перевод Оптимальный" at bounding box center [270, 131] width 130 height 16
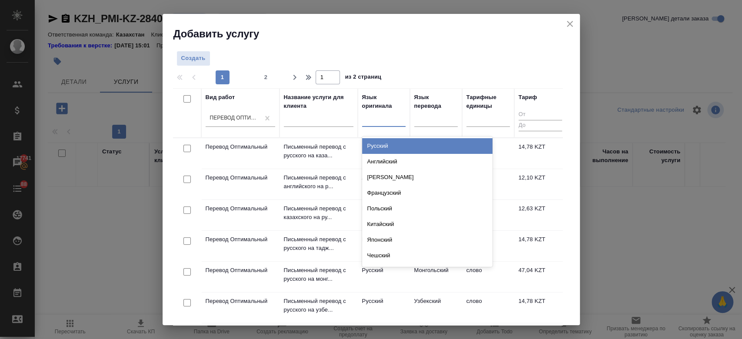
click at [377, 123] on div at bounding box center [383, 118] width 43 height 13
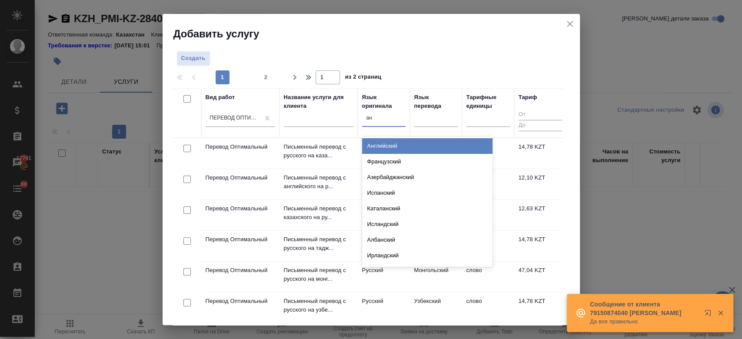
type input "анг"
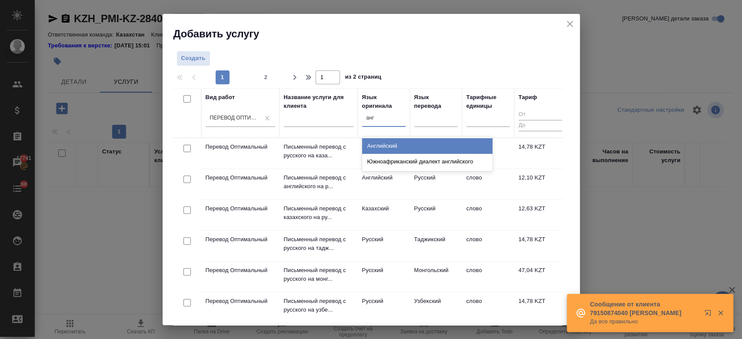
click at [411, 149] on div "Английский" at bounding box center [427, 146] width 130 height 16
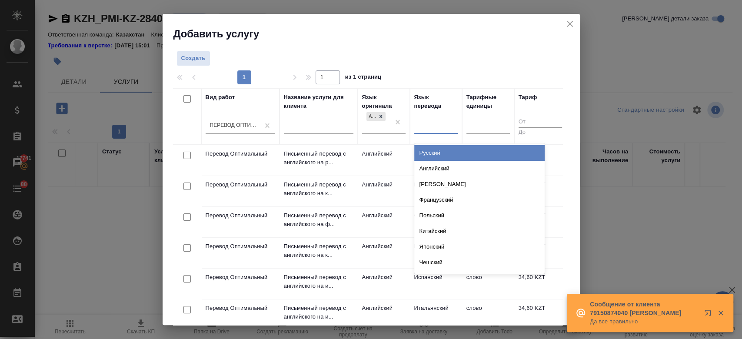
click at [424, 124] on div at bounding box center [435, 125] width 43 height 13
type input "рус"
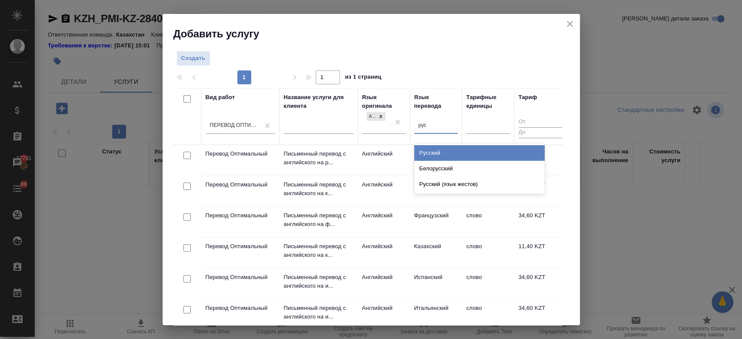
click at [431, 149] on div "Русский" at bounding box center [479, 153] width 130 height 16
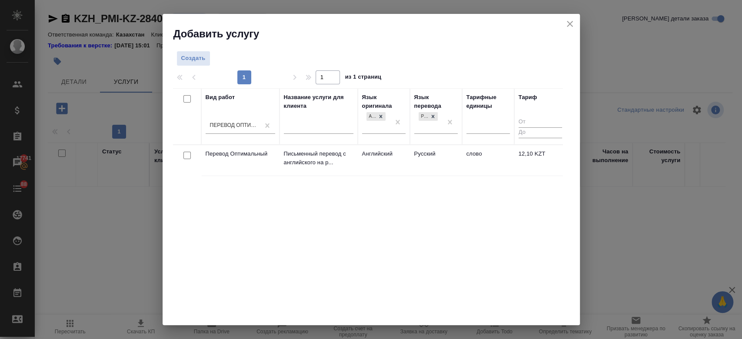
click at [401, 155] on td "Английский" at bounding box center [384, 160] width 52 height 30
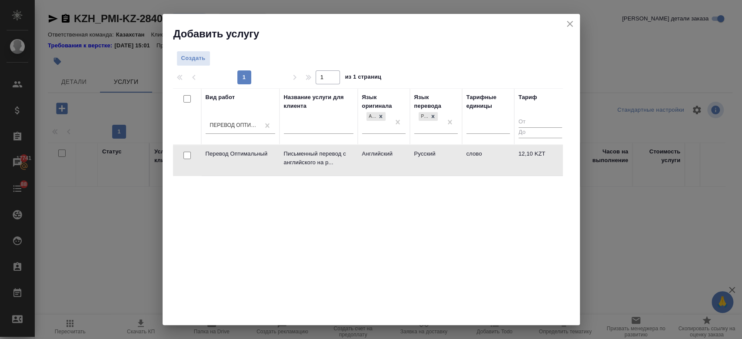
click at [401, 155] on td "Английский" at bounding box center [384, 160] width 52 height 30
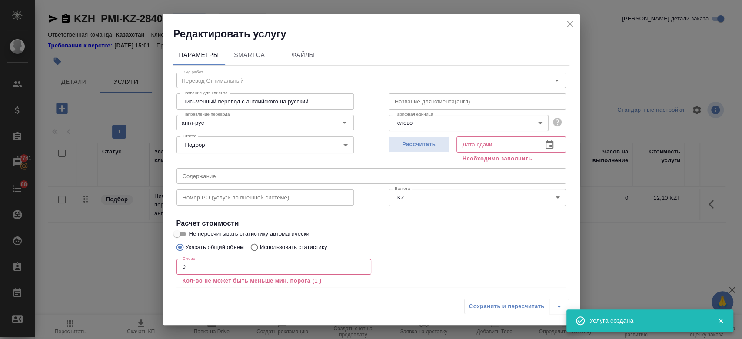
scroll to position [48, 0]
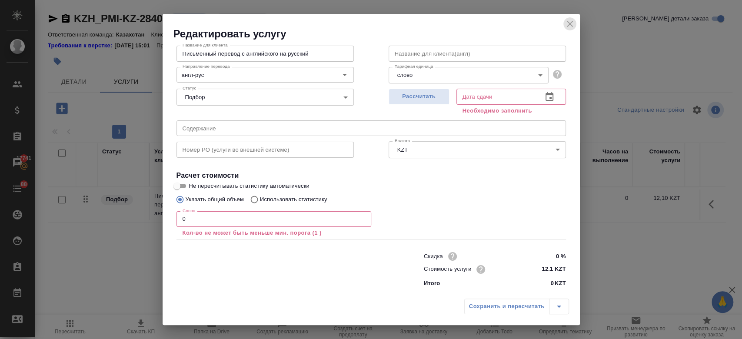
click at [571, 18] on button "close" at bounding box center [569, 23] width 13 height 13
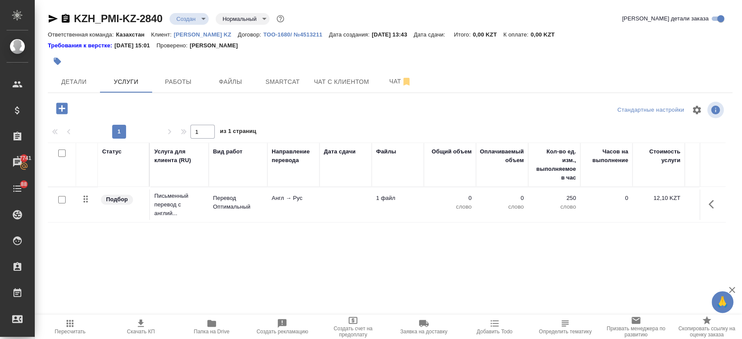
click at [60, 196] on input "checkbox" at bounding box center [61, 199] width 7 height 7
checkbox input "true"
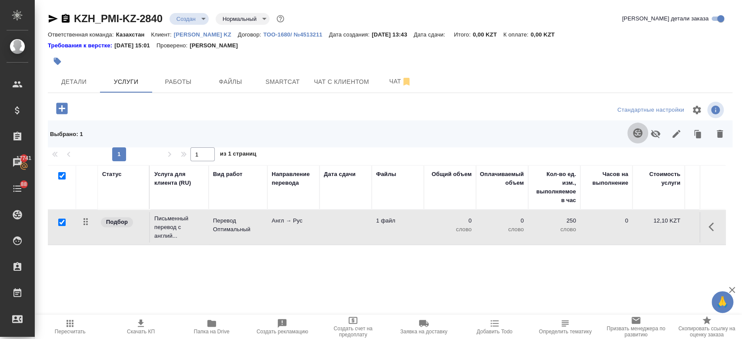
click at [636, 135] on icon "button" at bounding box center [637, 133] width 10 height 10
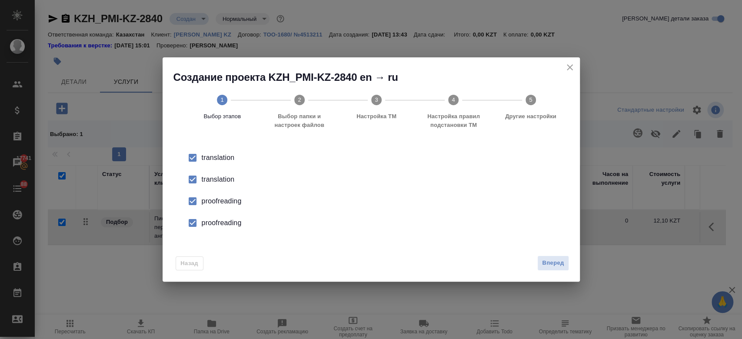
click at [224, 179] on div "translation" at bounding box center [380, 179] width 357 height 10
click at [222, 195] on li "proofreading" at bounding box center [370, 201] width 389 height 22
click at [221, 224] on div "proofreading" at bounding box center [380, 223] width 357 height 10
click at [550, 254] on div "Назад Вперед" at bounding box center [370, 261] width 417 height 41
click at [551, 266] on span "Вперед" at bounding box center [553, 263] width 22 height 10
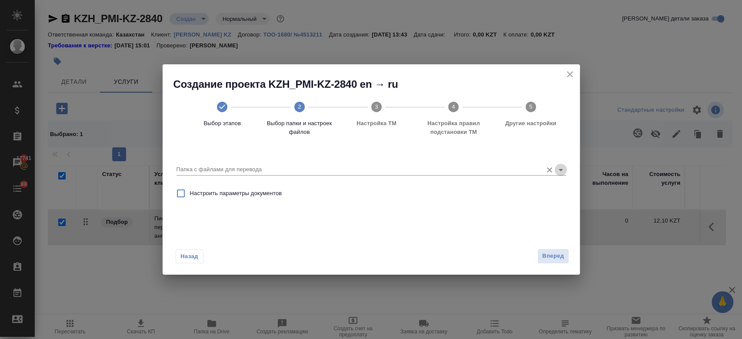
click at [558, 172] on icon "Open" at bounding box center [560, 170] width 10 height 10
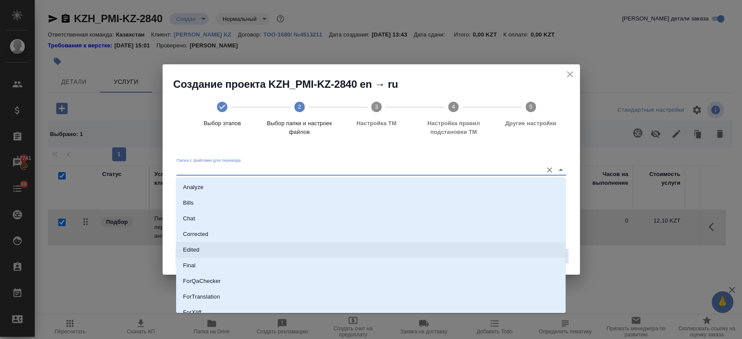
scroll to position [70, 0]
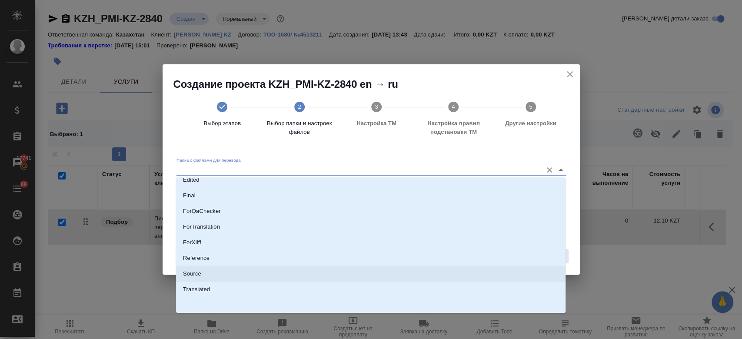
click at [378, 268] on li "Source" at bounding box center [370, 274] width 389 height 16
type input "Source"
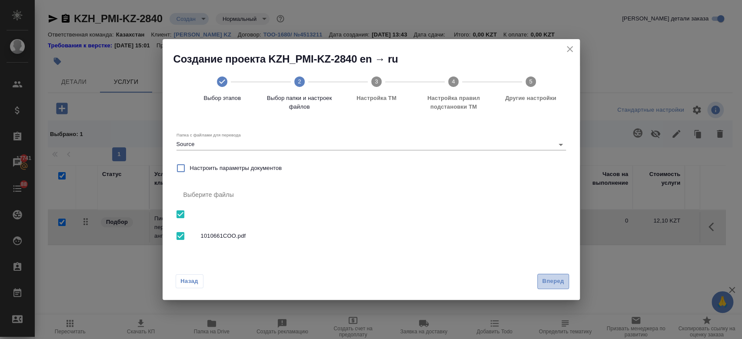
click at [552, 278] on span "Вперед" at bounding box center [553, 281] width 22 height 10
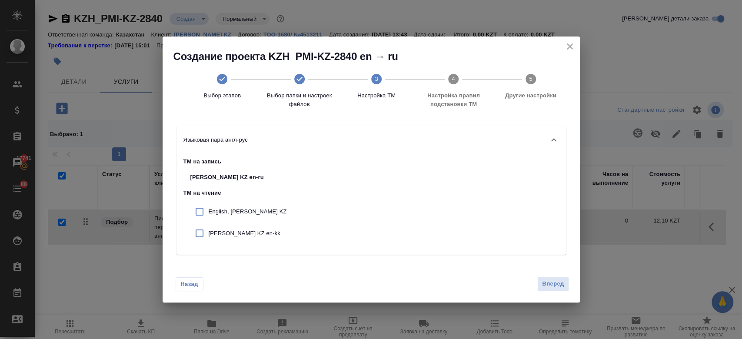
click at [568, 291] on div "Вперед" at bounding box center [551, 283] width 35 height 15
click at [550, 282] on span "Вперед" at bounding box center [553, 284] width 22 height 10
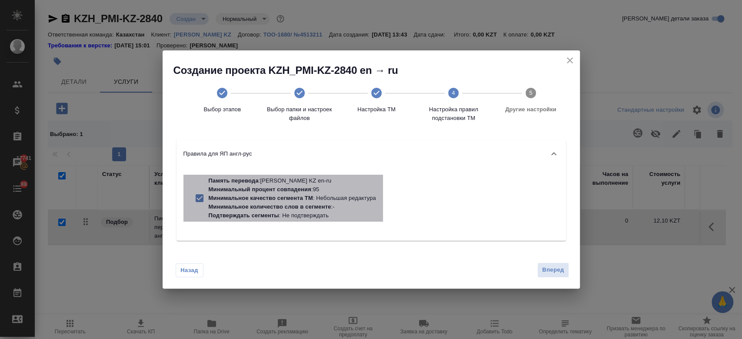
click at [316, 186] on p "Минимальный процент совпадения : 95" at bounding box center [292, 189] width 167 height 9
checkbox input "false"
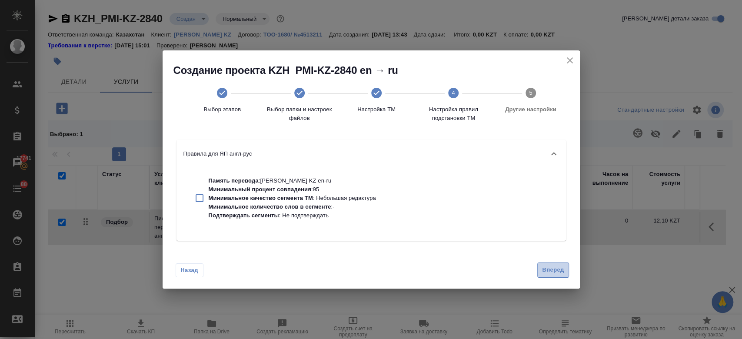
click at [550, 266] on span "Вперед" at bounding box center [553, 270] width 22 height 10
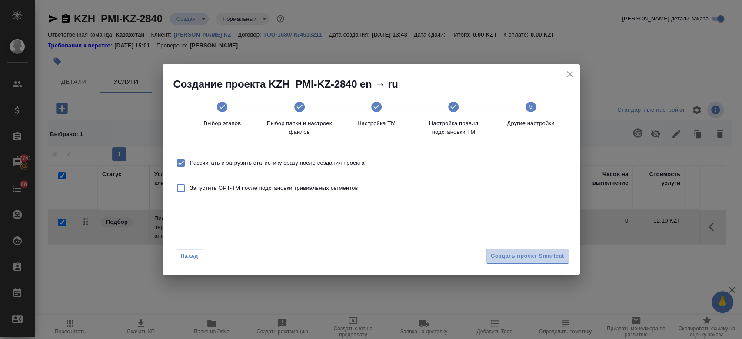
click at [532, 255] on span "Создать проект Smartcat" at bounding box center [527, 256] width 73 height 10
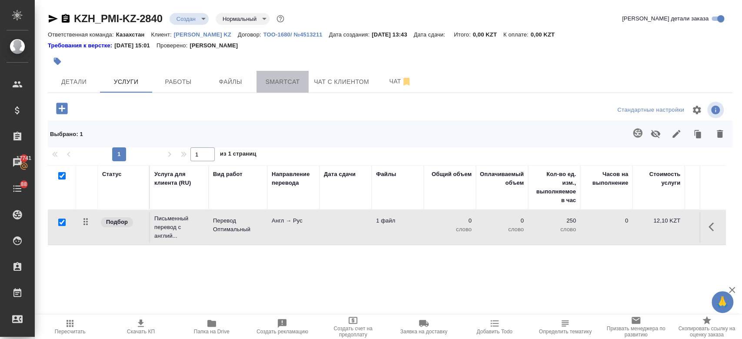
click at [281, 91] on button "Smartcat" at bounding box center [282, 82] width 52 height 22
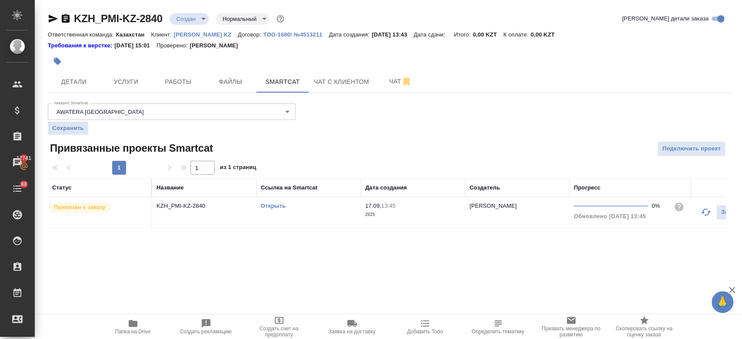
click at [269, 206] on link "Открыть" at bounding box center [273, 205] width 25 height 7
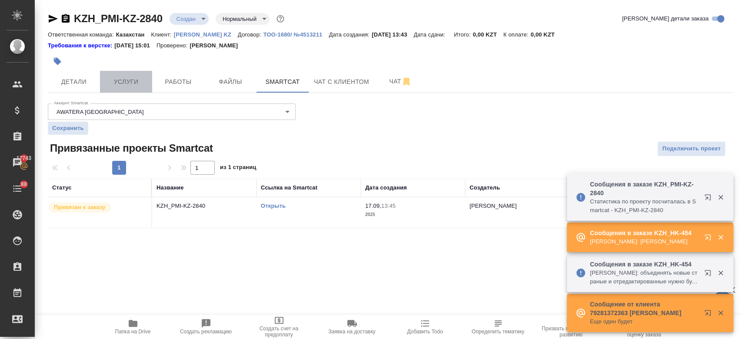
click at [126, 91] on button "Услуги" at bounding box center [126, 82] width 52 height 22
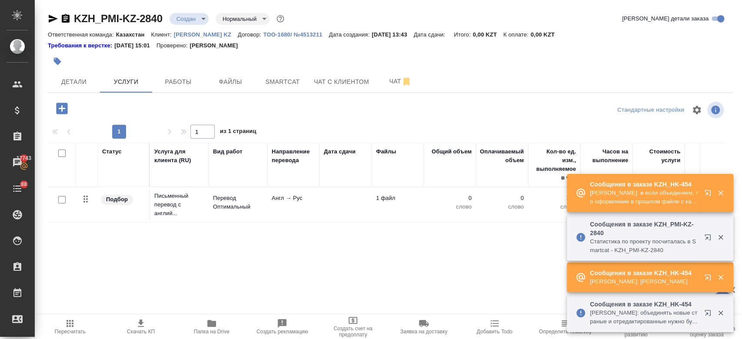
click at [222, 194] on p "Перевод Оптимальный" at bounding box center [238, 202] width 50 height 17
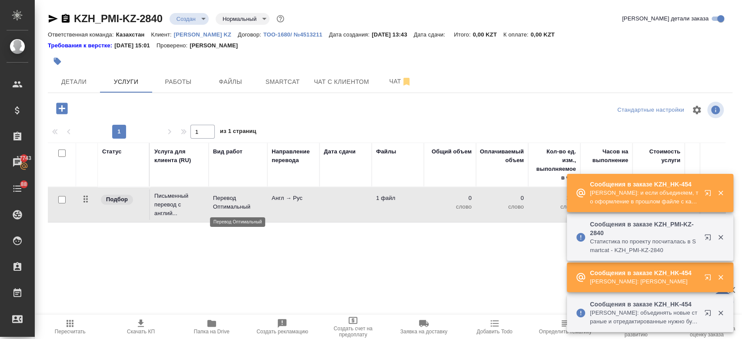
click at [222, 194] on p "Перевод Оптимальный" at bounding box center [238, 202] width 50 height 17
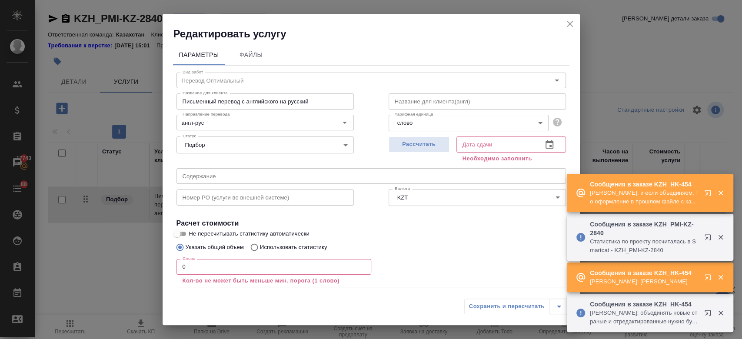
click at [182, 238] on input "Не пересчитывать статистику автоматически" at bounding box center [176, 234] width 31 height 10
checkbox input "true"
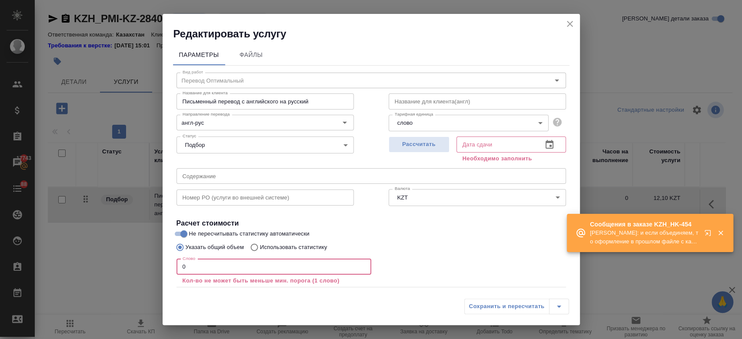
click at [200, 259] on input "0" at bounding box center [273, 267] width 195 height 16
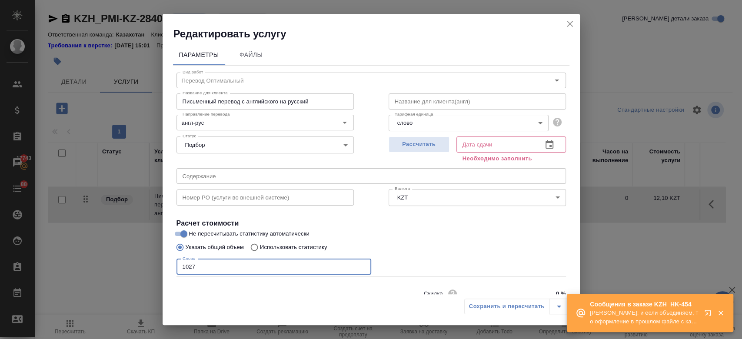
type input "1027"
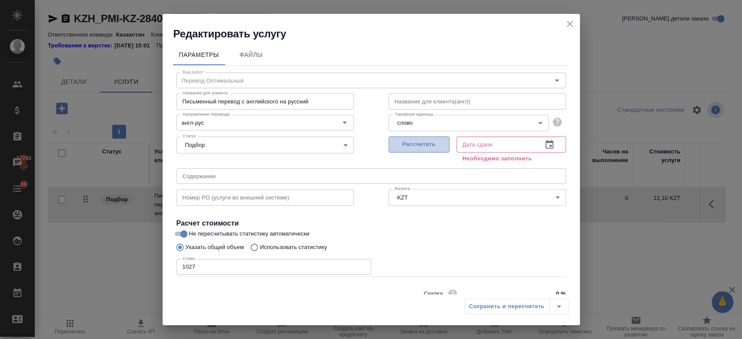
drag, startPoint x: 474, startPoint y: 251, endPoint x: 411, endPoint y: 148, distance: 120.5
click at [411, 148] on span "Рассчитать" at bounding box center [418, 144] width 51 height 10
type input "17.09.2025 17:54"
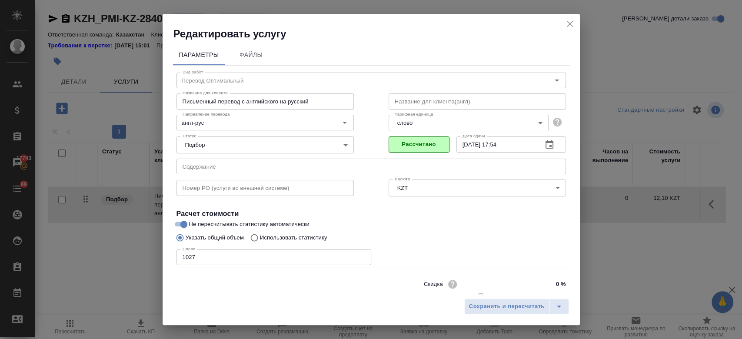
scroll to position [28, 0]
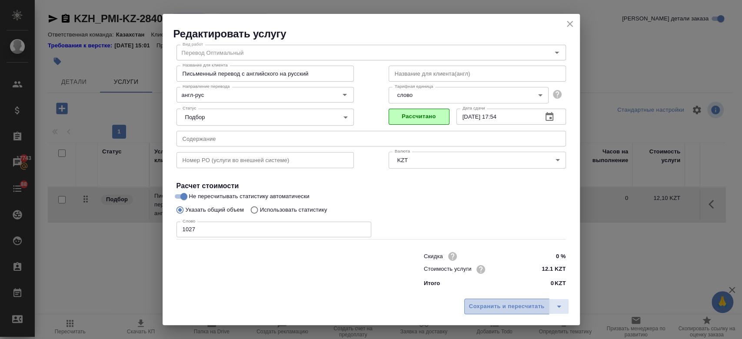
click at [501, 305] on span "Сохранить и пересчитать" at bounding box center [507, 307] width 76 height 10
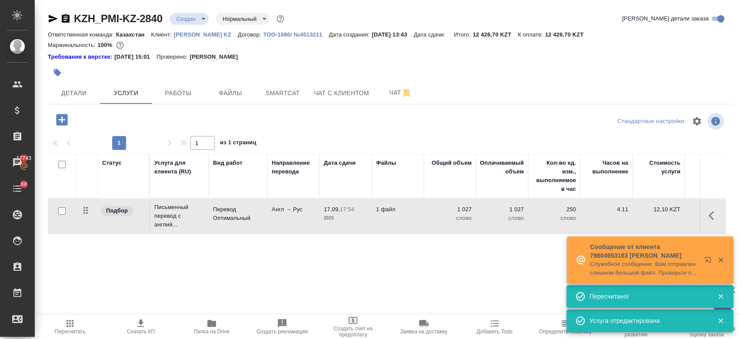
click at [55, 120] on icon "button" at bounding box center [61, 119] width 15 height 15
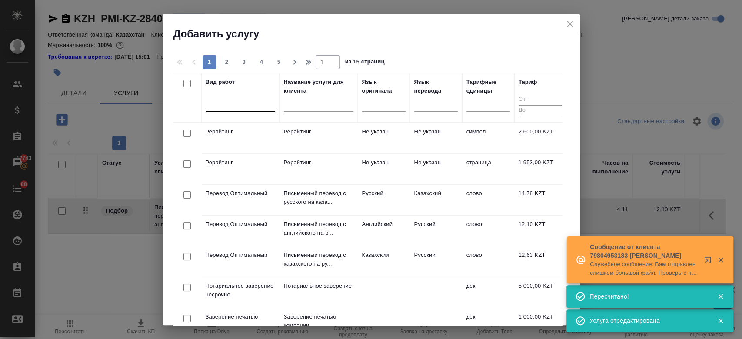
click at [219, 106] on div at bounding box center [240, 102] width 70 height 13
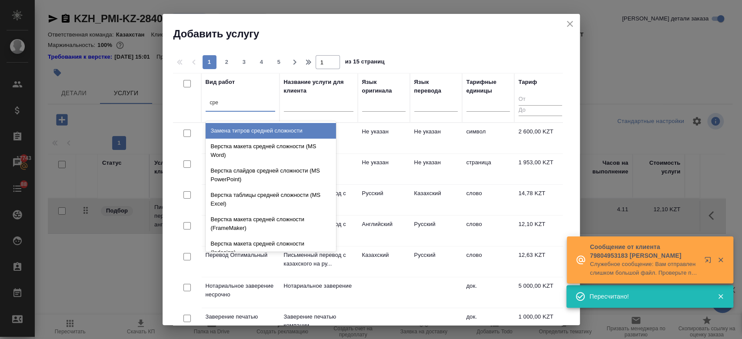
type input "сред"
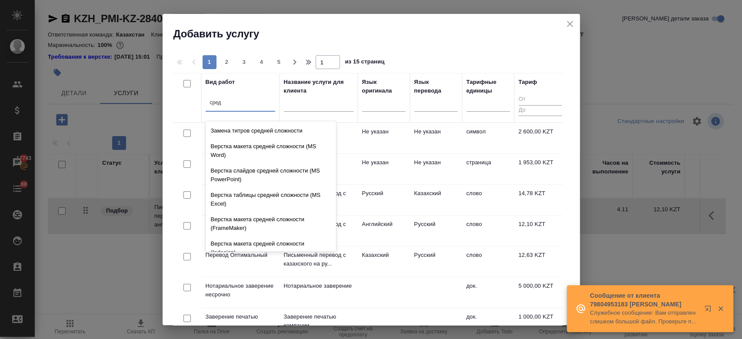
scroll to position [92, 0]
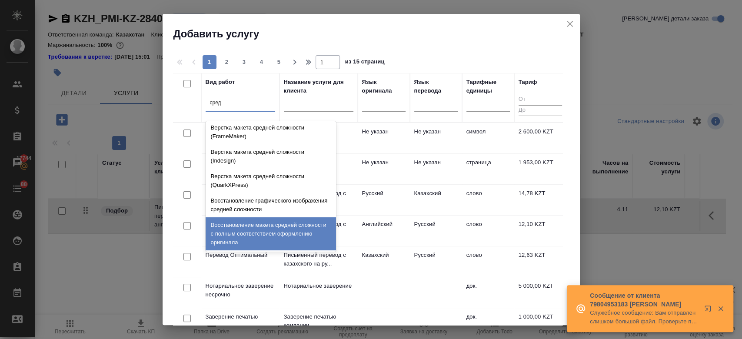
click at [264, 239] on div "Восстановление макета средней сложности с полным соответствием оформлению ориги…" at bounding box center [270, 233] width 130 height 33
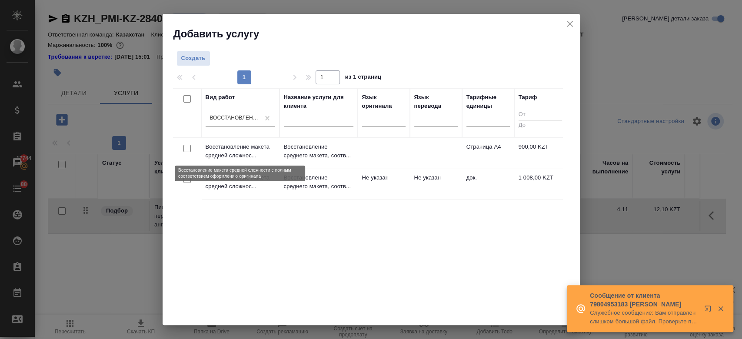
click at [255, 156] on p "Восстановление макета средней сложнос..." at bounding box center [240, 151] width 70 height 17
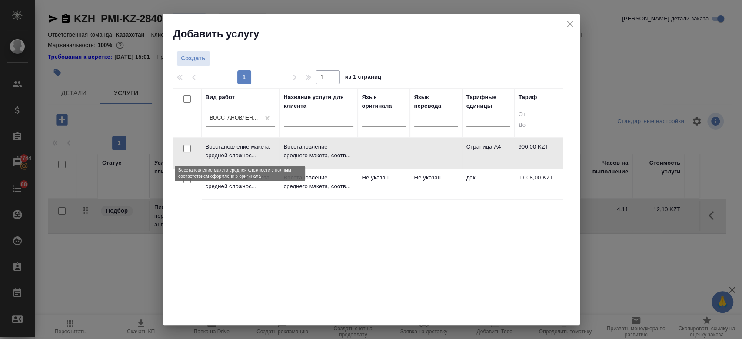
click at [255, 156] on p "Восстановление макета средней сложнос..." at bounding box center [240, 151] width 70 height 17
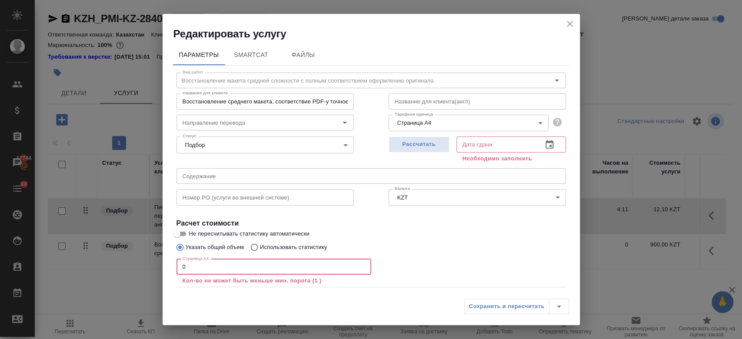
click at [212, 263] on input "0" at bounding box center [273, 267] width 195 height 16
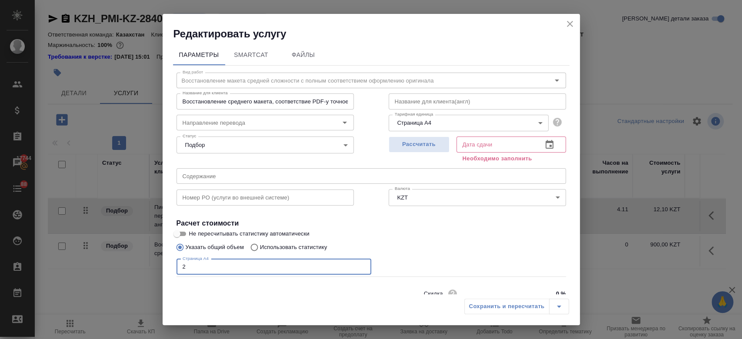
type input "2"
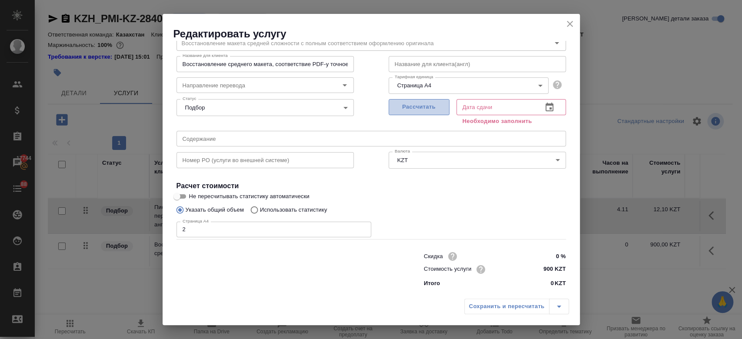
click at [423, 111] on span "Рассчитать" at bounding box center [418, 107] width 51 height 10
type input "17.09.2025 14:00"
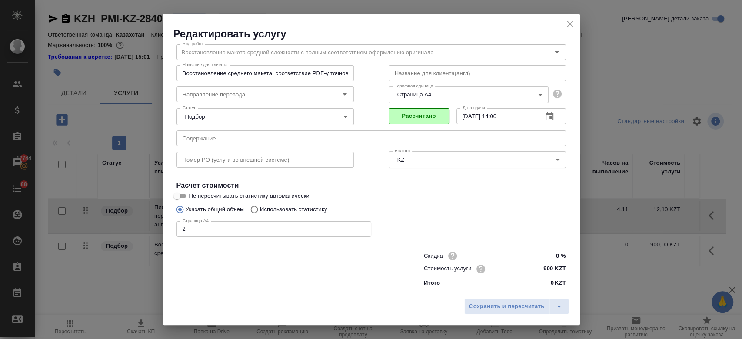
scroll to position [28, 0]
click at [494, 305] on span "Сохранить и пересчитать" at bounding box center [507, 307] width 76 height 10
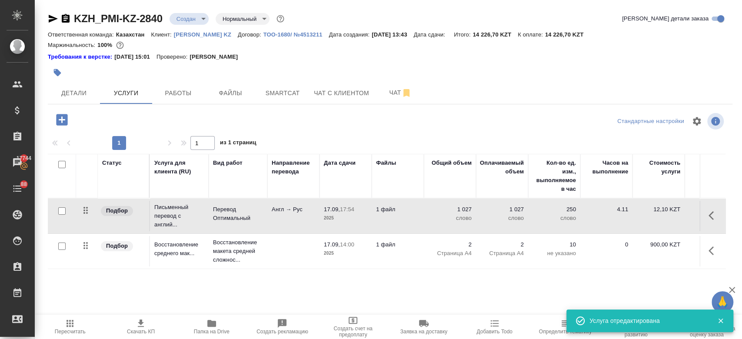
click at [280, 60] on div "Требования к верстке: 28.08.2024 15:01 Проверено: Петрова Валерия" at bounding box center [390, 57] width 684 height 9
click at [305, 68] on div at bounding box center [276, 72] width 456 height 19
click at [384, 74] on div at bounding box center [276, 72] width 456 height 19
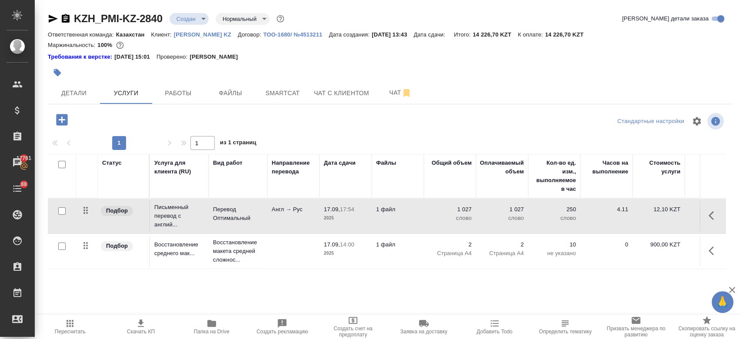
click at [311, 55] on div "Требования к верстке: 28.08.2024 15:01 Проверено: Петрова Валерия" at bounding box center [390, 57] width 684 height 9
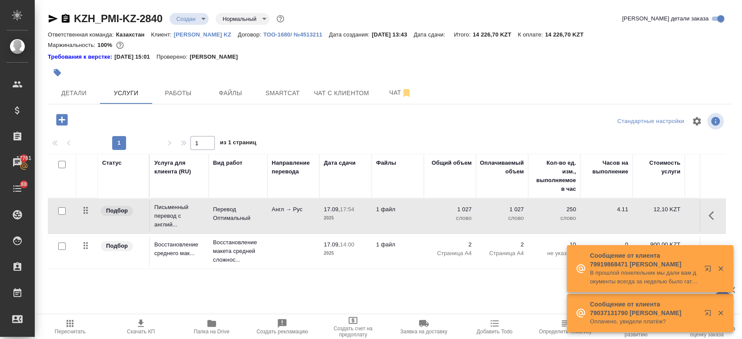
click at [280, 63] on div at bounding box center [276, 72] width 456 height 19
click at [61, 120] on icon "button" at bounding box center [61, 119] width 15 height 15
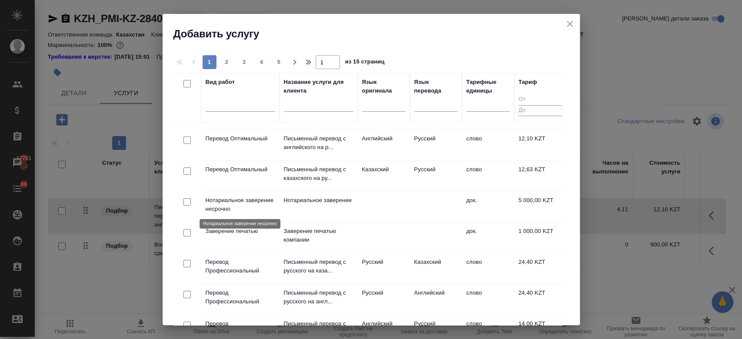
scroll to position [0, 0]
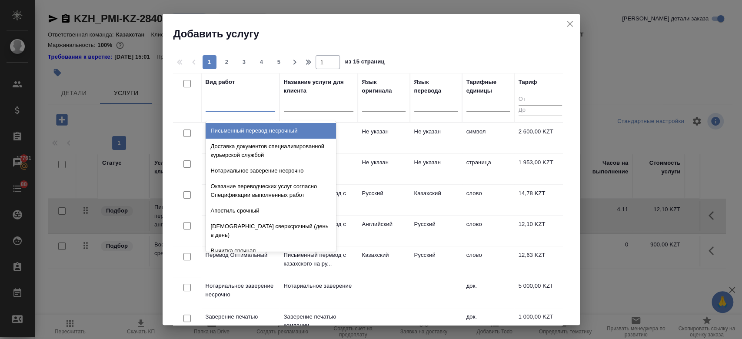
click at [240, 104] on div at bounding box center [240, 102] width 70 height 13
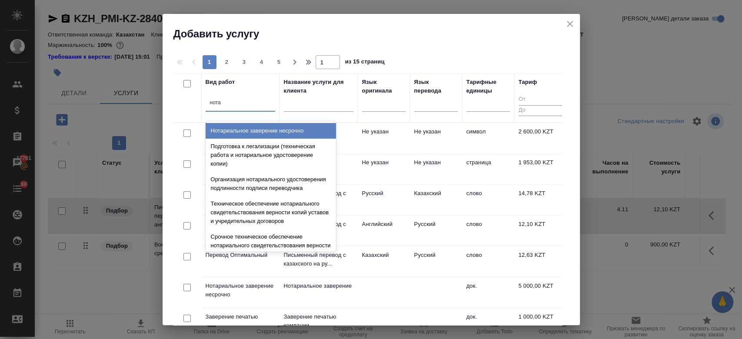
type input "нотар"
click at [264, 124] on div "Нотариальное заверение несрочно" at bounding box center [270, 131] width 130 height 16
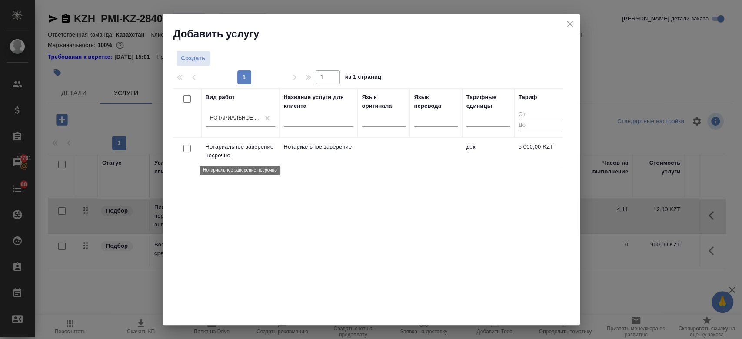
click at [257, 151] on p "Нотариальное заверение несрочно" at bounding box center [240, 151] width 70 height 17
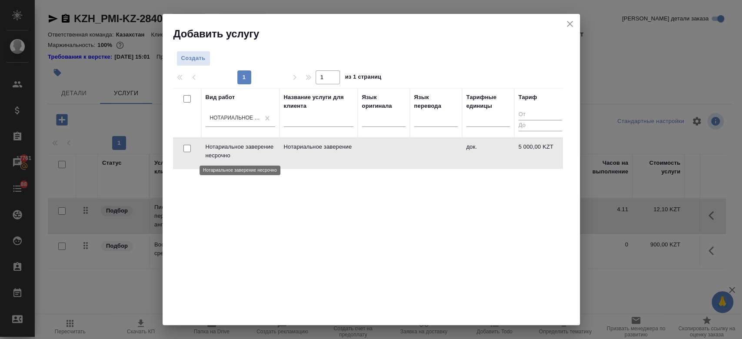
click at [257, 151] on p "Нотариальное заверение несрочно" at bounding box center [240, 151] width 70 height 17
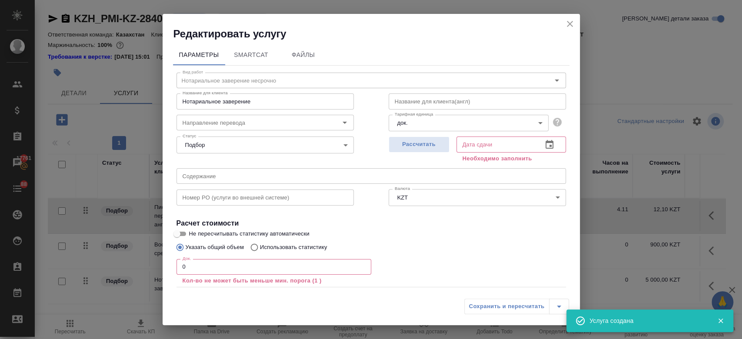
click at [226, 278] on p "Кол-во не может быть меньше мин. порога (1 )" at bounding box center [273, 280] width 182 height 9
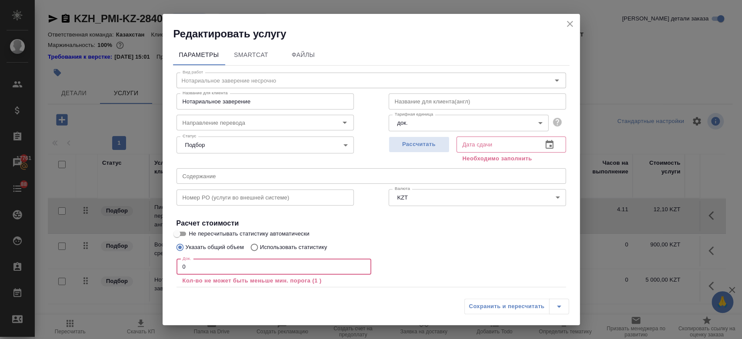
click at [212, 269] on input "0" at bounding box center [273, 267] width 195 height 16
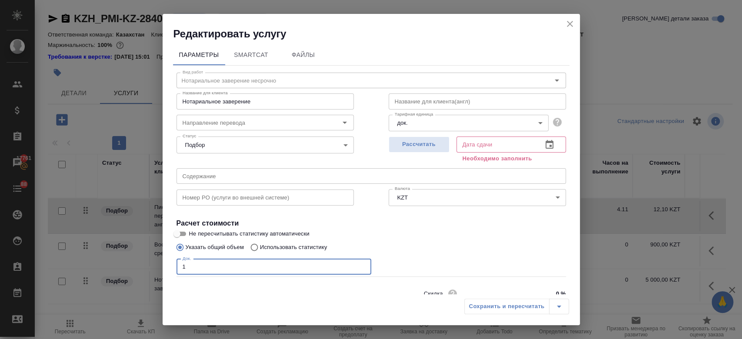
drag, startPoint x: 304, startPoint y: 267, endPoint x: 434, endPoint y: 241, distance: 133.3
click at [434, 241] on div "Вид работ Нотариальное заверение несрочно Вид работ Название для клиента Нотари…" at bounding box center [371, 197] width 396 height 263
type input "1"
click at [434, 241] on div "Указать общий объем Использовать статистику" at bounding box center [370, 247] width 389 height 17
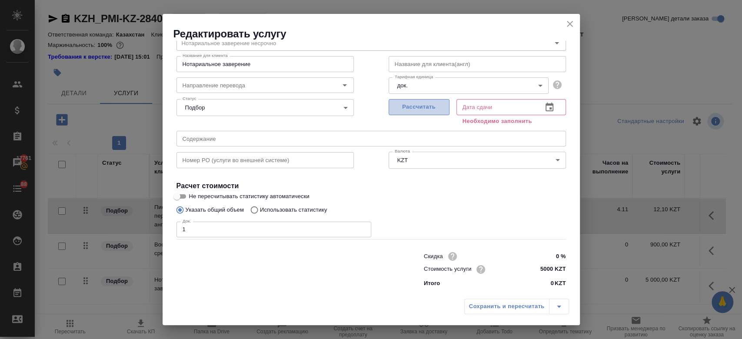
click at [400, 103] on span "Рассчитать" at bounding box center [418, 107] width 51 height 10
type input "17.09.2025 14:45"
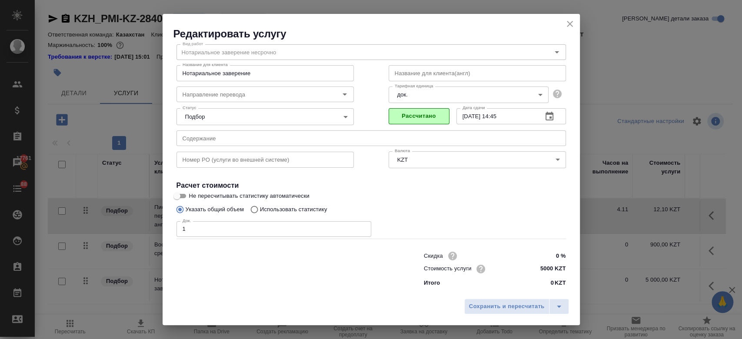
scroll to position [28, 0]
click at [517, 309] on span "Сохранить и пересчитать" at bounding box center [507, 307] width 76 height 10
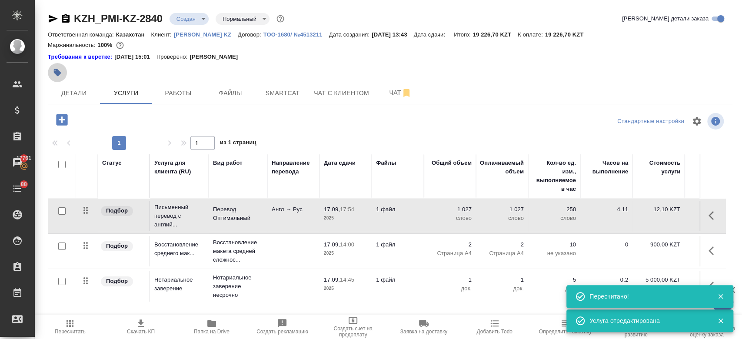
click at [61, 75] on icon "button" at bounding box center [57, 72] width 9 height 9
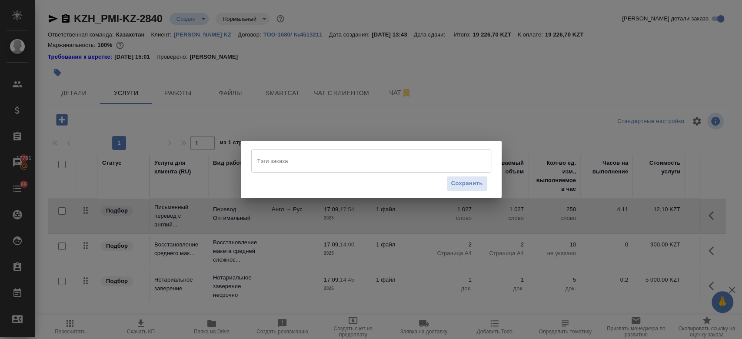
click at [272, 166] on input "Тэги заказа" at bounding box center [362, 160] width 215 height 15
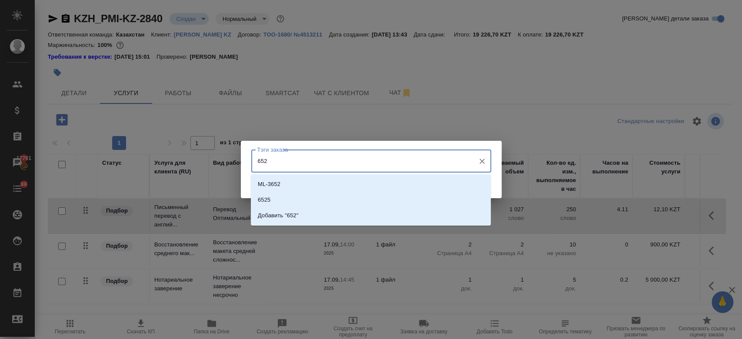
type input "6525"
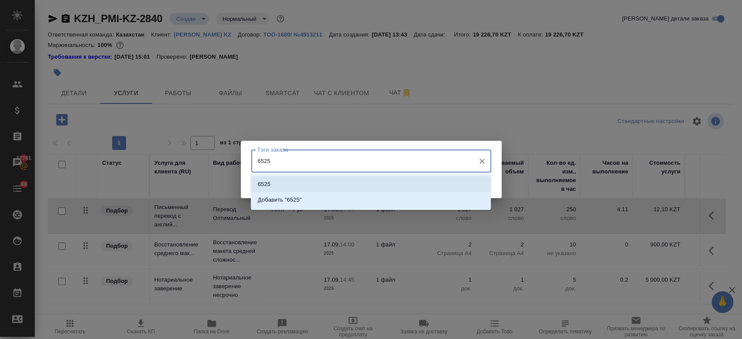
click at [274, 178] on li "6525" at bounding box center [371, 184] width 240 height 16
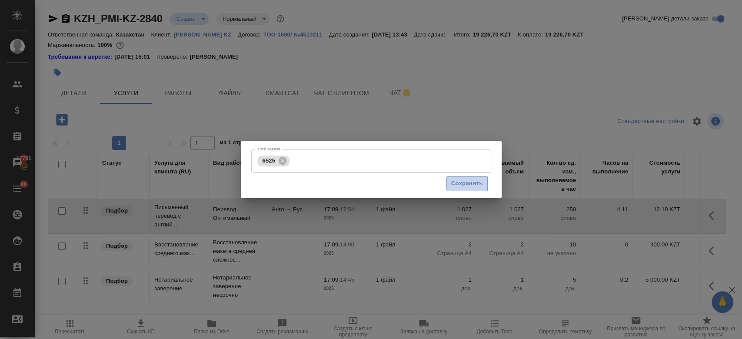
click at [467, 187] on span "Сохранить" at bounding box center [467, 184] width 32 height 10
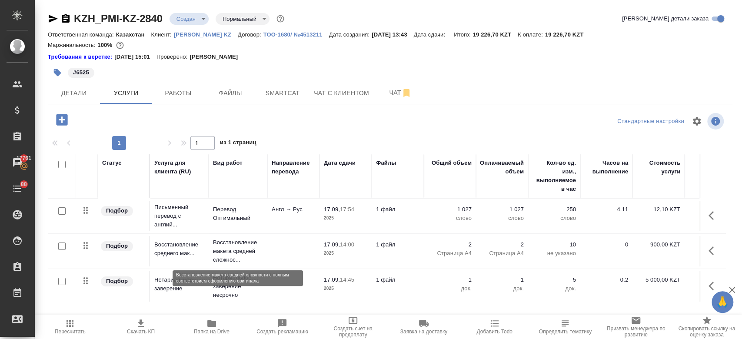
click at [223, 252] on p "Восстановление макета средней сложнос..." at bounding box center [238, 251] width 50 height 26
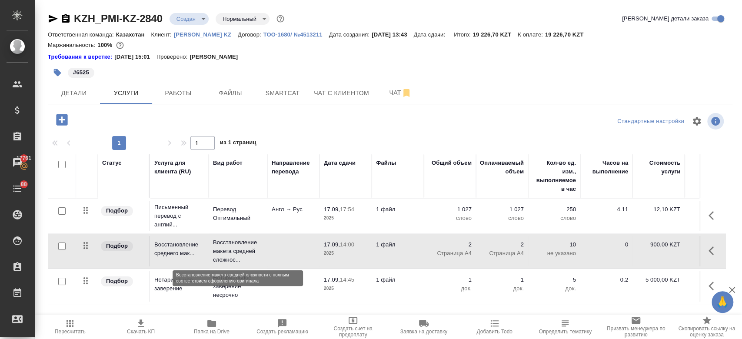
click at [223, 252] on p "Восстановление макета средней сложнос..." at bounding box center [238, 251] width 50 height 26
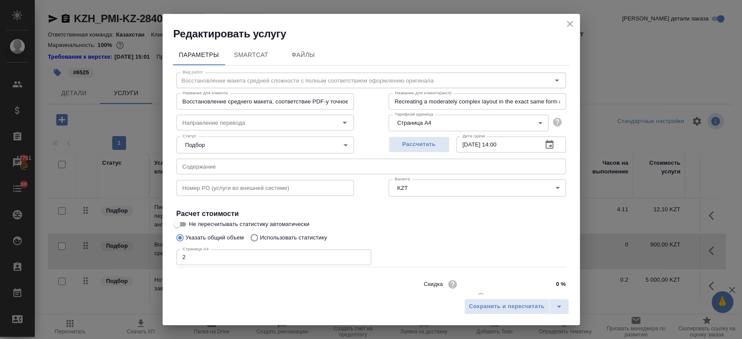
click at [198, 255] on input "2" at bounding box center [273, 257] width 195 height 16
type input "1"
click at [492, 302] on span "Сохранить и пересчитать" at bounding box center [507, 307] width 76 height 10
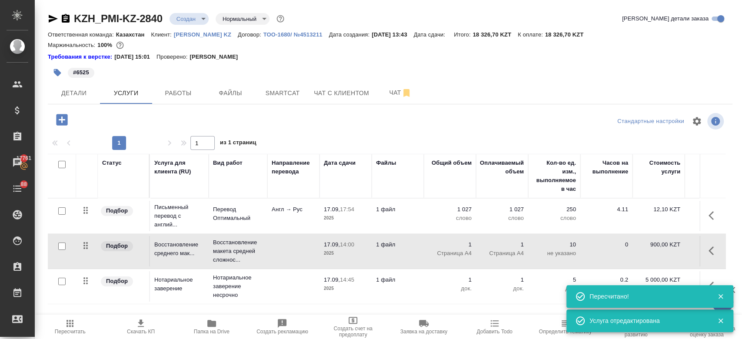
scroll to position [23, 0]
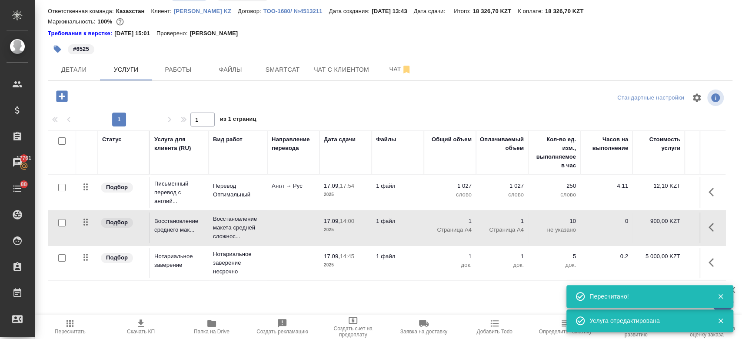
click at [397, 192] on td "1 файл" at bounding box center [397, 192] width 52 height 30
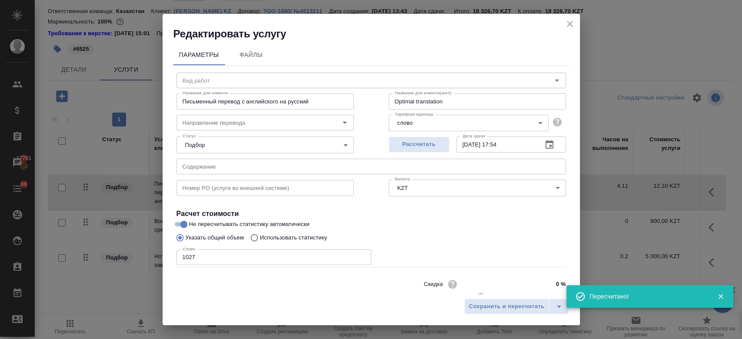
type input "Перевод Оптимальный"
type input "англ-рус"
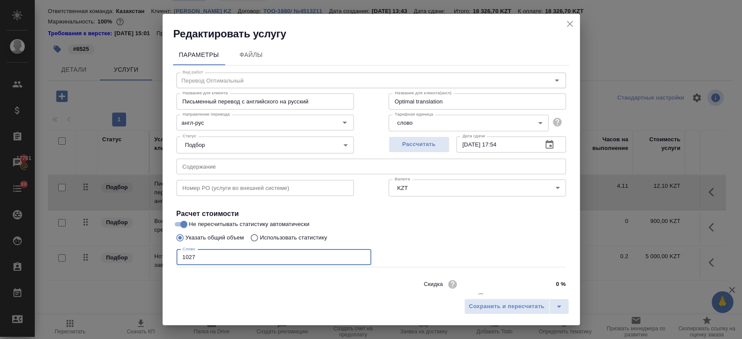
click at [240, 252] on input "1027" at bounding box center [273, 257] width 195 height 16
type input "1"
type input "817"
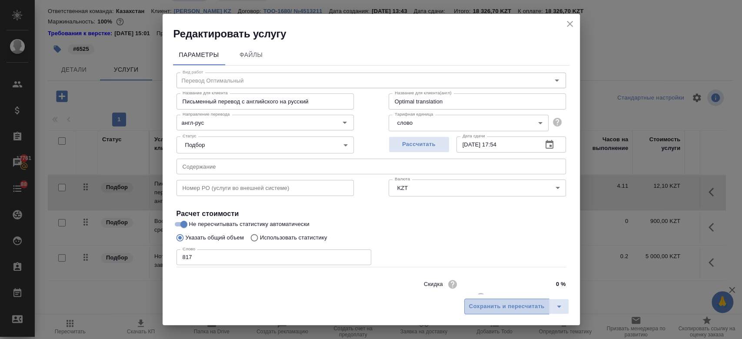
click at [521, 299] on button "Сохранить и пересчитать" at bounding box center [506, 306] width 85 height 16
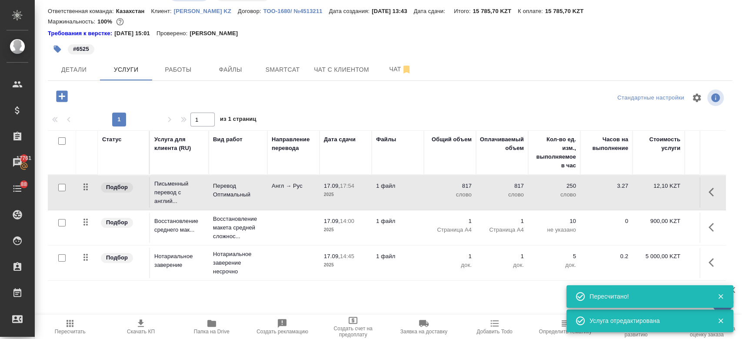
scroll to position [0, 0]
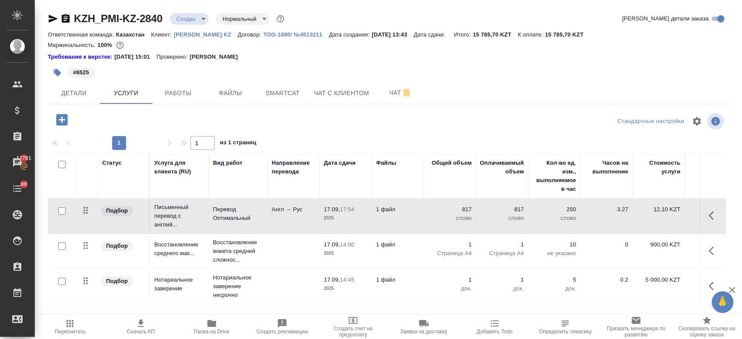
click at [197, 70] on div "#6525" at bounding box center [276, 72] width 456 height 19
click at [139, 328] on icon "button" at bounding box center [141, 323] width 10 height 10
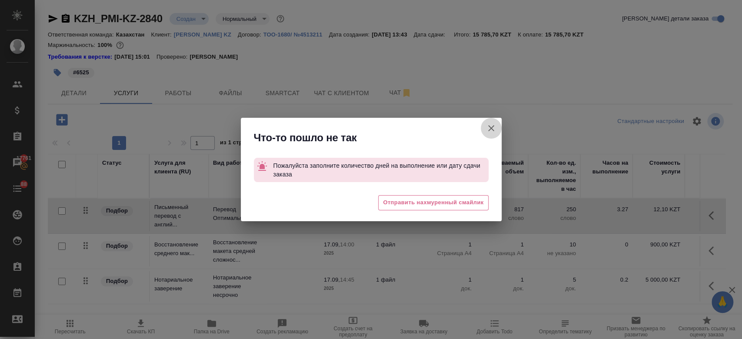
click at [488, 125] on icon "button" at bounding box center [491, 128] width 10 height 10
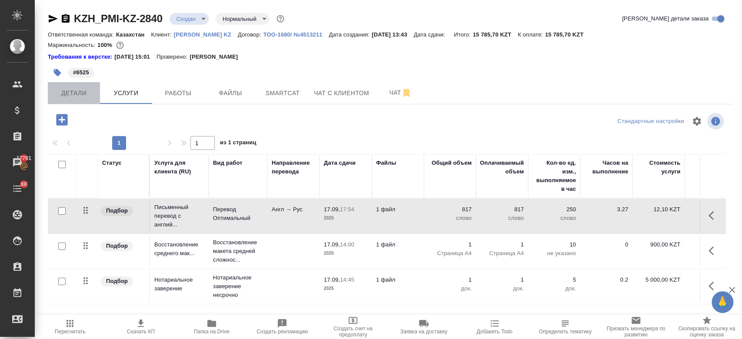
click at [60, 97] on span "Детали" at bounding box center [74, 93] width 42 height 11
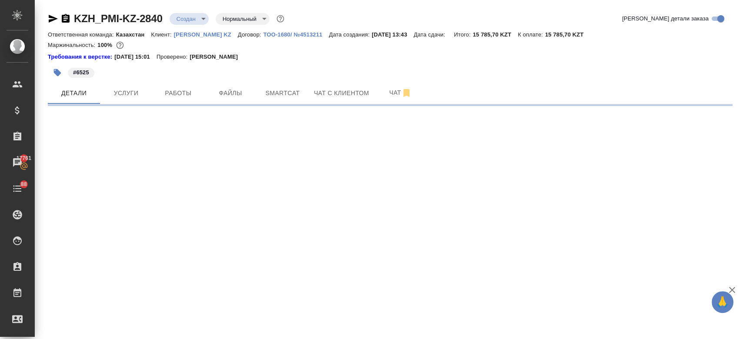
select select "RU"
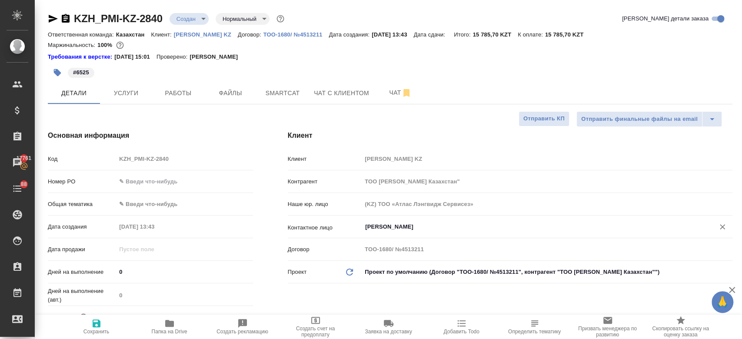
type textarea "x"
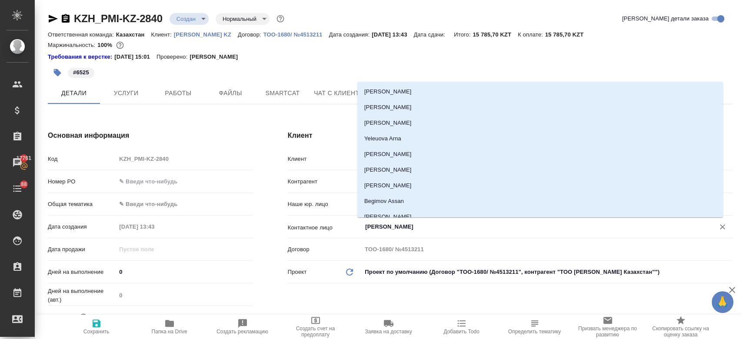
click at [377, 229] on input "Kim Darya" at bounding box center [532, 227] width 336 height 10
type textarea "x"
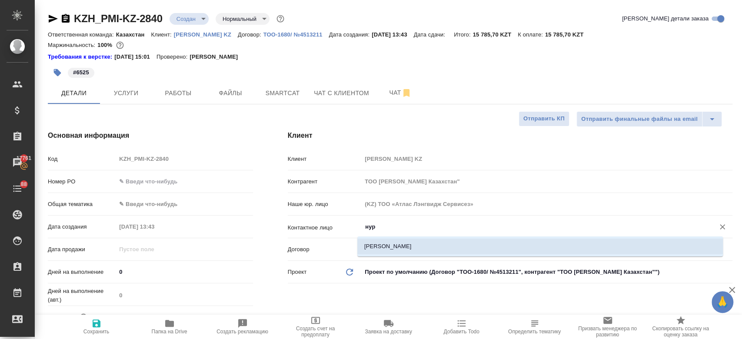
click at [375, 249] on li "Толубаев Нурмухаммед" at bounding box center [539, 247] width 365 height 16
type input "Толубаев Нурмухаммед"
type textarea "x"
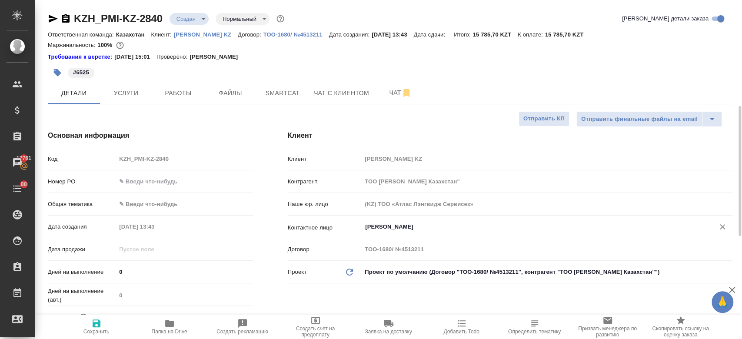
scroll to position [77, 0]
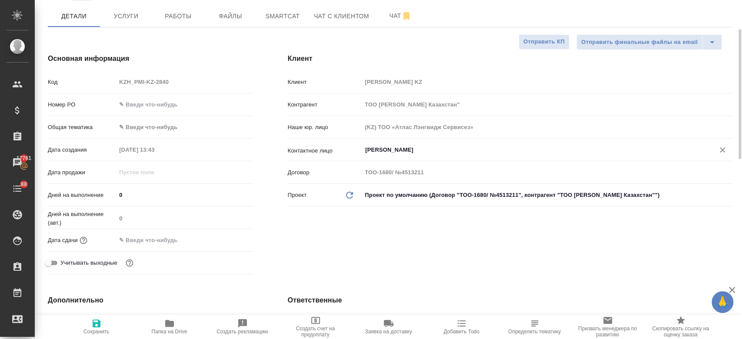
type input "Толубаев Нурмухаммед"
click at [146, 237] on input "text" at bounding box center [154, 240] width 76 height 13
click at [231, 236] on div at bounding box center [237, 240] width 30 height 10
click at [229, 236] on icon "button" at bounding box center [227, 240] width 10 height 10
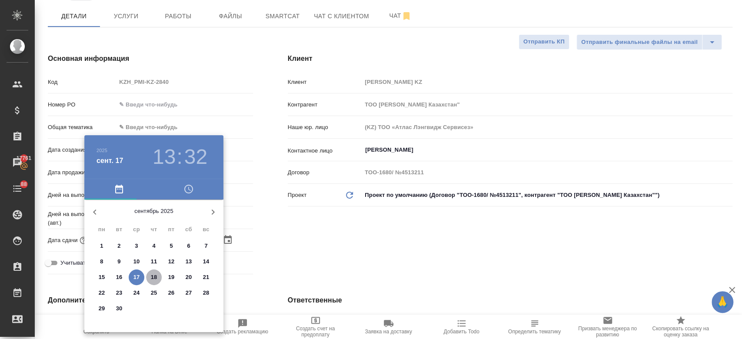
click at [156, 273] on p "18" at bounding box center [154, 277] width 7 height 9
type input "18.09.2025 13:32"
type textarea "x"
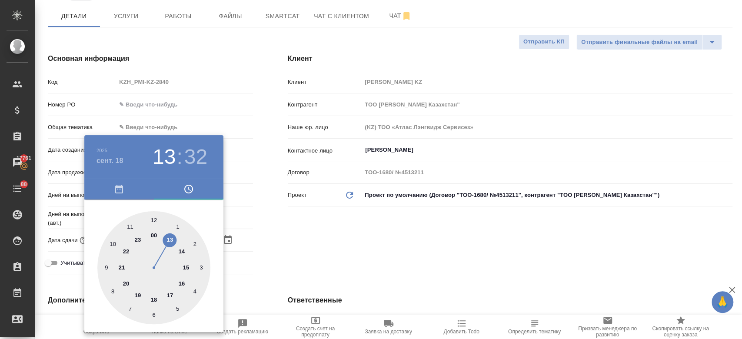
click at [317, 227] on div at bounding box center [371, 169] width 742 height 339
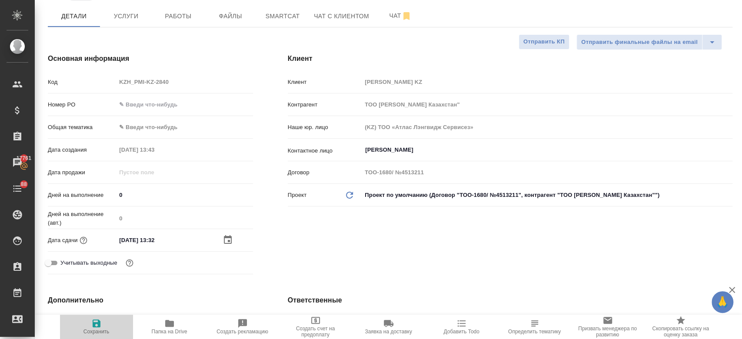
click at [97, 322] on icon "button" at bounding box center [97, 323] width 8 height 8
type textarea "x"
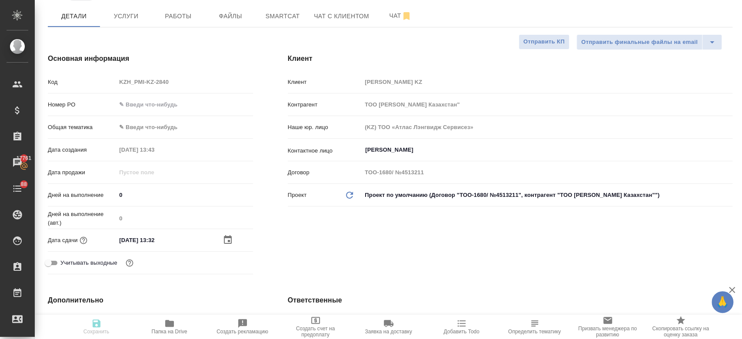
type textarea "x"
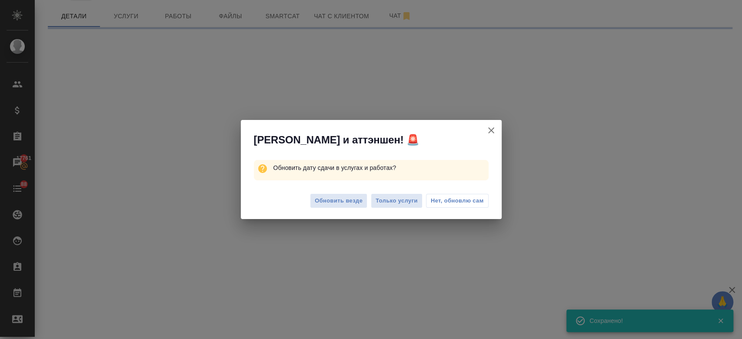
select select "RU"
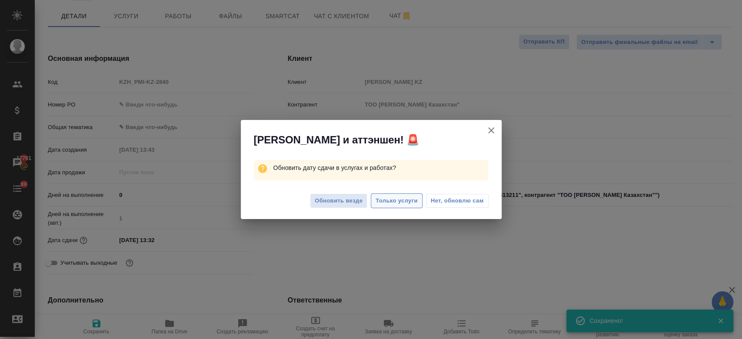
type textarea "x"
click at [401, 206] on button "Только услуги" at bounding box center [397, 200] width 52 height 15
type textarea "x"
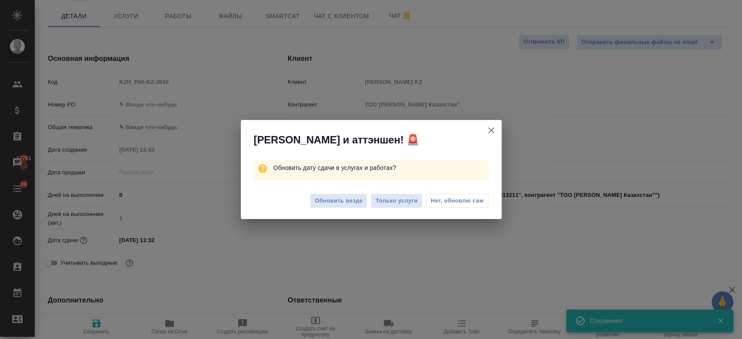
type textarea "x"
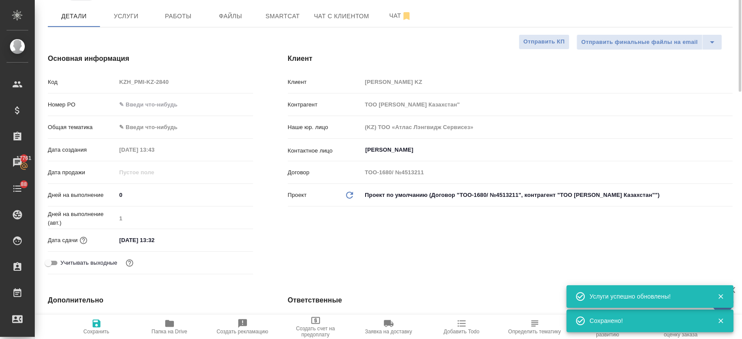
scroll to position [0, 0]
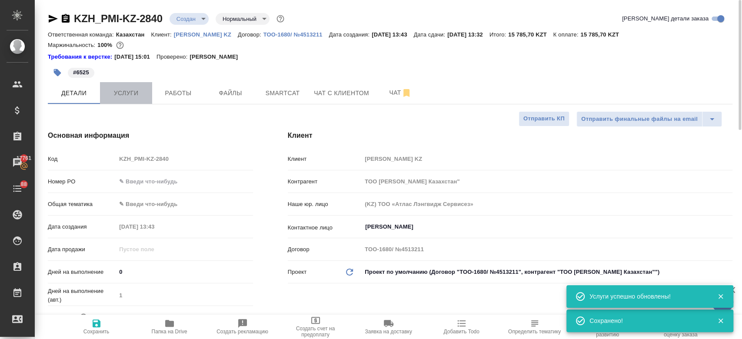
click at [126, 84] on button "Услуги" at bounding box center [126, 93] width 52 height 22
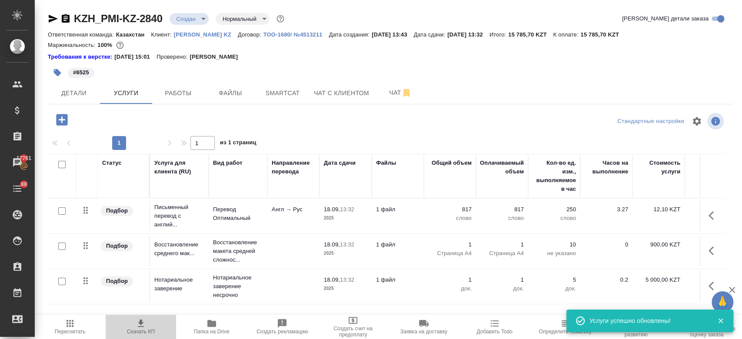
click at [141, 329] on span "Скачать КП" at bounding box center [141, 331] width 28 height 6
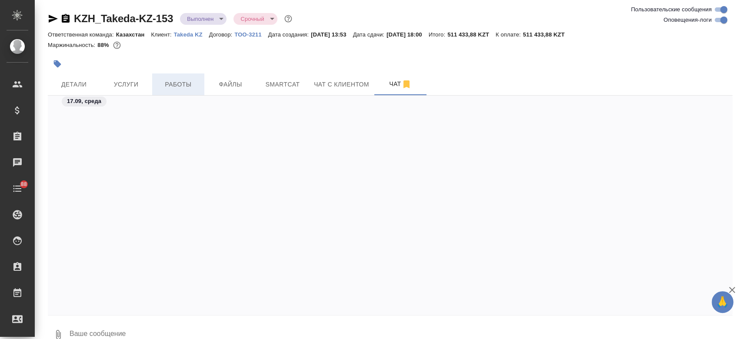
scroll to position [3904, 0]
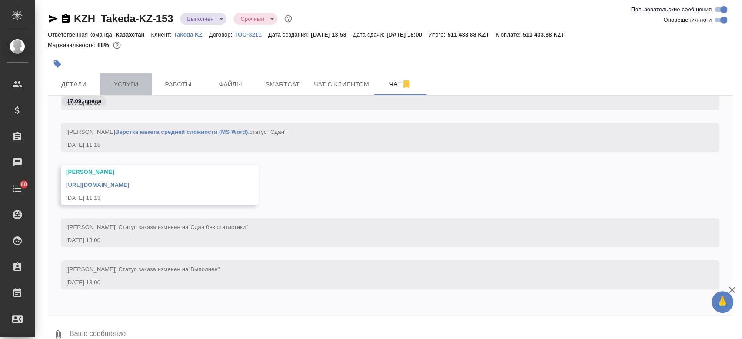
click at [121, 83] on span "Услуги" at bounding box center [126, 84] width 42 height 11
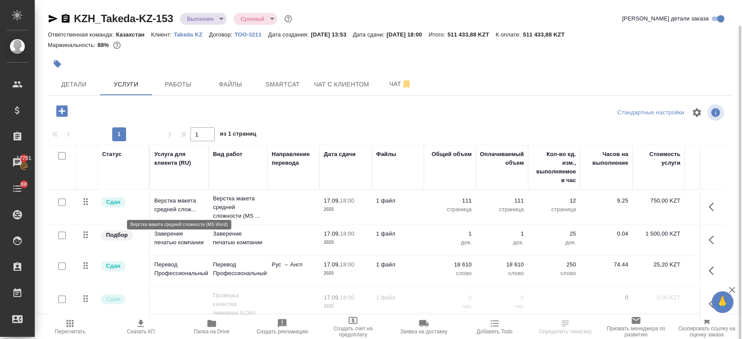
scroll to position [15, 0]
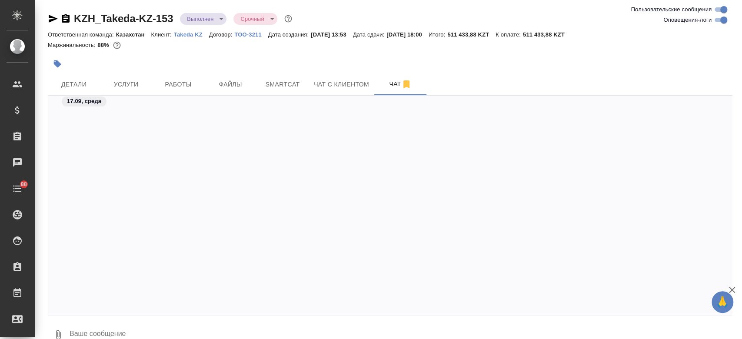
scroll to position [3904, 0]
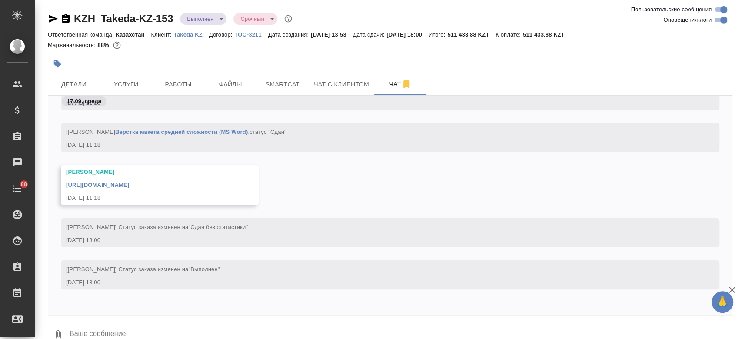
click at [185, 34] on p "Takeda KZ" at bounding box center [191, 34] width 35 height 7
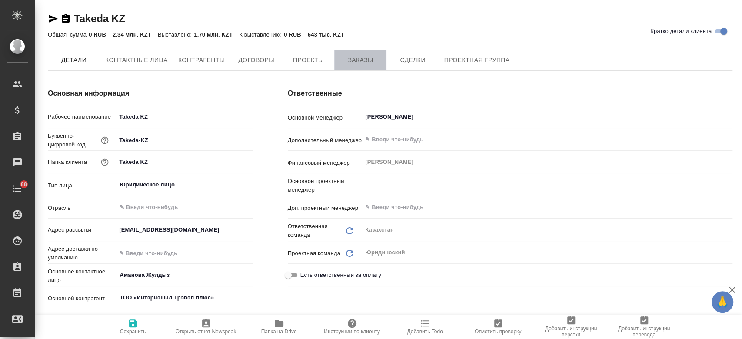
click at [355, 57] on span "Заказы" at bounding box center [360, 60] width 42 height 11
type textarea "x"
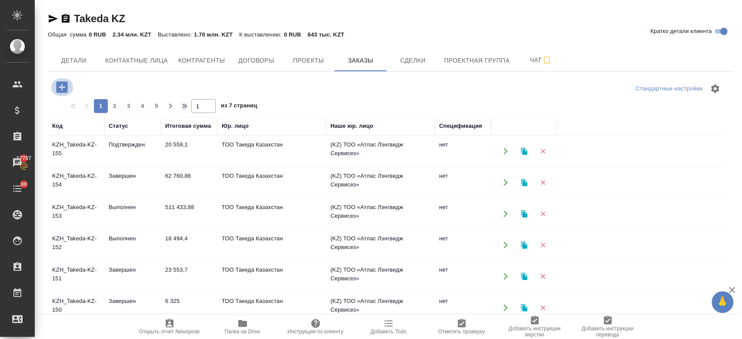
click at [62, 85] on icon "button" at bounding box center [61, 87] width 15 height 15
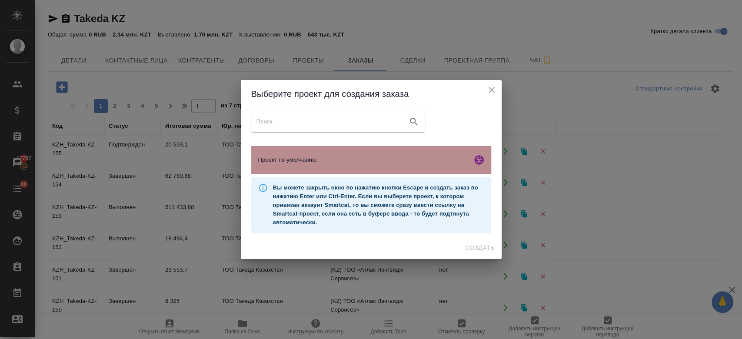
click at [273, 158] on span "Проект по умолчанию" at bounding box center [363, 160] width 210 height 9
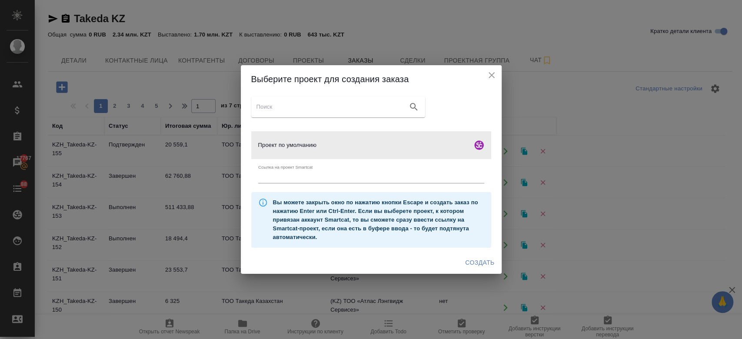
click at [484, 262] on span "Создать" at bounding box center [479, 262] width 29 height 11
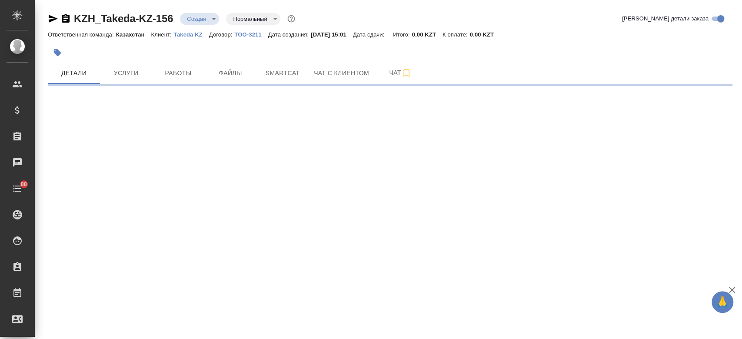
select select "RU"
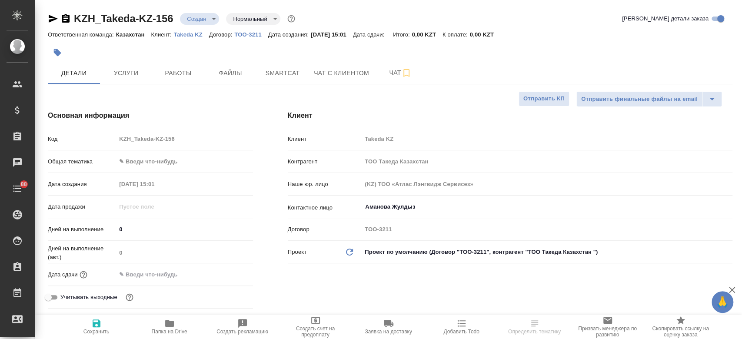
type textarea "x"
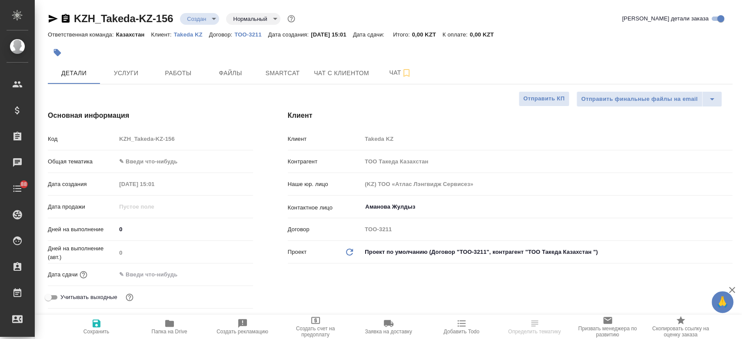
type textarea "x"
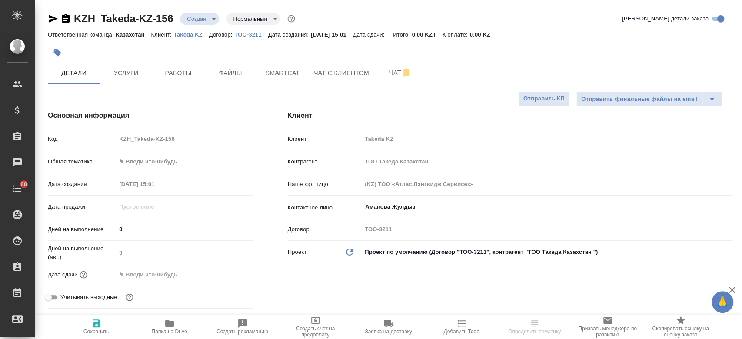
type textarea "x"
click at [236, 77] on span "Файлы" at bounding box center [230, 73] width 42 height 11
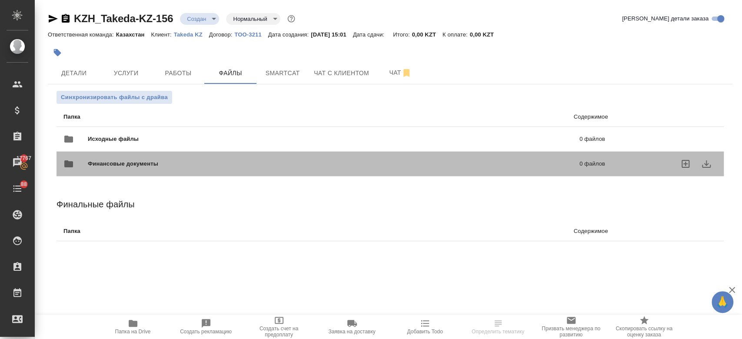
click at [194, 145] on div "Финансовые документы 0 файлов" at bounding box center [334, 164] width 559 height 38
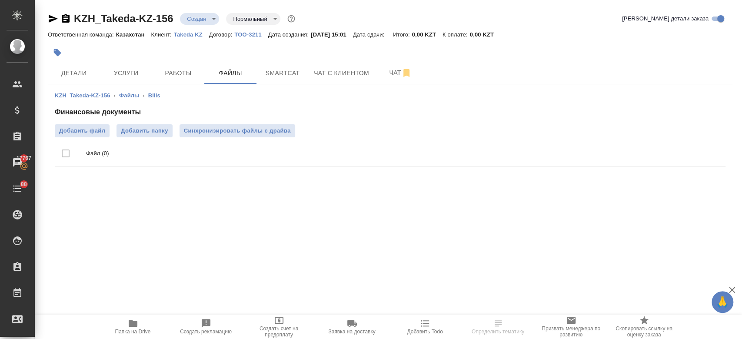
click at [135, 96] on link "Файлы" at bounding box center [129, 95] width 20 height 7
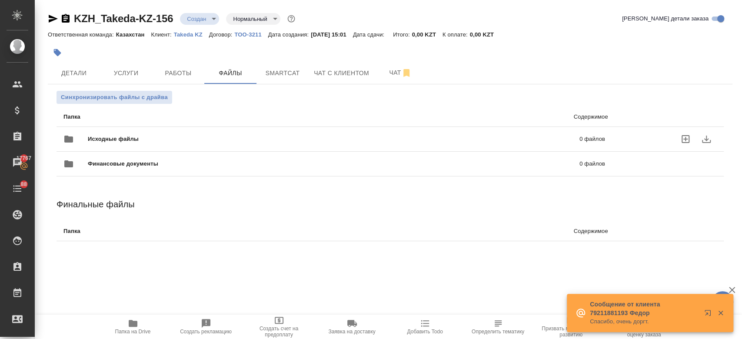
click at [140, 143] on div "Исходные файлы 0 файлов" at bounding box center [333, 139] width 541 height 21
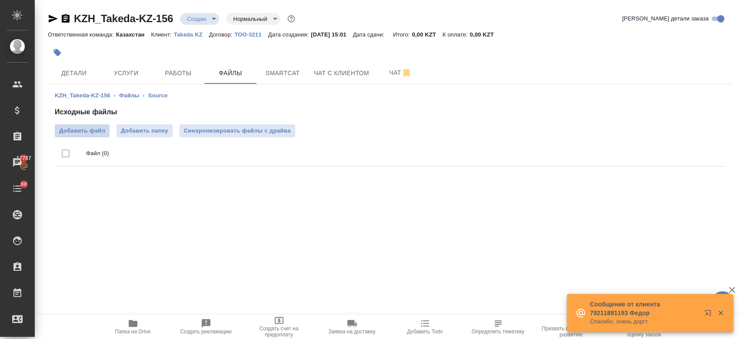
click at [90, 127] on span "Добавить файл" at bounding box center [82, 130] width 46 height 9
click at [0, 0] on input "Добавить файл" at bounding box center [0, 0] width 0 height 0
click at [86, 126] on span "Добавить файл" at bounding box center [82, 130] width 46 height 9
click at [0, 0] on input "Добавить файл" at bounding box center [0, 0] width 0 height 0
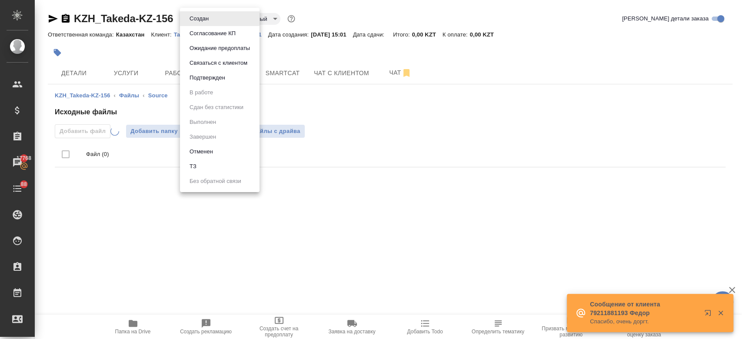
click at [198, 23] on body "🙏 .cls-1 fill:#fff; AWATERA Kosherbayeva Nazerke Клиенты Спецификации Заказы 17…" at bounding box center [371, 169] width 742 height 339
click at [215, 162] on li "ТЗ" at bounding box center [220, 166] width 80 height 15
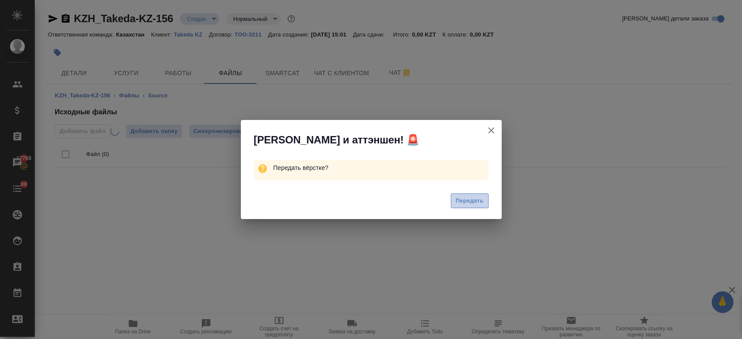
click at [455, 196] on span "Передать" at bounding box center [469, 201] width 28 height 10
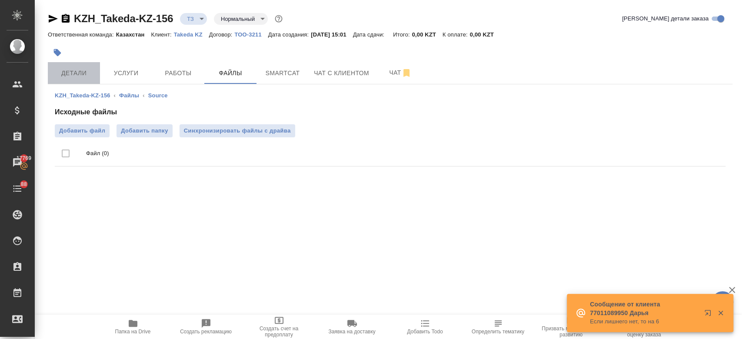
click at [84, 75] on span "Детали" at bounding box center [74, 73] width 42 height 11
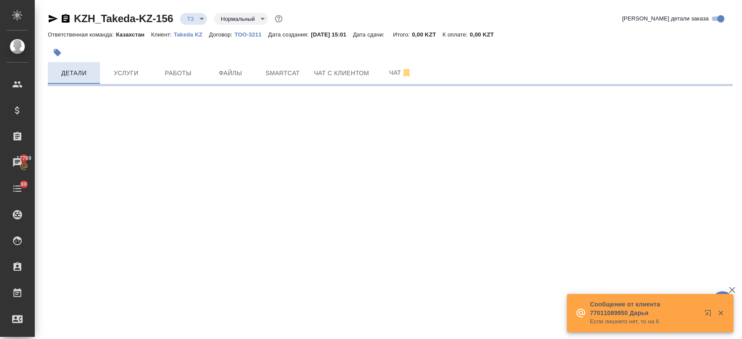
select select "RU"
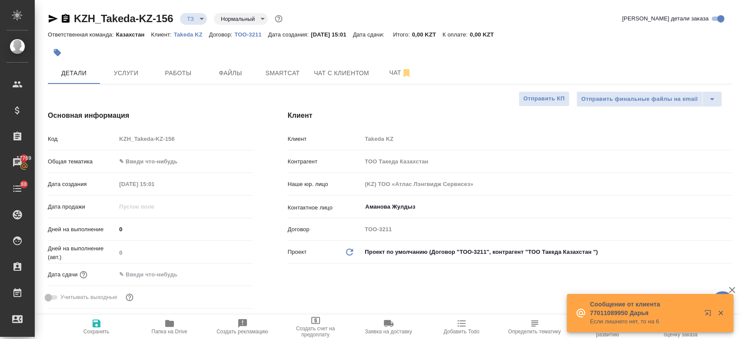
type textarea "x"
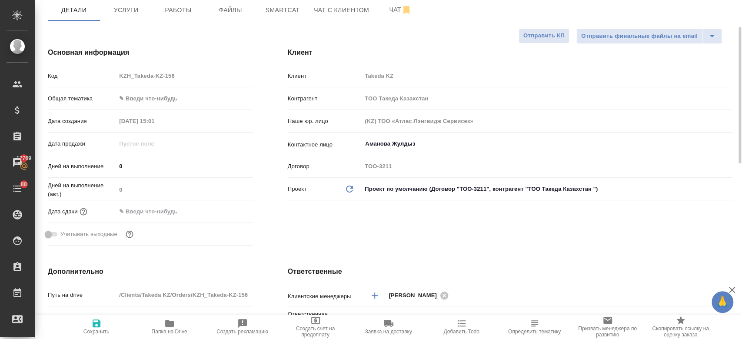
scroll to position [64, 0]
click at [151, 202] on div "Дней на выполнение (авт.) 0" at bounding box center [150, 191] width 205 height 23
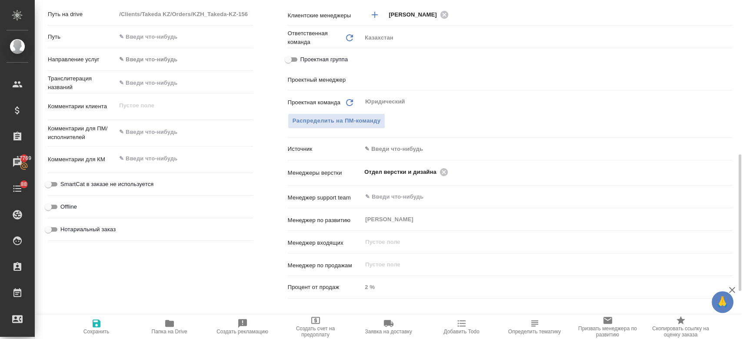
scroll to position [379, 0]
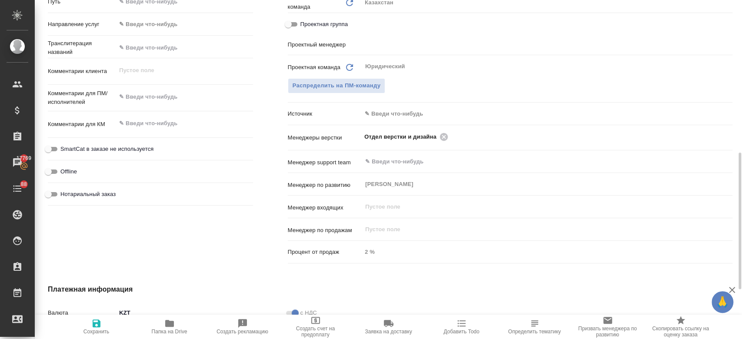
type textarea "x"
click at [166, 98] on textarea at bounding box center [184, 97] width 136 height 15
paste textarea "перевода с рус на каз. Но требуется не полный перевод."
type textarea "перевода с рус на каз. Но требуется не полный перевод."
type textarea "x"
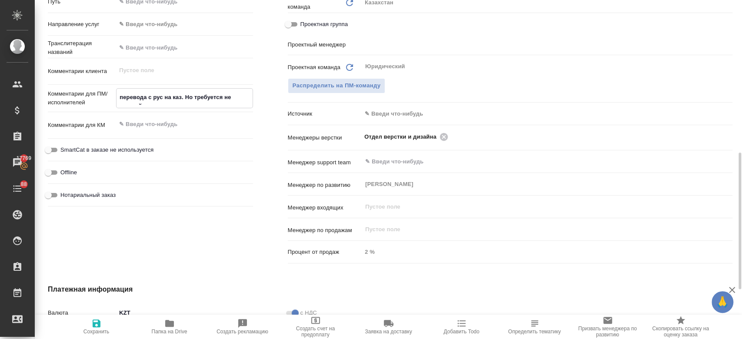
type textarea "x"
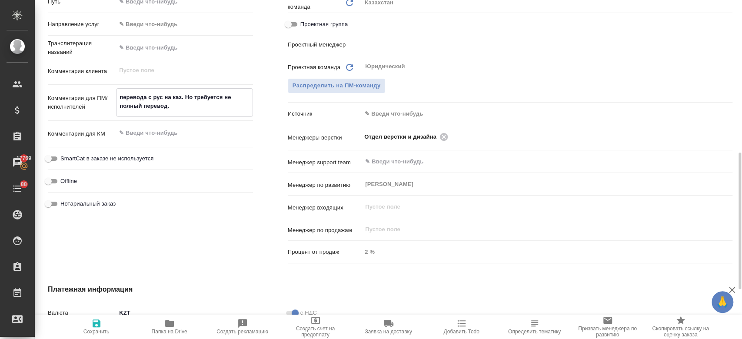
type textarea "перевода с рус на каз. Но требуется не полный перевод."
type textarea "x"
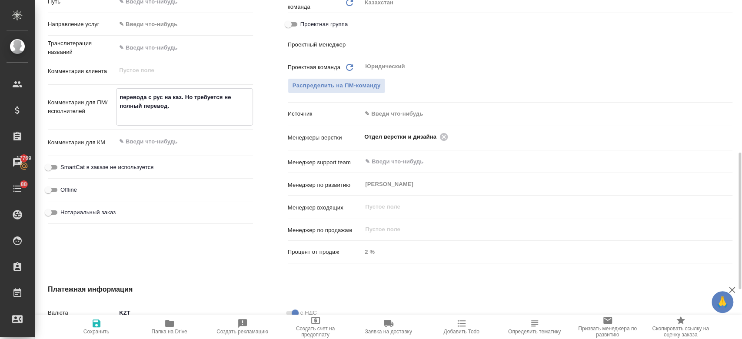
type textarea "перевода с рус на каз. Но требуется не полный перевод."
type textarea "x"
click at [92, 327] on icon "button" at bounding box center [96, 323] width 10 height 10
type textarea "x"
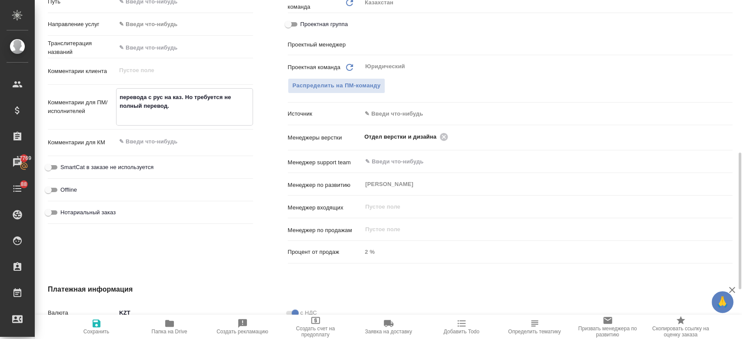
type textarea "x"
select select "RU"
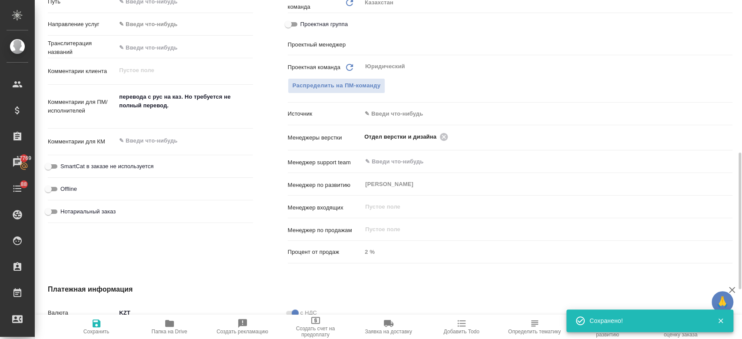
type textarea "x"
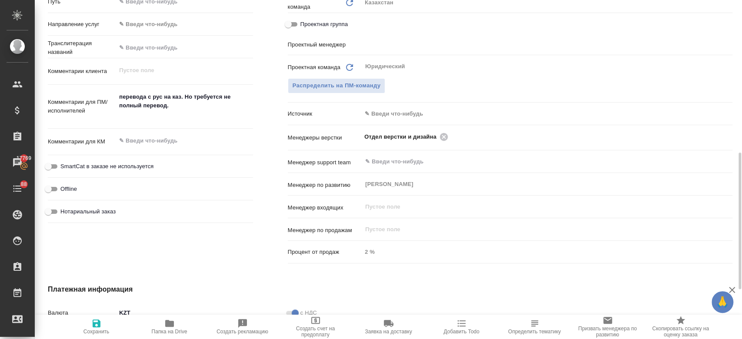
type textarea "x"
click at [184, 120] on textarea "перевода с рус на каз. Но требуется не полный перевод." at bounding box center [184, 106] width 136 height 32
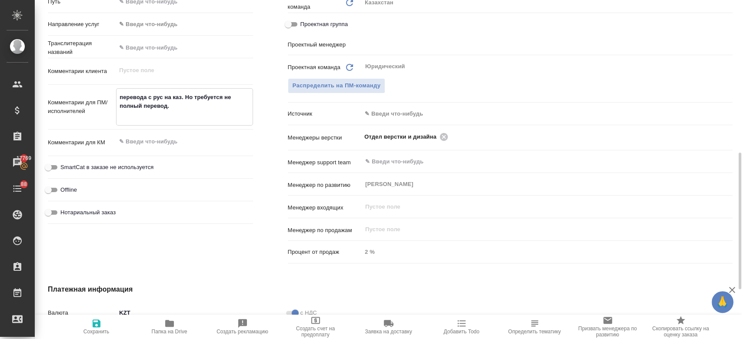
paste textarea "Первая обложка начало. Вторая страница и последняя страница"
type textarea "перевода с рус на каз. Но требуется не полный перевод. Первая обложка начало. В…"
type textarea "x"
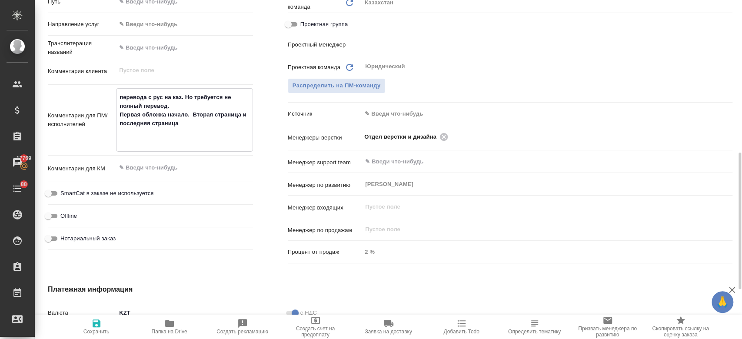
type textarea "x"
type textarea "перевода с рус на каз. Но требуется не полный перевод. Первая обложка начало. В…"
type textarea "x"
type textarea "перевода с рус на каз. Но требуется не полный перевод. Первая обложка начало. В…"
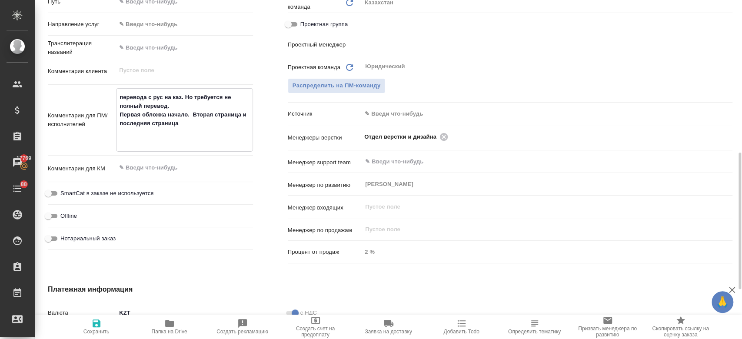
type textarea "x"
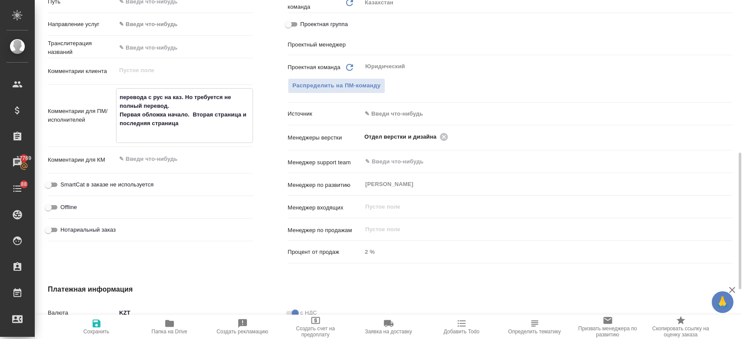
type textarea "перевода с рус на каз. Но требуется не полный перевод. Первая обложка начало. В…"
type textarea "x"
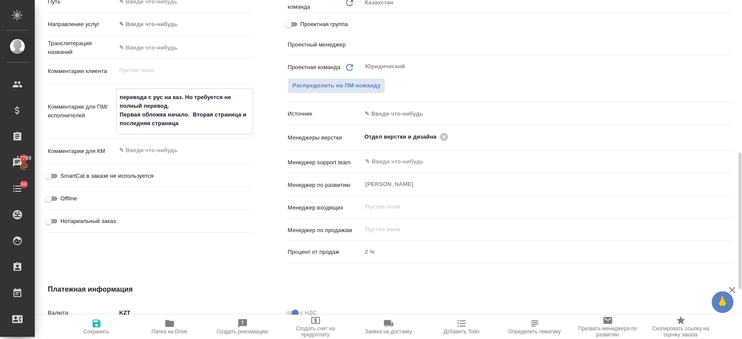
type textarea "перевода с рус на каз. Но требуется не полный перевод. Первая обложка начало. В…"
type textarea "x"
click at [93, 329] on span "Сохранить" at bounding box center [96, 331] width 26 height 6
type textarea "x"
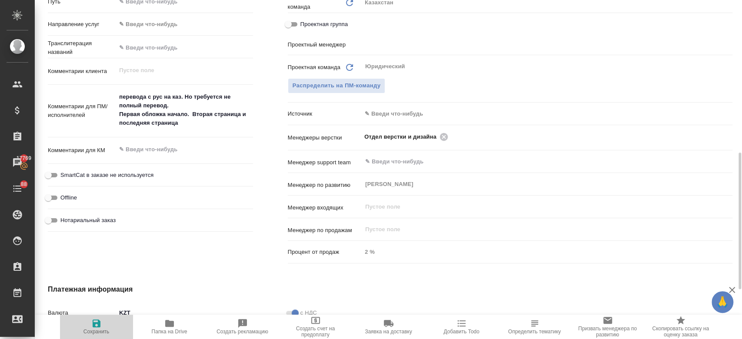
type textarea "x"
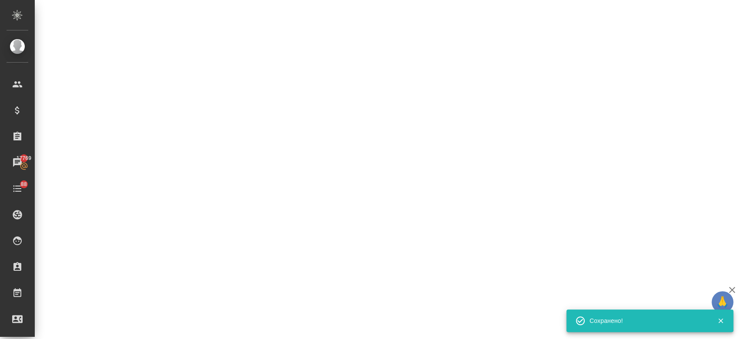
select select "RU"
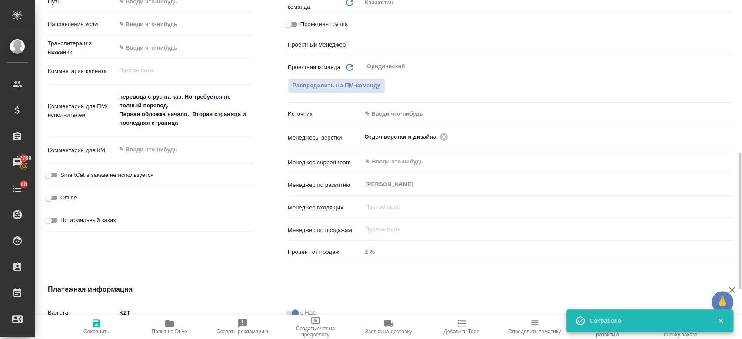
type textarea "x"
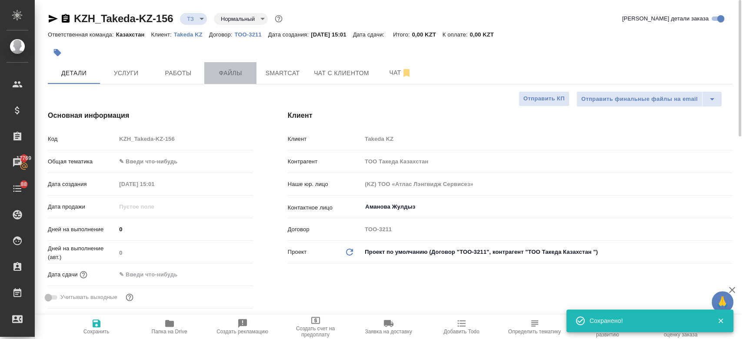
click at [224, 66] on button "Файлы" at bounding box center [230, 73] width 52 height 22
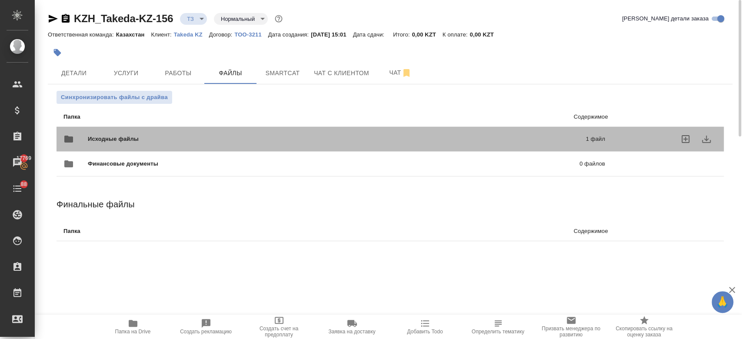
click at [215, 132] on div "Исходные файлы 1 файл" at bounding box center [333, 139] width 541 height 21
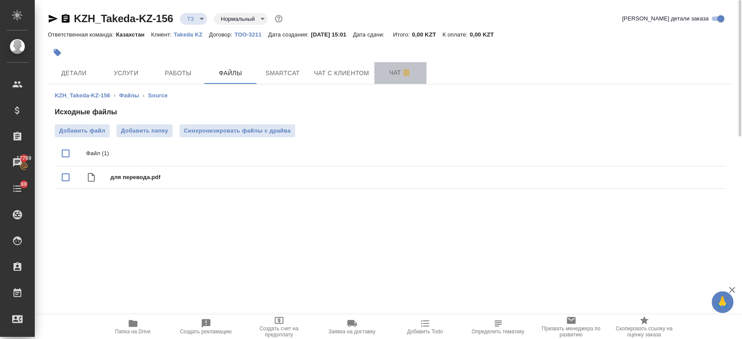
click at [389, 75] on span "Чат" at bounding box center [400, 72] width 42 height 11
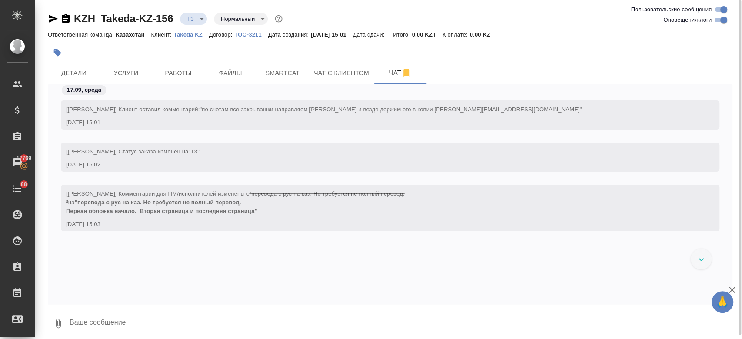
click at [164, 52] on div at bounding box center [276, 52] width 456 height 19
click at [136, 73] on span "Услуги" at bounding box center [126, 73] width 42 height 11
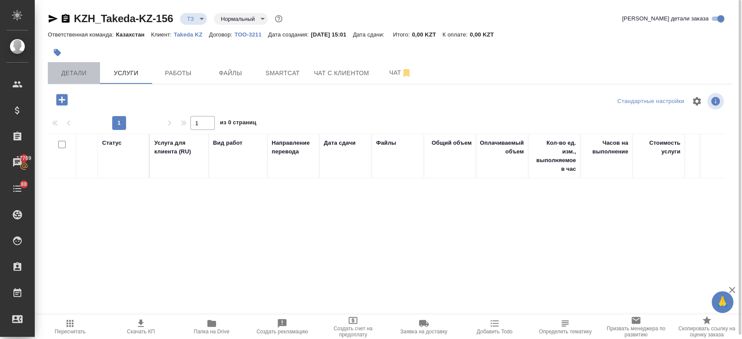
click at [87, 69] on span "Детали" at bounding box center [74, 73] width 42 height 11
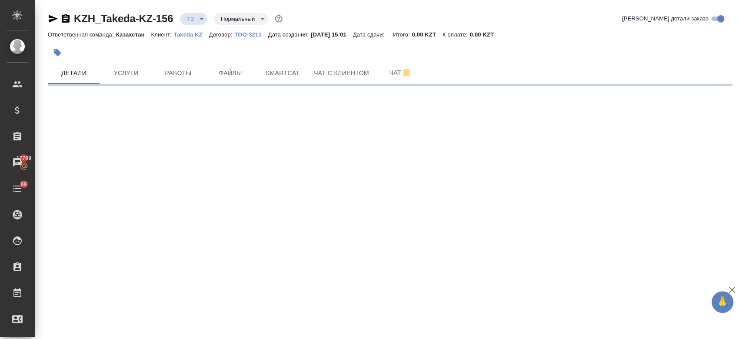
select select "RU"
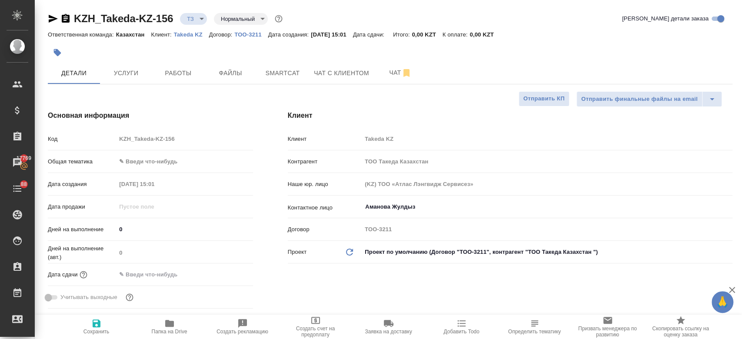
type textarea "x"
drag, startPoint x: 132, startPoint y: 57, endPoint x: 132, endPoint y: 69, distance: 11.7
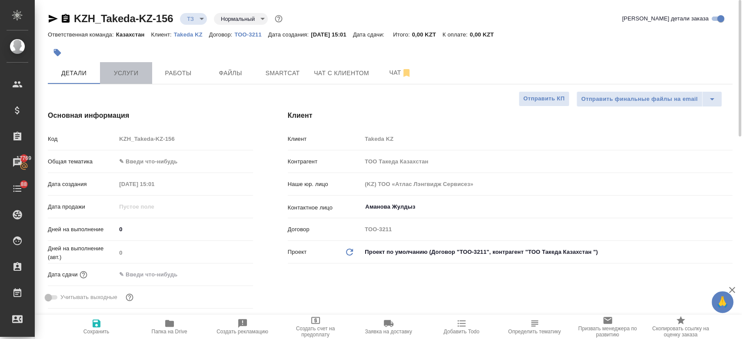
click at [132, 69] on span "Услуги" at bounding box center [126, 73] width 42 height 11
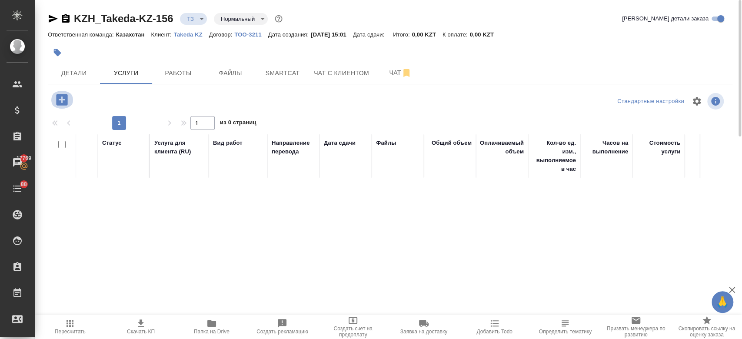
click at [65, 101] on icon "button" at bounding box center [61, 99] width 11 height 11
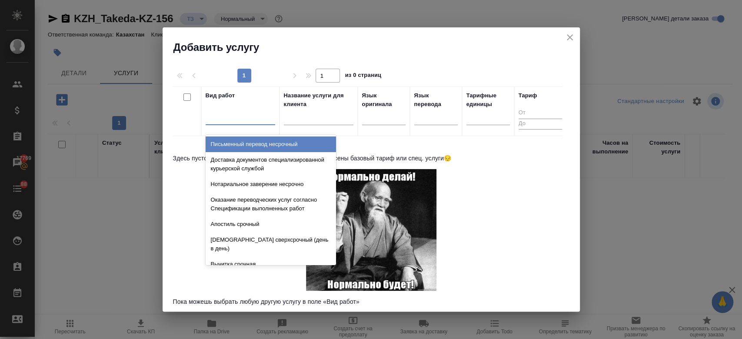
click at [249, 113] on div at bounding box center [240, 116] width 70 height 13
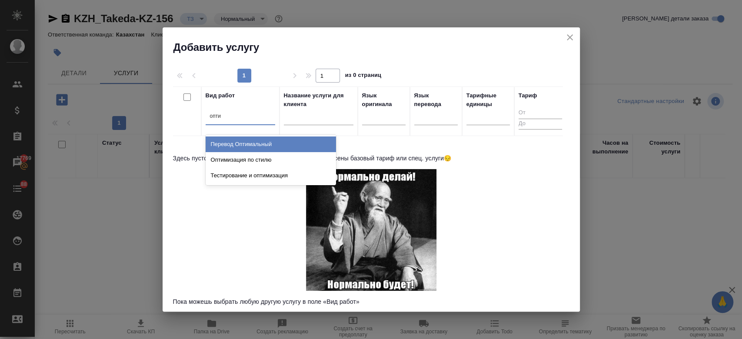
type input "оптим"
click at [266, 143] on div "Перевод Оптимальный" at bounding box center [270, 144] width 130 height 16
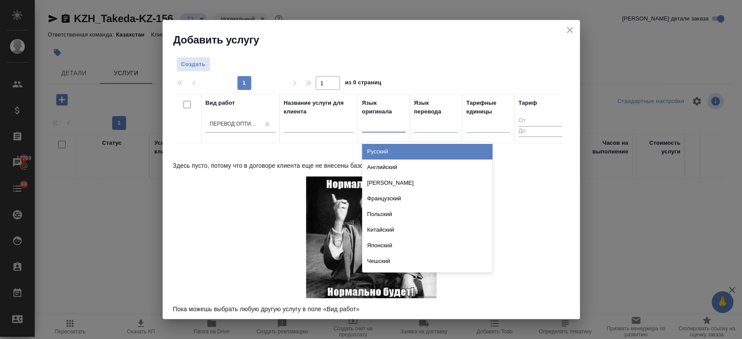
click at [375, 128] on div at bounding box center [383, 124] width 43 height 13
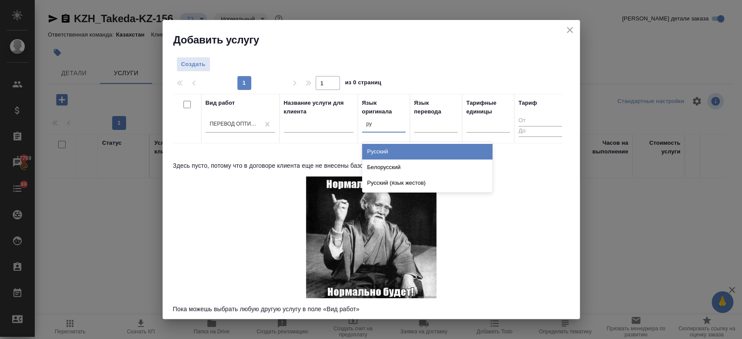
type input "рус"
click at [386, 150] on div "Русский" at bounding box center [427, 152] width 130 height 16
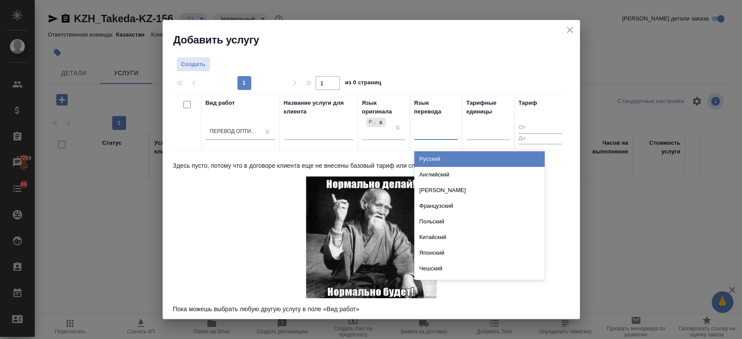
click at [447, 127] on div at bounding box center [435, 131] width 43 height 13
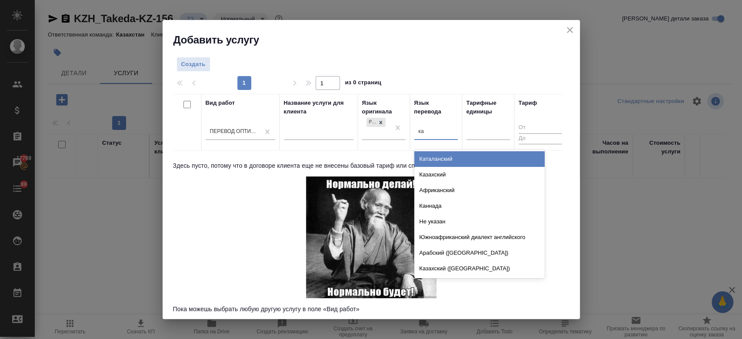
type input "каз"
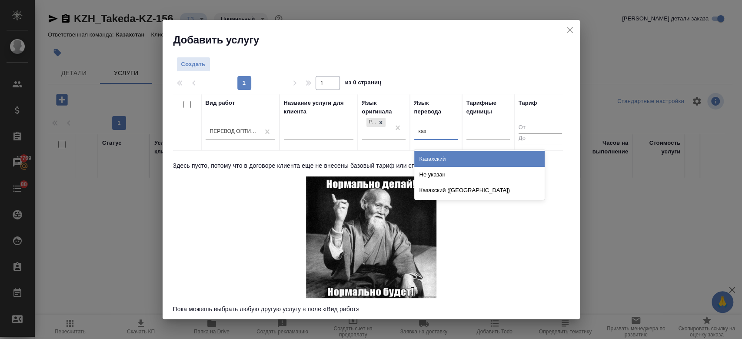
click at [434, 152] on div "Казахский" at bounding box center [479, 159] width 130 height 16
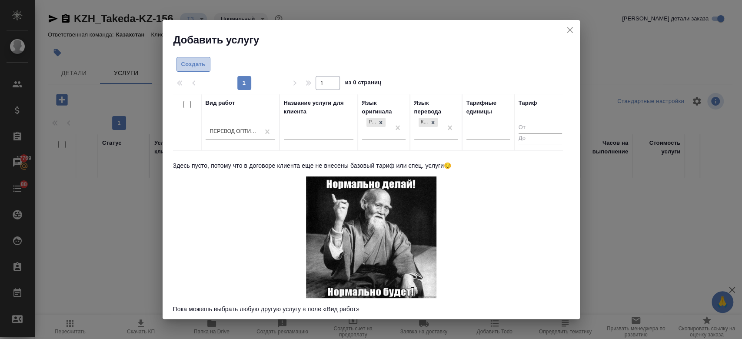
click at [204, 65] on span "Создать" at bounding box center [193, 65] width 24 height 10
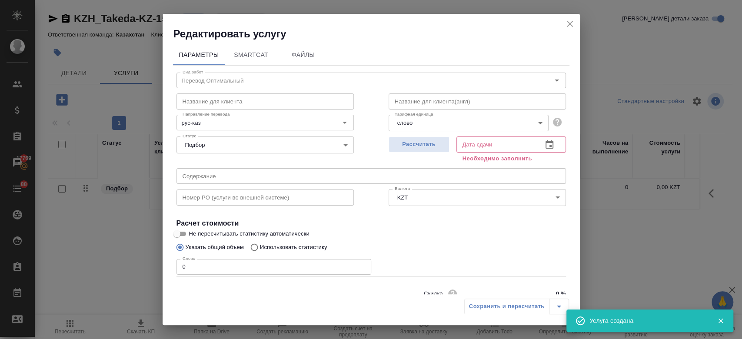
scroll to position [37, 0]
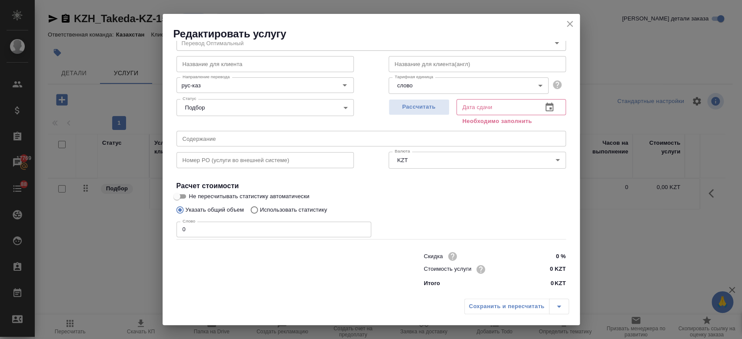
click at [568, 29] on icon "close" at bounding box center [569, 24] width 10 height 10
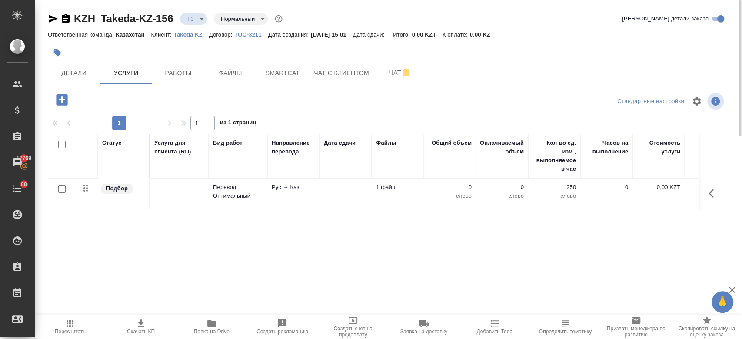
click at [63, 192] on div at bounding box center [62, 189] width 20 height 12
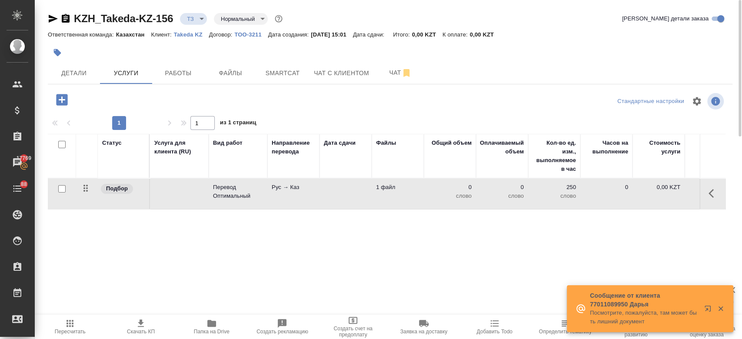
click at [58, 190] on input "checkbox" at bounding box center [61, 188] width 7 height 7
checkbox input "true"
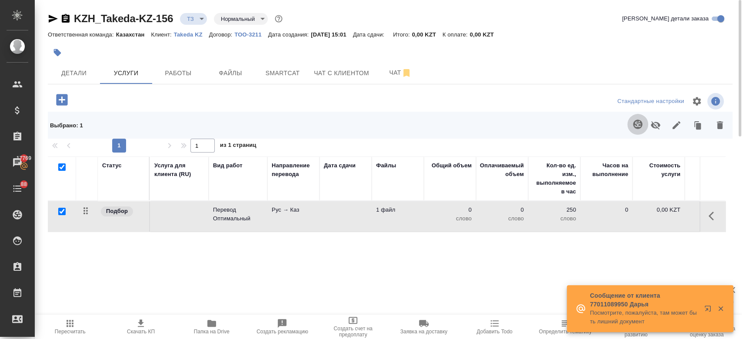
click at [636, 125] on icon "button" at bounding box center [637, 123] width 9 height 9
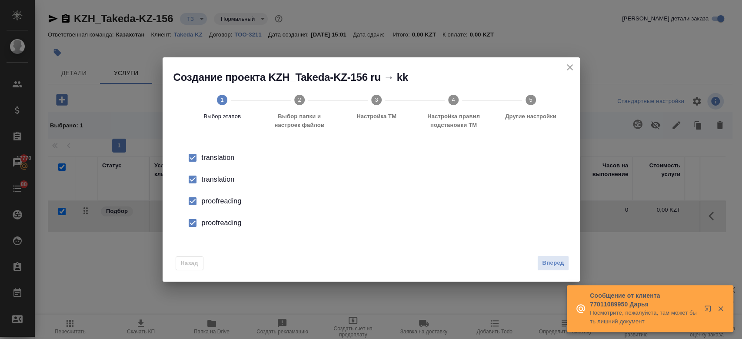
click at [221, 179] on div "translation" at bounding box center [380, 179] width 357 height 10
click at [222, 207] on li "proofreading" at bounding box center [370, 201] width 389 height 22
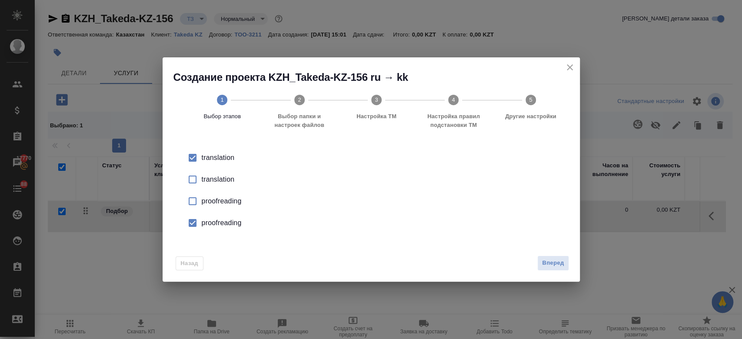
click at [222, 223] on div "proofreading" at bounding box center [380, 223] width 357 height 10
click at [548, 261] on span "Вперед" at bounding box center [553, 263] width 22 height 10
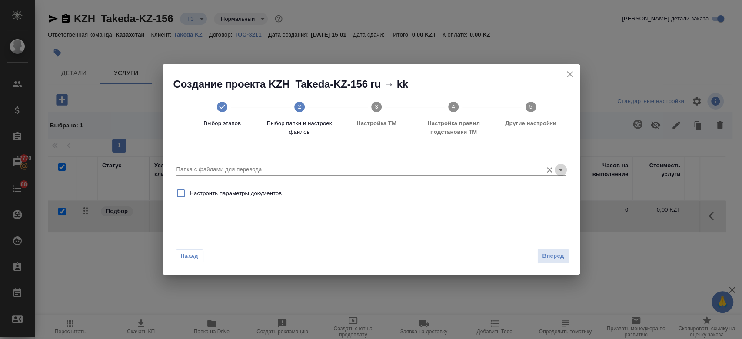
click at [560, 172] on icon "Open" at bounding box center [560, 170] width 10 height 10
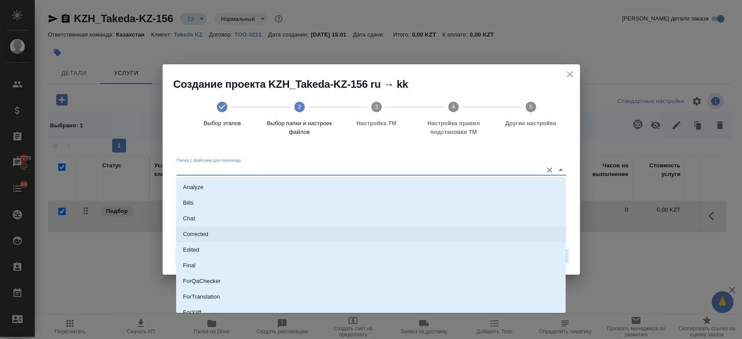
scroll to position [70, 0]
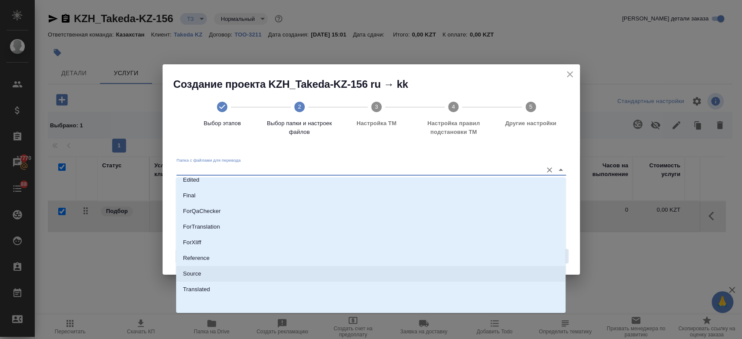
click at [391, 274] on li "Source" at bounding box center [370, 274] width 389 height 16
type input "Source"
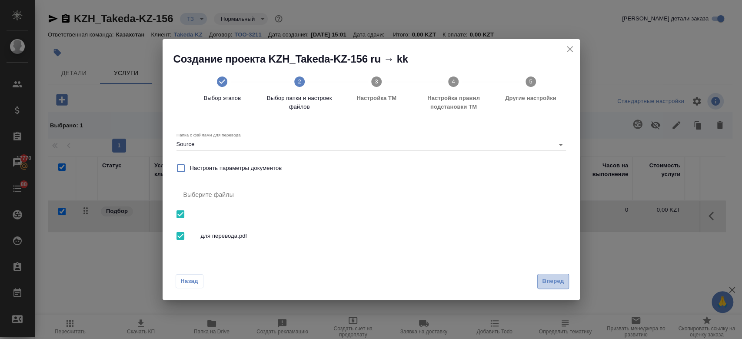
click at [554, 284] on span "Вперед" at bounding box center [553, 281] width 22 height 10
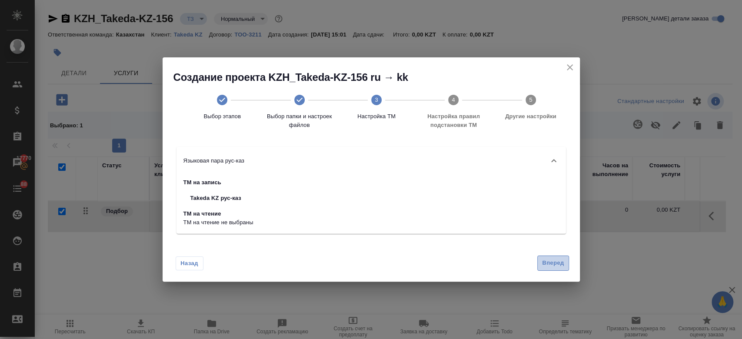
click at [546, 270] on button "Вперед" at bounding box center [552, 262] width 31 height 15
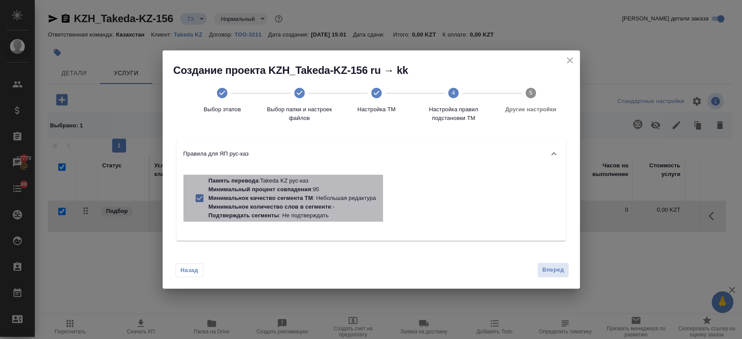
click at [363, 189] on p "Минимальный процент совпадения : 95" at bounding box center [292, 189] width 167 height 9
checkbox input "false"
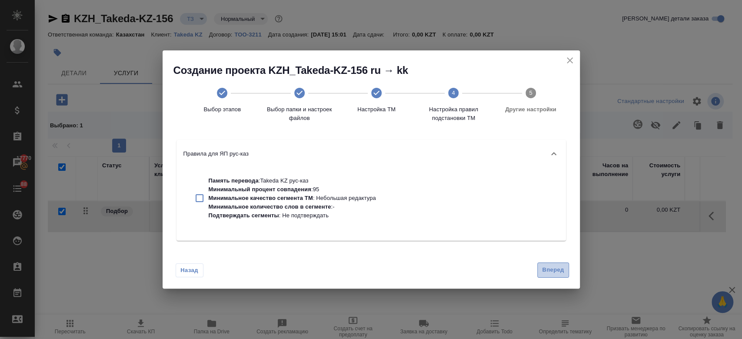
click at [557, 265] on span "Вперед" at bounding box center [553, 270] width 22 height 10
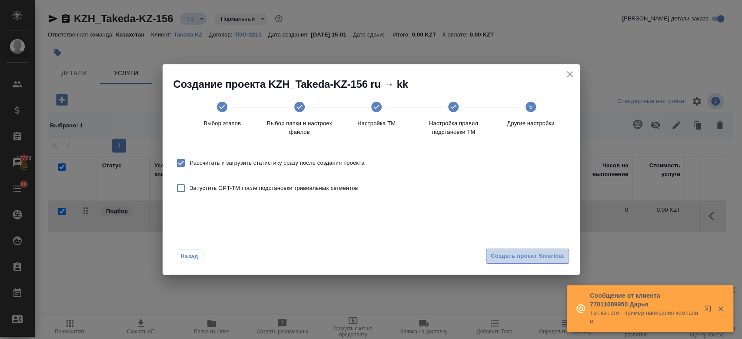
click at [516, 260] on span "Создать проект Smartcat" at bounding box center [527, 256] width 73 height 10
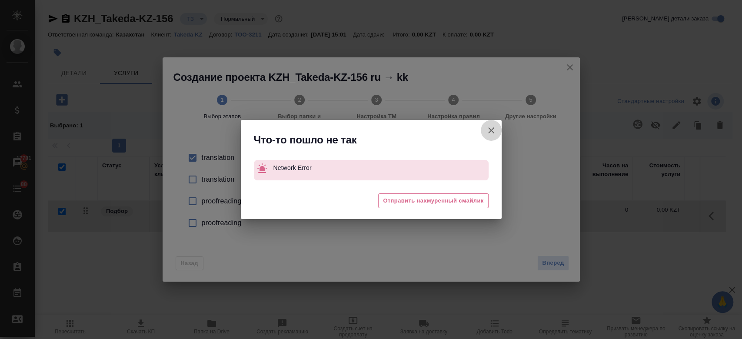
click at [491, 130] on icon "button" at bounding box center [491, 130] width 6 height 6
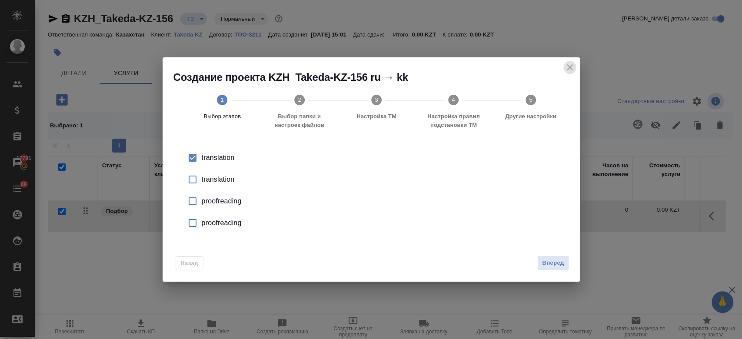
click at [571, 64] on icon "close" at bounding box center [569, 67] width 10 height 10
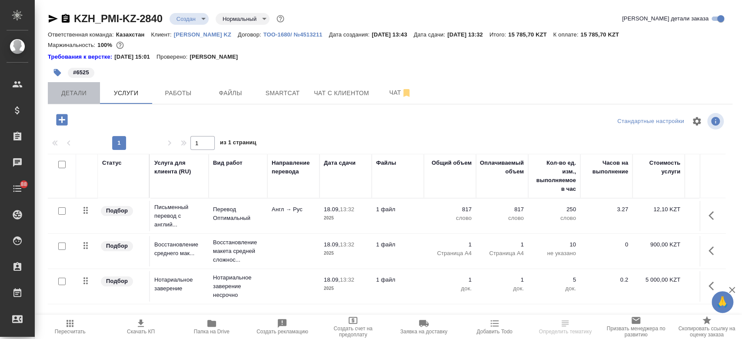
click at [82, 95] on span "Детали" at bounding box center [74, 93] width 42 height 11
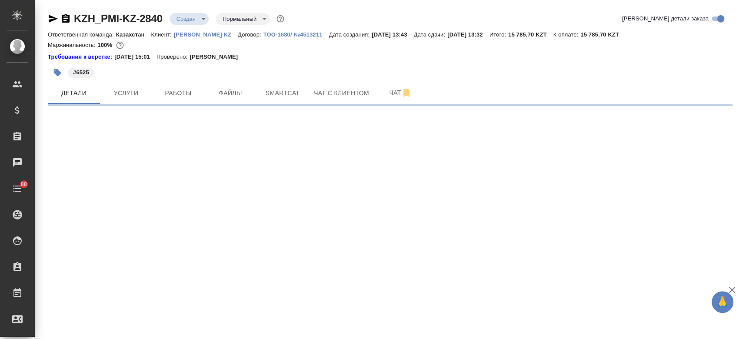
select select "RU"
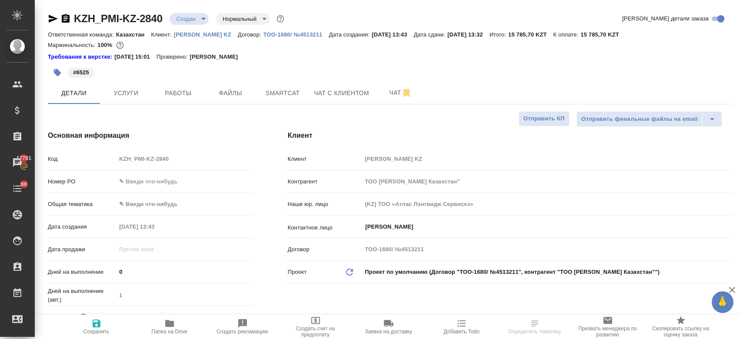
type textarea "x"
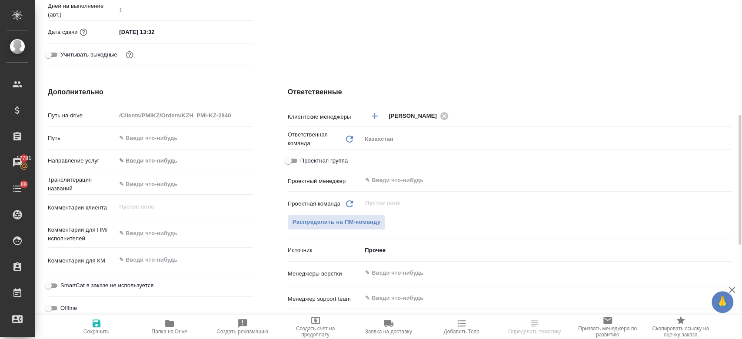
scroll to position [291, 0]
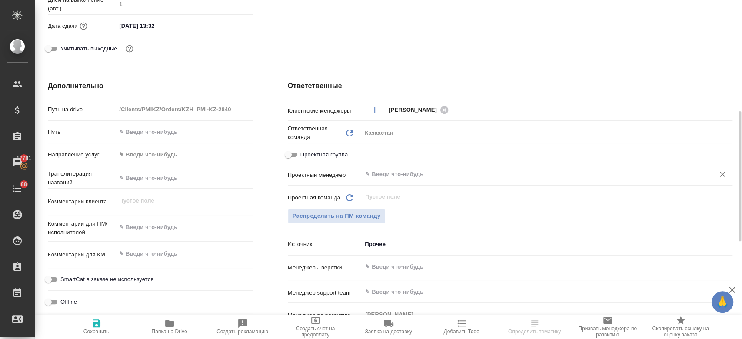
click at [392, 168] on div "​" at bounding box center [546, 174] width 371 height 16
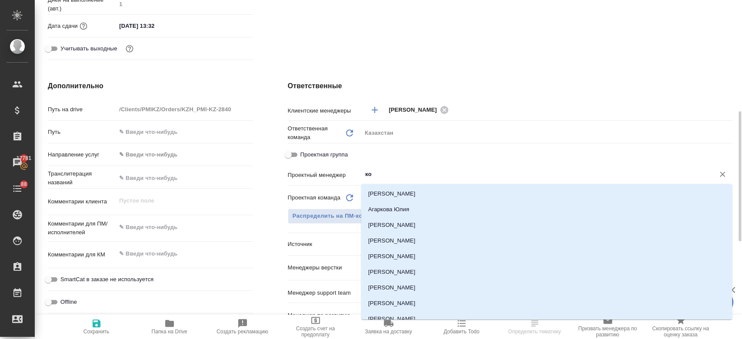
type input "кош"
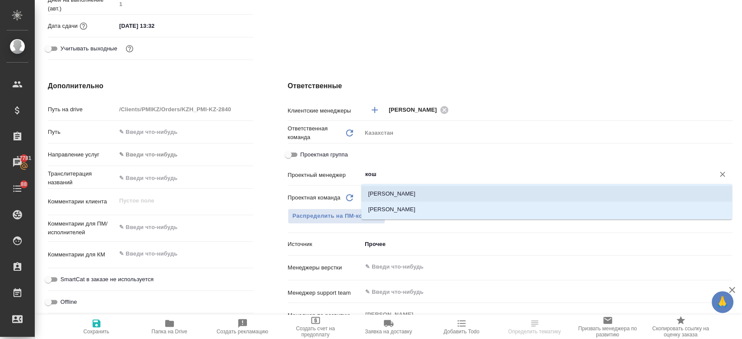
click at [398, 210] on div ".cls-1 fill:#fff; AWATERA Kosherbayeva Nazerke Клиенты Спецификации Заказы 1778…" at bounding box center [371, 169] width 742 height 339
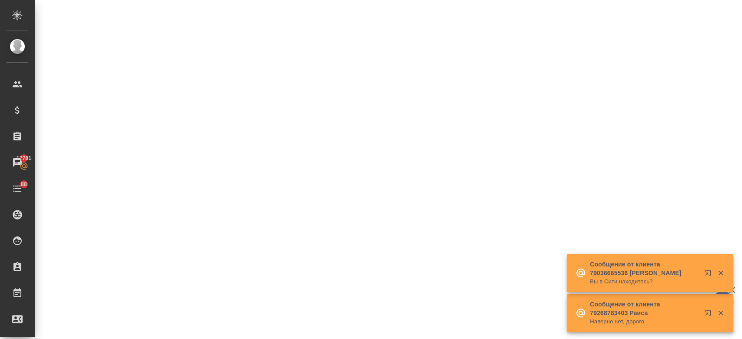
select select "RU"
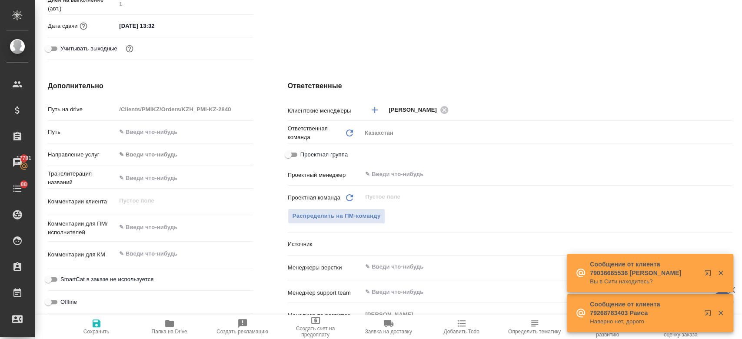
type textarea "x"
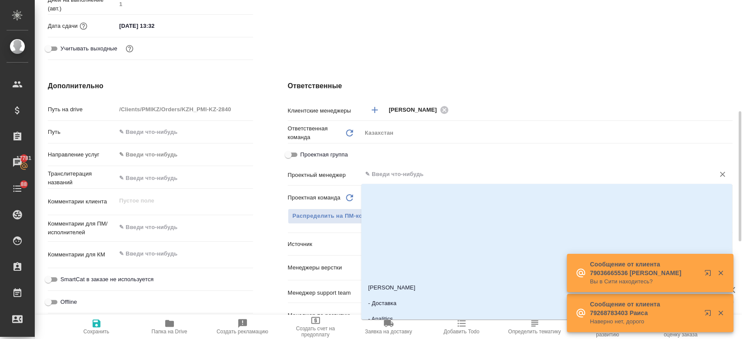
click at [379, 172] on input "text" at bounding box center [532, 174] width 336 height 10
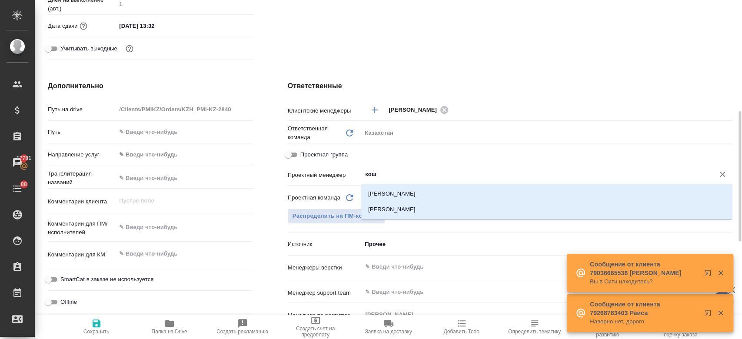
type input "коше"
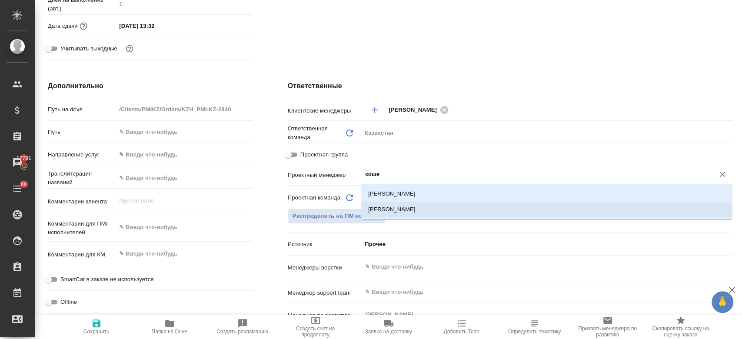
click at [384, 208] on li "[PERSON_NAME]" at bounding box center [546, 210] width 371 height 16
type textarea "x"
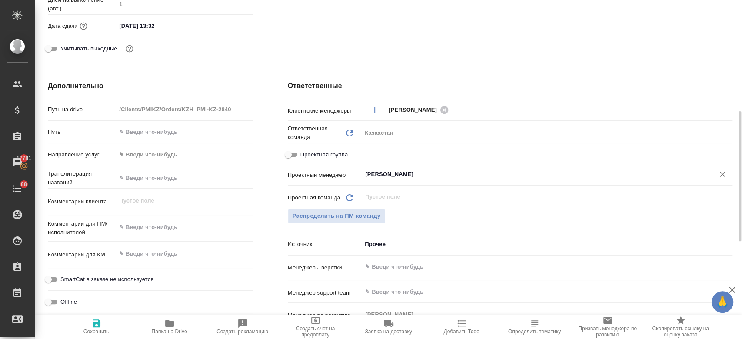
type input "[PERSON_NAME]"
click at [96, 326] on icon "button" at bounding box center [96, 323] width 10 height 10
type textarea "x"
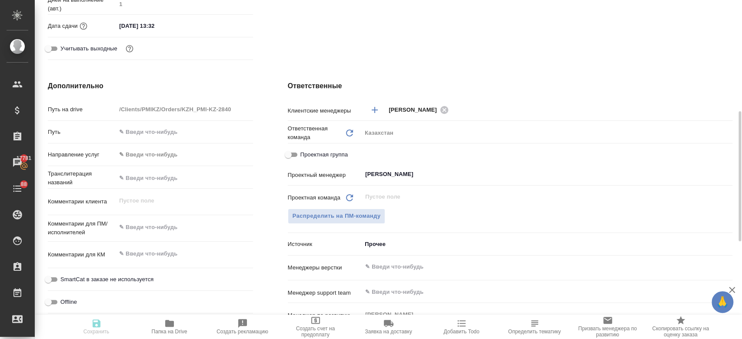
type textarea "x"
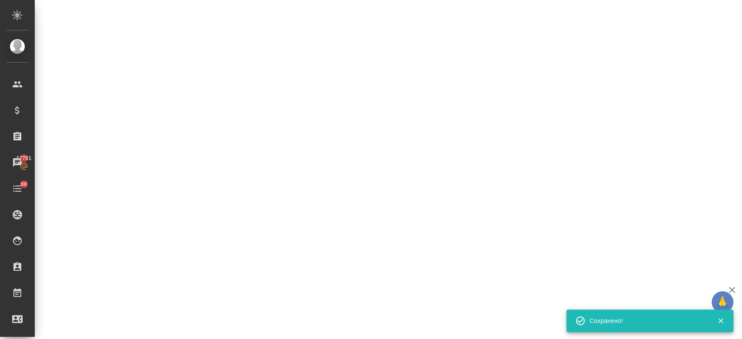
select select "RU"
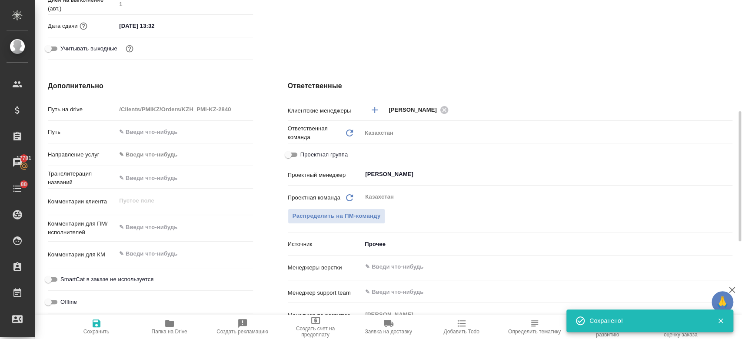
type textarea "x"
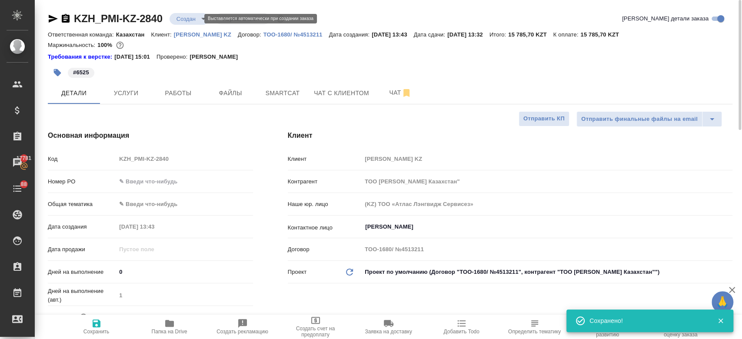
click at [187, 21] on body "🙏 .cls-1 fill:#fff; AWATERA Kosherbayeva Nazerke Клиенты Спецификации Заказы 17…" at bounding box center [371, 169] width 742 height 339
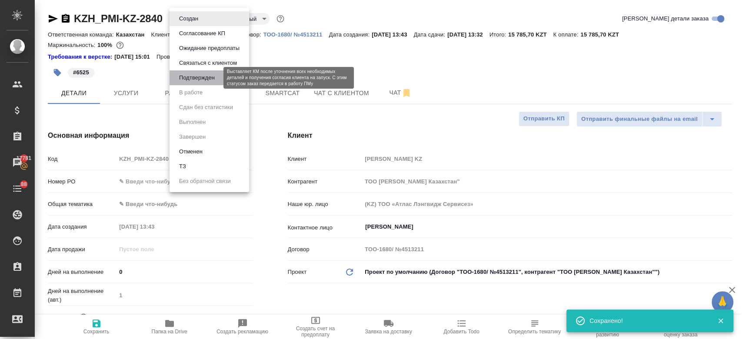
click at [206, 77] on button "Подтвержден" at bounding box center [196, 78] width 41 height 10
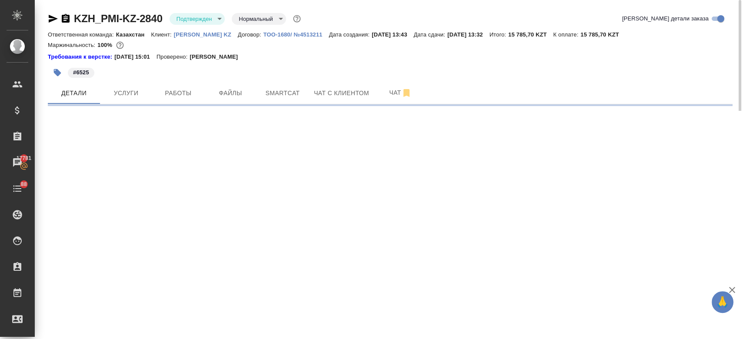
select select "RU"
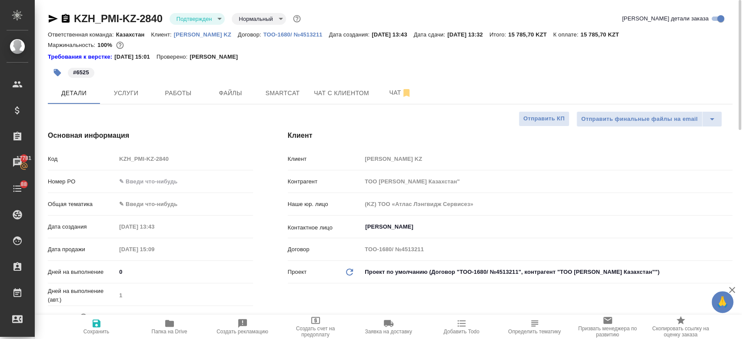
type textarea "x"
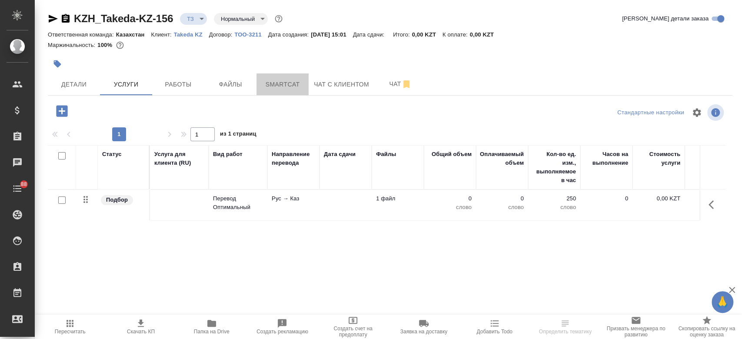
click at [285, 85] on span "Smartcat" at bounding box center [283, 84] width 42 height 11
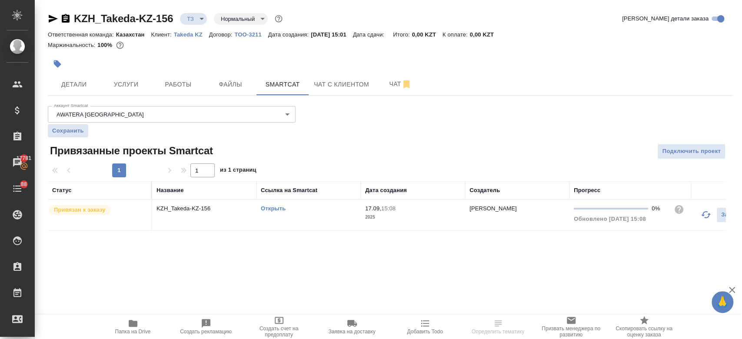
click at [278, 208] on link "Открыть" at bounding box center [273, 208] width 25 height 7
click at [397, 88] on span "Чат" at bounding box center [400, 84] width 42 height 11
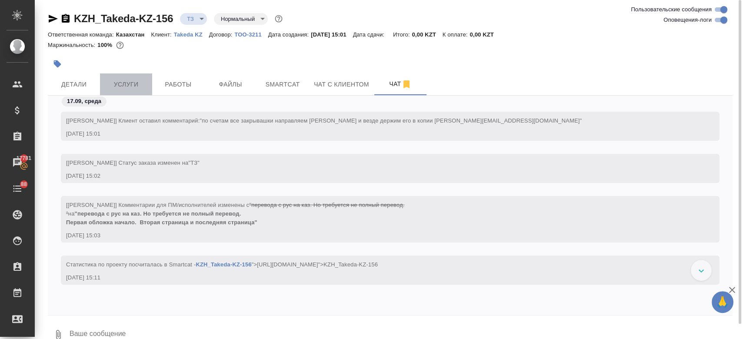
click at [118, 91] on button "Услуги" at bounding box center [126, 84] width 52 height 22
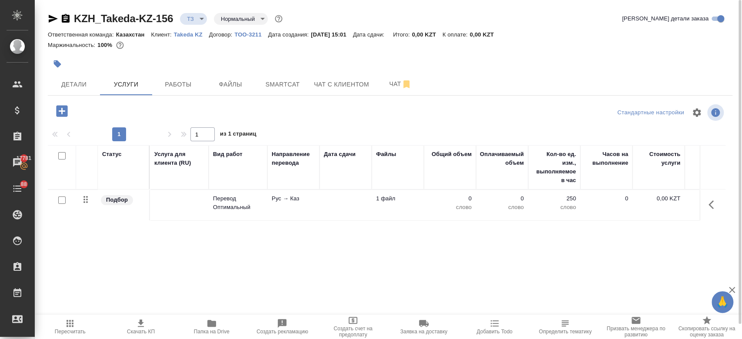
click at [154, 207] on td at bounding box center [179, 205] width 59 height 30
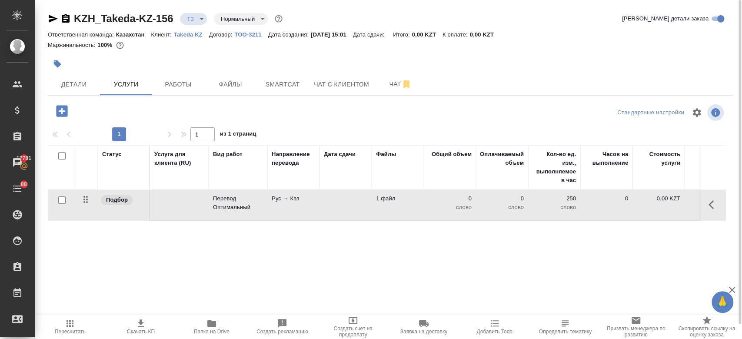
click at [154, 207] on td at bounding box center [179, 205] width 59 height 30
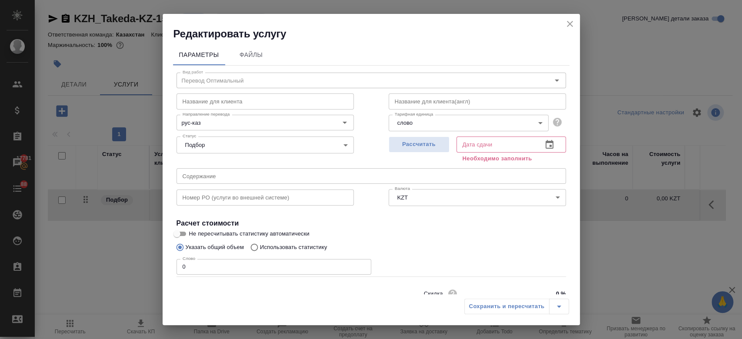
click at [302, 243] on p "Использовать статистику" at bounding box center [293, 247] width 67 height 9
click at [260, 243] on input "Использовать статистику" at bounding box center [253, 247] width 14 height 17
radio input "true"
radio input "false"
click at [551, 287] on icon at bounding box center [555, 288] width 9 height 6
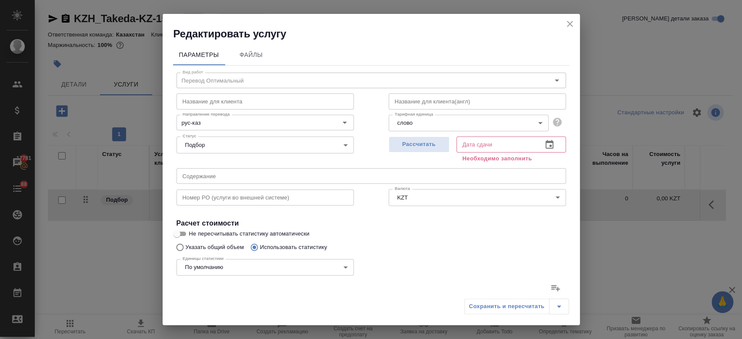
click at [0, 0] on input "file" at bounding box center [0, 0] width 0 height 0
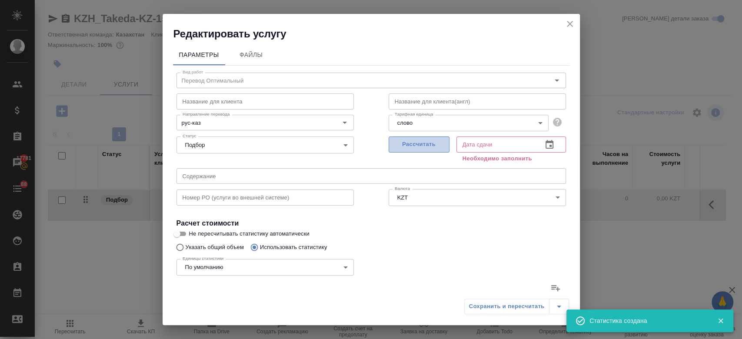
click at [428, 146] on span "Рассчитать" at bounding box center [418, 144] width 51 height 10
type input "6"
type input "8"
type input "1"
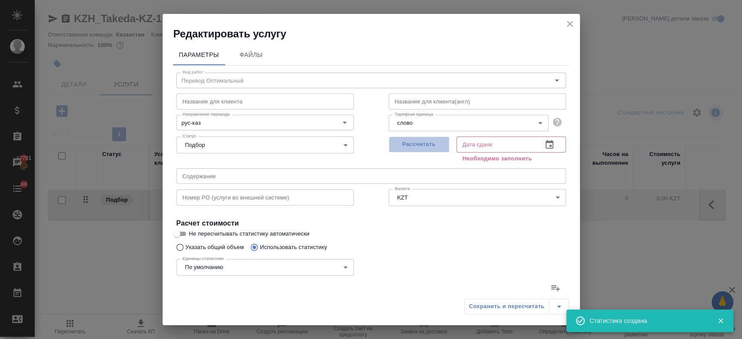
type input "1"
type input "3"
type input "1"
type input "28"
type input "221"
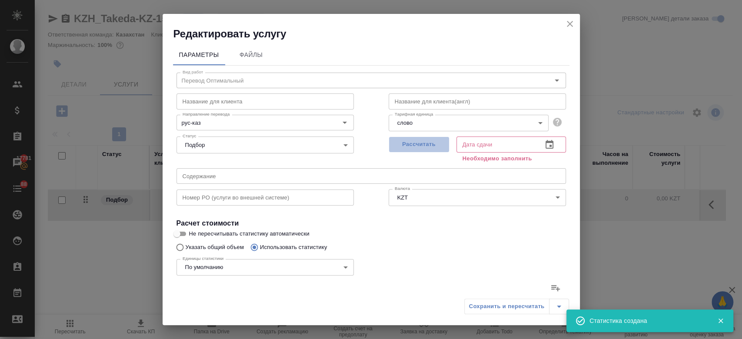
type input "4"
type input "7"
type input "50"
type input "51"
type input "364"
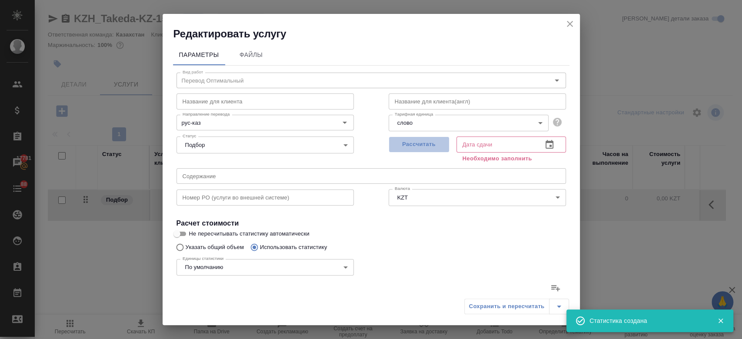
type input "2367"
type input "57"
type input "400"
type input "2641"
type input "63"
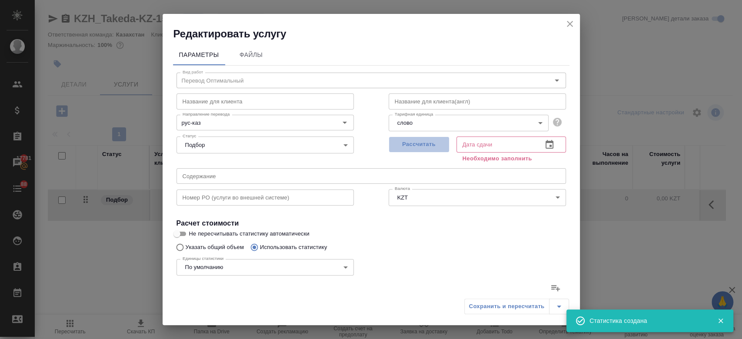
type input "406"
type input "2649"
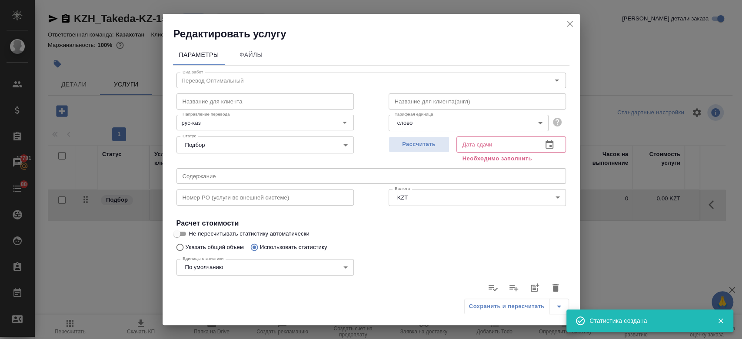
type input "17.09.2025 15:11"
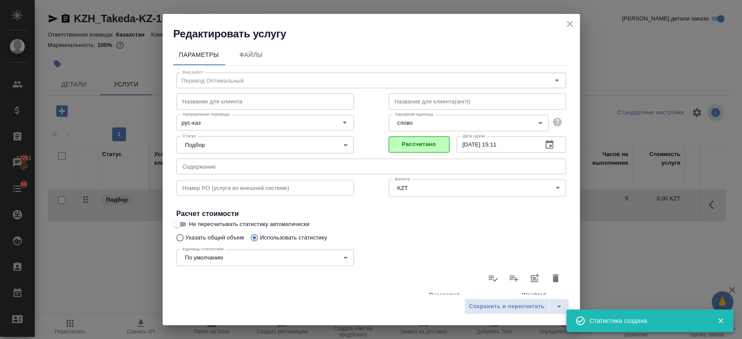
scroll to position [252, 0]
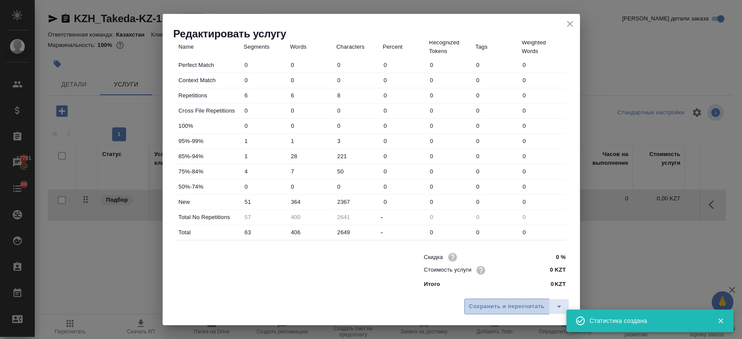
click at [498, 302] on span "Сохранить и пересчитать" at bounding box center [507, 307] width 76 height 10
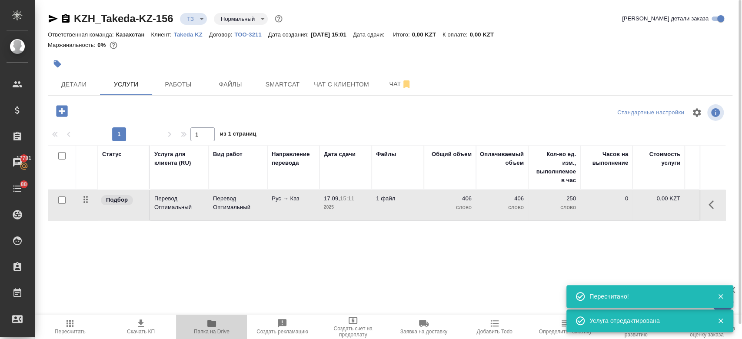
click at [210, 325] on icon "button" at bounding box center [211, 323] width 9 height 7
click at [359, 204] on p "2025" at bounding box center [345, 207] width 43 height 9
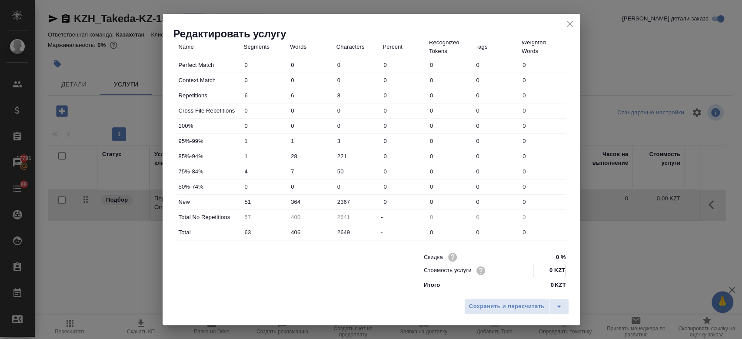
click at [550, 271] on input "0 KZT" at bounding box center [549, 270] width 32 height 13
type input "13.2 KZT"
click at [500, 300] on button "Сохранить и пересчитать" at bounding box center [506, 306] width 85 height 16
click at [487, 306] on span "Сохранить и пересчитать" at bounding box center [507, 307] width 76 height 10
click at [481, 306] on span "Сохранить и пересчитать" at bounding box center [507, 307] width 76 height 10
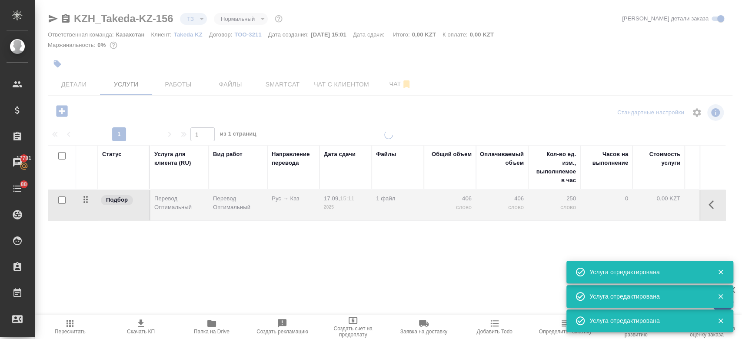
click at [497, 308] on div at bounding box center [388, 234] width 707 height 209
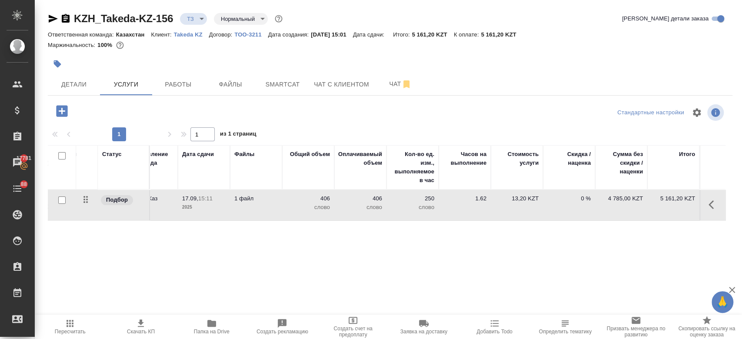
scroll to position [0, 0]
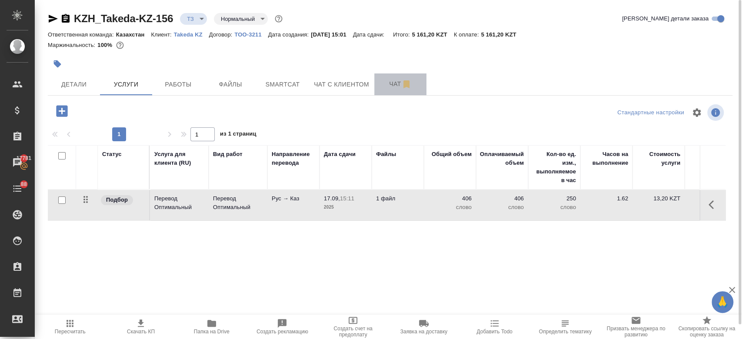
click at [388, 76] on button "Чат" at bounding box center [400, 84] width 52 height 22
click at [393, 82] on span "Чат" at bounding box center [400, 84] width 42 height 11
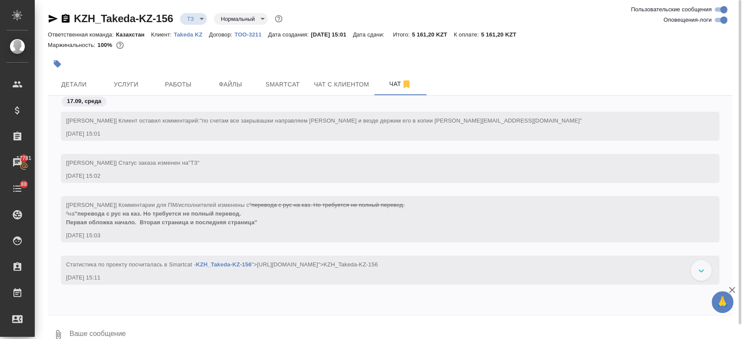
scroll to position [15, 0]
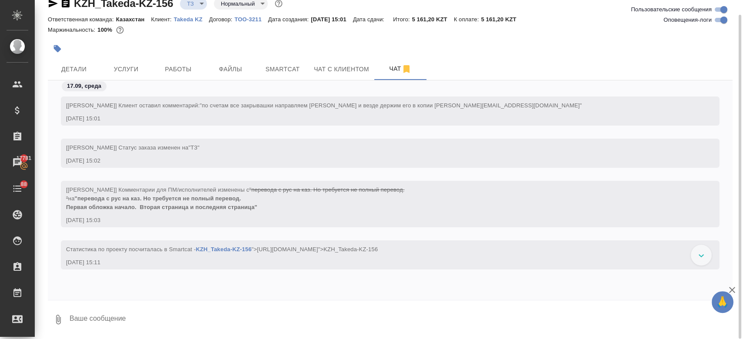
click at [229, 23] on div "Ответственная команда: Казахстан Клиент: Takeda KZ Договор: ТОО-3211 Дата созда…" at bounding box center [390, 19] width 684 height 10
click at [228, 32] on div "Маржинальность: 100%" at bounding box center [390, 29] width 684 height 11
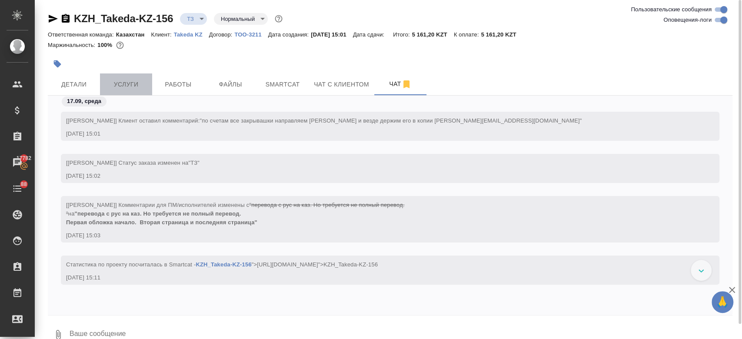
click at [139, 82] on span "Услуги" at bounding box center [126, 84] width 42 height 11
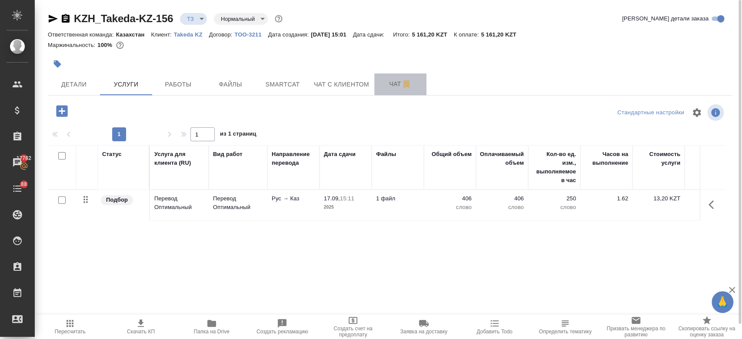
click at [395, 85] on span "Чат" at bounding box center [400, 84] width 42 height 11
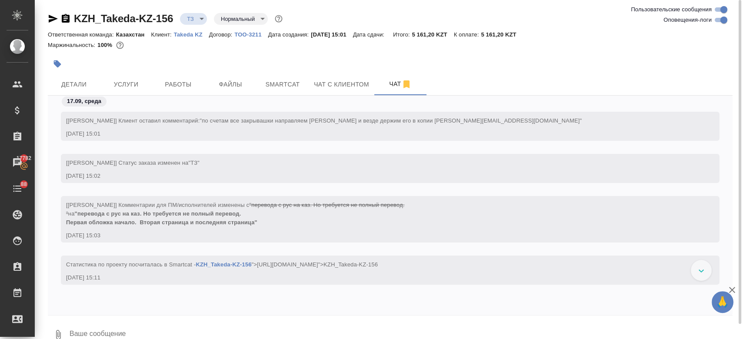
scroll to position [15, 0]
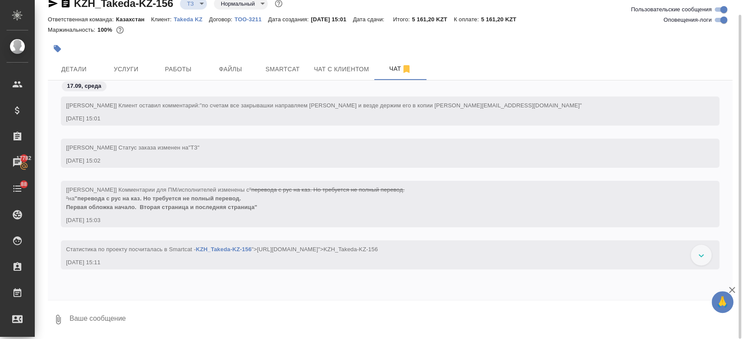
click at [255, 43] on div at bounding box center [276, 48] width 456 height 19
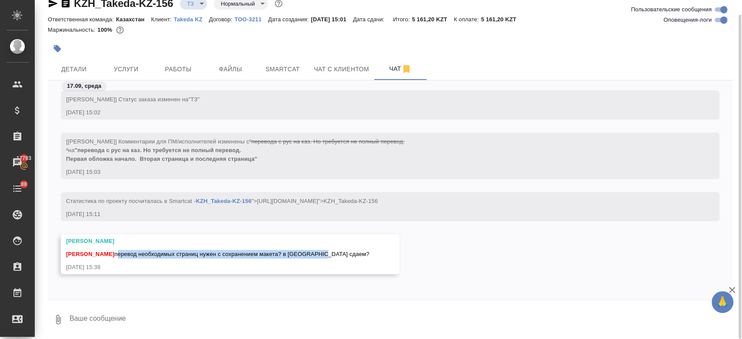
drag, startPoint x: 334, startPoint y: 251, endPoint x: 128, endPoint y: 252, distance: 206.4
click at [128, 252] on div "Заборова Александра Кошербаева Назерке перевод необходимых страниц нужен с сохр…" at bounding box center [230, 254] width 338 height 40
copy span "перевод необходимых страниц нужен с сохранением макета? в пдф сдаем?"
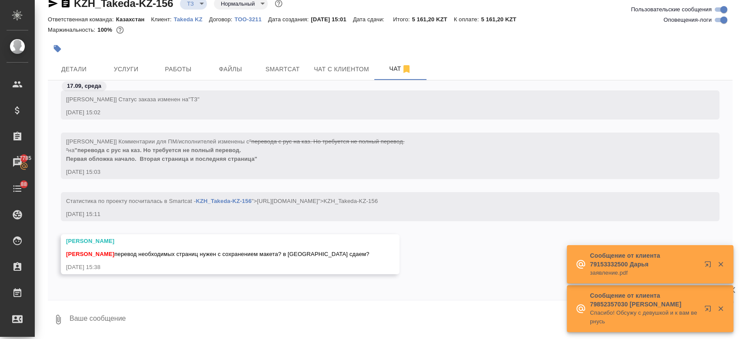
click at [192, 318] on textarea at bounding box center [400, 320] width 663 height 30
type textarea "в пдф"
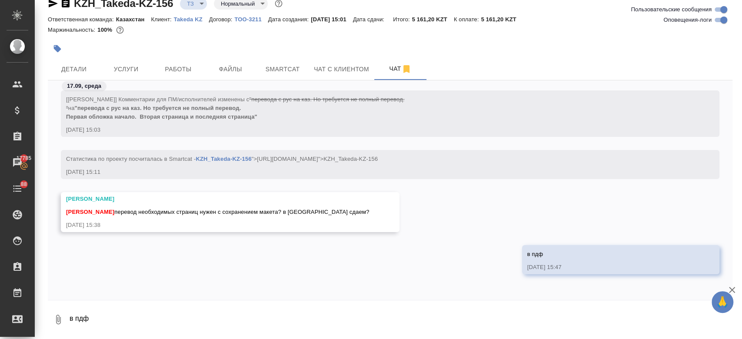
click at [330, 30] on div "Маржинальность: 100%" at bounding box center [390, 29] width 684 height 11
click at [153, 308] on textarea "в пдф" at bounding box center [400, 320] width 663 height 30
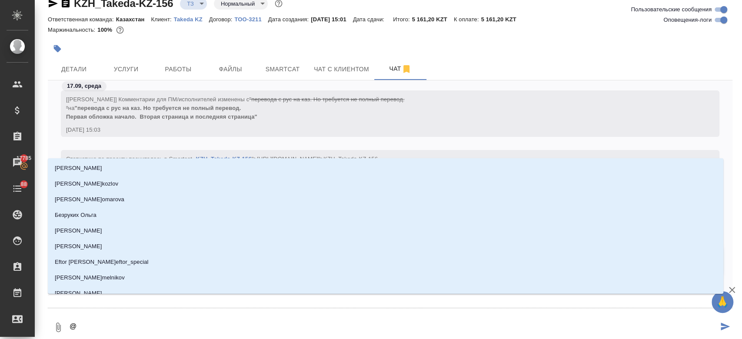
click at [153, 314] on textarea "@" at bounding box center [393, 327] width 649 height 30
type textarea "@з"
type input "з"
type textarea "@за"
type input "за"
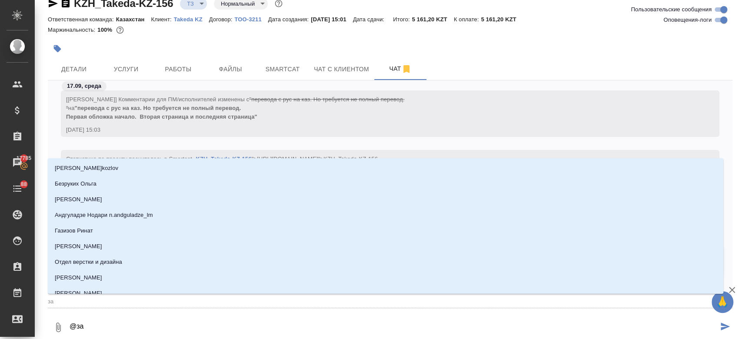
type textarea "@заб"
type input "заб"
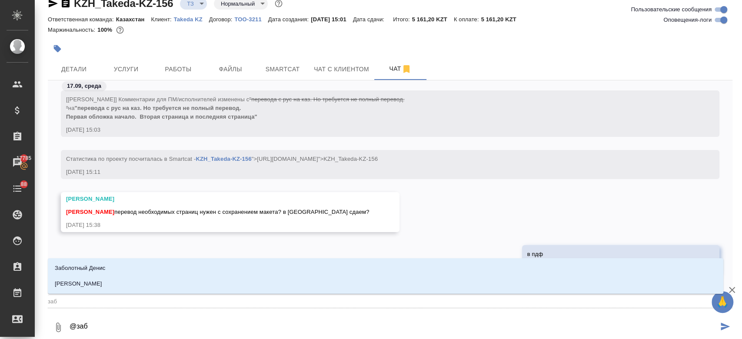
type textarea "@забо"
type input "забо"
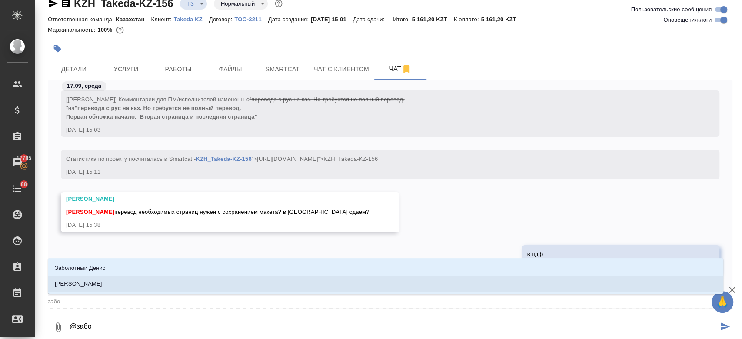
click at [131, 285] on li "Заборова Александра" at bounding box center [385, 284] width 675 height 16
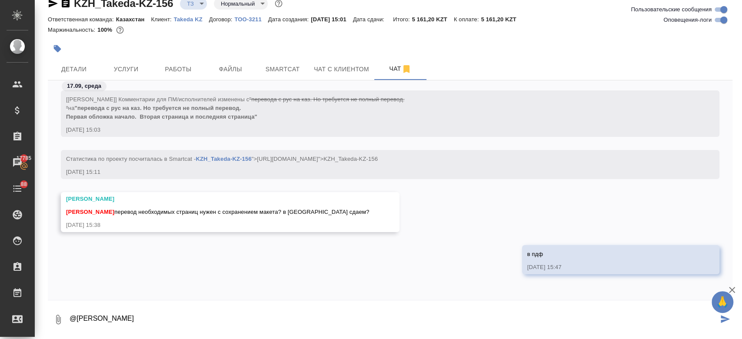
type textarea "@Заборова Александра"
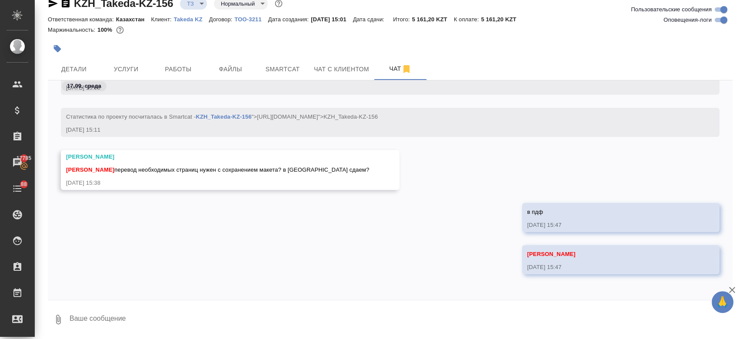
click at [143, 218] on div "в пдф 17.09.25, 15:47" at bounding box center [390, 224] width 684 height 42
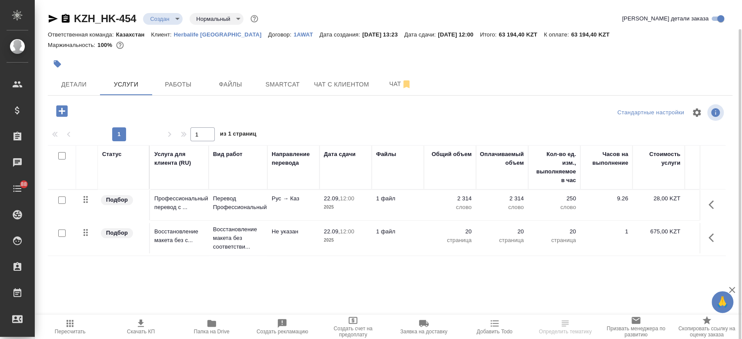
scroll to position [15, 0]
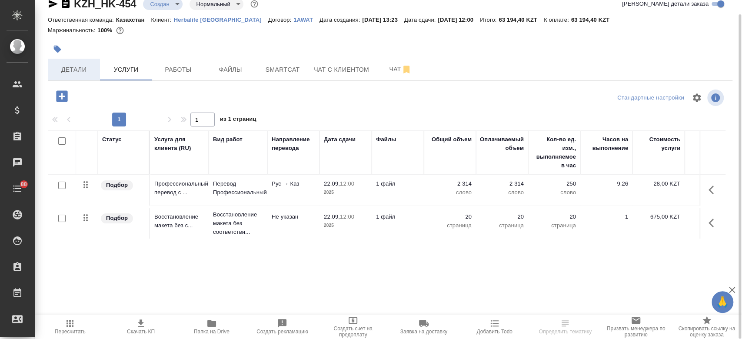
click at [66, 76] on button "Детали" at bounding box center [74, 70] width 52 height 22
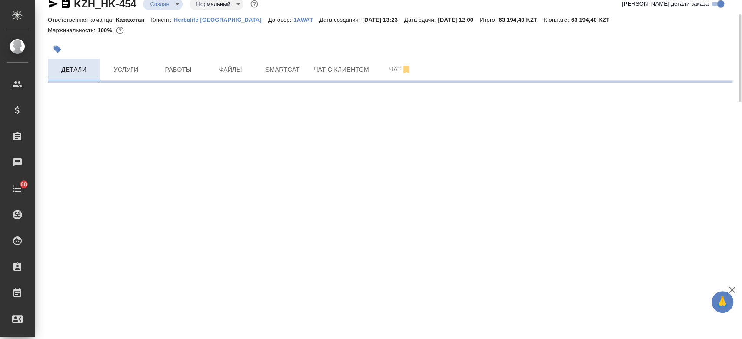
select select "RU"
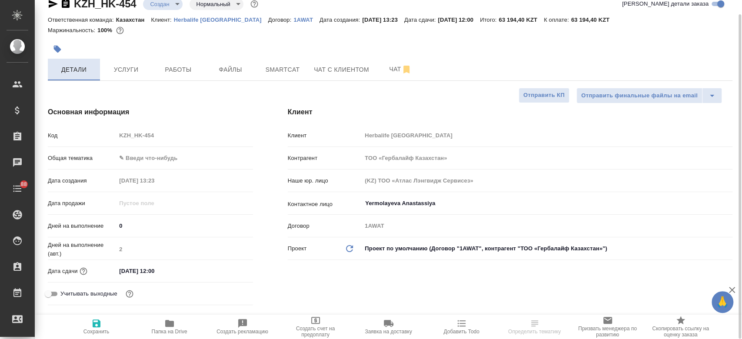
type textarea "x"
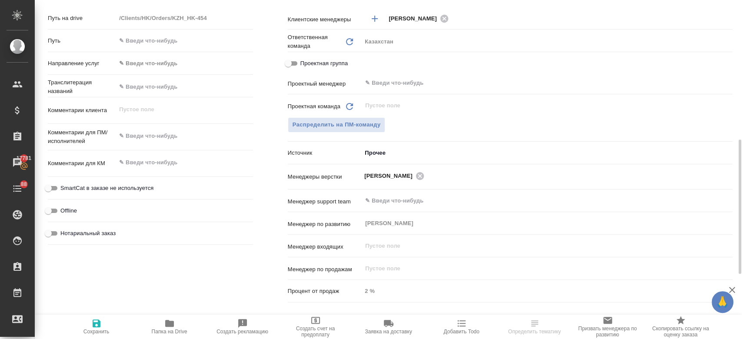
scroll to position [359, 0]
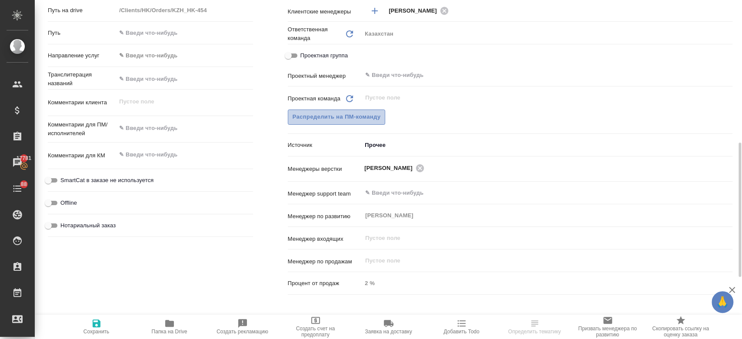
click at [360, 123] on button "Распределить на ПМ-команду" at bounding box center [337, 116] width 98 height 15
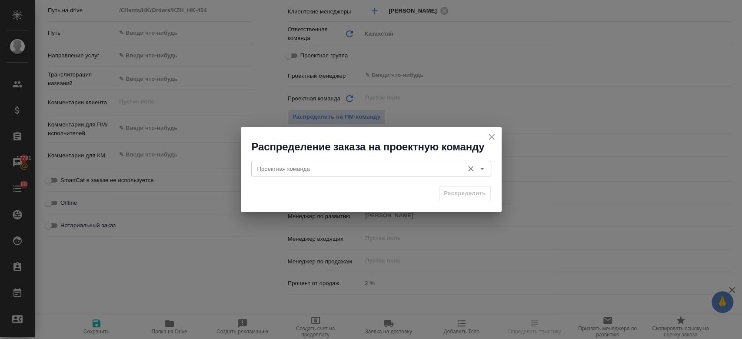
click at [399, 167] on input "Проектная команда" at bounding box center [356, 168] width 205 height 10
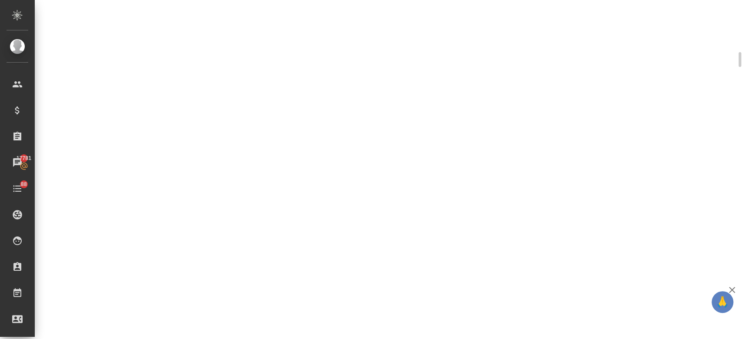
scroll to position [358, 0]
select select "RU"
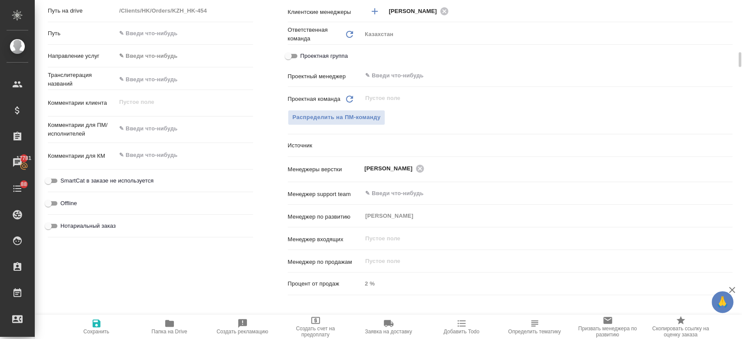
type textarea "x"
click at [362, 120] on span "Распределить на ПМ-команду" at bounding box center [336, 118] width 88 height 10
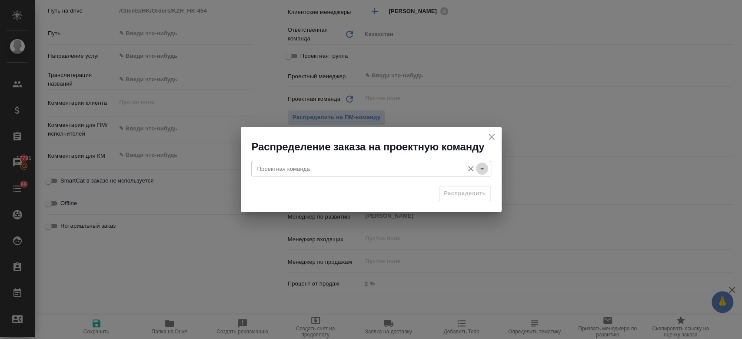
click at [486, 168] on icon "Open" at bounding box center [482, 168] width 10 height 10
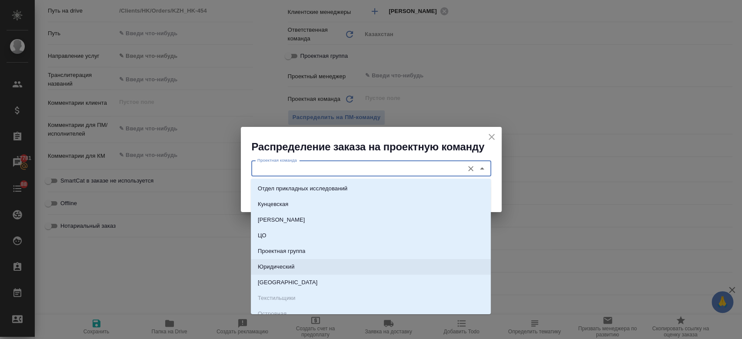
click at [315, 273] on li "Юридический" at bounding box center [371, 267] width 240 height 16
type input "Юридический"
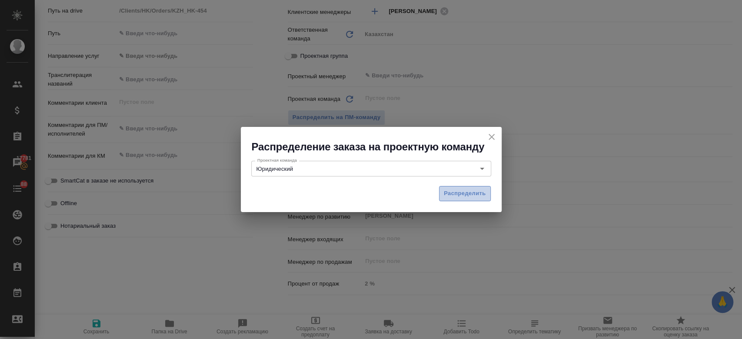
click at [457, 193] on span "Распределить" at bounding box center [465, 194] width 42 height 10
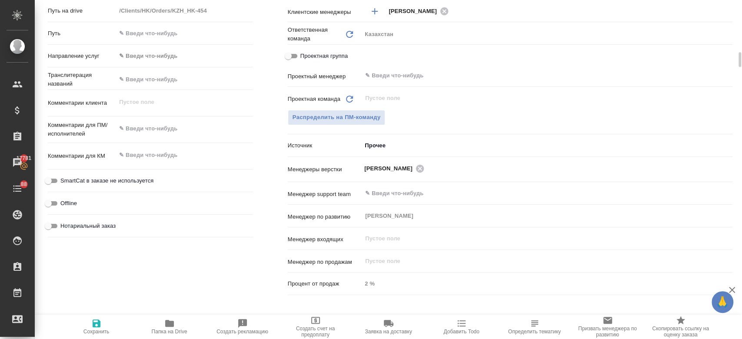
type textarea "x"
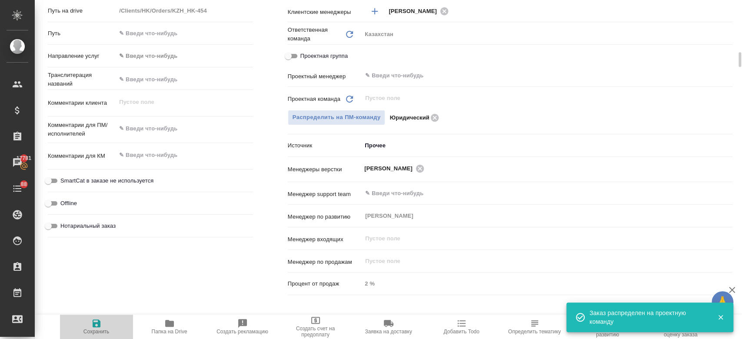
click at [104, 321] on span "Сохранить" at bounding box center [96, 326] width 63 height 17
type textarea "x"
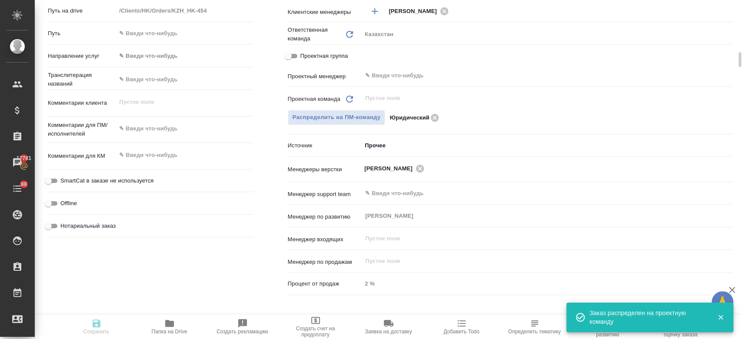
type textarea "x"
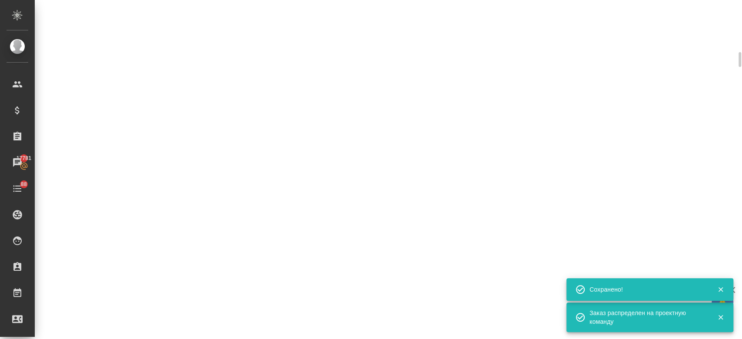
select select "RU"
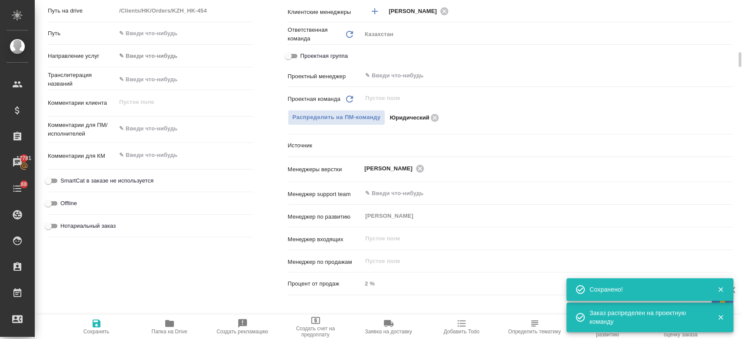
type textarea "x"
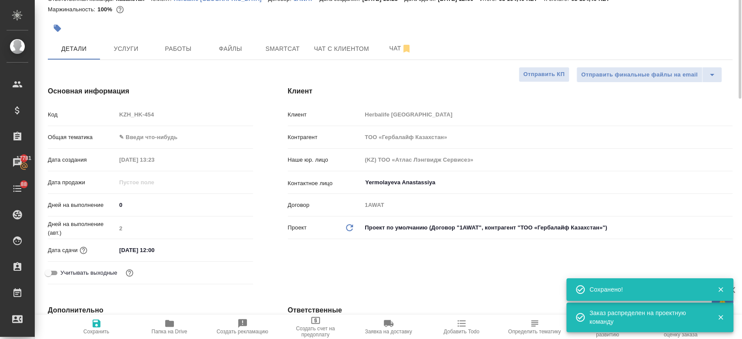
scroll to position [0, 0]
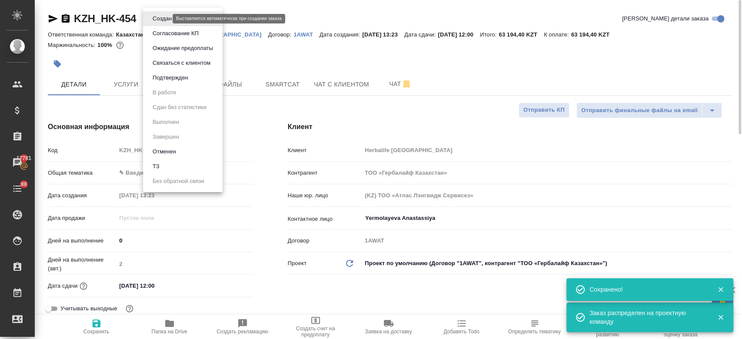
click at [166, 19] on body "🙏 .cls-1 fill:#fff; AWATERA Kosherbayeva Nazerke Клиенты Спецификации Заказы 17…" at bounding box center [371, 169] width 742 height 339
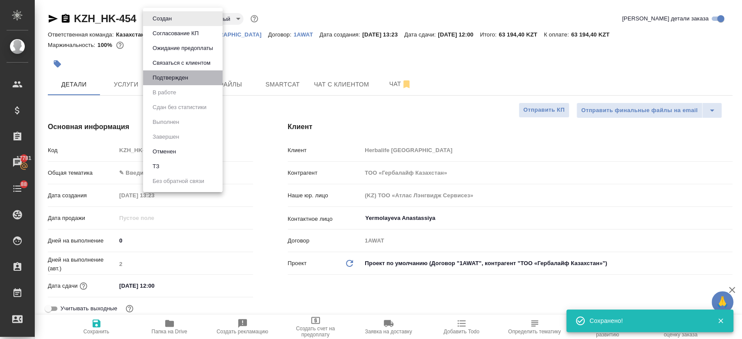
click at [181, 83] on li "Подтвержден" at bounding box center [183, 77] width 80 height 15
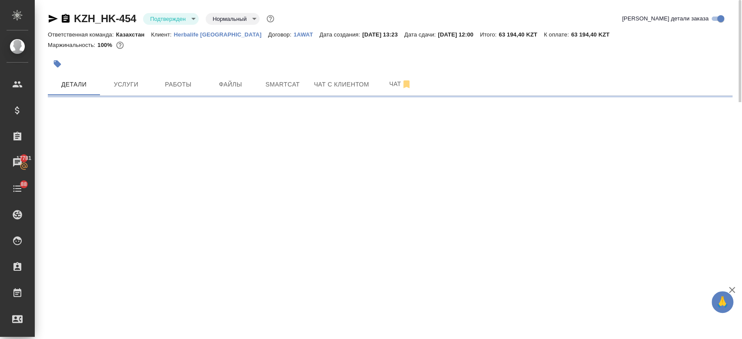
select select "RU"
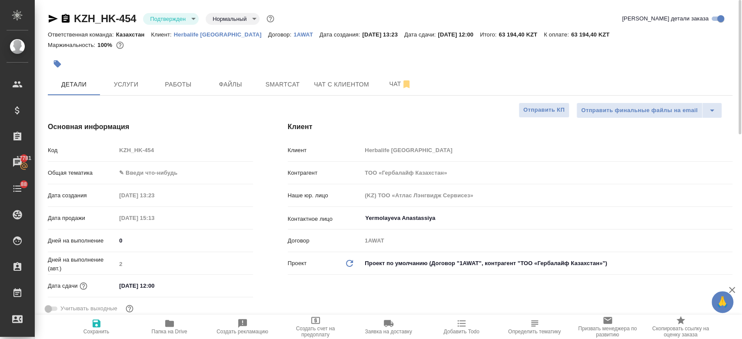
type textarea "x"
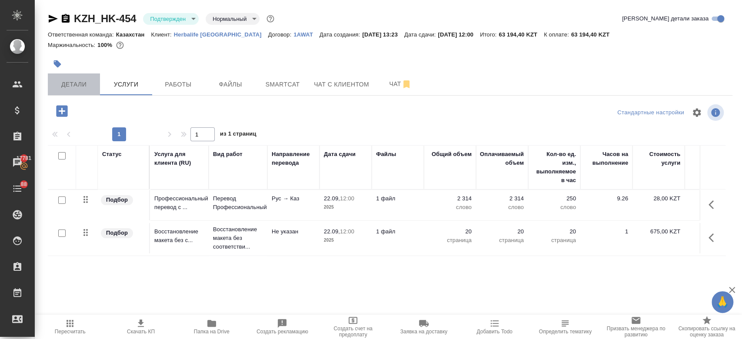
click at [93, 89] on span "Детали" at bounding box center [74, 84] width 42 height 11
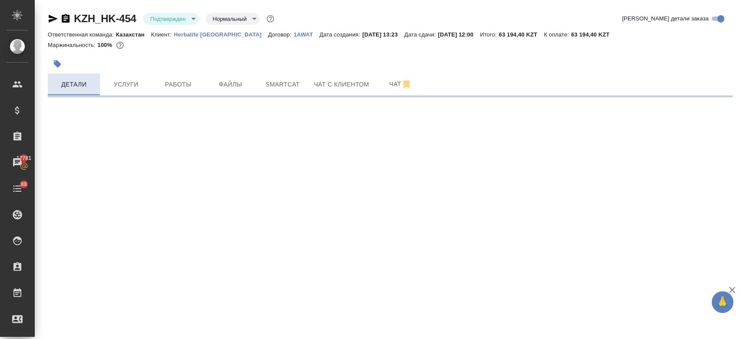
select select "RU"
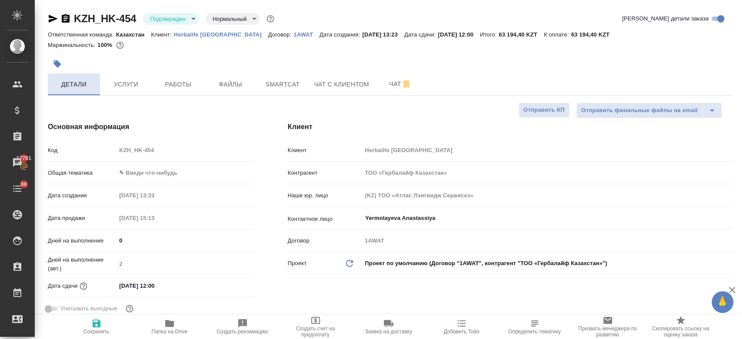
type textarea "x"
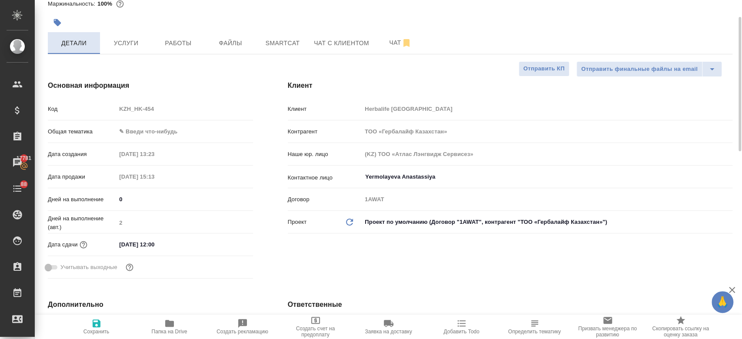
scroll to position [42, 0]
click at [149, 241] on input "[DATE] 12:00" at bounding box center [154, 244] width 76 height 13
click at [222, 247] on icon "button" at bounding box center [227, 244] width 10 height 10
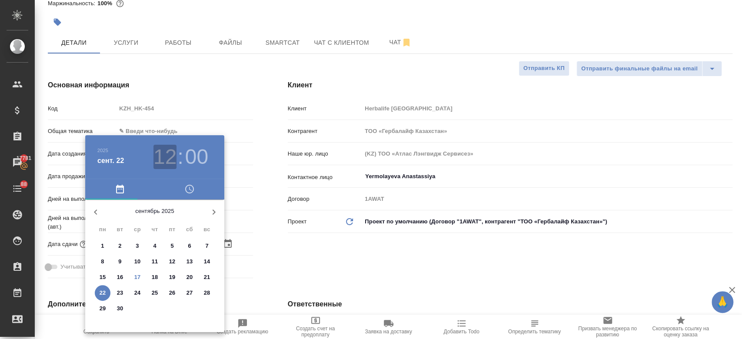
click at [166, 160] on h3 "12" at bounding box center [164, 157] width 23 height 24
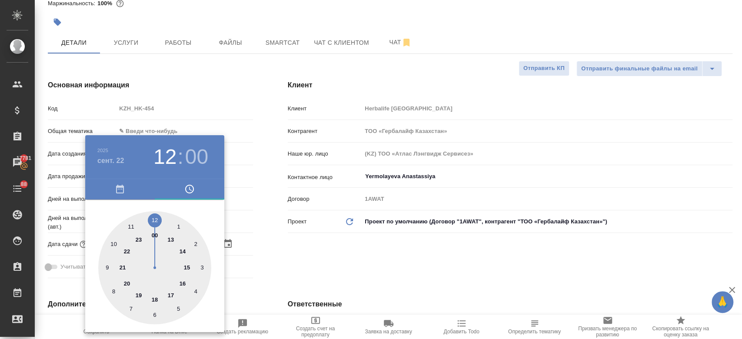
click at [184, 255] on div at bounding box center [154, 267] width 113 height 113
type input "[DATE] 14:00"
type textarea "x"
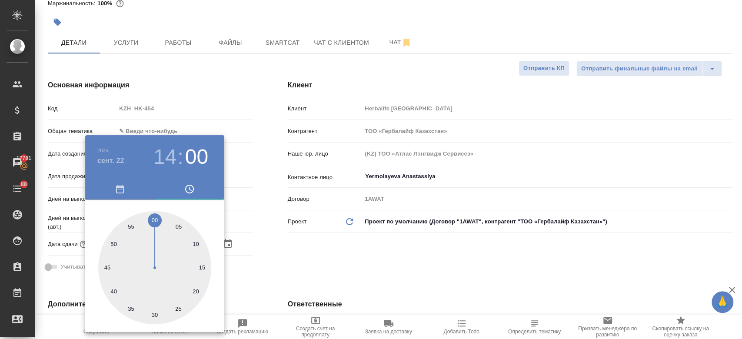
click at [292, 268] on div at bounding box center [371, 169] width 742 height 339
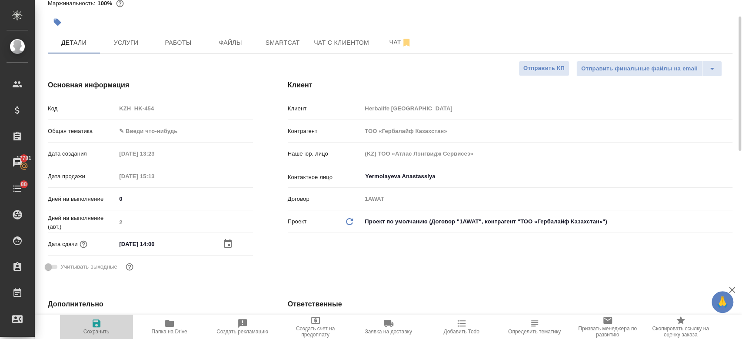
click at [104, 319] on span "Сохранить" at bounding box center [96, 326] width 63 height 17
type textarea "x"
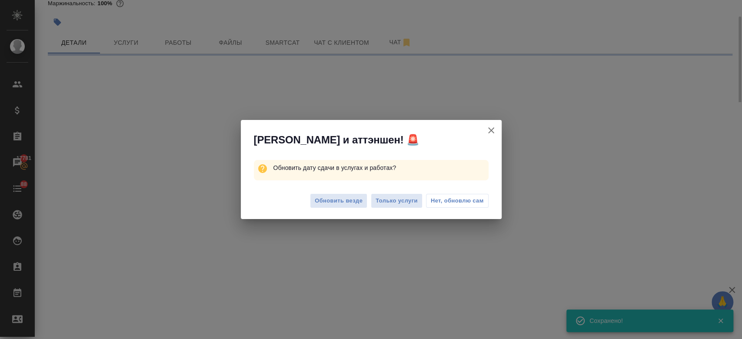
select select "RU"
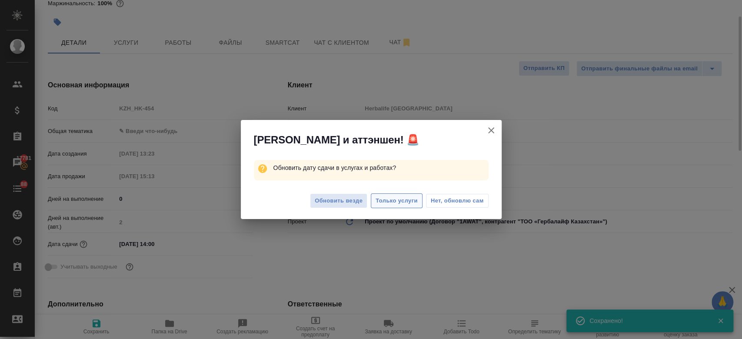
type textarea "x"
click at [386, 206] on button "Только услуги" at bounding box center [397, 200] width 52 height 15
type textarea "x"
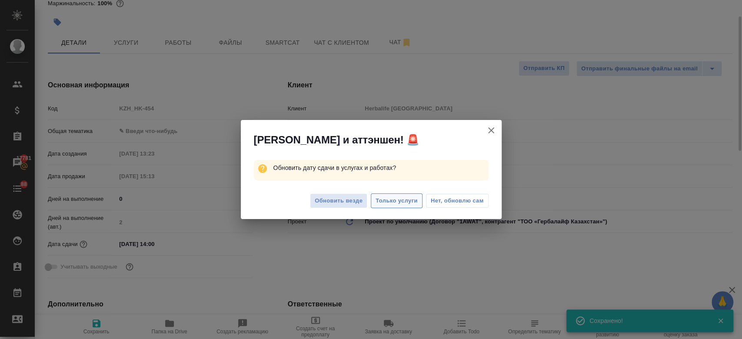
type textarea "x"
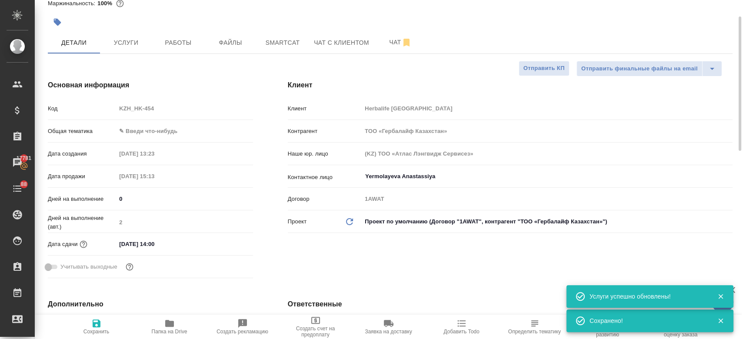
scroll to position [0, 0]
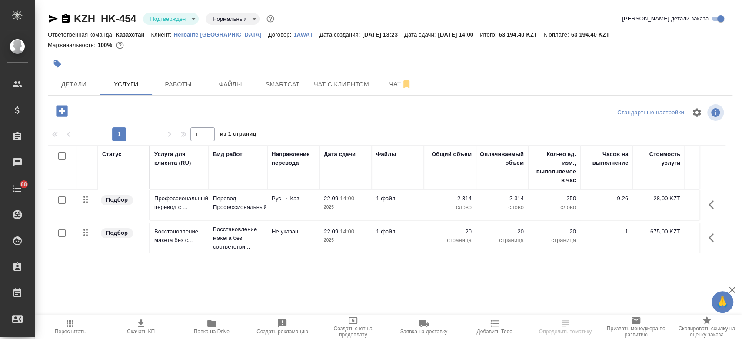
click at [190, 40] on div "Маржинальность: 100%" at bounding box center [390, 45] width 684 height 11
click at [188, 36] on p "Herbalife [GEOGRAPHIC_DATA]" at bounding box center [221, 34] width 94 height 7
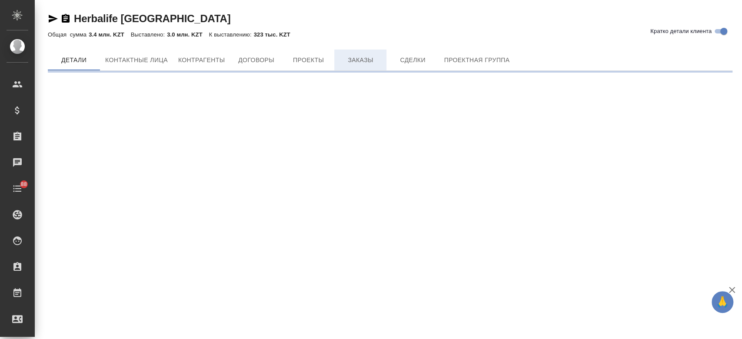
click at [363, 55] on span "Заказы" at bounding box center [360, 60] width 42 height 11
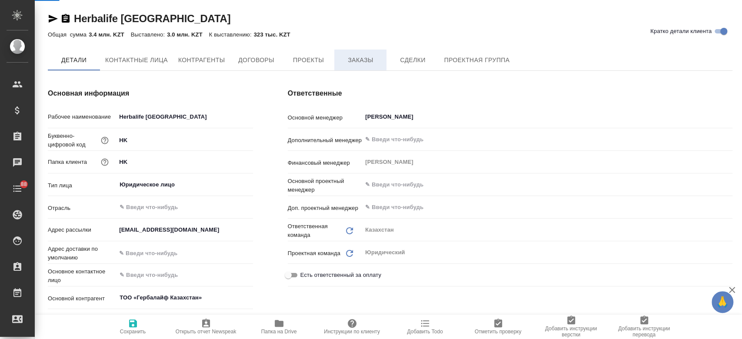
type textarea "x"
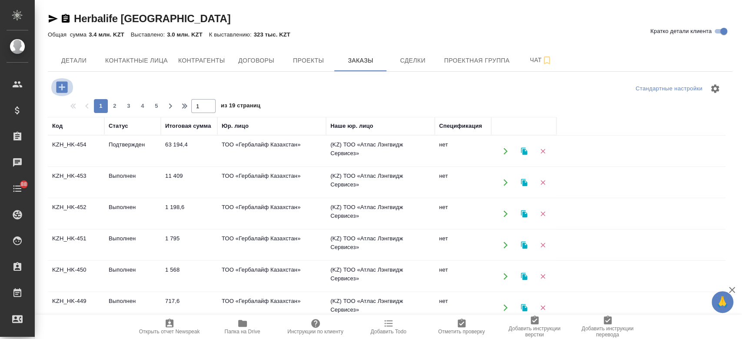
click at [64, 83] on icon "button" at bounding box center [61, 86] width 11 height 11
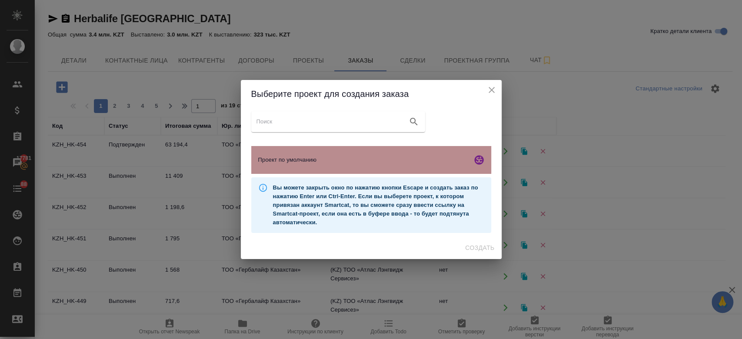
click at [285, 152] on div "Проект по умолчанию" at bounding box center [371, 160] width 240 height 28
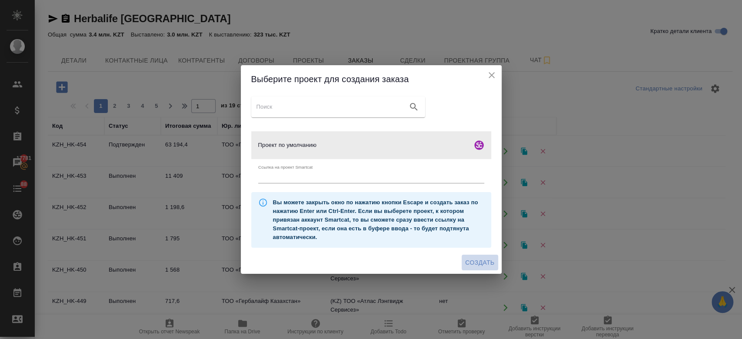
click at [477, 264] on span "Создать" at bounding box center [479, 262] width 29 height 11
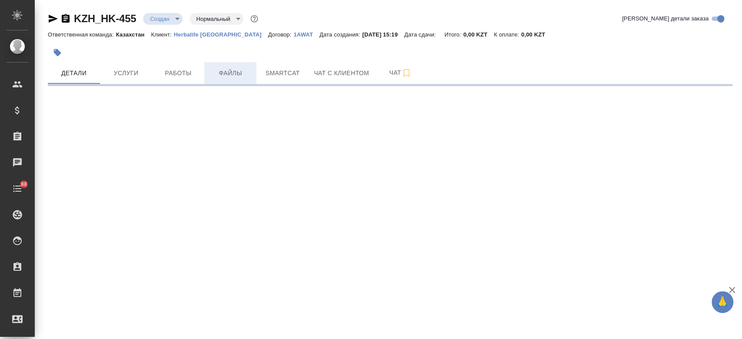
select select "RU"
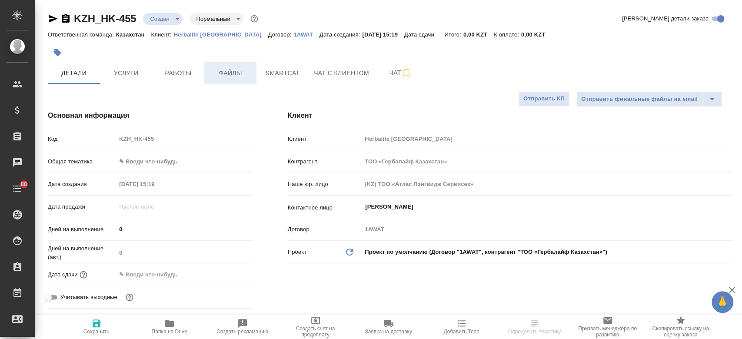
click at [230, 73] on span "Файлы" at bounding box center [230, 73] width 42 height 11
type textarea "x"
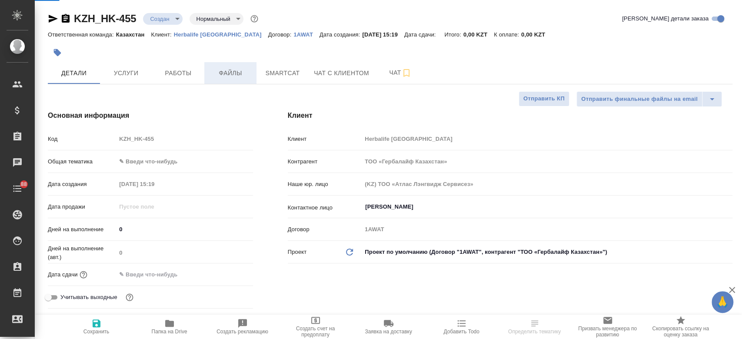
type textarea "x"
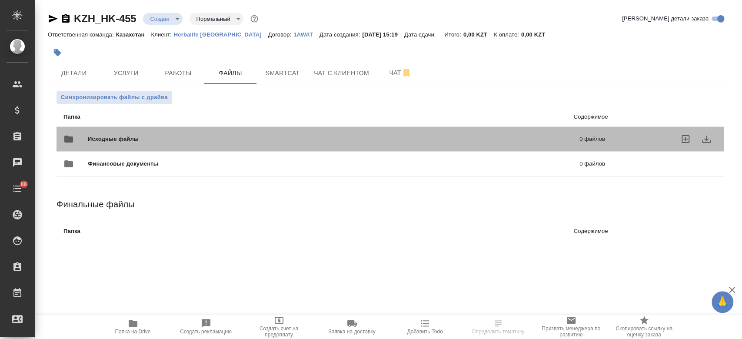
click at [183, 141] on span "Исходные файлы" at bounding box center [223, 139] width 271 height 9
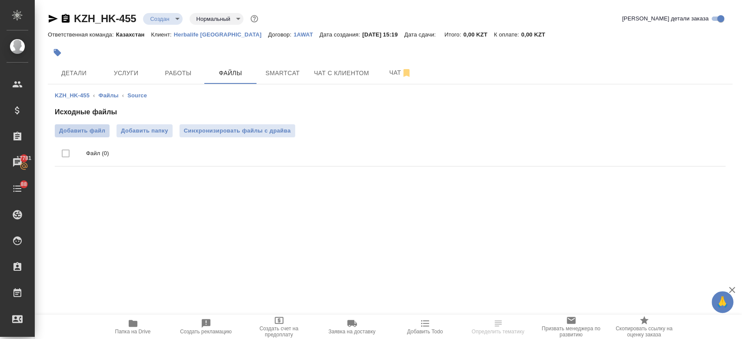
click at [81, 132] on span "Добавить файл" at bounding box center [82, 130] width 46 height 9
click at [0, 0] on input "Добавить файл" at bounding box center [0, 0] width 0 height 0
click at [79, 64] on button "Детали" at bounding box center [74, 73] width 52 height 22
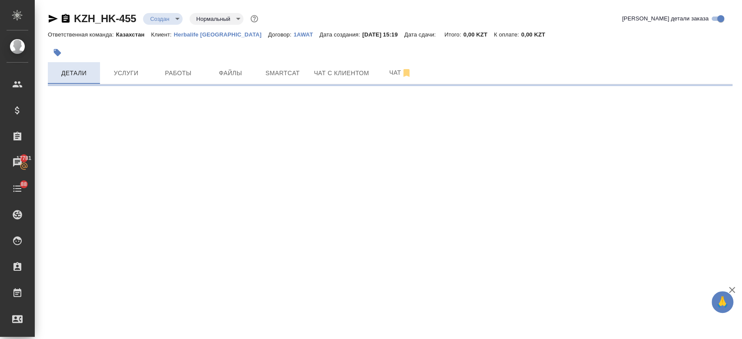
select select "RU"
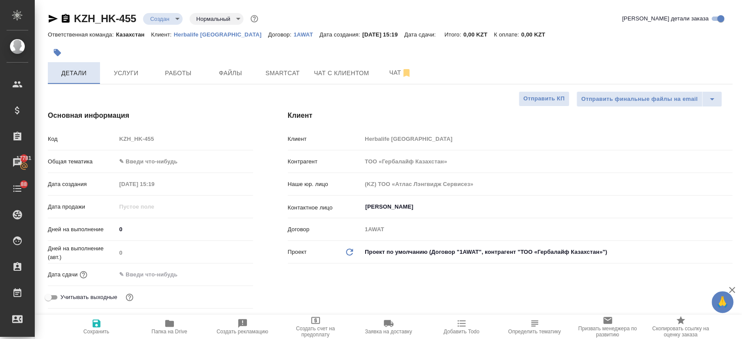
type textarea "x"
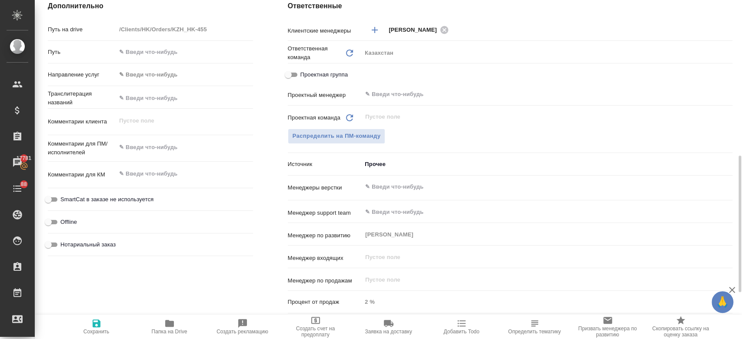
scroll to position [352, 0]
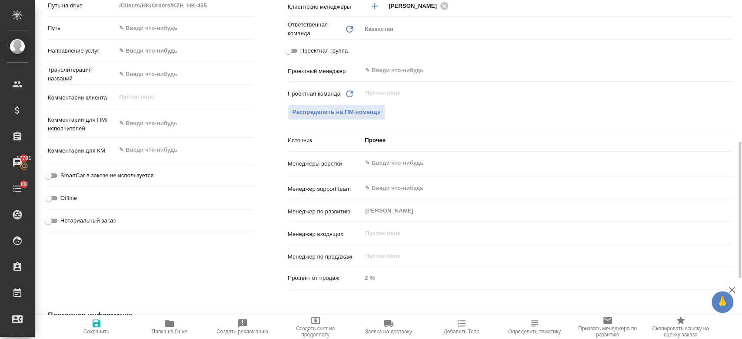
type textarea "x"
click at [168, 116] on textarea at bounding box center [184, 123] width 136 height 15
paste textarea "Loremipsumd sit ame co a elitseddoe tempori utlab etdolore magn aliquaen adm ve…"
type textarea "Loremipsumd sit ame co a elitseddoe tempori utlab etdolore magn aliquaen adm ve…"
type textarea "x"
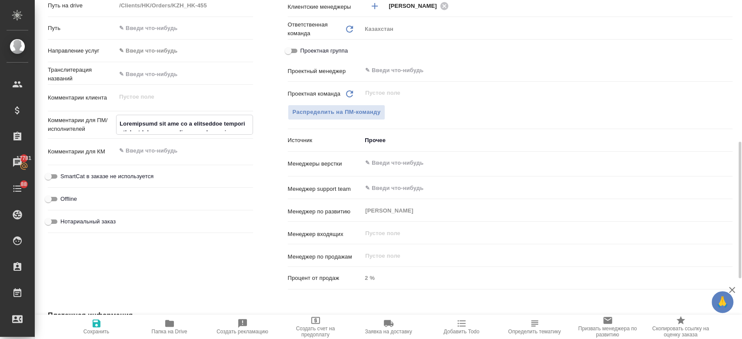
type textarea "x"
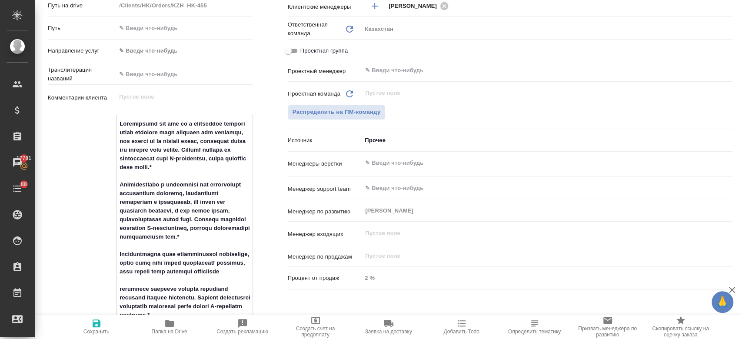
scroll to position [835, 0]
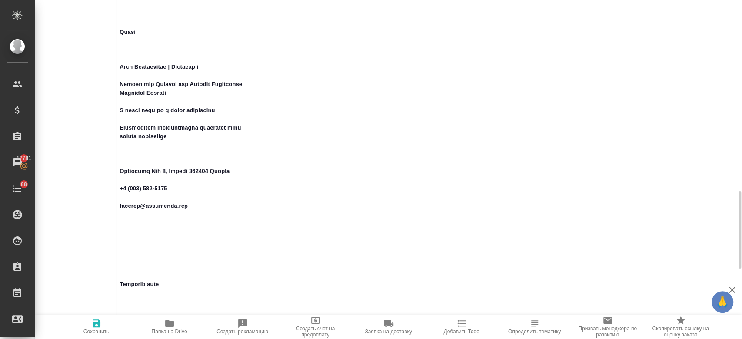
drag, startPoint x: 202, startPoint y: 266, endPoint x: 140, endPoint y: 36, distance: 238.5
type textarea "Loremipsumd sit ame co a elitseddoe tempori utlab etdolore magn aliquaen adm ve…"
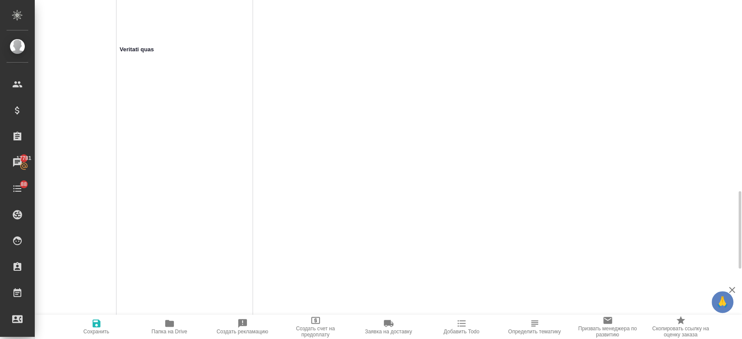
type textarea "x"
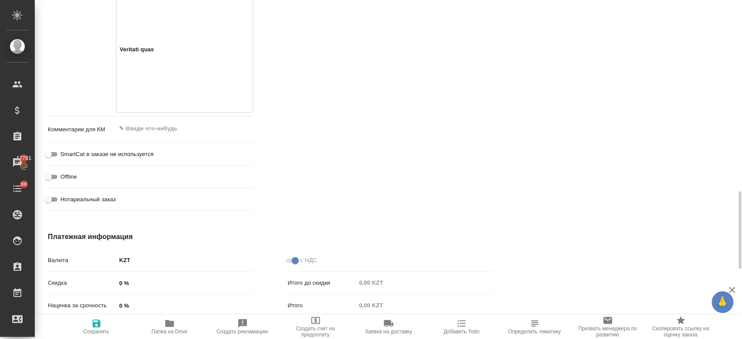
drag, startPoint x: 178, startPoint y: 100, endPoint x: 122, endPoint y: 40, distance: 81.8
type textarea "Loremipsumd sit ame co a elitseddoe tempori utlab etdolore magn aliquaen adm ve…"
type textarea "x"
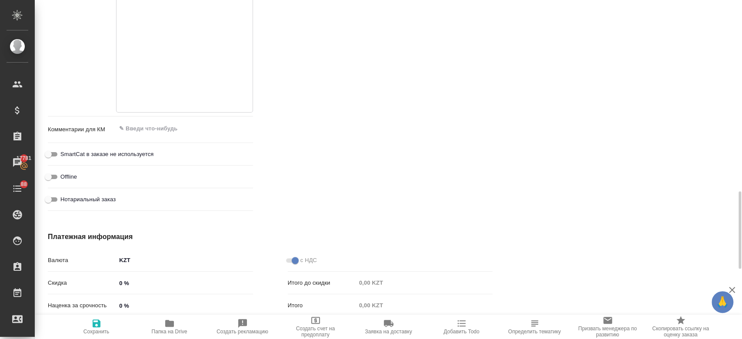
type textarea "x"
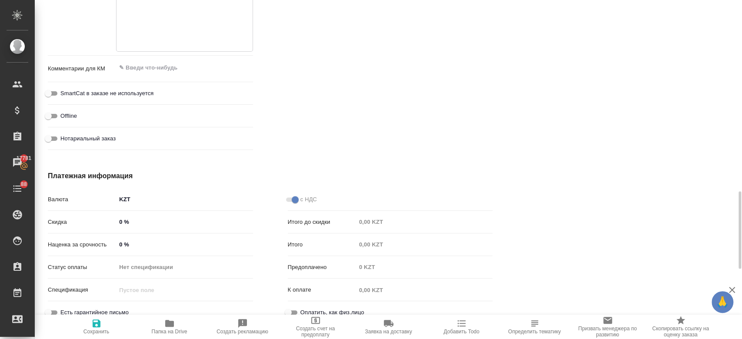
type textarea "Loremipsumd sit ame co a elitseddoe tempori utlab etdolore magn aliquaen adm ve…"
type textarea "x"
type textarea "Loremipsumd sit ame co a elitseddoe tempori utlab etdolore magn aliquaen adm ve…"
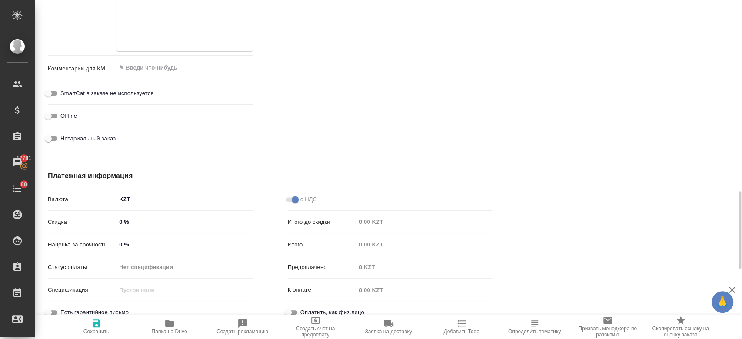
type textarea "x"
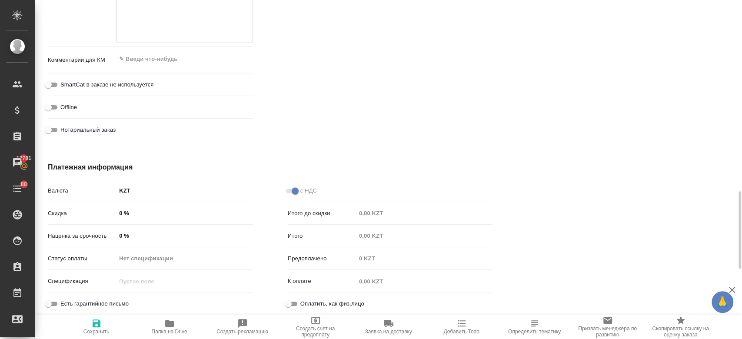
type textarea "Loremipsumd sit ame co a elitseddoe tempori utlab etdolore magn aliquaen adm ve…"
type textarea "x"
type textarea "Loremipsumd sit ame co a elitseddoe tempori utlab etdolore magn aliquaen adm ve…"
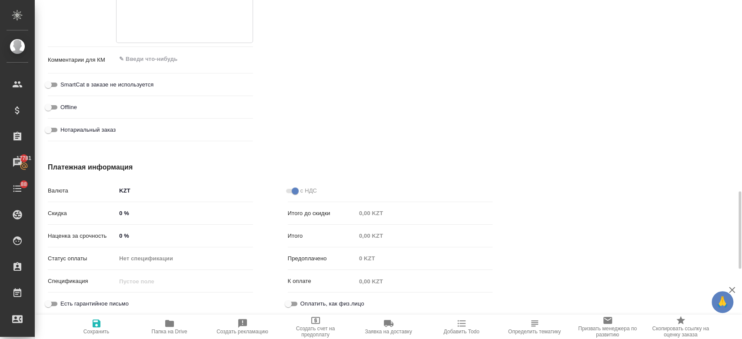
type textarea "x"
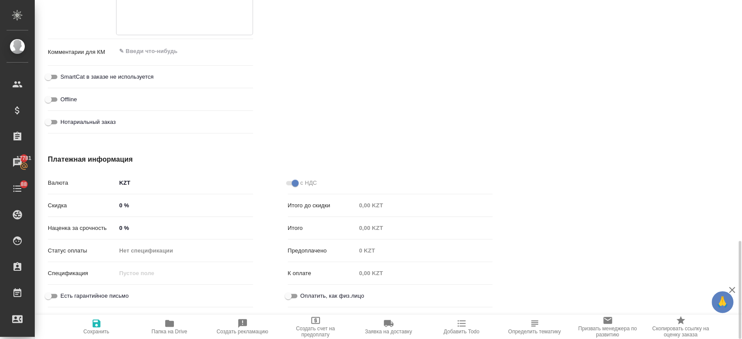
scroll to position [834, 0]
type textarea "Loremipsumd sit ame co a elitseddoe tempori utlab etdolore magn aliquaen adm ve…"
type textarea "x"
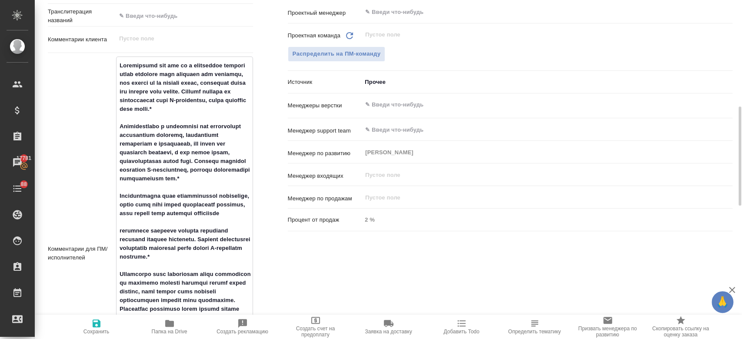
scroll to position [398, 0]
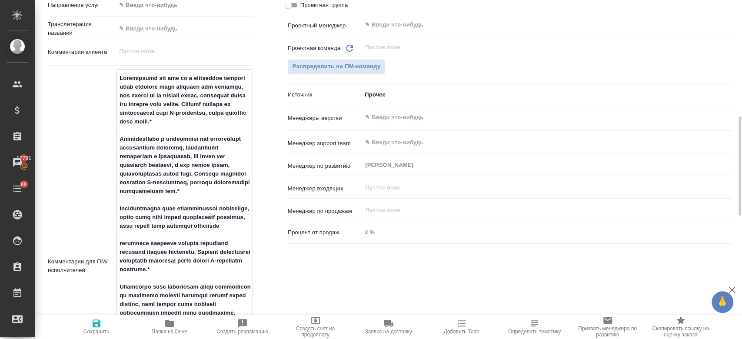
click at [120, 76] on textarea at bounding box center [184, 265] width 136 height 388
type textarea "Loremipsumd sit ame co a elitseddoe tempori utlab etdolore magn aliquaen adm ve…"
type textarea "x"
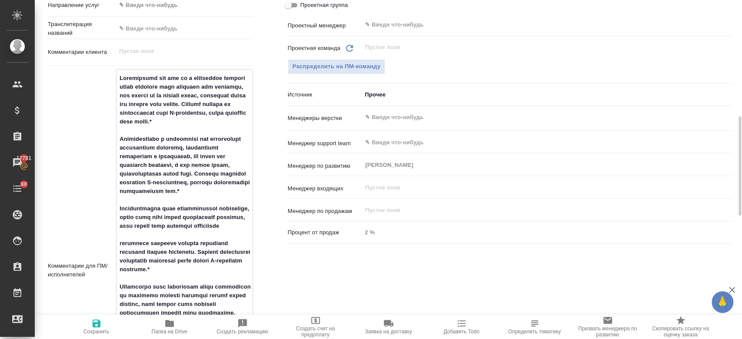
type textarea "Loremipsumd sit ame co a elitseddoe tempori utlab etdolore magn aliquaen adm ve…"
type textarea "x"
type textarea "Loremipsumd sit ame co a elitseddoe tempori utlab etdolore magn aliquaen adm ve…"
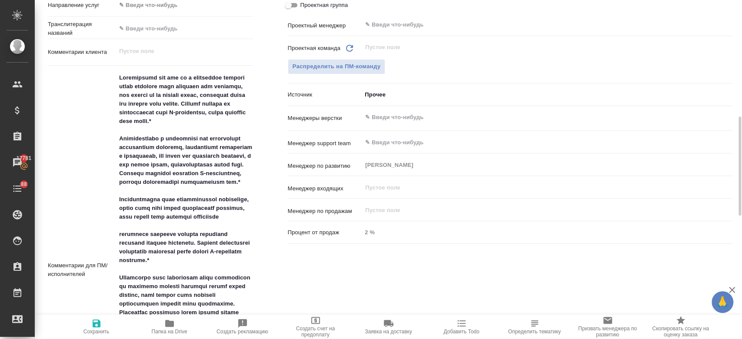
type textarea "x"
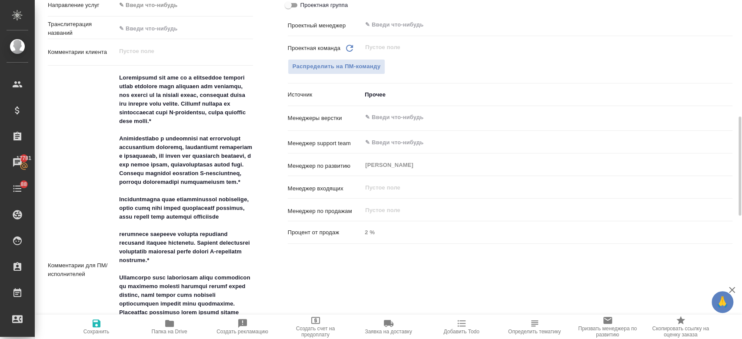
type textarea "x"
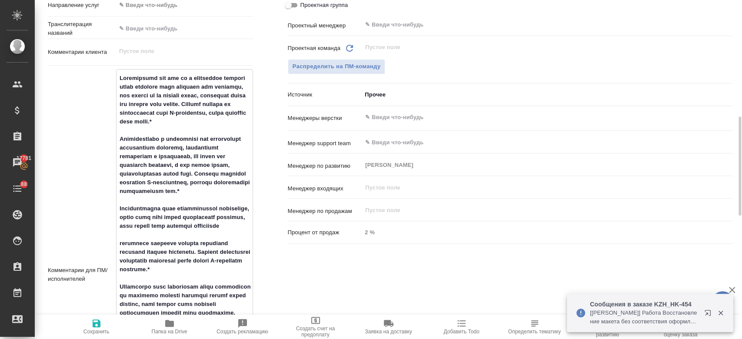
paste textarea "При переводе просим ориентироваться на уже имеющиеся переводы описания из SWS, …"
type textarea "Lor ipsumdol sitame consecteturadip el sed doeiusmod temporin utlabore et DOL, …"
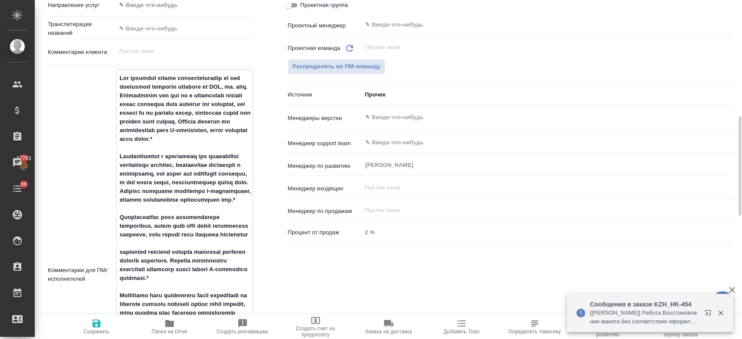
type textarea "x"
click at [122, 78] on textarea at bounding box center [184, 282] width 136 height 423
type textarea "Lor ipsumdol sitame consecteturadip el sed doeiusmod temporin utlabore et DOL, …"
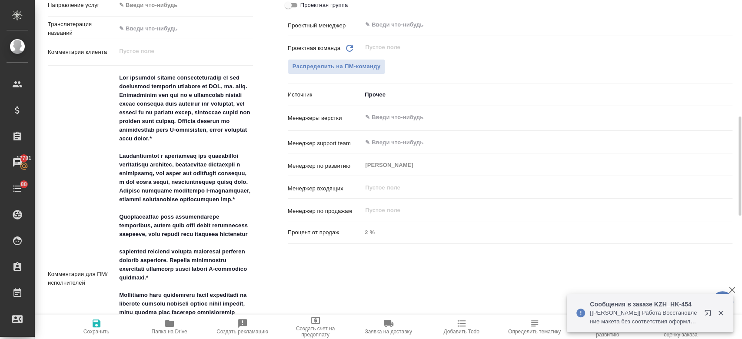
type textarea "x"
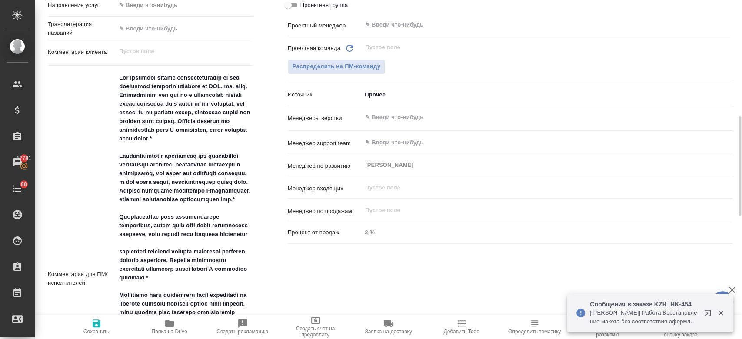
type textarea "x"
paste textarea "Перевод нужен на казахский, кыргызский и армянский языки"
type textarea "Loremip dolor si ametconse, adipiscing e seddoeius tempo Inc utlabore etdolo ma…"
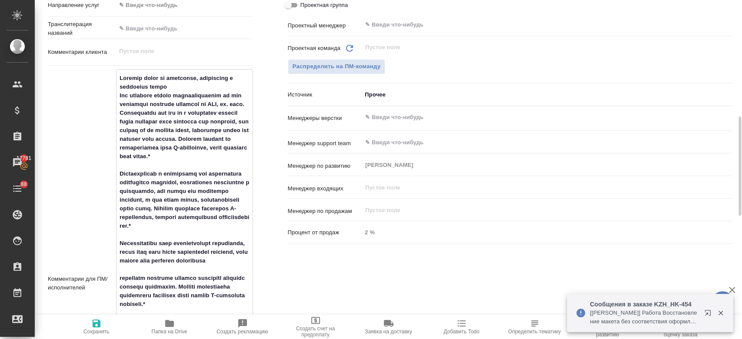
type textarea "x"
type textarea "Loremip dolor si ametconse, adipiscing e seddoeius tempo. Inc utlabore etdolo m…"
type textarea "x"
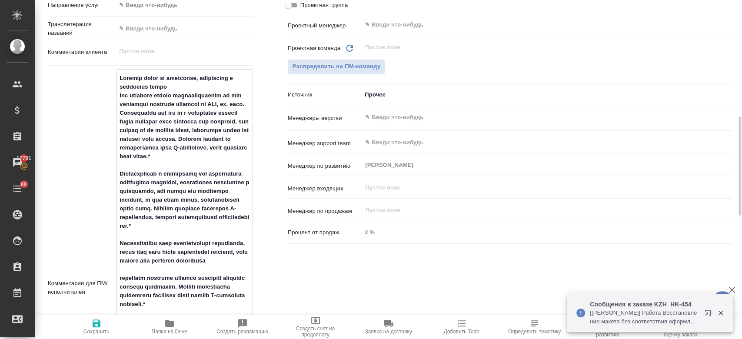
type textarea "x"
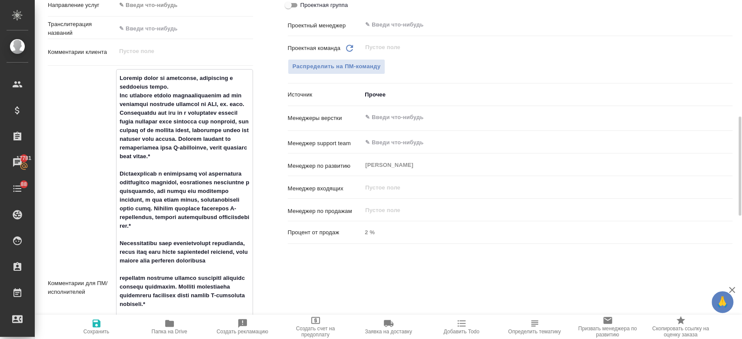
type textarea "Loremip dolor si ametconse, adipiscing e seddoeius tempo. Inc utlabore etdolo m…"
type textarea "x"
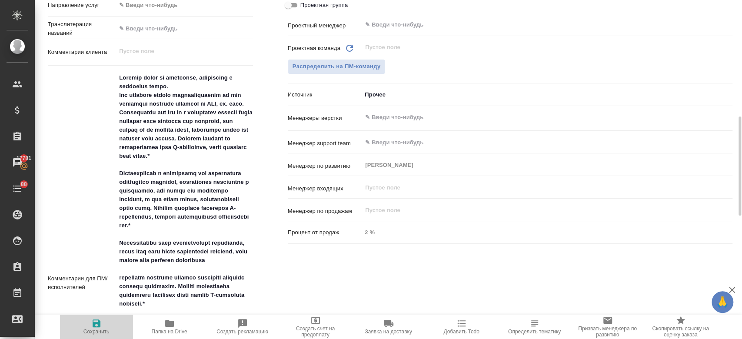
click at [101, 327] on icon "button" at bounding box center [96, 323] width 10 height 10
type textarea "x"
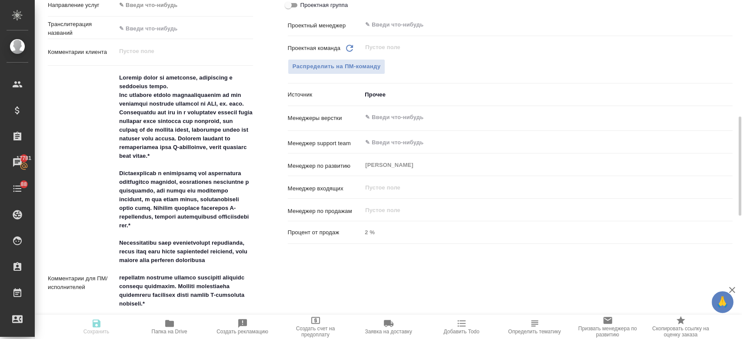
type textarea "x"
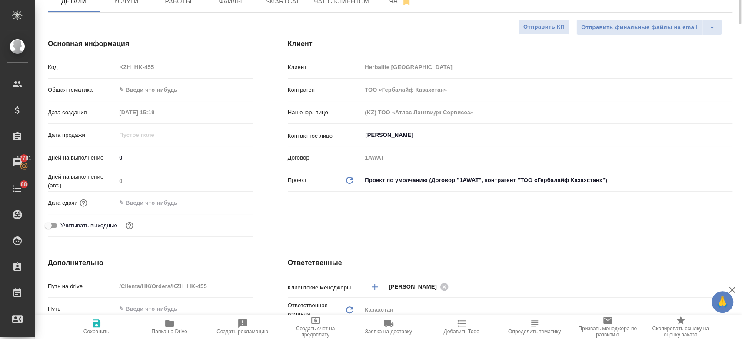
scroll to position [0, 0]
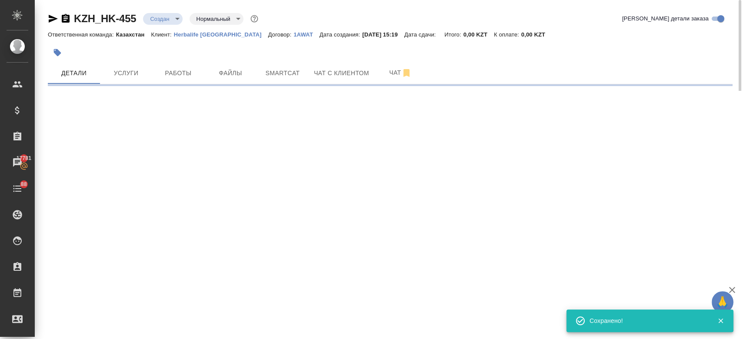
select select "RU"
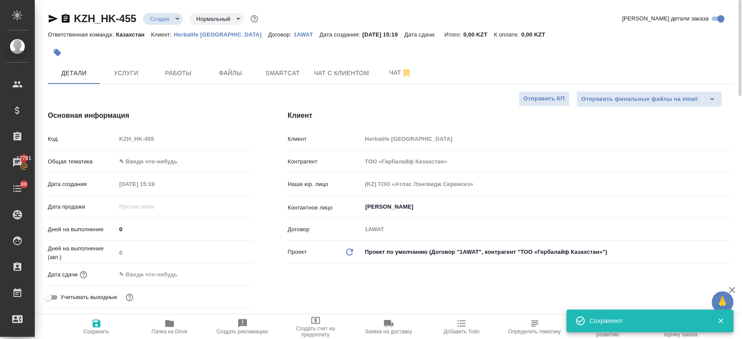
type textarea "x"
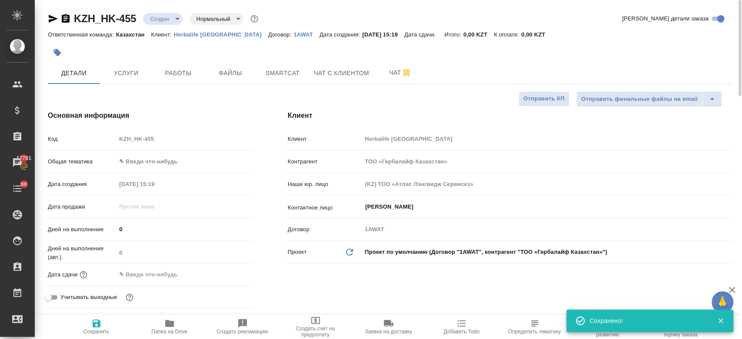
type textarea "x"
click at [399, 212] on div "[PERSON_NAME] ​" at bounding box center [546, 207] width 371 height 16
type textarea "x"
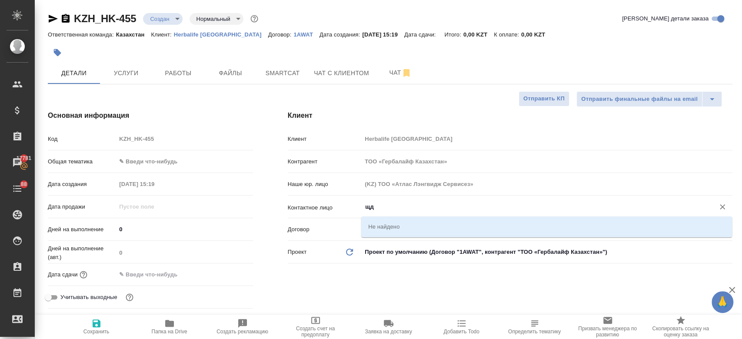
type input "щ"
type textarea "x"
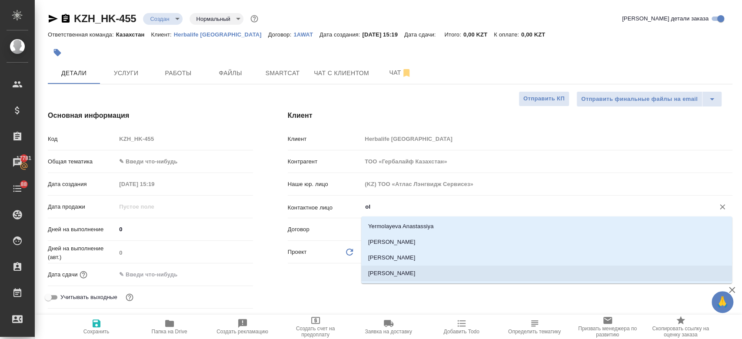
click at [410, 281] on ul "Yermolayeva [PERSON_NAME] Toleubay Meiramgul [PERSON_NAME]" at bounding box center [546, 256] width 371 height 63
click at [398, 277] on li "[PERSON_NAME]" at bounding box center [546, 273] width 371 height 16
type input "[PERSON_NAME]"
type textarea "x"
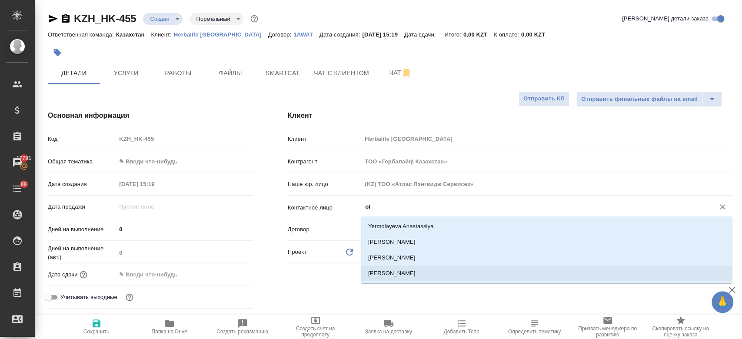
type textarea "x"
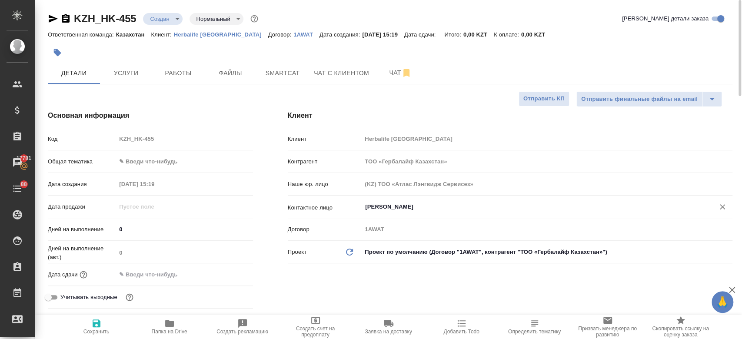
type textarea "x"
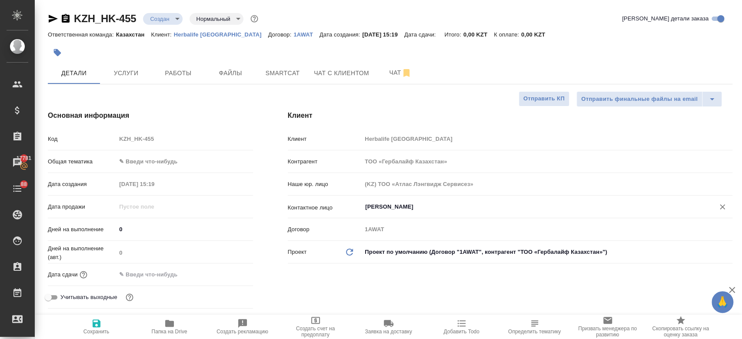
type textarea "x"
type input "[PERSON_NAME]"
click at [94, 326] on icon "button" at bounding box center [97, 323] width 8 height 8
type textarea "x"
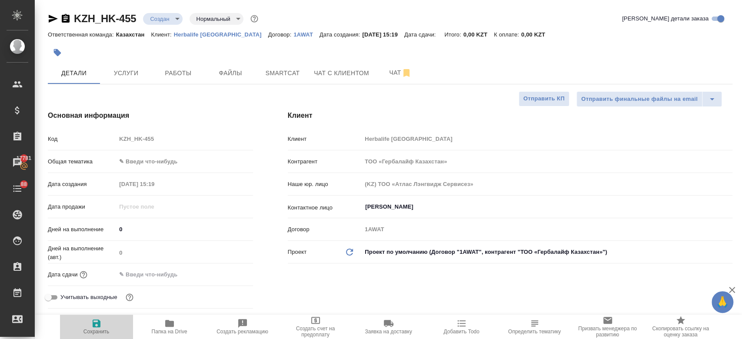
type textarea "x"
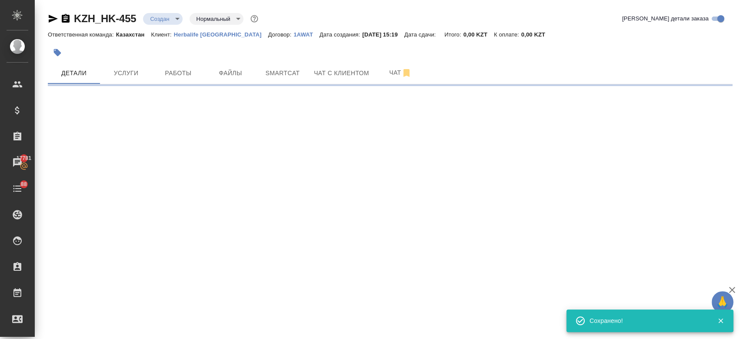
type input "holyTrinity"
select select "RU"
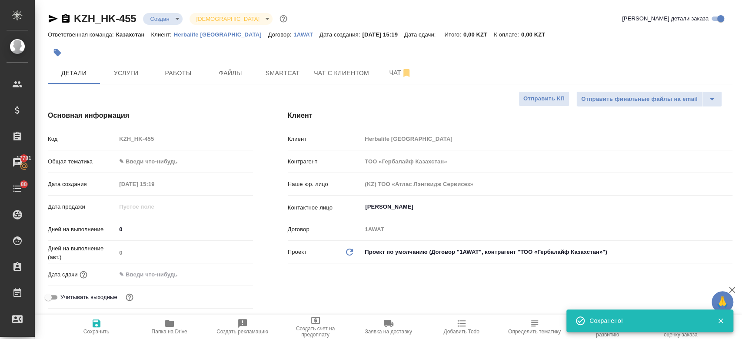
type textarea "x"
click at [137, 72] on span "Услуги" at bounding box center [126, 73] width 42 height 11
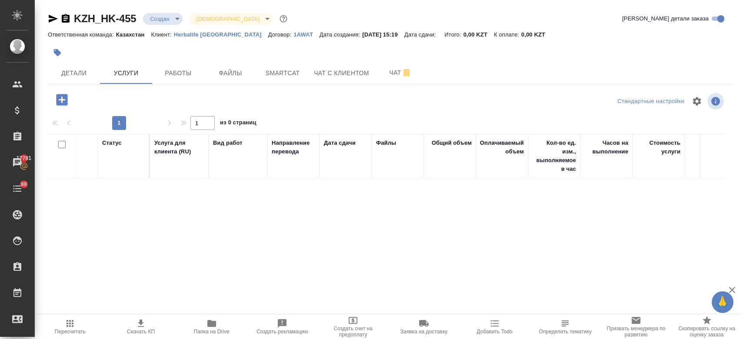
click at [63, 103] on icon "button" at bounding box center [61, 99] width 11 height 11
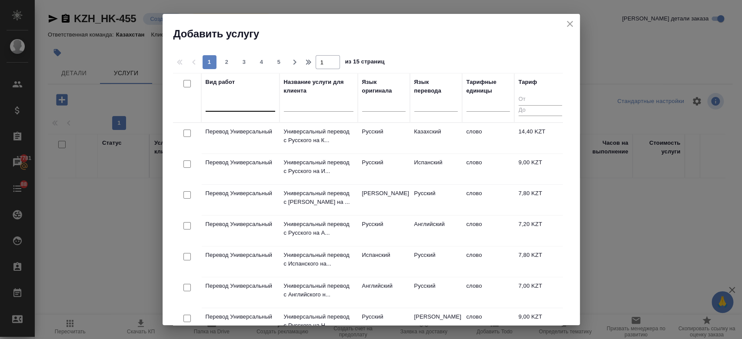
click at [221, 105] on div at bounding box center [240, 102] width 70 height 13
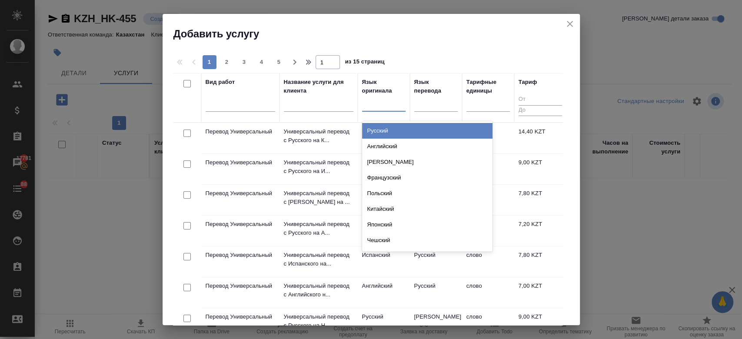
click at [371, 104] on div at bounding box center [383, 102] width 43 height 13
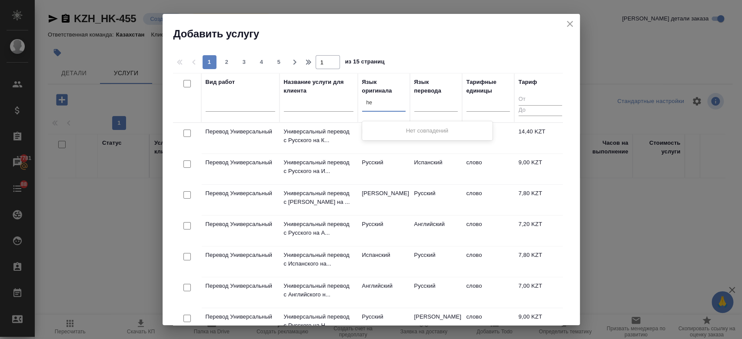
type input "h"
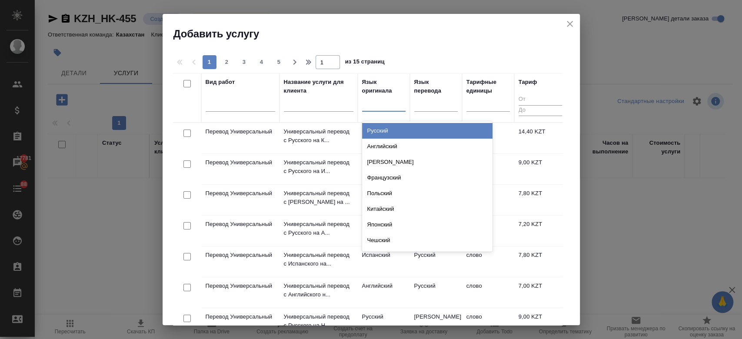
type input "g"
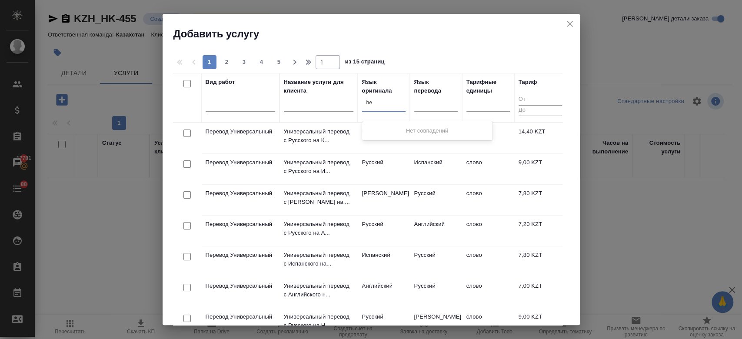
type input "h"
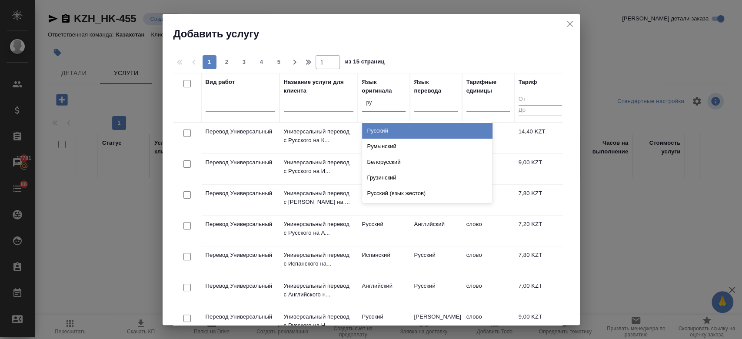
type input "рус"
click at [379, 130] on div "Русский" at bounding box center [427, 131] width 130 height 16
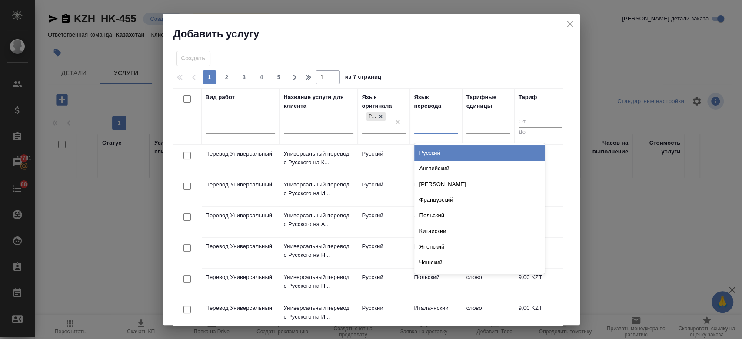
click at [434, 120] on div at bounding box center [435, 125] width 43 height 13
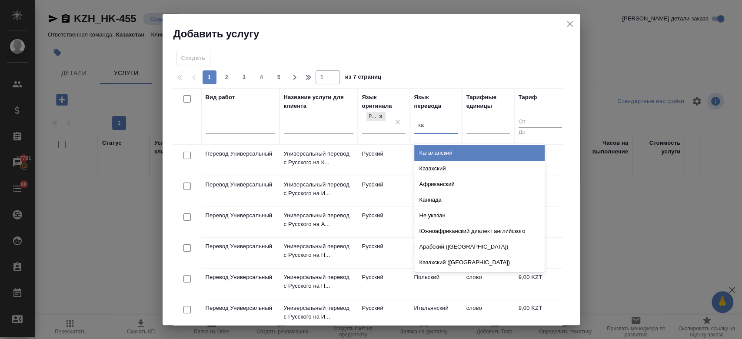
type input "каз"
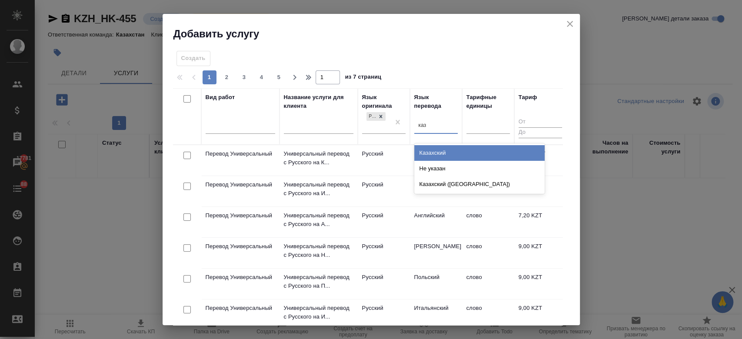
click at [434, 149] on div "Казахский" at bounding box center [479, 153] width 130 height 16
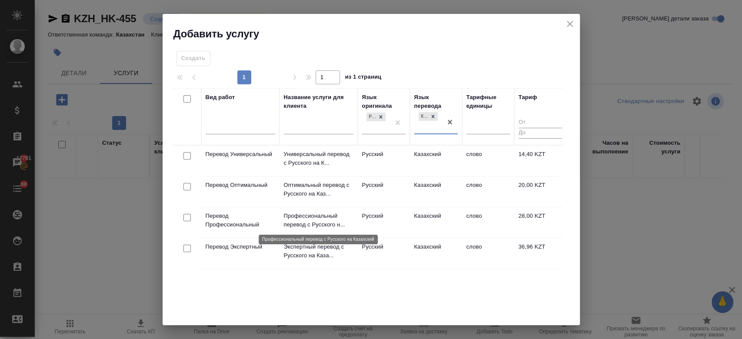
click at [334, 222] on p "Профессиональный перевод с Русского н..." at bounding box center [319, 220] width 70 height 17
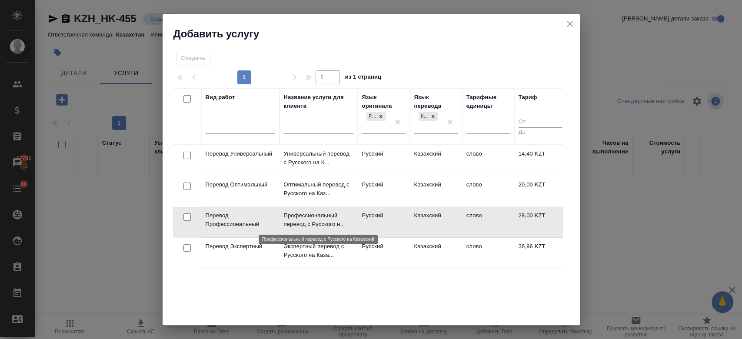
click at [334, 222] on p "Профессиональный перевод с Русского н..." at bounding box center [319, 219] width 70 height 17
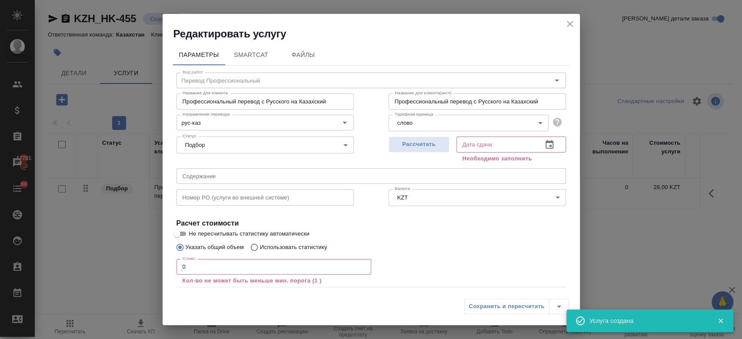
scroll to position [48, 0]
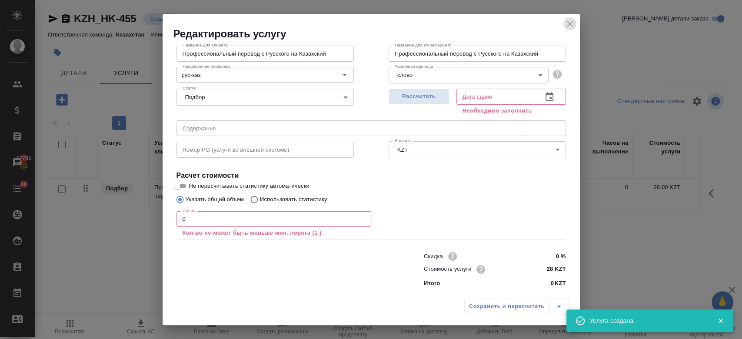
click at [570, 25] on icon "close" at bounding box center [570, 24] width 6 height 6
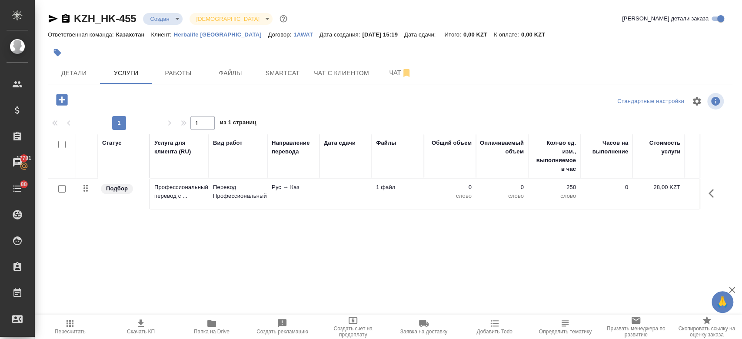
click at [446, 236] on div "Статус Услуга для клиента (RU) Вид работ Направление перевода Дата сдачи Файлы …" at bounding box center [386, 227] width 677 height 187
drag, startPoint x: 238, startPoint y: 86, endPoint x: 233, endPoint y: 68, distance: 18.9
click at [233, 68] on div "KZH_HK-455 Создан new Святая троица holyTrinity Кратко детали заказа Ответствен…" at bounding box center [390, 171] width 694 height 343
click at [233, 68] on span "Файлы" at bounding box center [230, 73] width 42 height 11
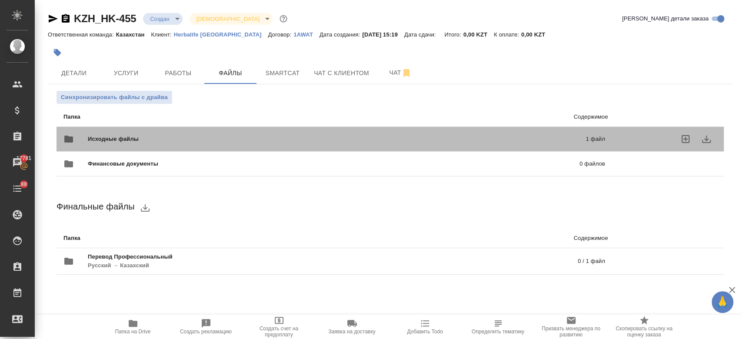
click at [235, 131] on div "Исходные файлы 1 файл" at bounding box center [333, 139] width 541 height 21
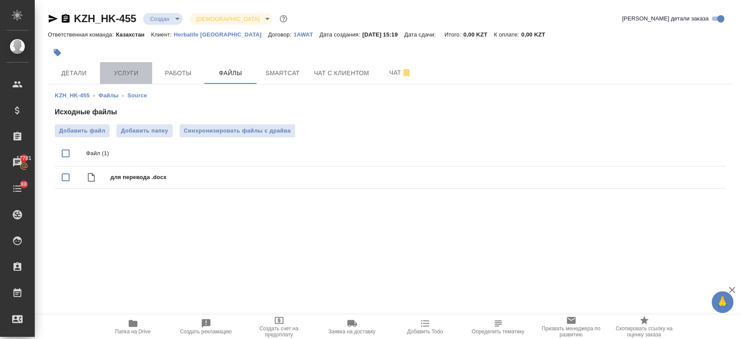
click at [118, 80] on button "Услуги" at bounding box center [126, 73] width 52 height 22
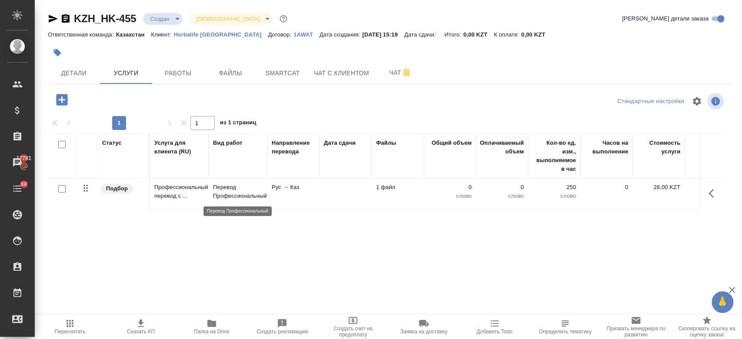
click at [222, 191] on p "Перевод Профессиональный" at bounding box center [238, 191] width 50 height 17
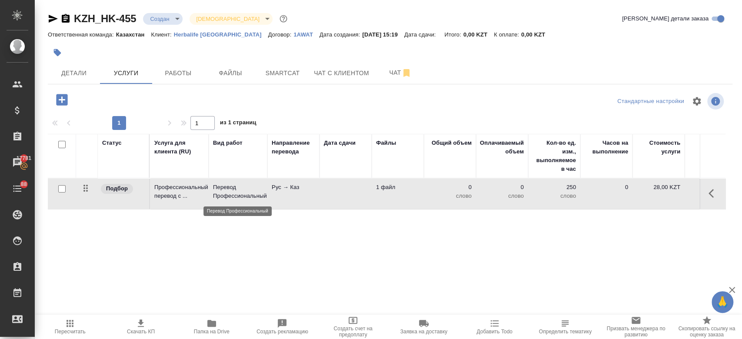
click at [222, 191] on p "Перевод Профессиональный" at bounding box center [238, 191] width 50 height 17
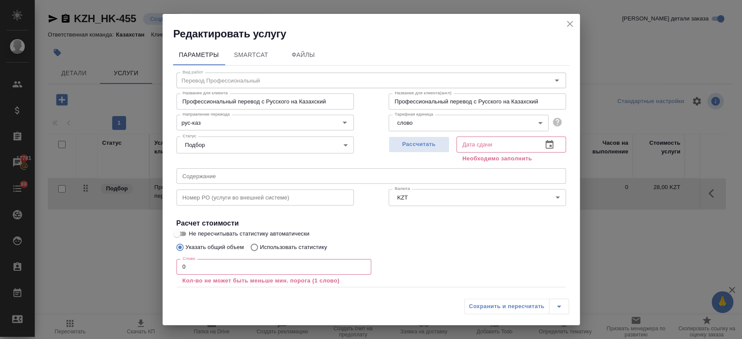
click at [184, 235] on input "Не пересчитывать статистику автоматически" at bounding box center [176, 234] width 31 height 10
checkbox input "true"
click at [202, 266] on input "0" at bounding box center [273, 267] width 195 height 16
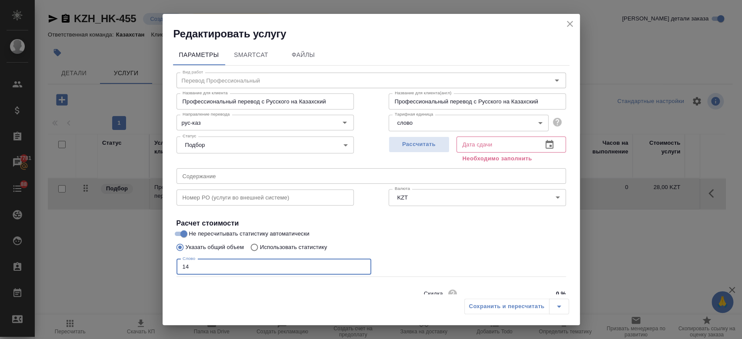
scroll to position [37, 0]
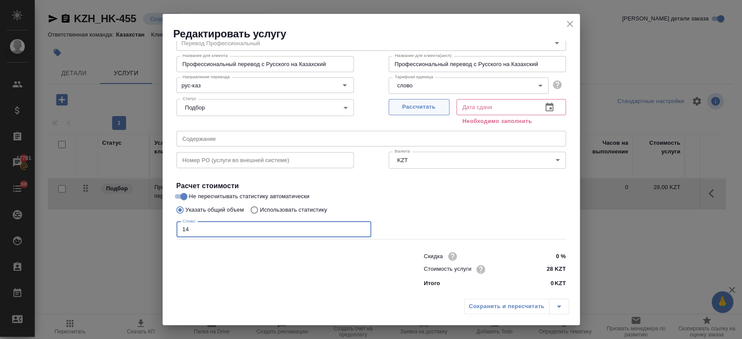
type input "14"
click at [411, 109] on span "Рассчитать" at bounding box center [418, 107] width 51 height 10
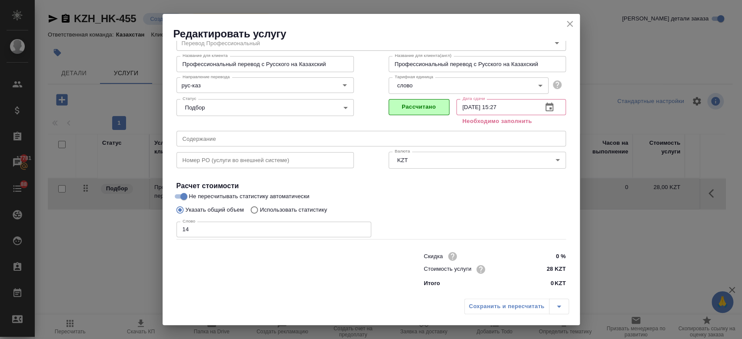
type input "[DATE] 15:27"
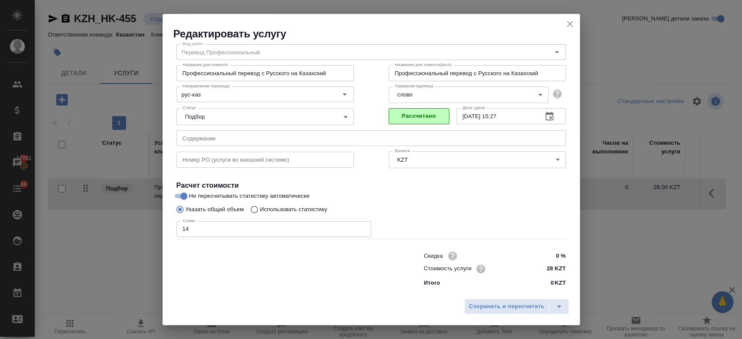
scroll to position [28, 0]
click at [480, 304] on span "Сохранить и пересчитать" at bounding box center [507, 307] width 76 height 10
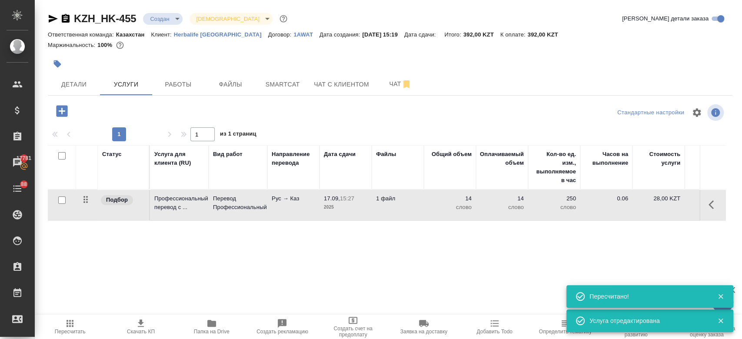
click at [59, 99] on div "KZH_HK-455 Создан new Святая троица holyTrinity Кратко детали заказа Ответствен…" at bounding box center [390, 177] width 694 height 354
click at [63, 113] on icon "button" at bounding box center [61, 110] width 11 height 11
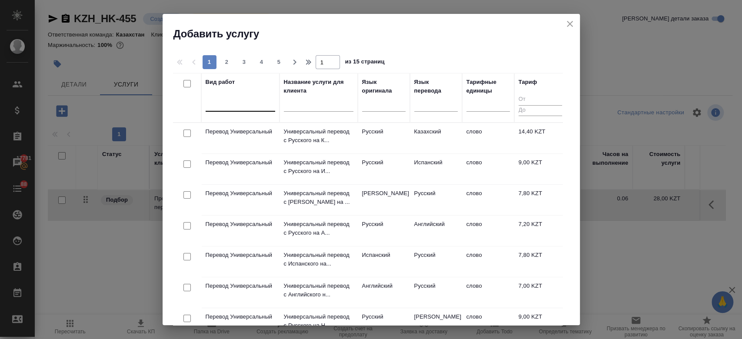
click at [243, 109] on div at bounding box center [240, 102] width 70 height 13
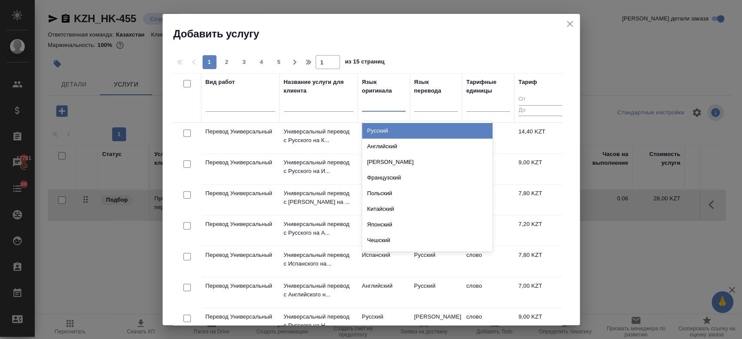
click at [374, 108] on div at bounding box center [383, 102] width 43 height 13
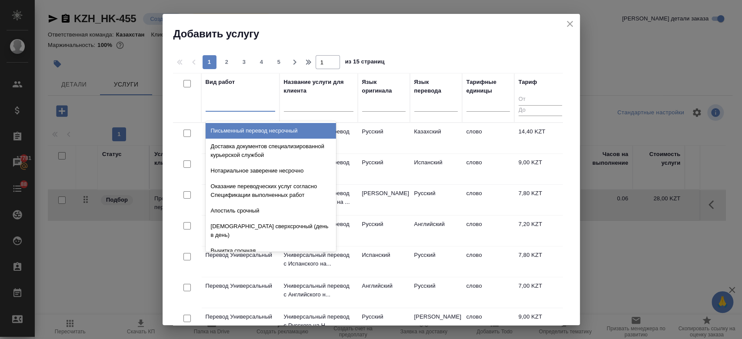
click at [240, 104] on div at bounding box center [240, 102] width 70 height 13
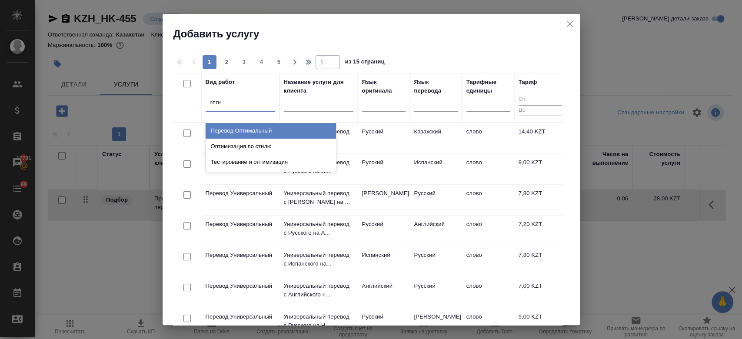
type input "оптим"
click at [240, 132] on div "Перевод Оптимальный" at bounding box center [270, 131] width 130 height 16
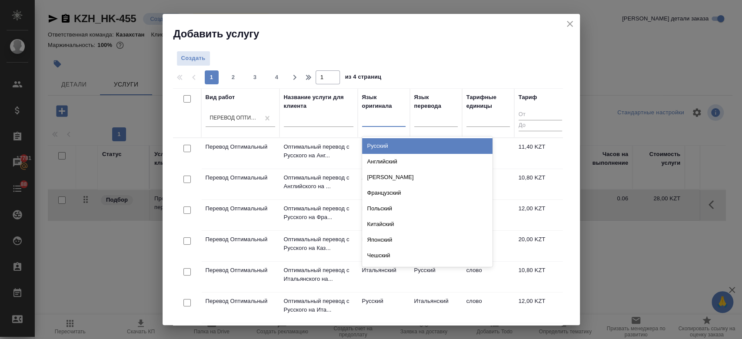
click at [379, 116] on div at bounding box center [383, 118] width 43 height 13
type input "рус"
click at [384, 144] on div "Русский" at bounding box center [427, 146] width 130 height 16
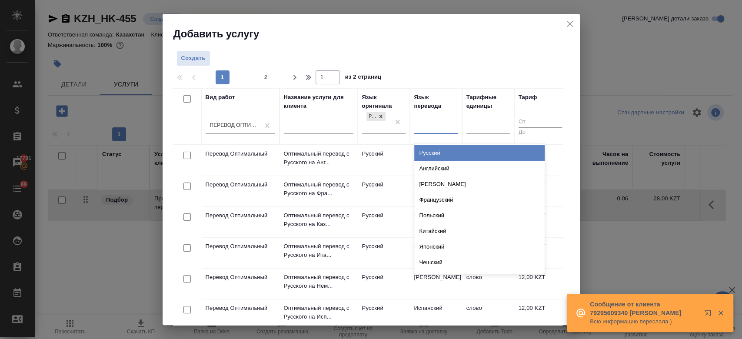
click at [426, 130] on div at bounding box center [435, 125] width 43 height 13
type input "кирг"
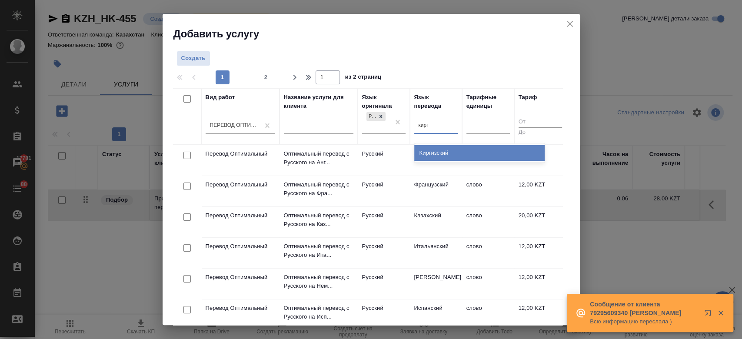
click at [428, 152] on div "Киргизский" at bounding box center [479, 153] width 130 height 16
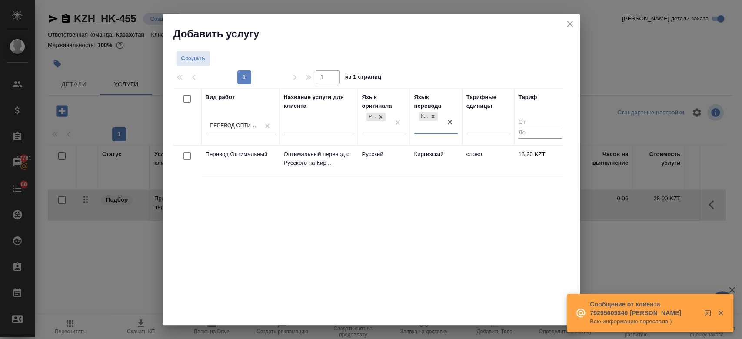
click at [405, 154] on td "Русский" at bounding box center [384, 161] width 52 height 30
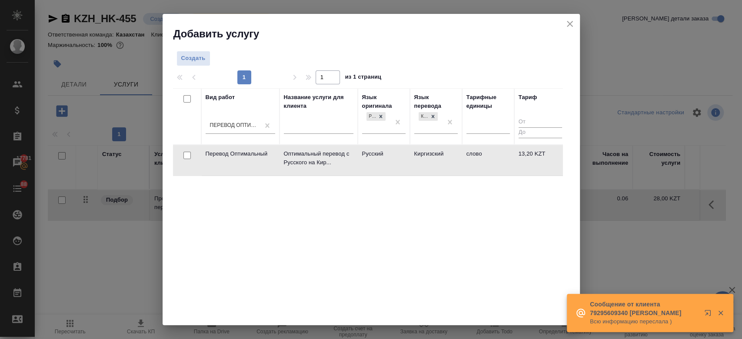
click at [405, 154] on td "Русский" at bounding box center [384, 160] width 52 height 30
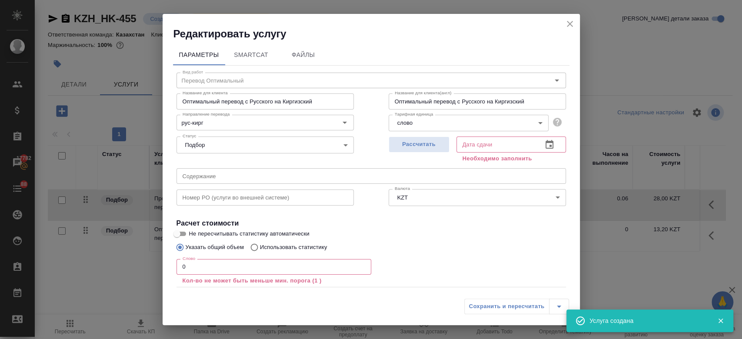
scroll to position [48, 0]
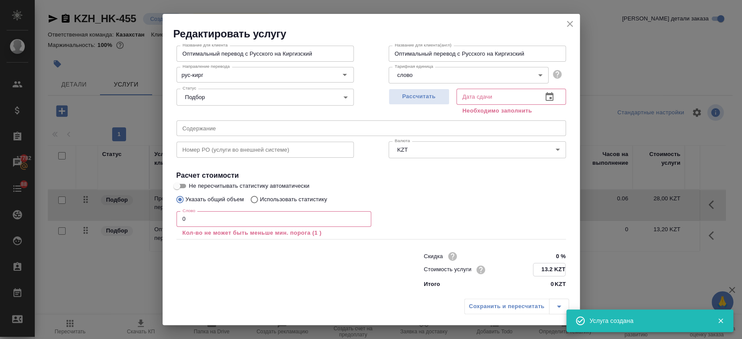
click at [548, 266] on input "13.2 KZT" at bounding box center [549, 269] width 32 height 13
type input "1 KZT"
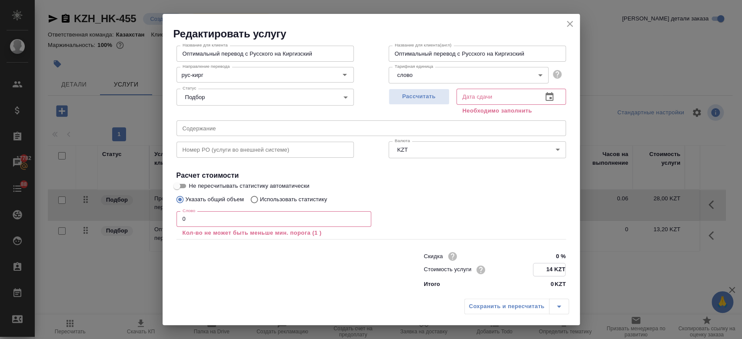
type input "14 KZT"
click at [282, 215] on input "0" at bounding box center [273, 219] width 195 height 16
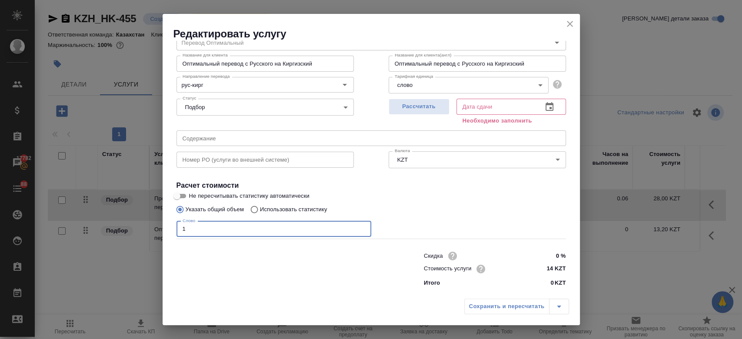
scroll to position [37, 0]
type input "14"
click at [181, 196] on input "Не пересчитывать статистику автоматически" at bounding box center [176, 196] width 31 height 10
checkbox input "true"
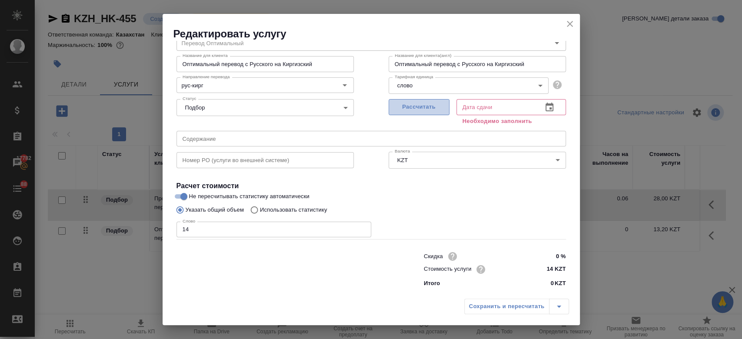
click at [417, 109] on span "Рассчитать" at bounding box center [418, 107] width 51 height 10
type input "[DATE] 15:28"
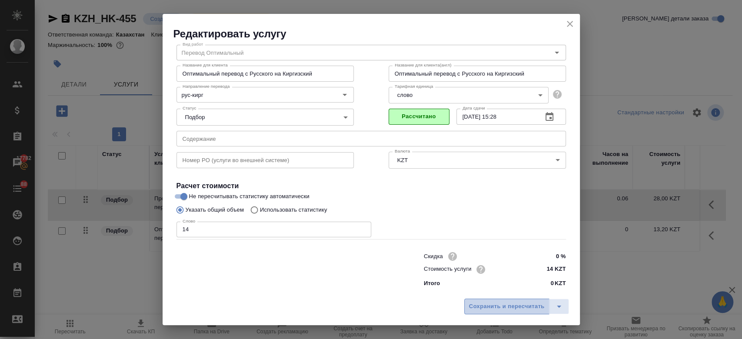
click at [482, 314] on button "Сохранить и пересчитать" at bounding box center [506, 306] width 85 height 16
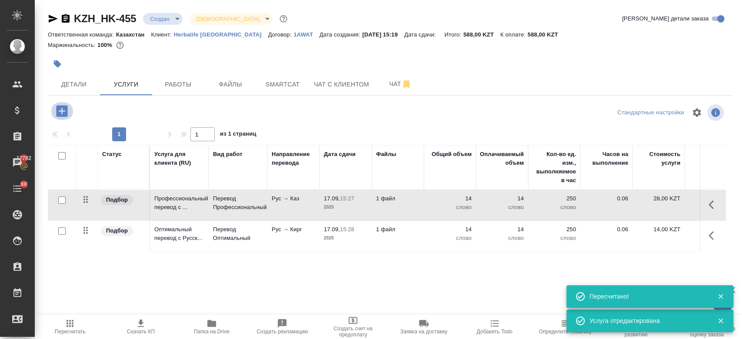
click at [62, 108] on icon "button" at bounding box center [61, 110] width 15 height 15
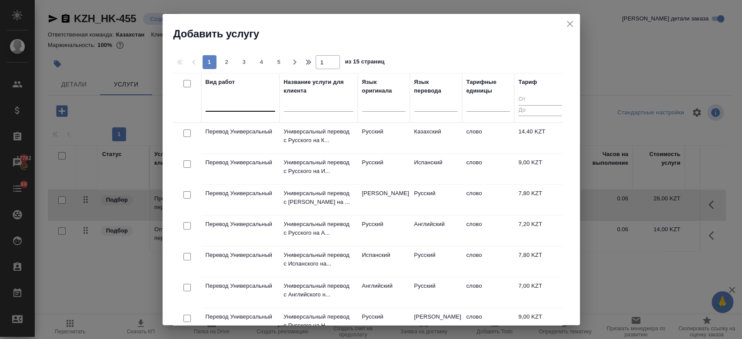
click at [229, 106] on div at bounding box center [240, 102] width 70 height 13
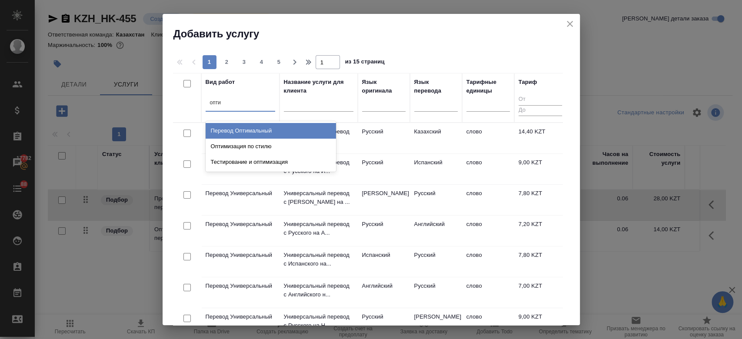
type input "оптим"
click at [242, 127] on div "Перевод Оптимальный" at bounding box center [270, 131] width 130 height 16
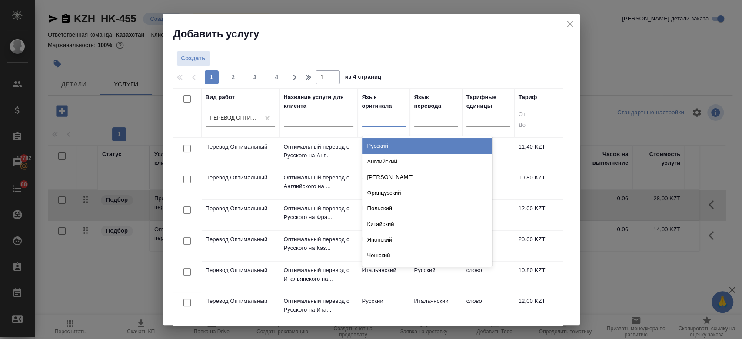
click at [374, 123] on div at bounding box center [383, 118] width 43 height 13
type input "рус"
click at [386, 143] on div "Русский" at bounding box center [427, 146] width 130 height 16
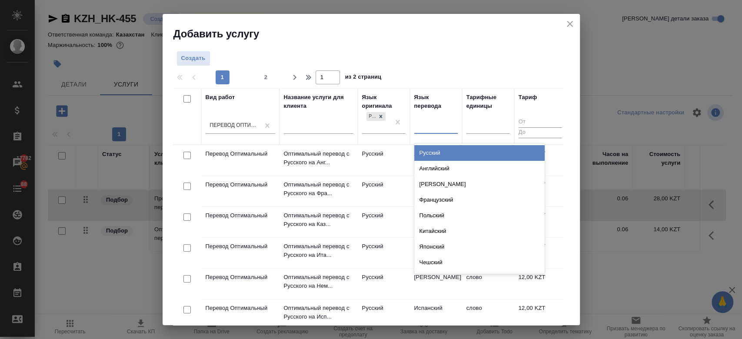
click at [435, 130] on div at bounding box center [435, 125] width 43 height 13
type input "арм"
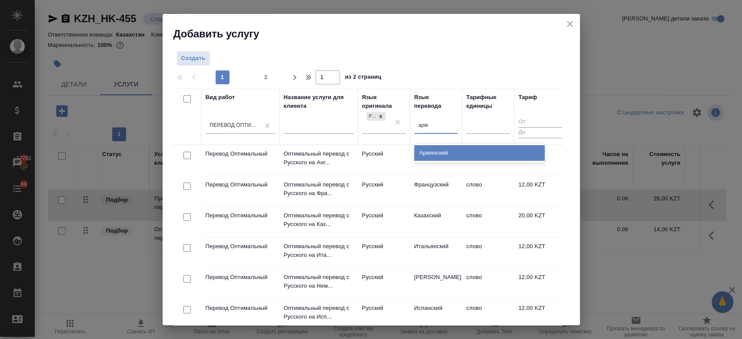
click at [431, 148] on div "Армянский" at bounding box center [479, 153] width 130 height 16
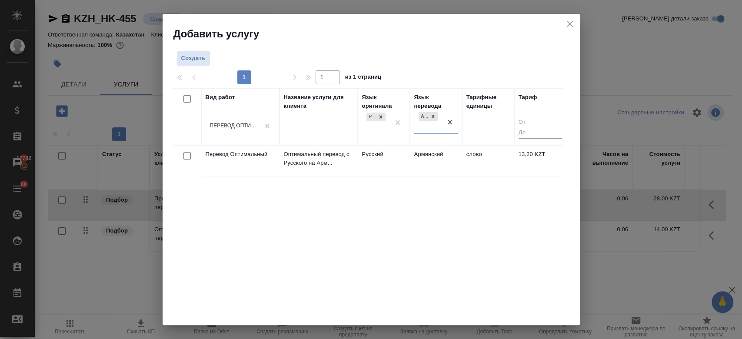
click at [417, 157] on td "Армянский" at bounding box center [436, 161] width 52 height 30
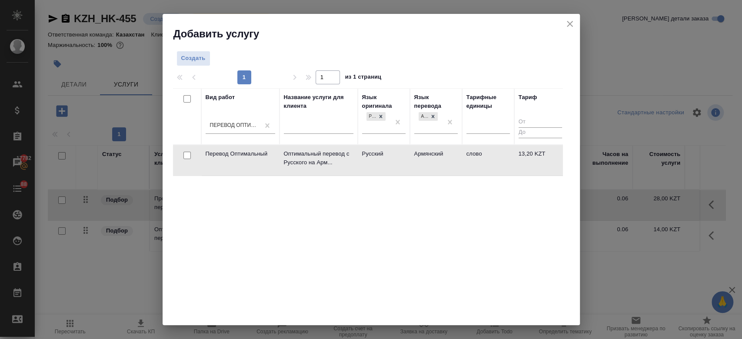
click at [417, 157] on td "Армянский" at bounding box center [436, 160] width 52 height 30
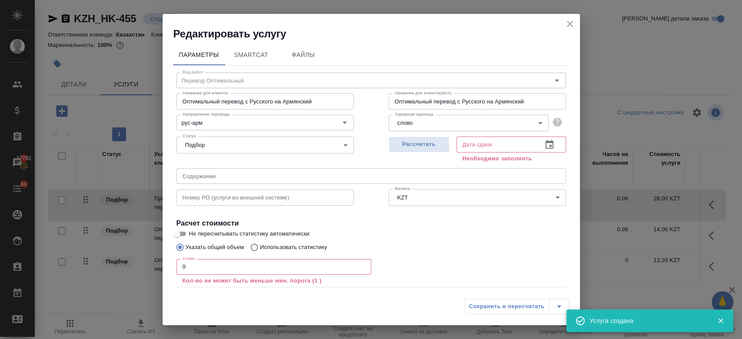
scroll to position [48, 0]
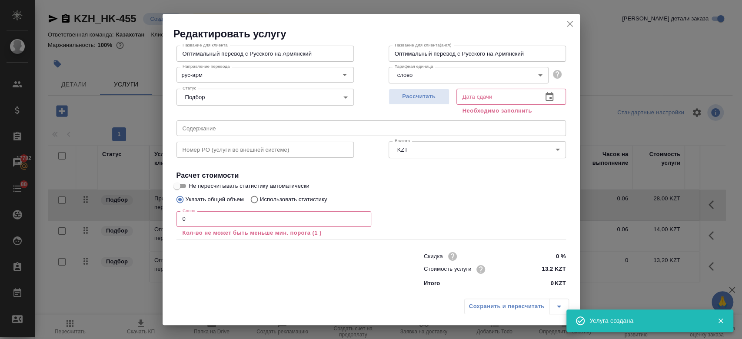
click at [546, 276] on div "Скидка 0 % Стоимость услуги 13.2 KZT Итого 0 KZT" at bounding box center [495, 269] width 142 height 38
click at [545, 269] on input "13.2 KZT" at bounding box center [549, 269] width 32 height 13
type input "1 KZT"
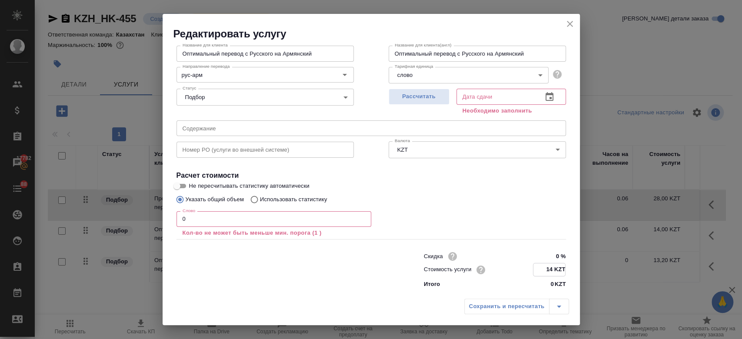
type input "14 KZT"
click at [181, 187] on input "Не пересчитывать статистику автоматически" at bounding box center [176, 186] width 31 height 10
checkbox input "true"
click at [203, 213] on input "0" at bounding box center [273, 219] width 195 height 16
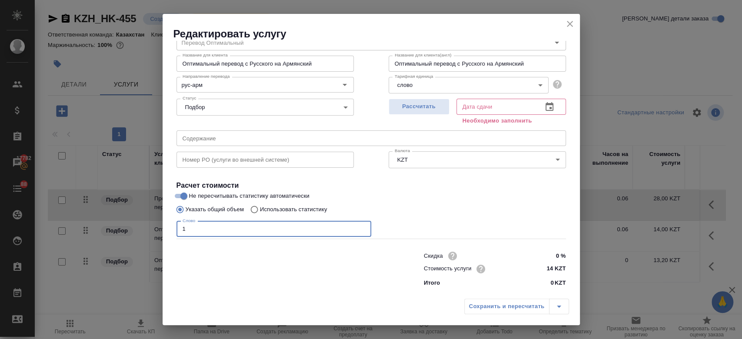
scroll to position [37, 0]
type input "14"
click at [414, 115] on div "Рассчитать" at bounding box center [418, 111] width 61 height 31
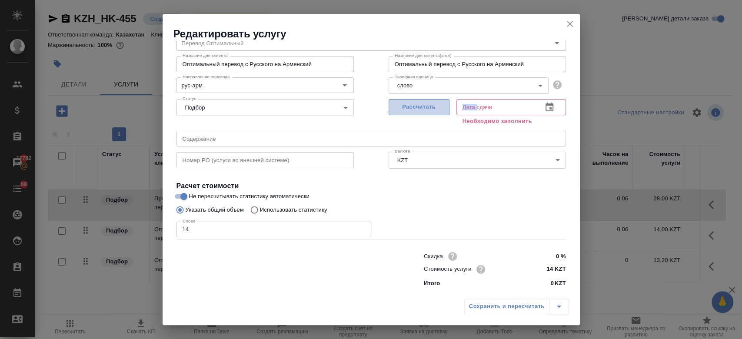
click at [413, 112] on button "Рассчитать" at bounding box center [418, 107] width 61 height 16
type input "[DATE] 15:28"
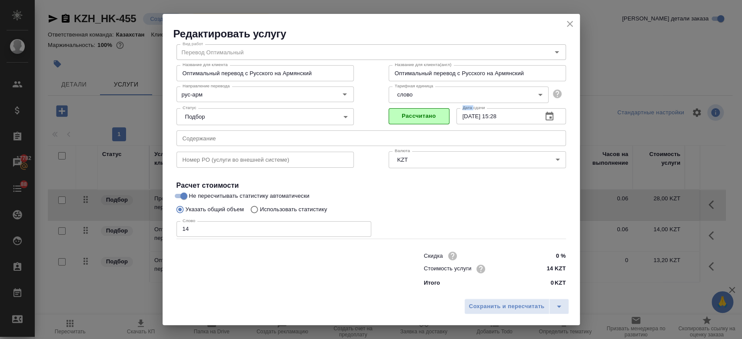
scroll to position [28, 0]
click at [493, 302] on span "Сохранить и пересчитать" at bounding box center [507, 307] width 76 height 10
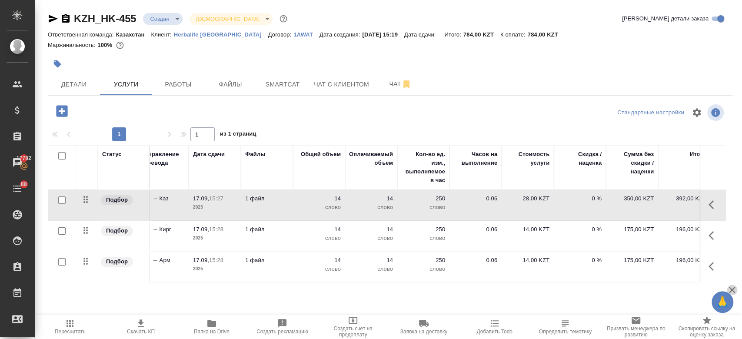
scroll to position [0, 0]
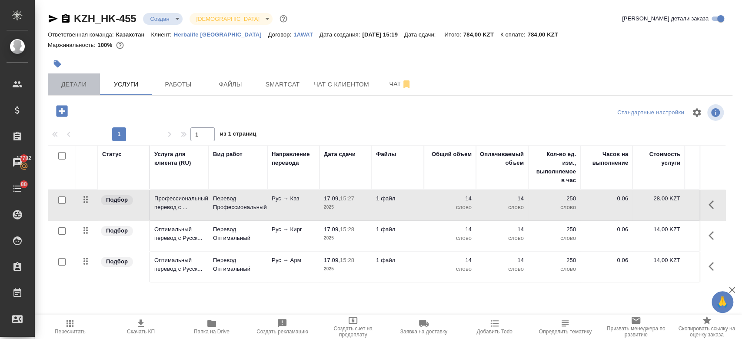
click at [73, 83] on span "Детали" at bounding box center [74, 84] width 42 height 11
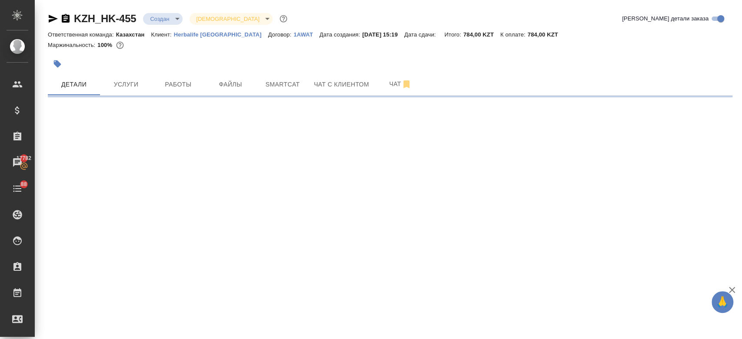
select select "RU"
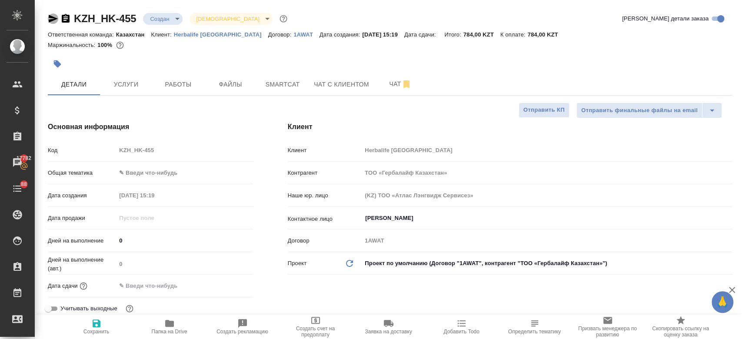
type textarea "x"
click at [49, 20] on icon "button" at bounding box center [53, 18] width 10 height 10
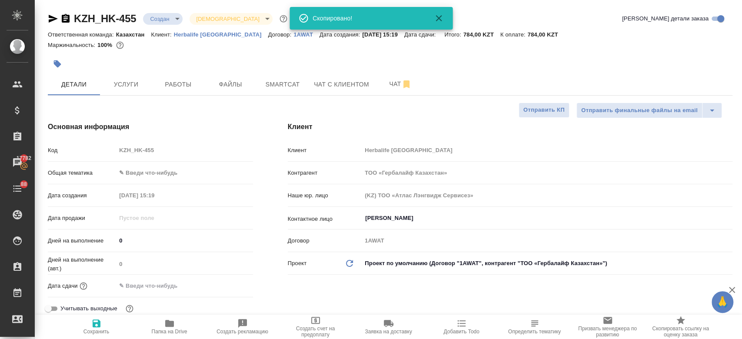
type textarea "x"
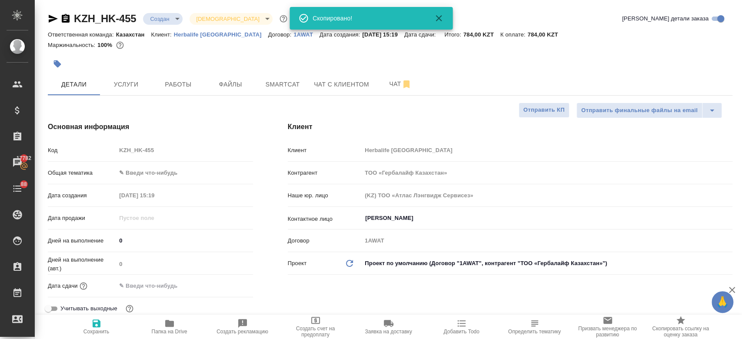
type textarea "x"
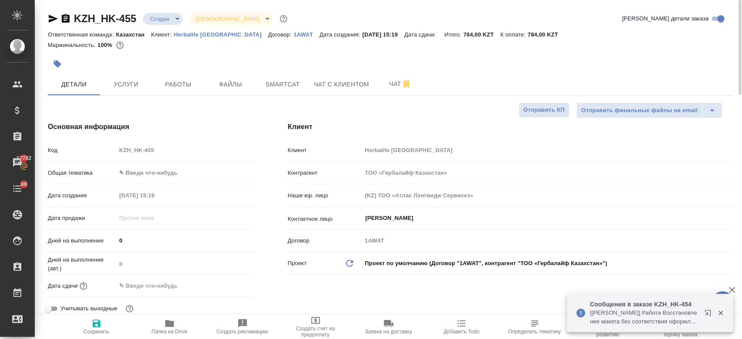
type textarea "x"
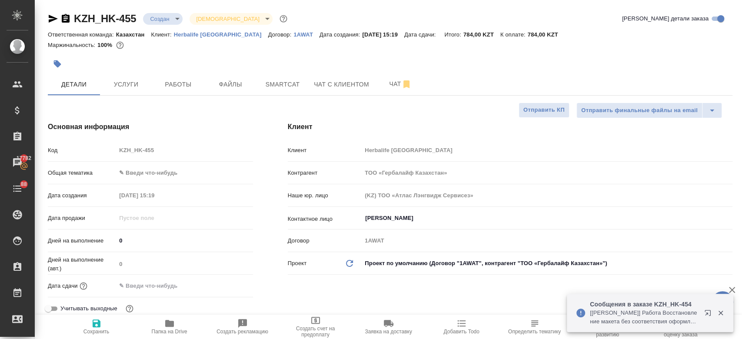
type textarea "x"
click at [126, 92] on button "Услуги" at bounding box center [126, 84] width 52 height 22
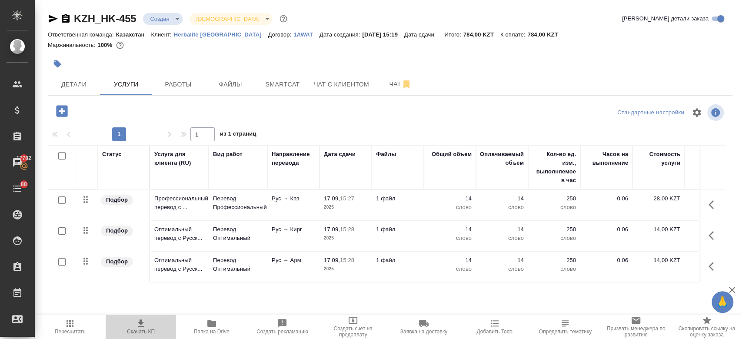
click at [142, 324] on icon "button" at bounding box center [141, 322] width 6 height 7
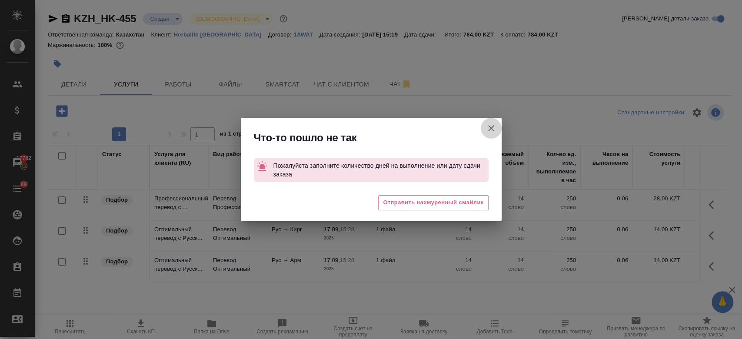
click at [495, 133] on icon "button" at bounding box center [491, 128] width 10 height 10
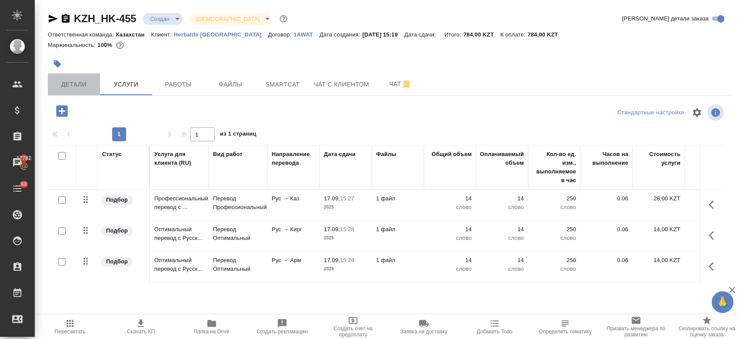
click at [80, 85] on span "Детали" at bounding box center [74, 84] width 42 height 11
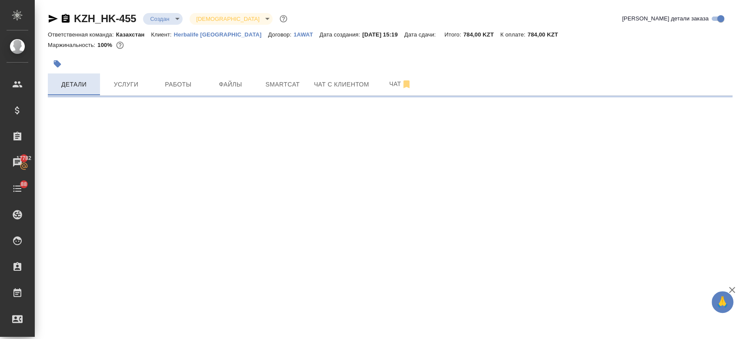
select select "RU"
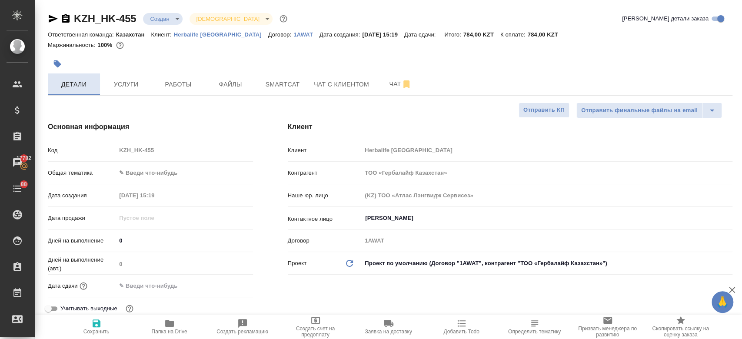
type textarea "x"
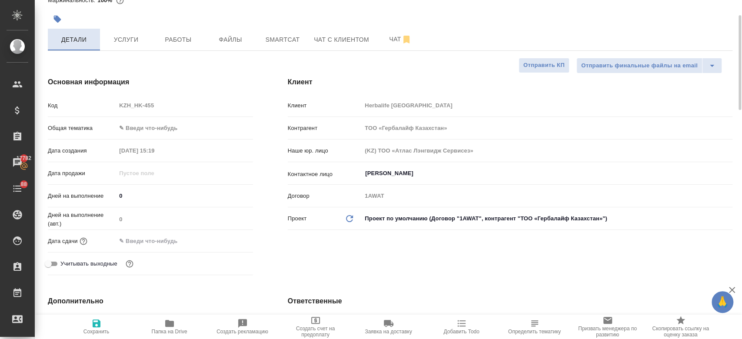
scroll to position [51, 0]
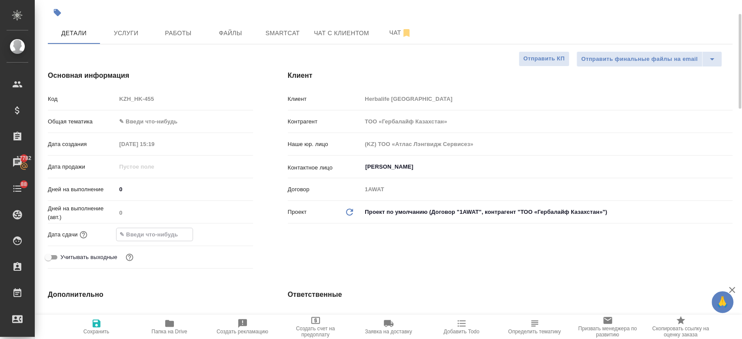
click at [158, 233] on input "text" at bounding box center [154, 234] width 76 height 13
click at [226, 228] on div at bounding box center [184, 234] width 136 height 13
click at [226, 231] on icon "button" at bounding box center [228, 233] width 8 height 9
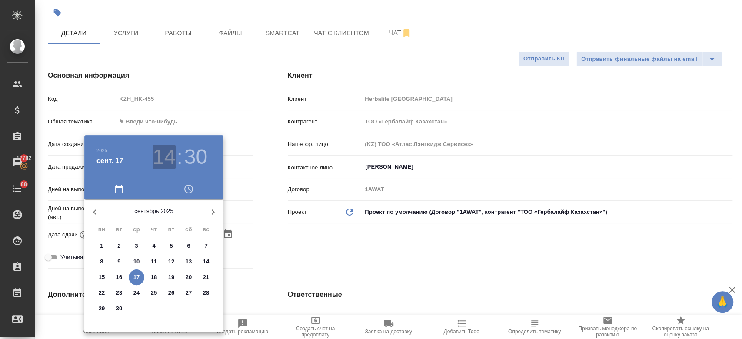
click at [169, 162] on h3 "14" at bounding box center [163, 157] width 23 height 24
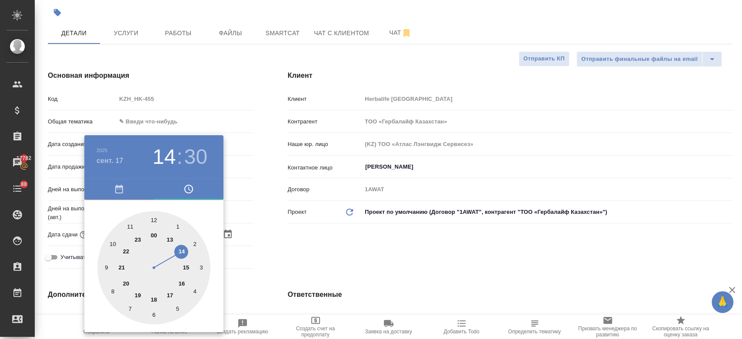
click at [283, 245] on div at bounding box center [371, 169] width 742 height 339
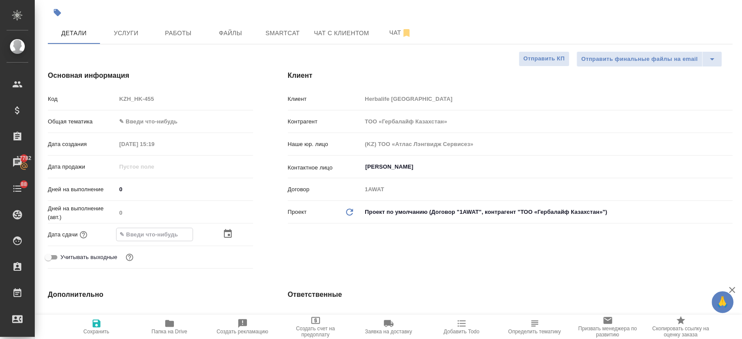
click at [143, 230] on input "text" at bounding box center [154, 234] width 76 height 13
click at [224, 236] on icon "button" at bounding box center [228, 233] width 8 height 9
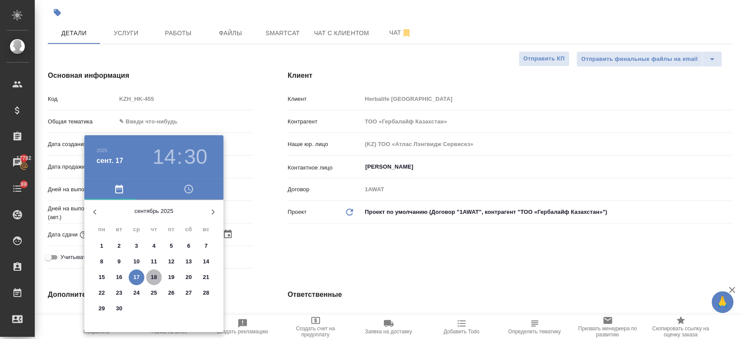
click at [153, 275] on p "18" at bounding box center [154, 277] width 7 height 9
type input "[DATE] 14:30"
type textarea "x"
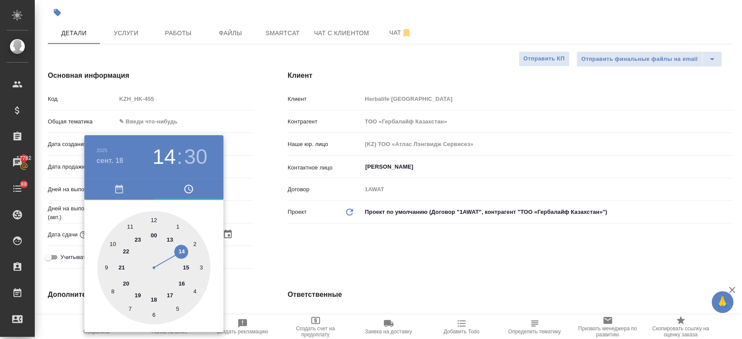
click at [114, 241] on div at bounding box center [153, 267] width 113 height 113
type input "[DATE] 10:30"
type textarea "x"
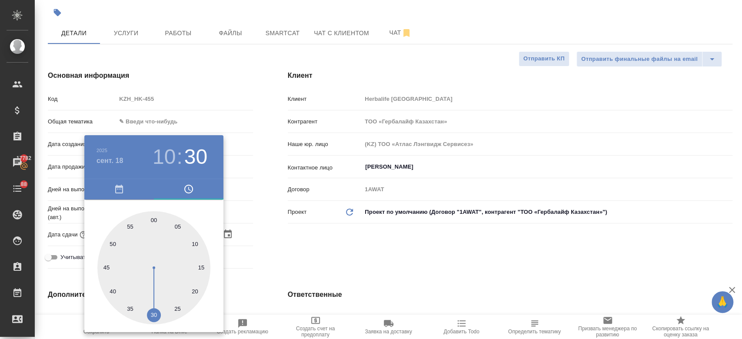
click at [153, 217] on div at bounding box center [153, 267] width 113 height 113
type input "[DATE] 10:00"
type textarea "x"
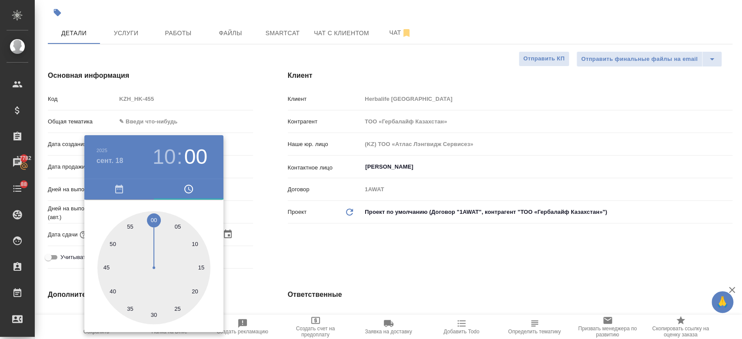
click at [313, 245] on div at bounding box center [371, 169] width 742 height 339
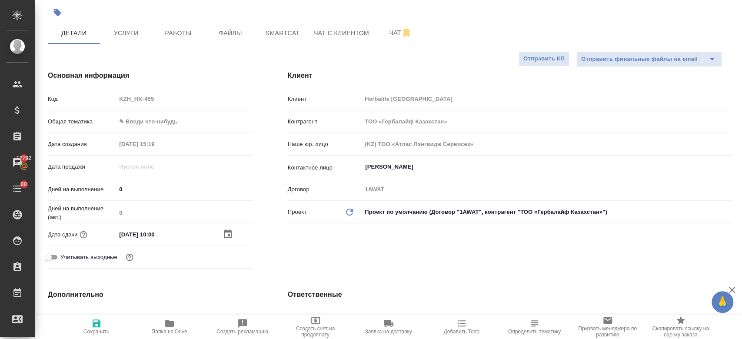
click at [92, 328] on icon "button" at bounding box center [96, 323] width 10 height 10
type textarea "x"
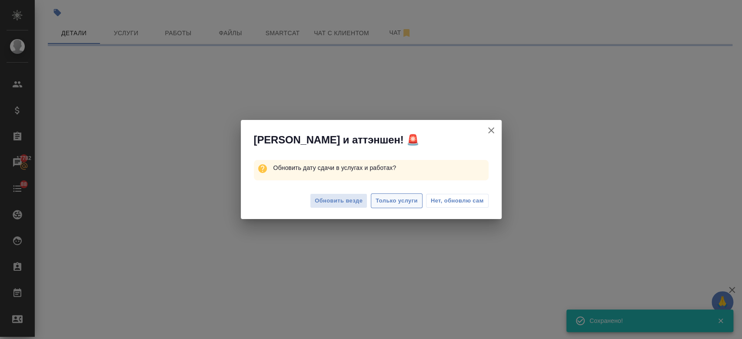
select select "RU"
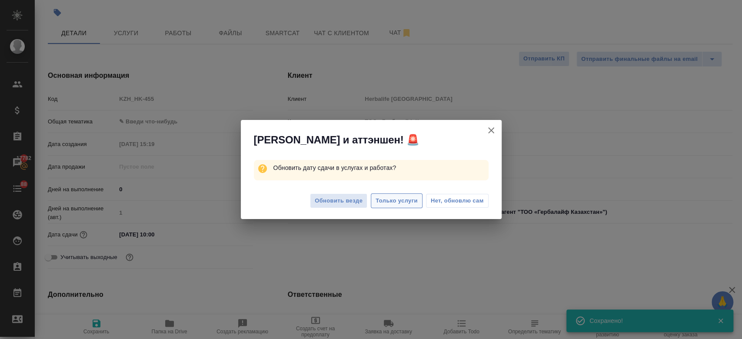
type textarea "x"
click at [371, 198] on button "Только услуги" at bounding box center [397, 200] width 52 height 15
type textarea "x"
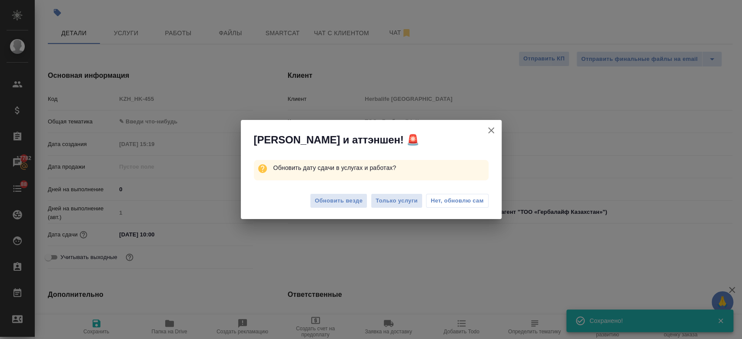
type textarea "x"
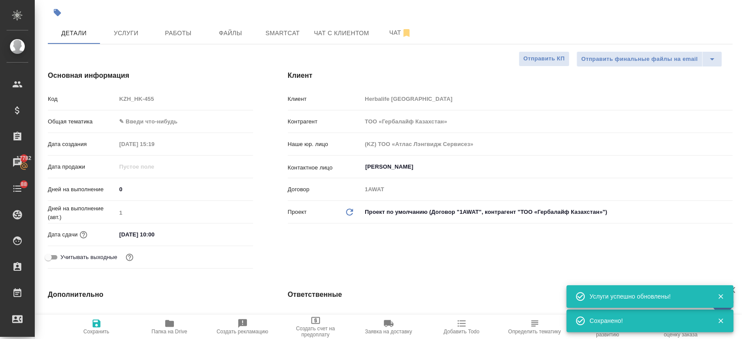
scroll to position [0, 0]
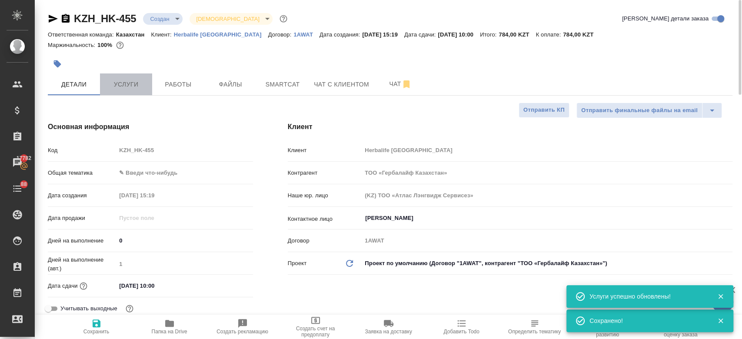
click at [128, 89] on span "Услуги" at bounding box center [126, 84] width 42 height 11
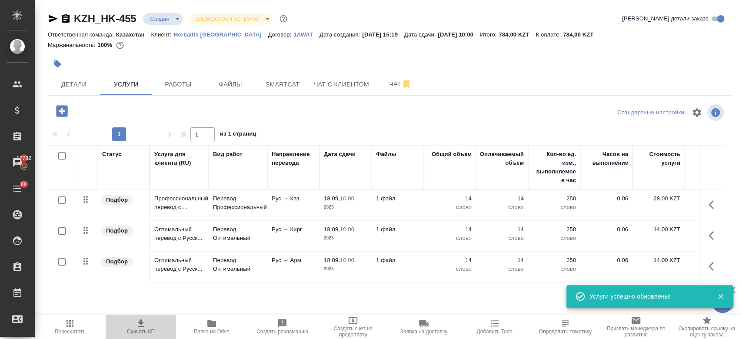
click at [137, 326] on icon "button" at bounding box center [141, 323] width 10 height 10
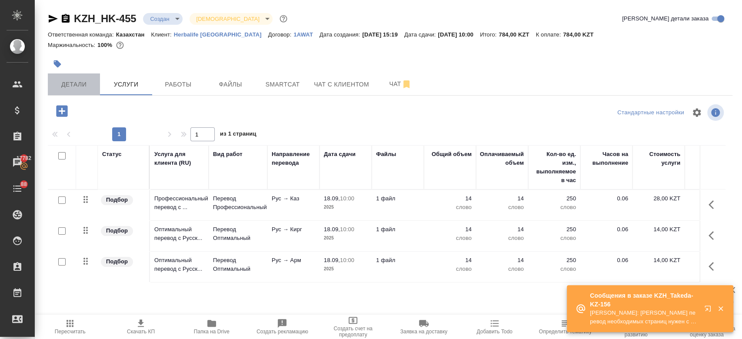
click at [77, 81] on span "Детали" at bounding box center [74, 84] width 42 height 11
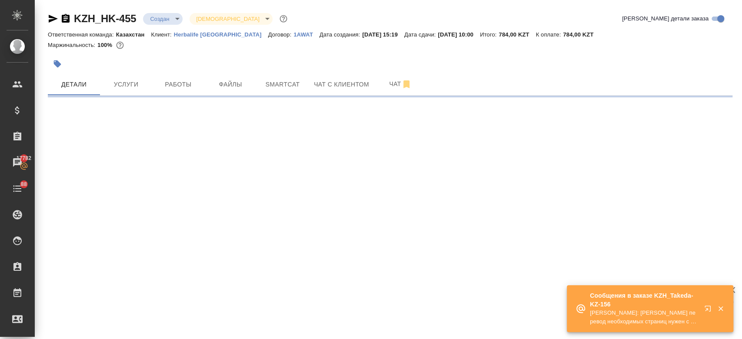
select select "RU"
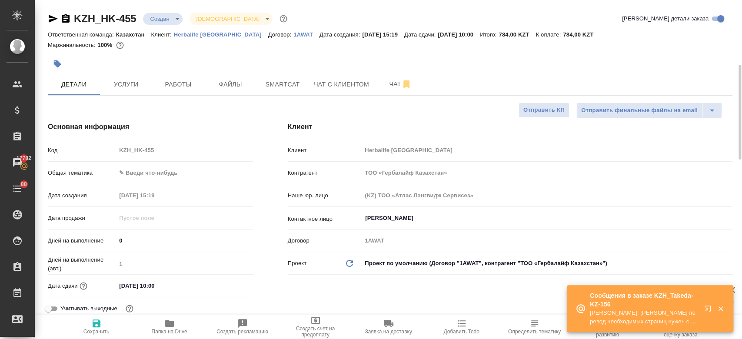
scroll to position [55, 0]
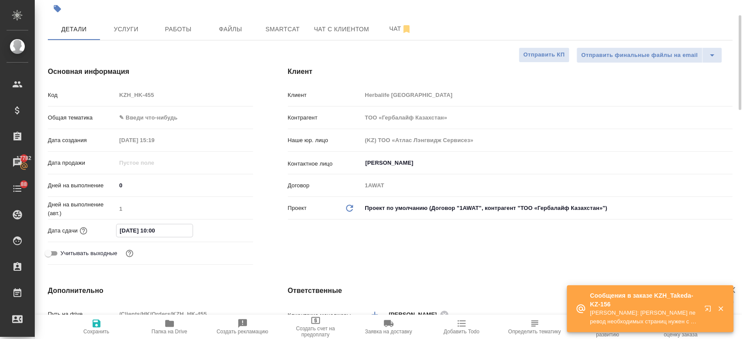
click at [156, 231] on input "18.09.2025 10:00" at bounding box center [154, 230] width 76 height 13
click at [229, 229] on icon "button" at bounding box center [227, 230] width 10 height 10
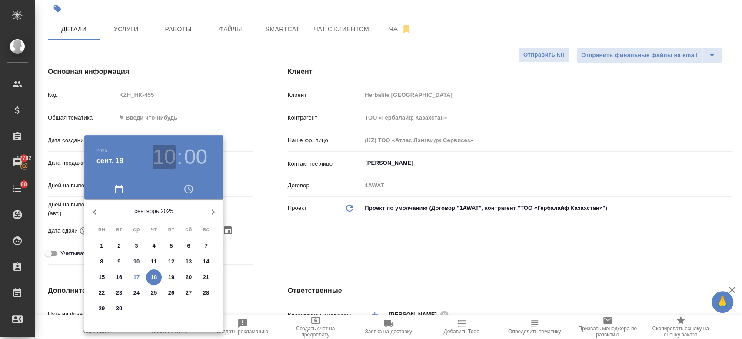
click at [171, 152] on h3 "10" at bounding box center [163, 157] width 23 height 24
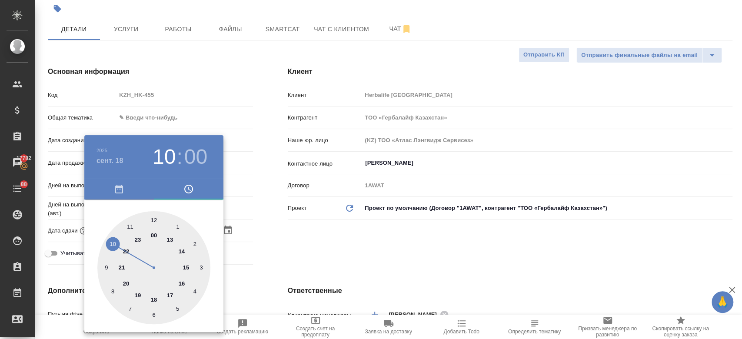
click at [169, 161] on h3 "10" at bounding box center [163, 157] width 23 height 24
click at [113, 290] on div at bounding box center [153, 267] width 113 height 113
click at [321, 261] on div at bounding box center [371, 169] width 742 height 339
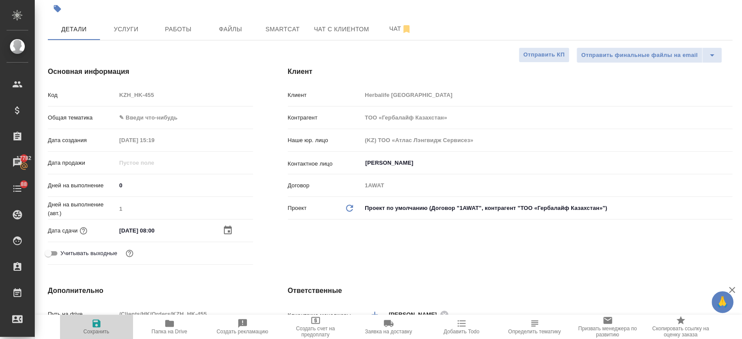
click at [95, 332] on button "Сохранить" at bounding box center [96, 327] width 73 height 24
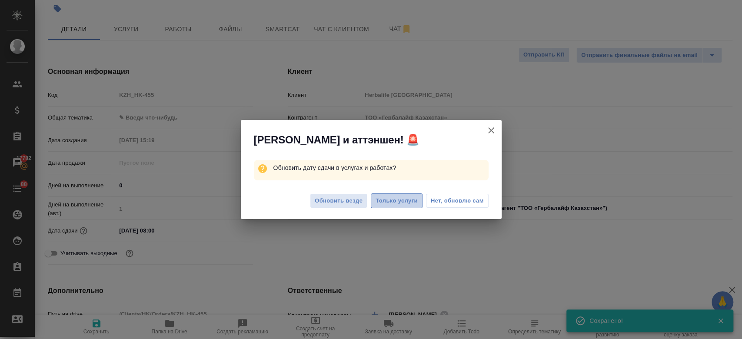
click at [399, 199] on span "Только услуги" at bounding box center [396, 201] width 42 height 10
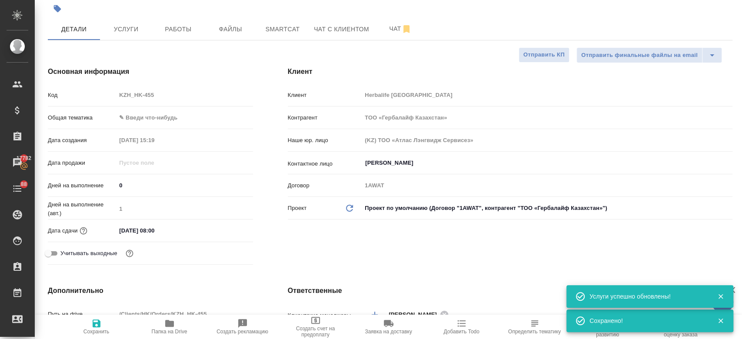
scroll to position [0, 0]
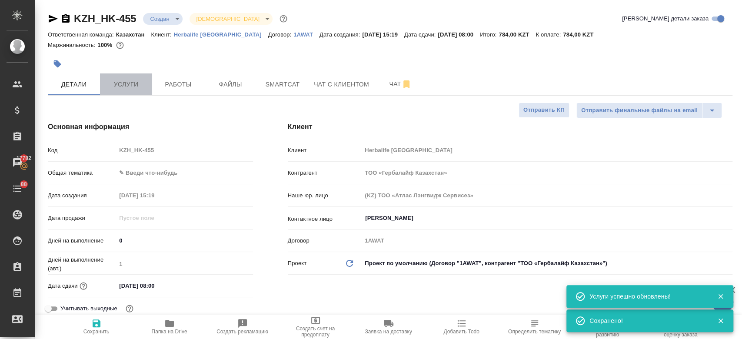
click at [129, 76] on button "Услуги" at bounding box center [126, 84] width 52 height 22
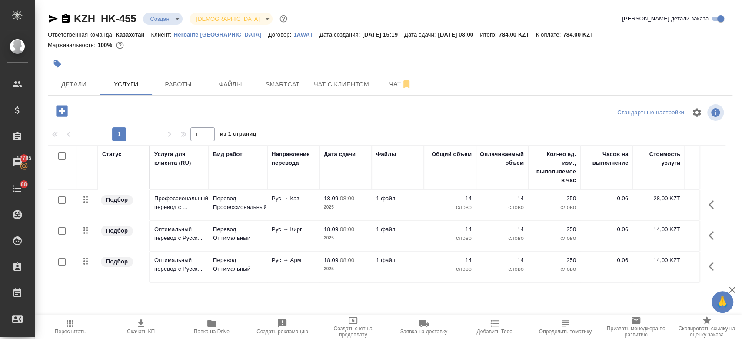
click at [344, 66] on div at bounding box center [276, 63] width 456 height 19
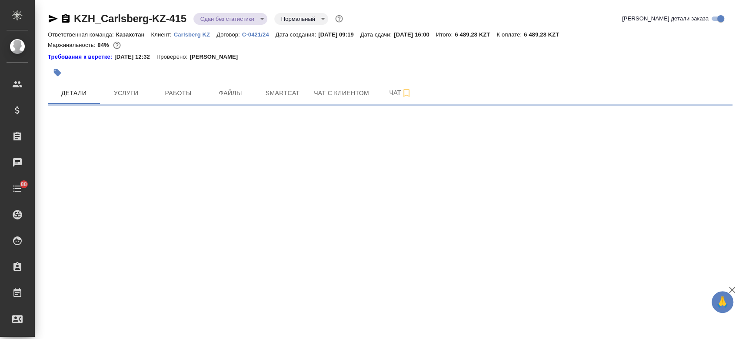
select select "RU"
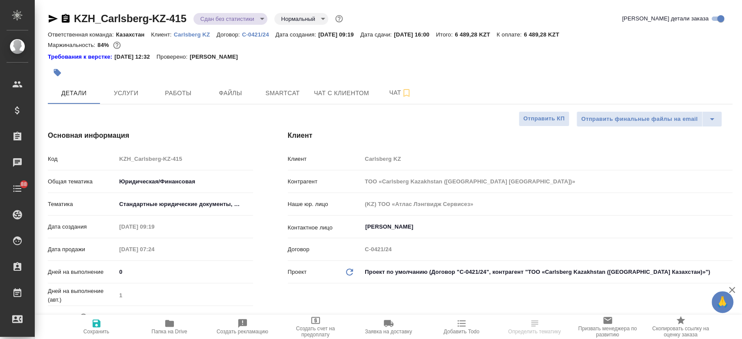
type textarea "x"
